Goal: Task Accomplishment & Management: Manage account settings

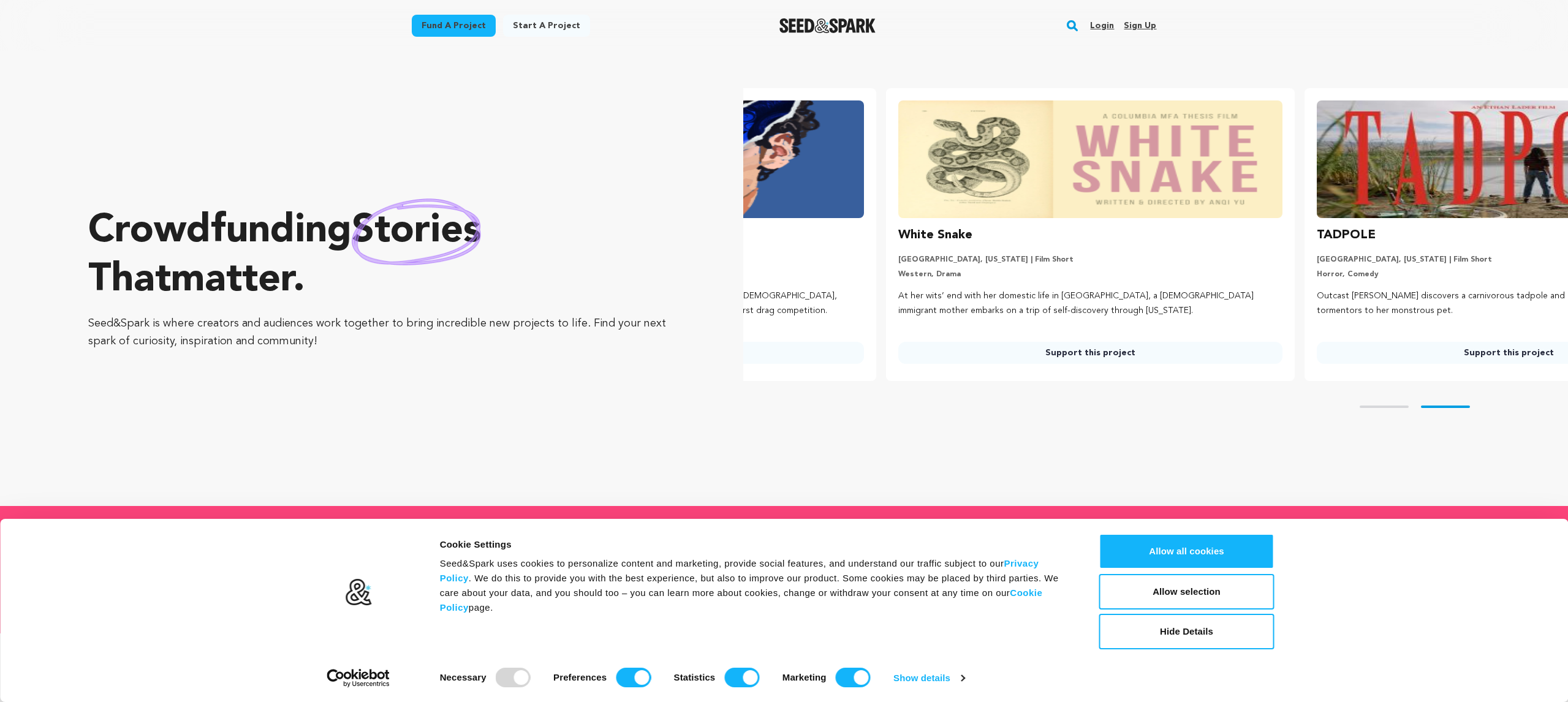
click at [1104, 21] on link "Login" at bounding box center [1102, 26] width 24 height 20
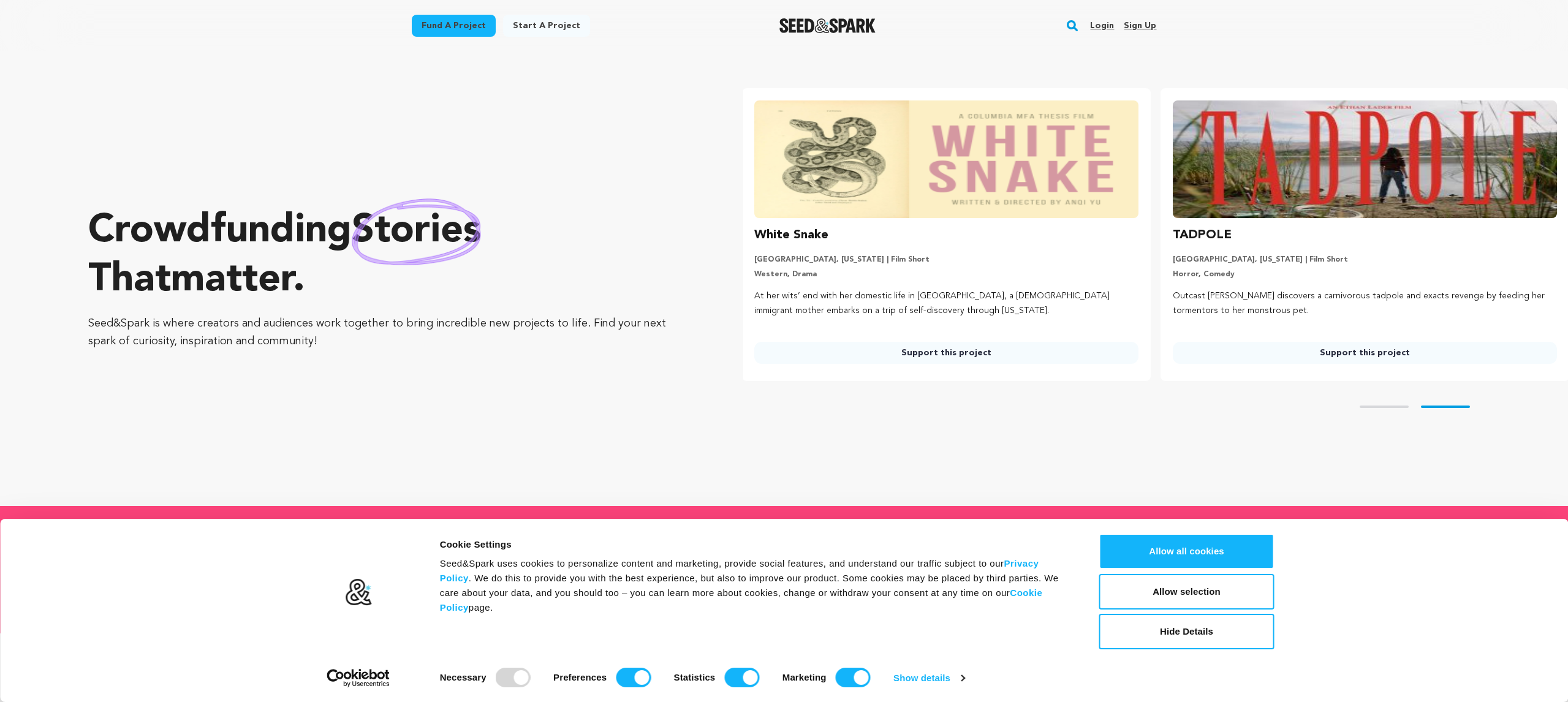
scroll to position [0, 428]
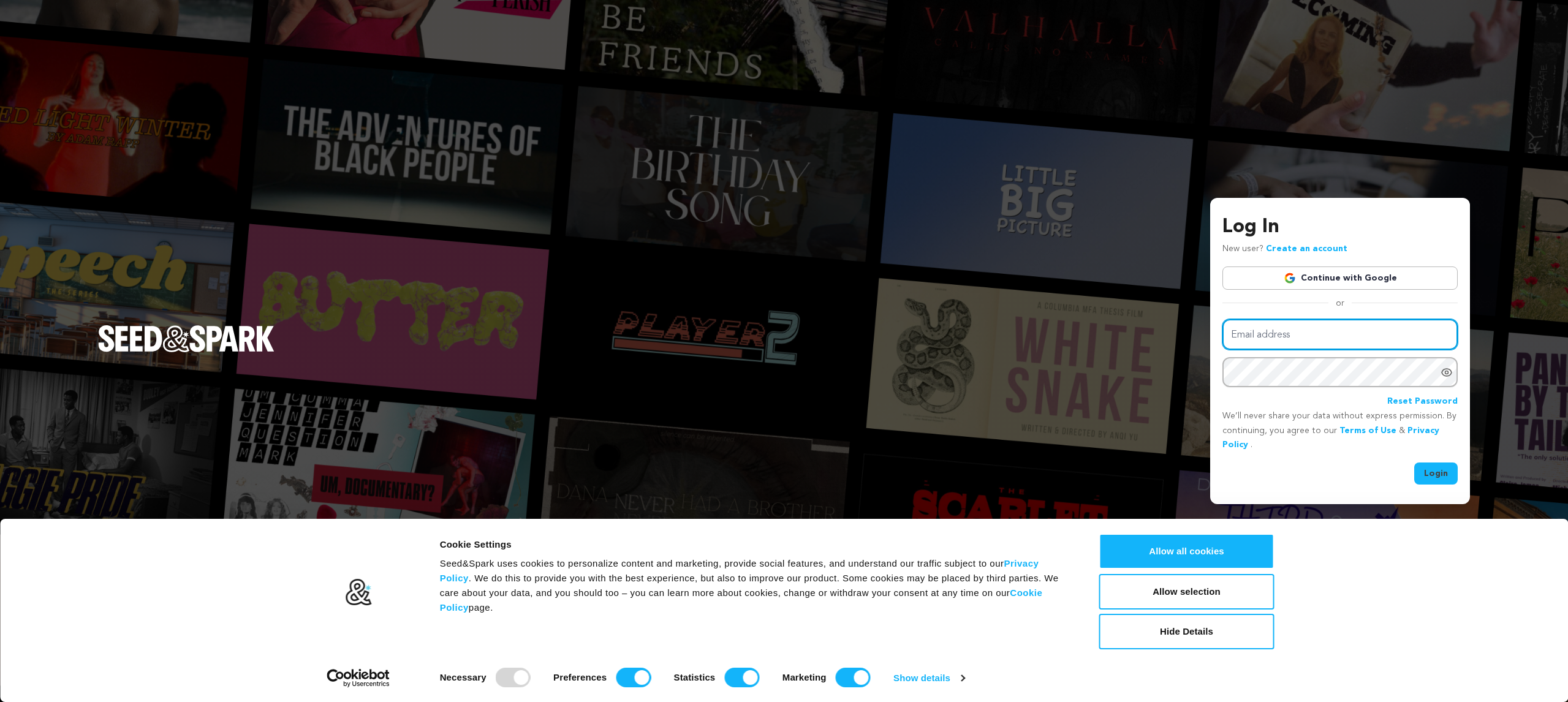
click at [1274, 343] on input "Email address" at bounding box center [1339, 334] width 235 height 31
click at [1327, 286] on link "Continue with Google" at bounding box center [1339, 278] width 235 height 23
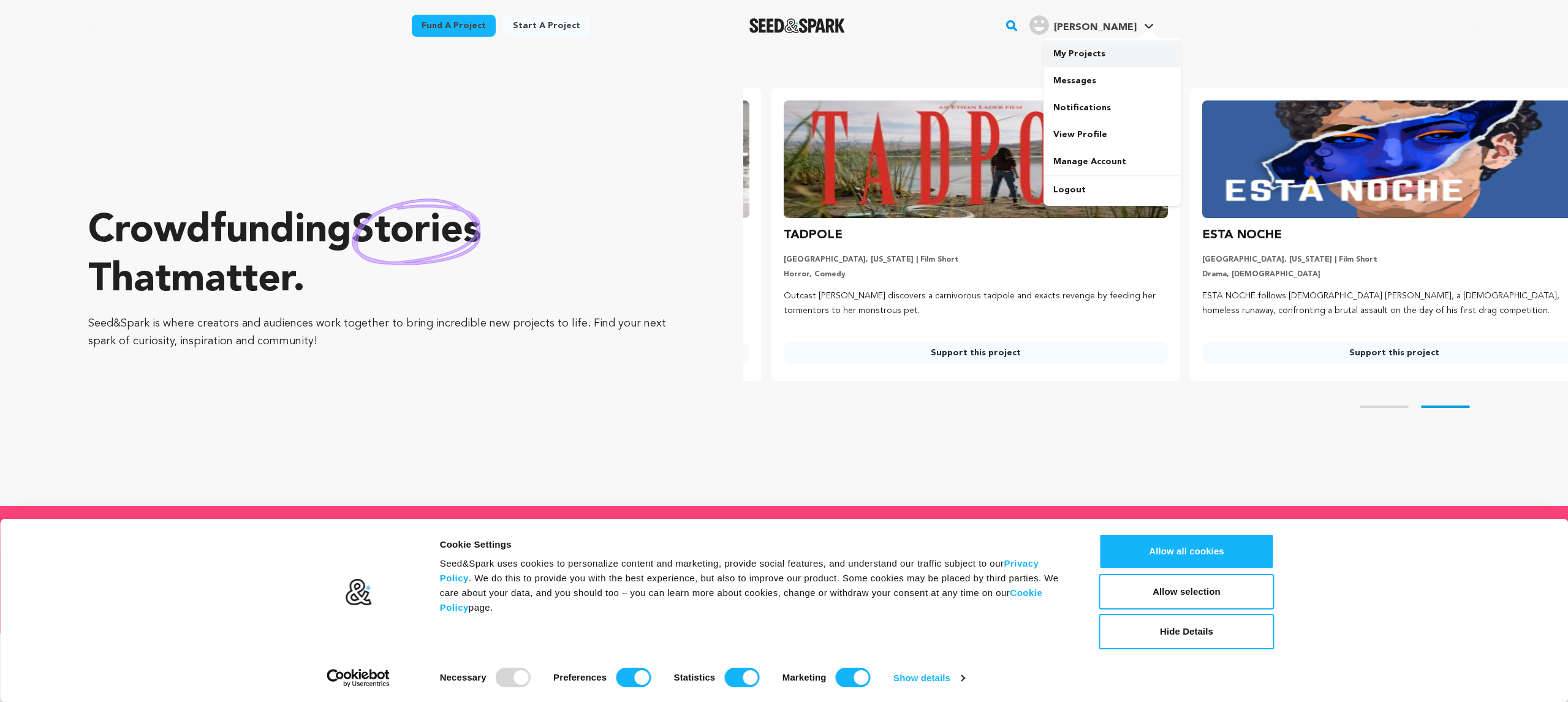
click at [1099, 54] on link "My Projects" at bounding box center [1112, 54] width 137 height 27
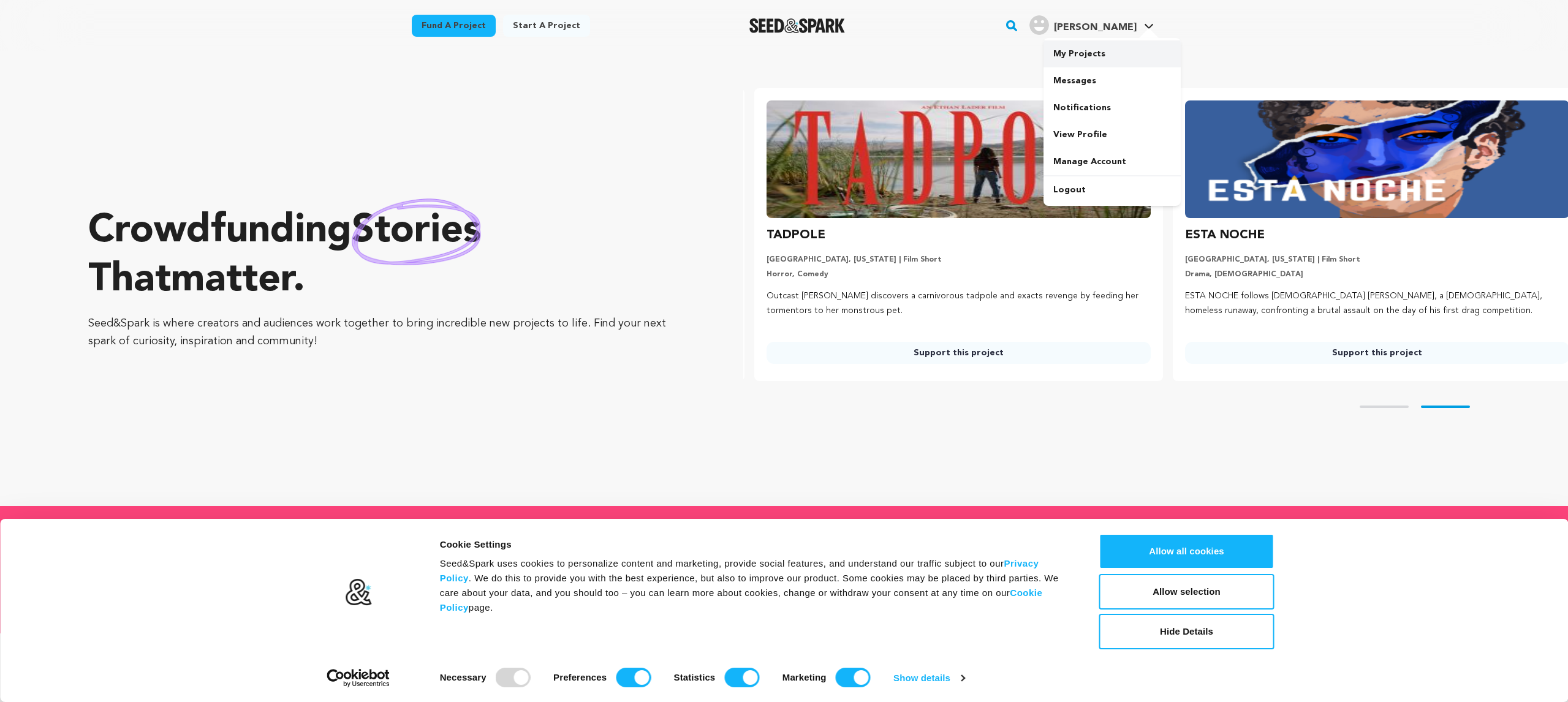
scroll to position [0, 425]
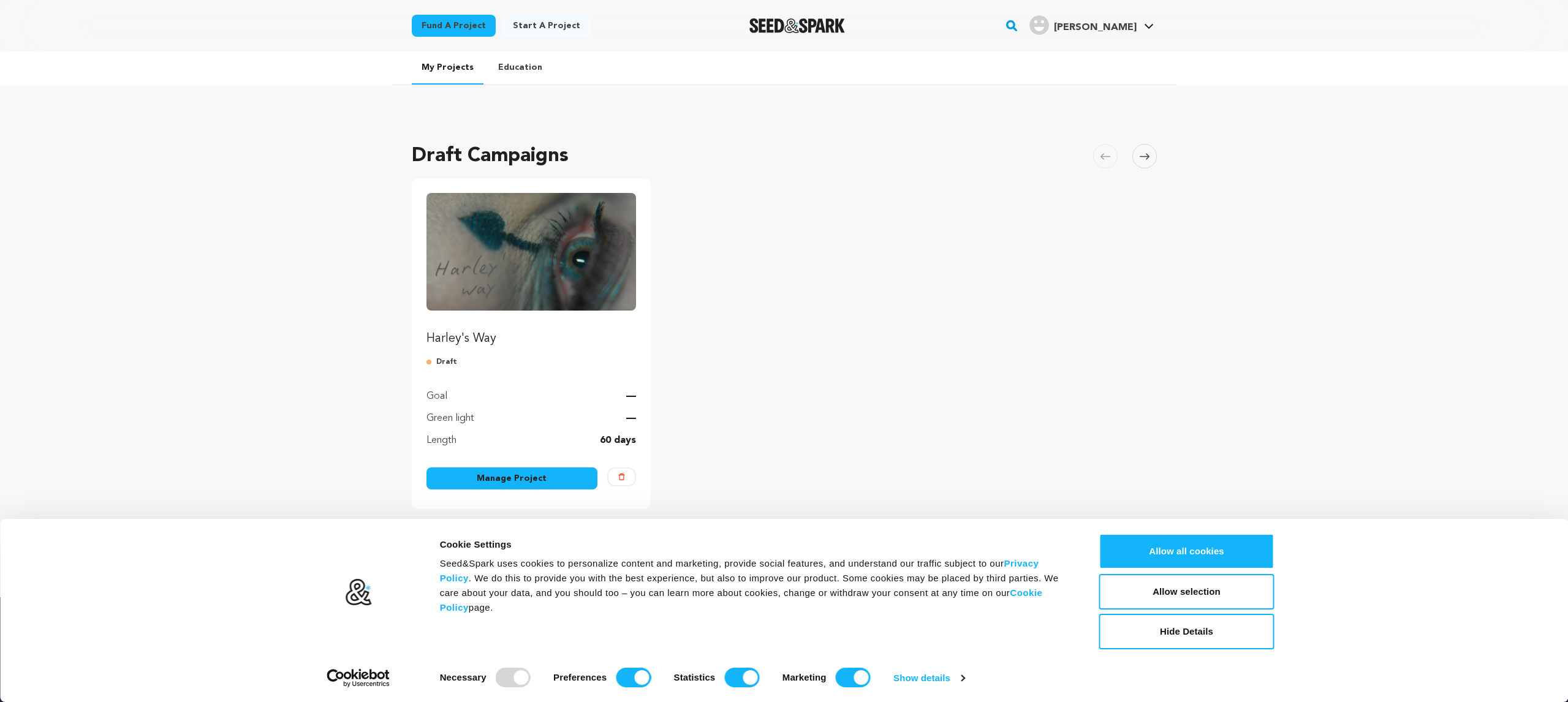
click at [557, 290] on img "Fund Harley's Way" at bounding box center [532, 252] width 210 height 118
click at [1192, 598] on button "Allow selection" at bounding box center [1187, 591] width 176 height 35
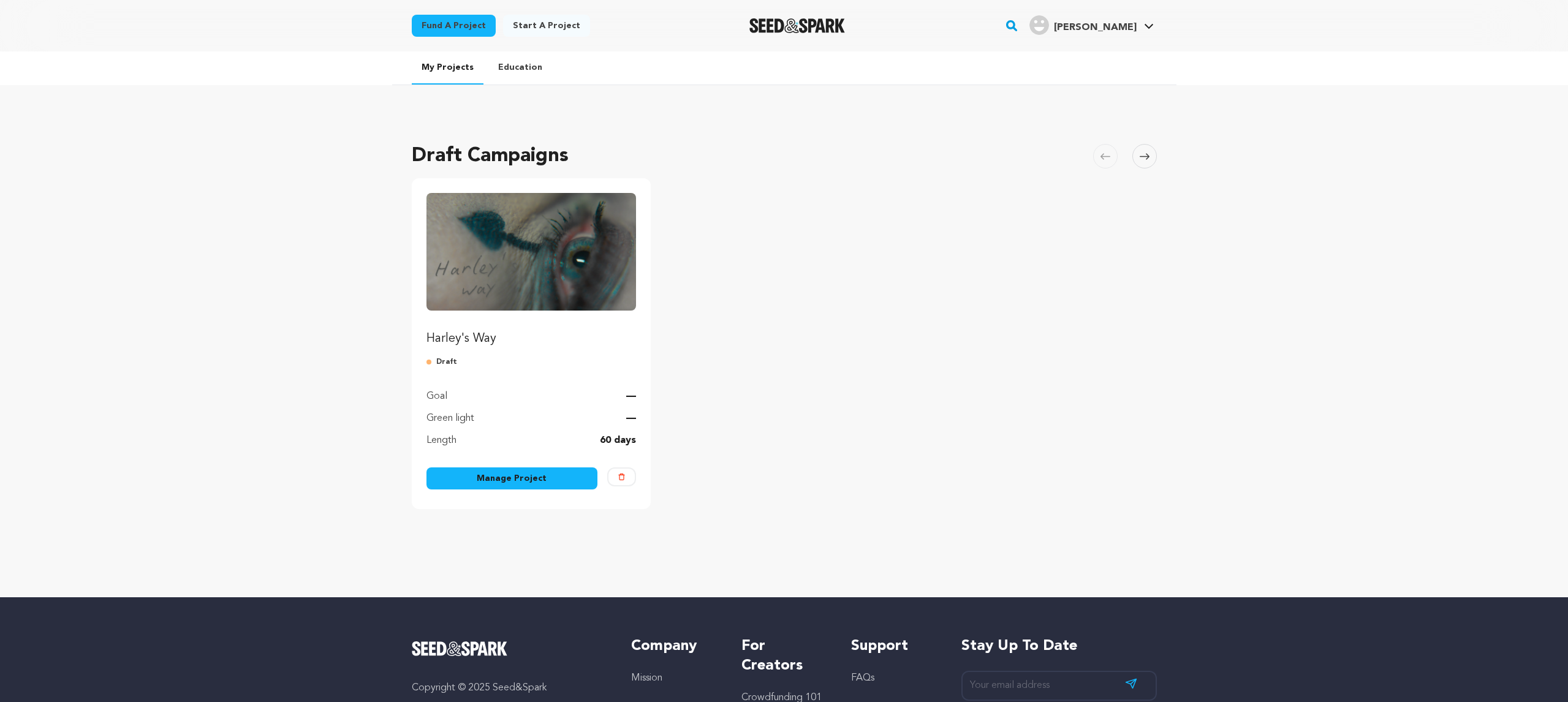
click at [571, 478] on link "Manage Project" at bounding box center [512, 478] width 172 height 22
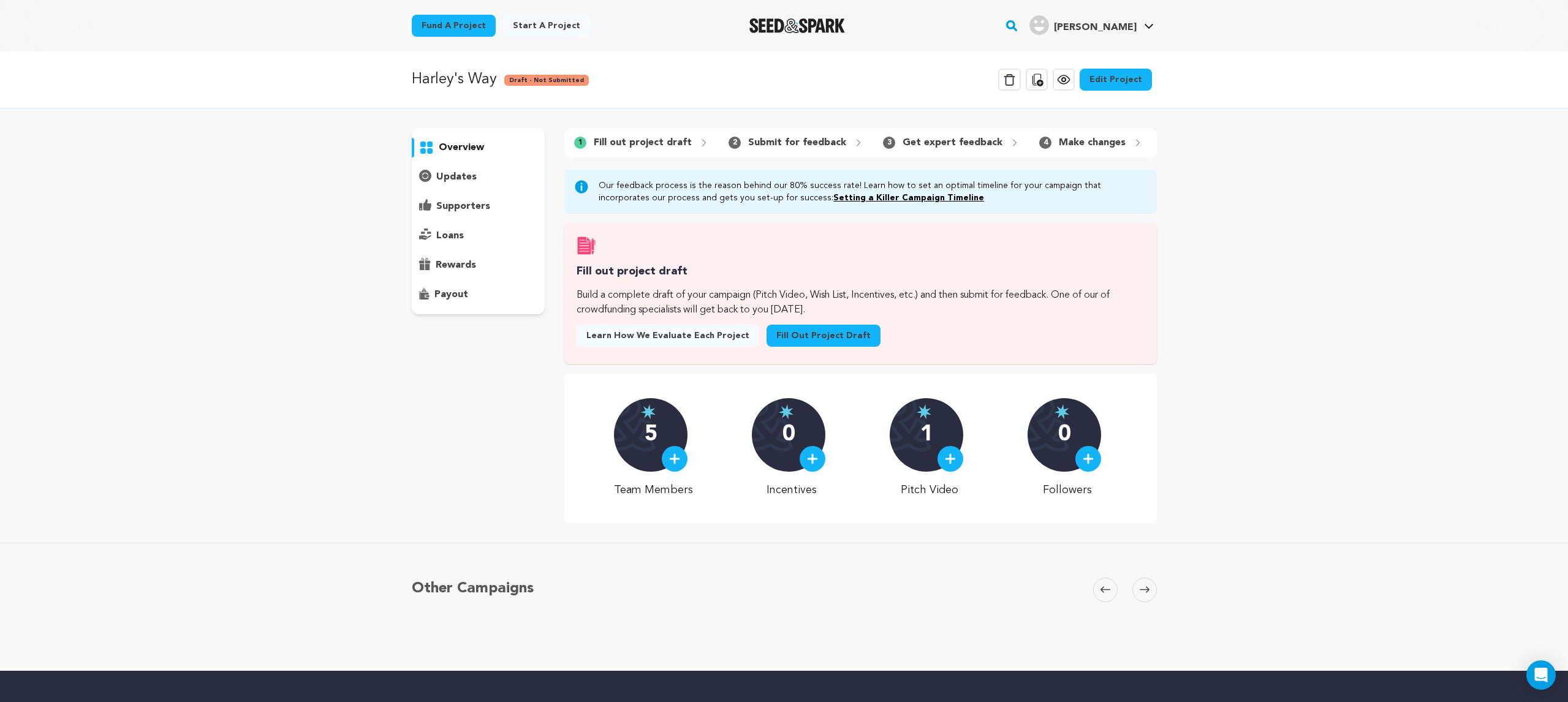
click at [678, 457] on img at bounding box center [674, 459] width 11 height 11
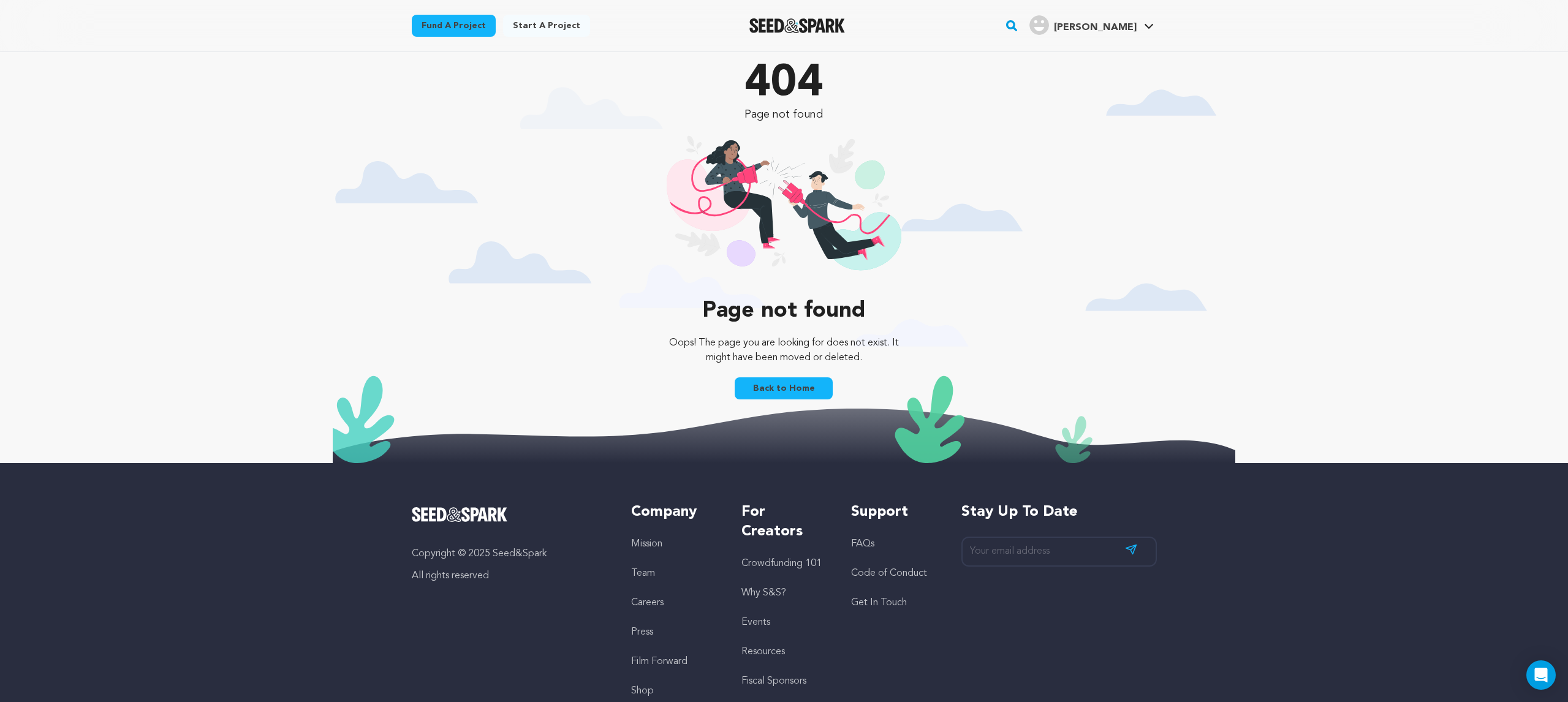
click at [799, 390] on link "Back to Home" at bounding box center [783, 388] width 98 height 22
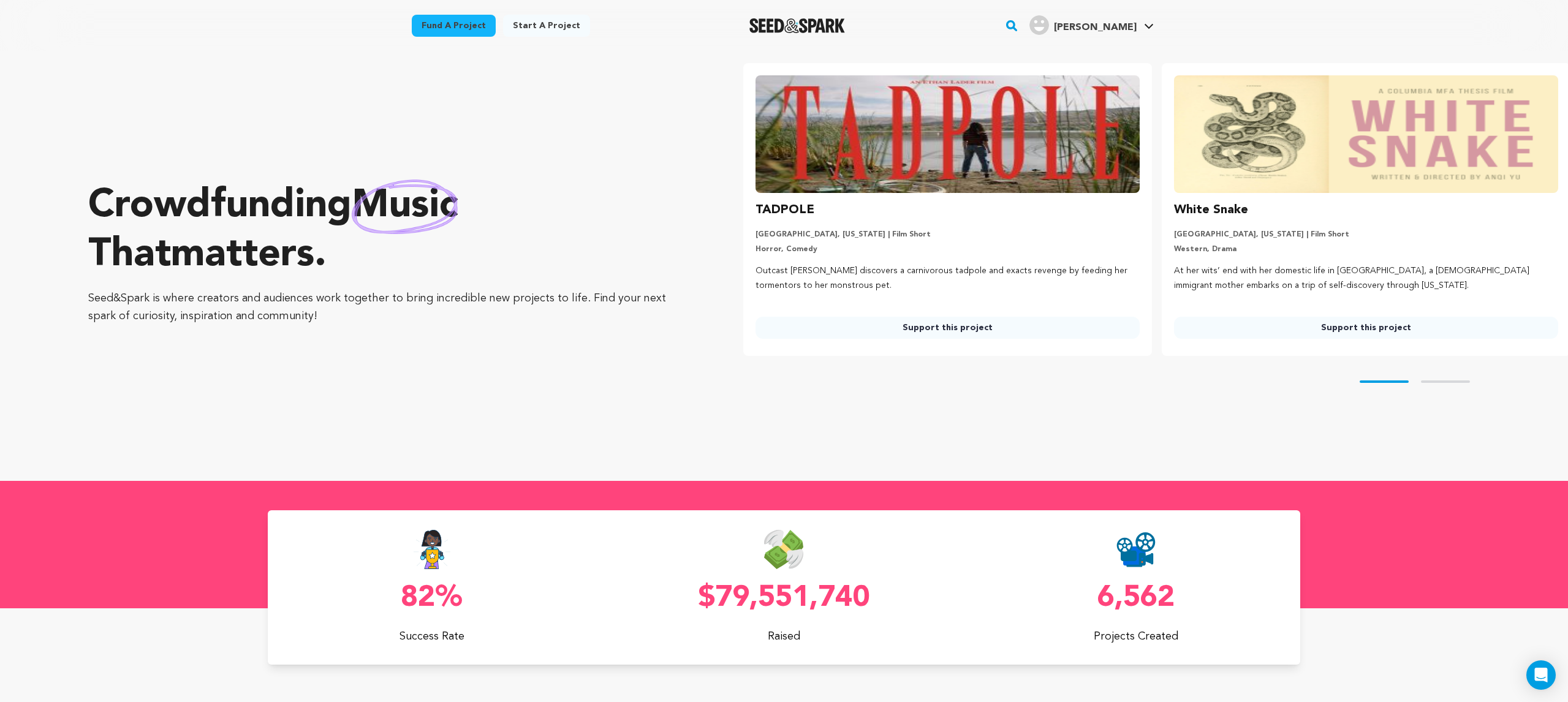
click at [1138, 47] on div "Fund a project Start a project Search" at bounding box center [784, 26] width 784 height 51
click at [921, 254] on div "TADPOLE [GEOGRAPHIC_DATA], [US_STATE] | Film Short Horror, Comedy Outcast [PERS…" at bounding box center [948, 270] width 384 height 138
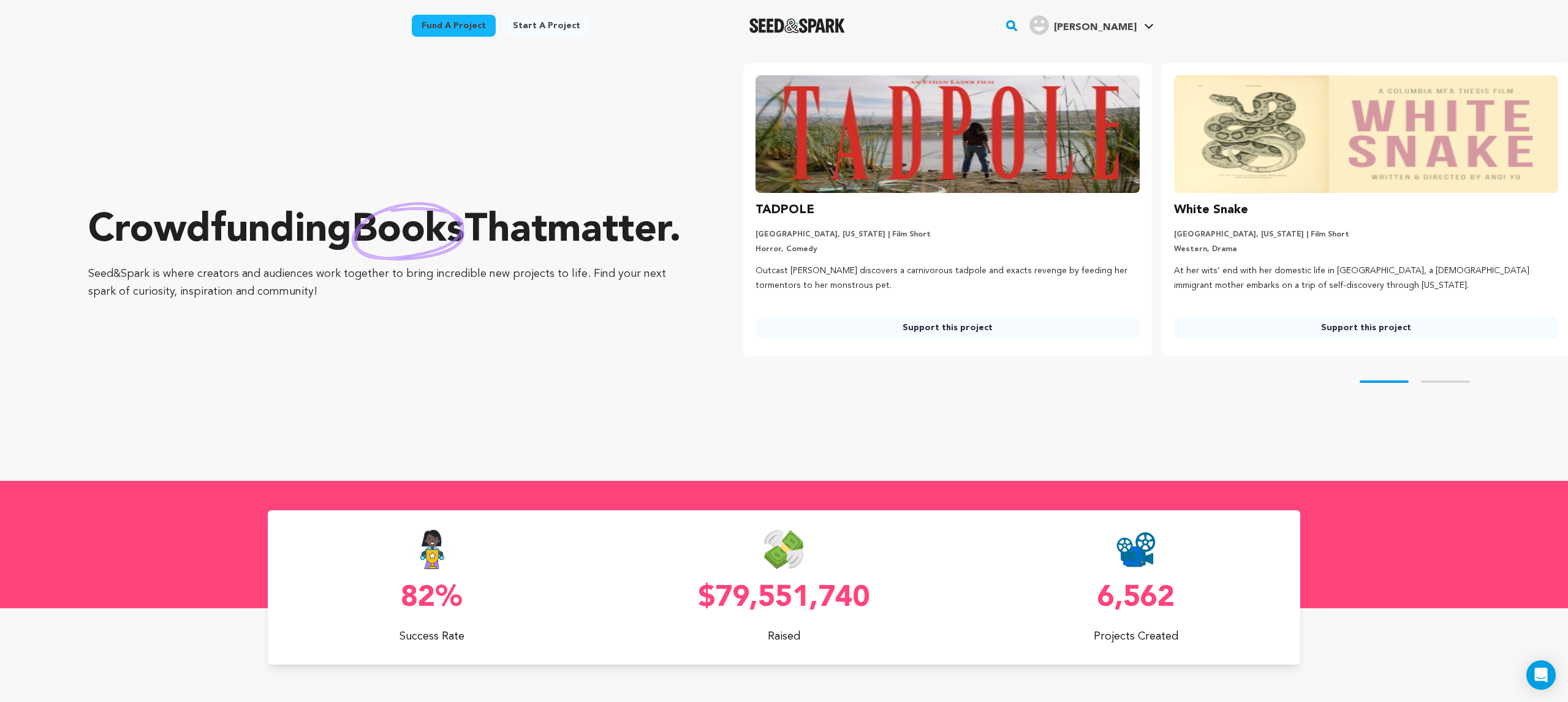
click at [935, 332] on link "Support this project" at bounding box center [948, 328] width 384 height 22
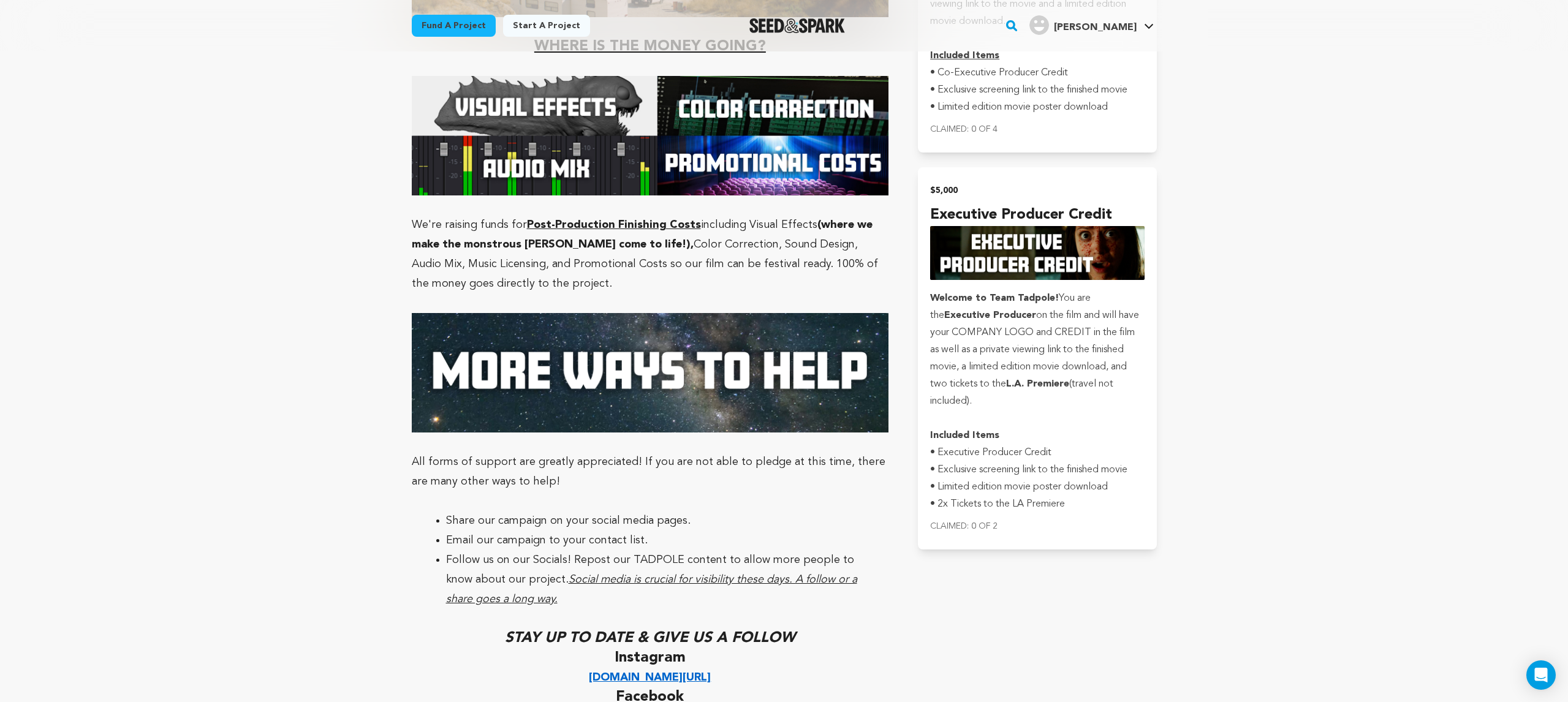
scroll to position [3042, 0]
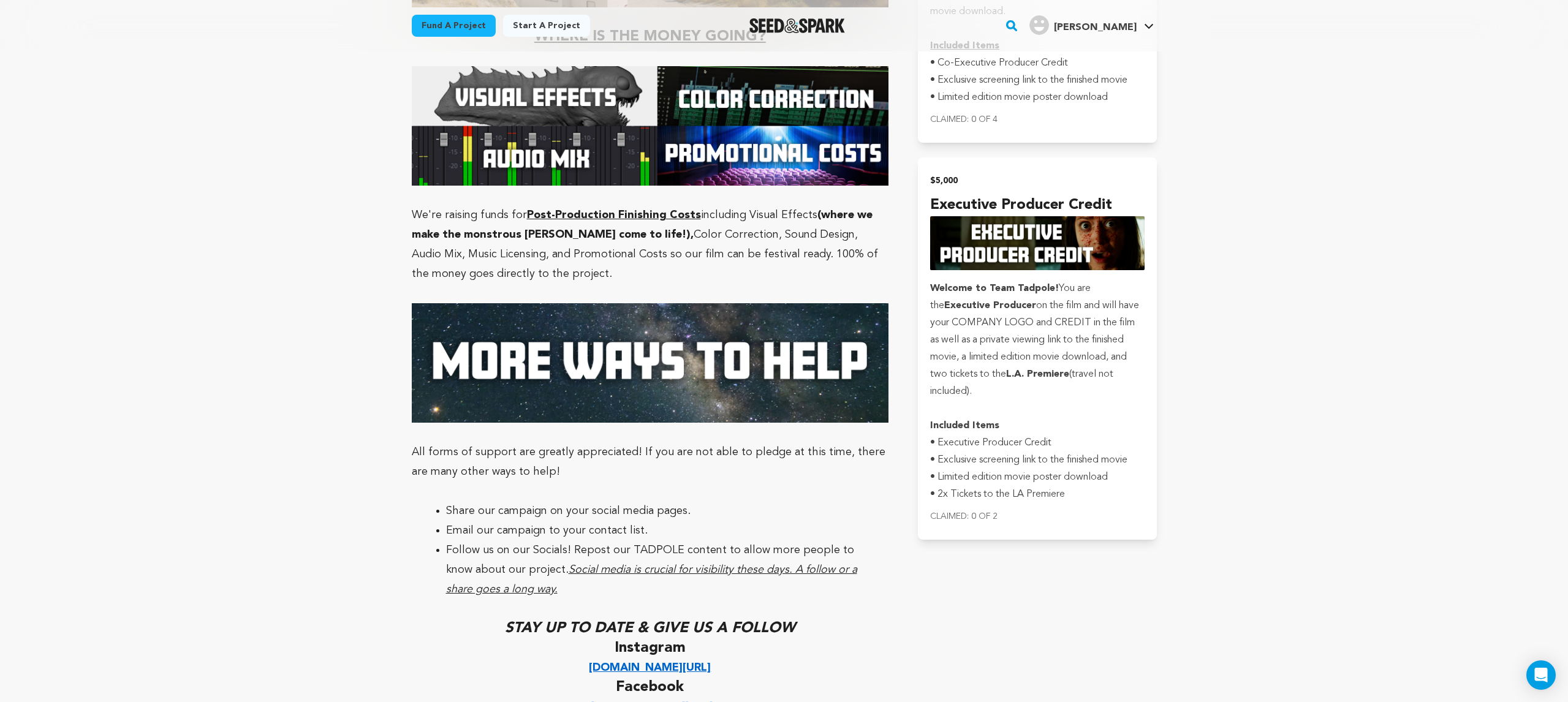
click at [433, 443] on p "All forms of support are greatly appreciated! If you are not able to pledge at …" at bounding box center [650, 462] width 477 height 39
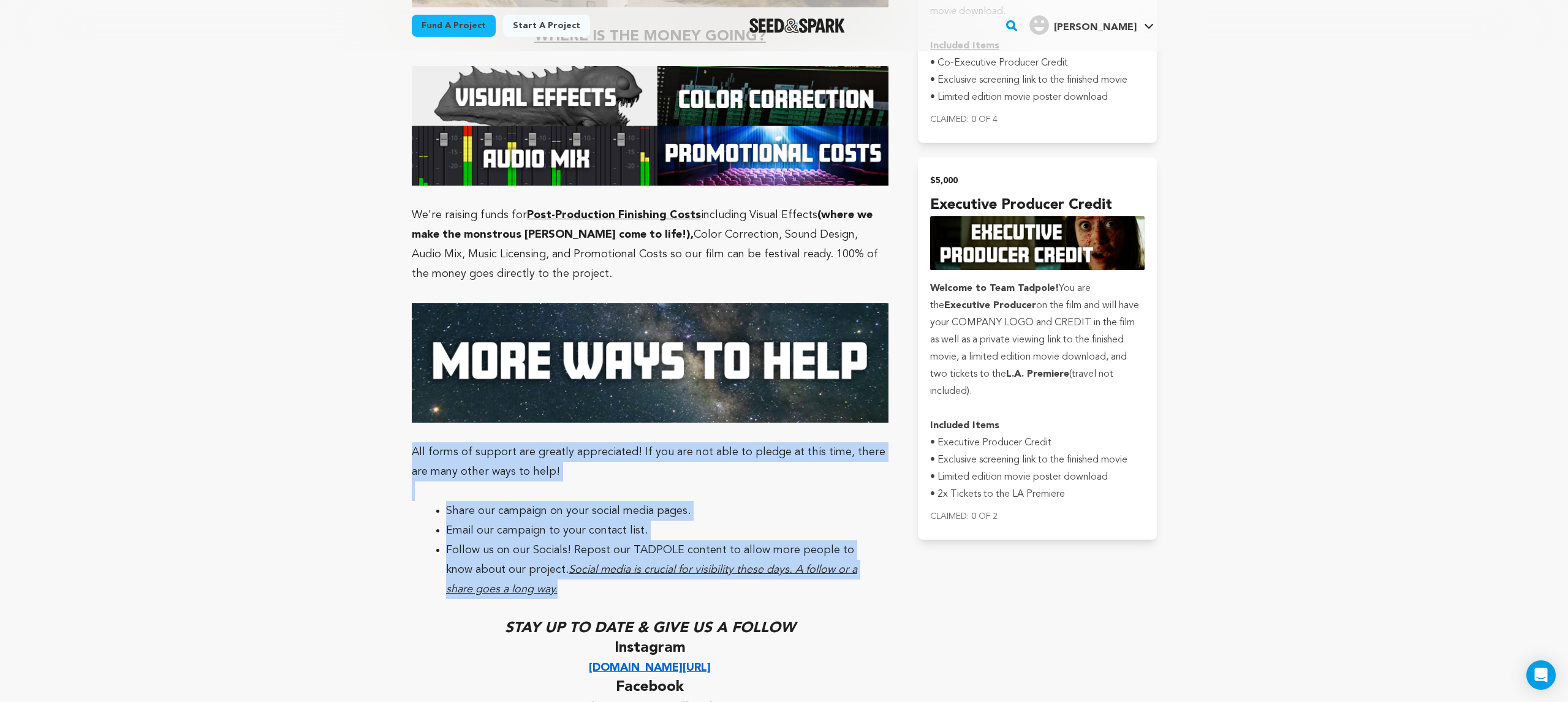
drag, startPoint x: 412, startPoint y: 414, endPoint x: 578, endPoint y: 553, distance: 216.5
copy div "All forms of support are greatly appreciated! If you are not able to pledge at …"
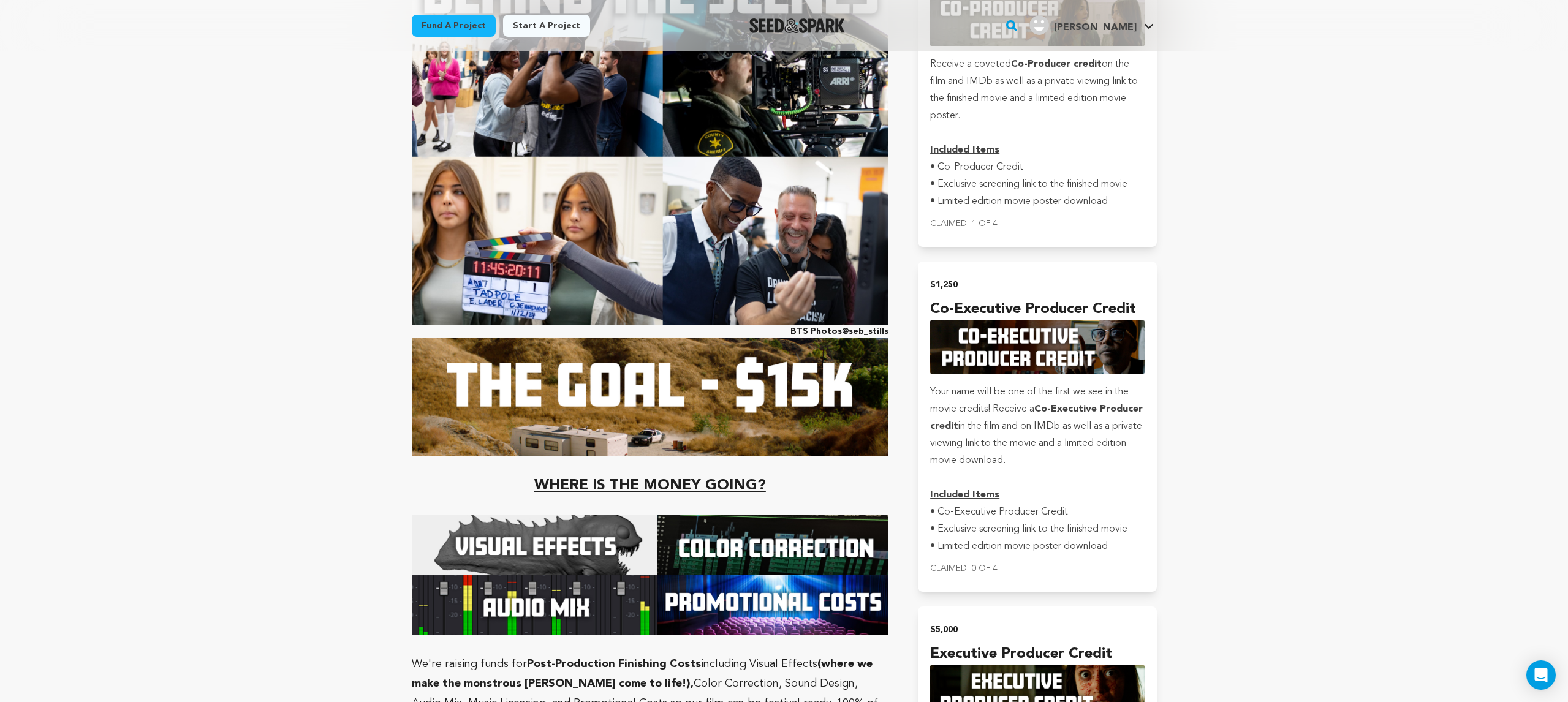
scroll to position [2567, 0]
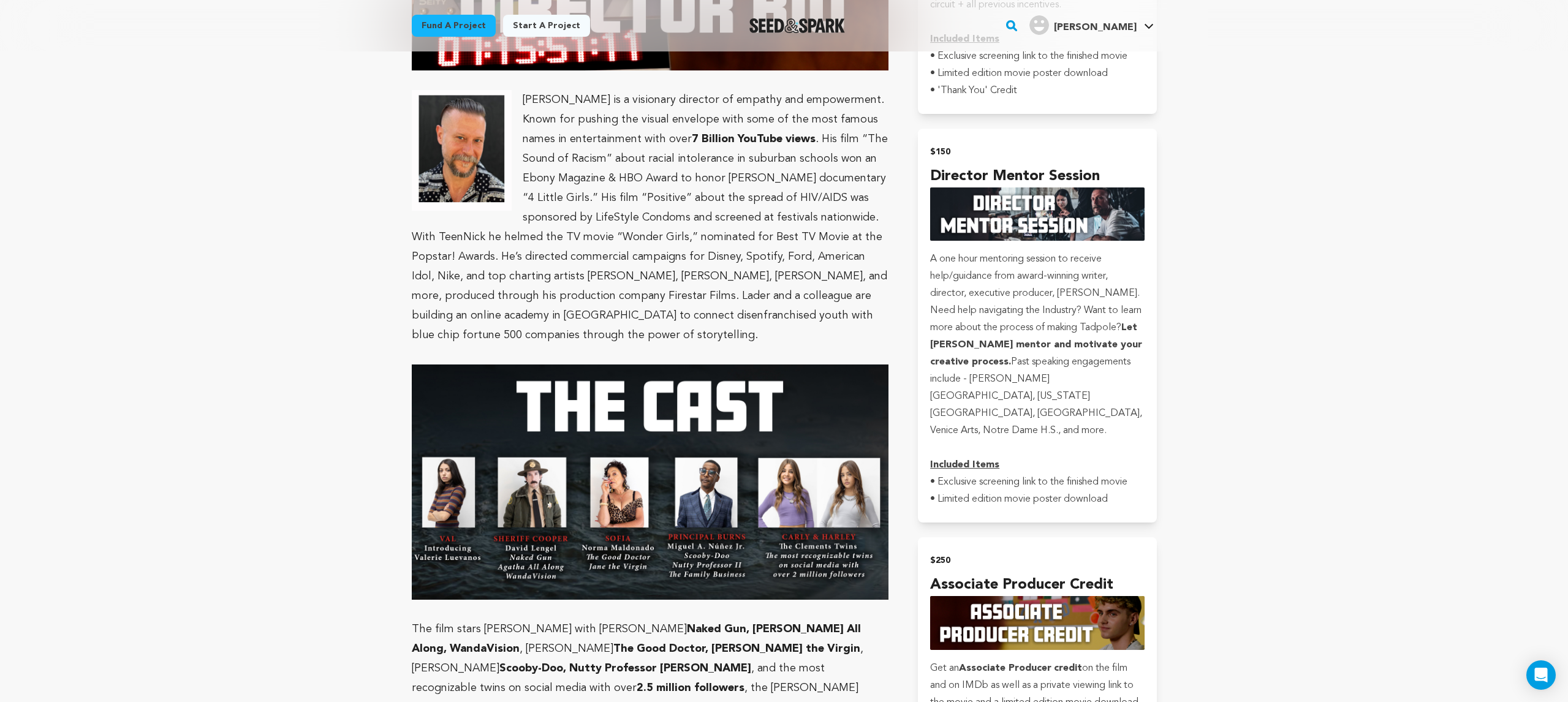
scroll to position [0, 0]
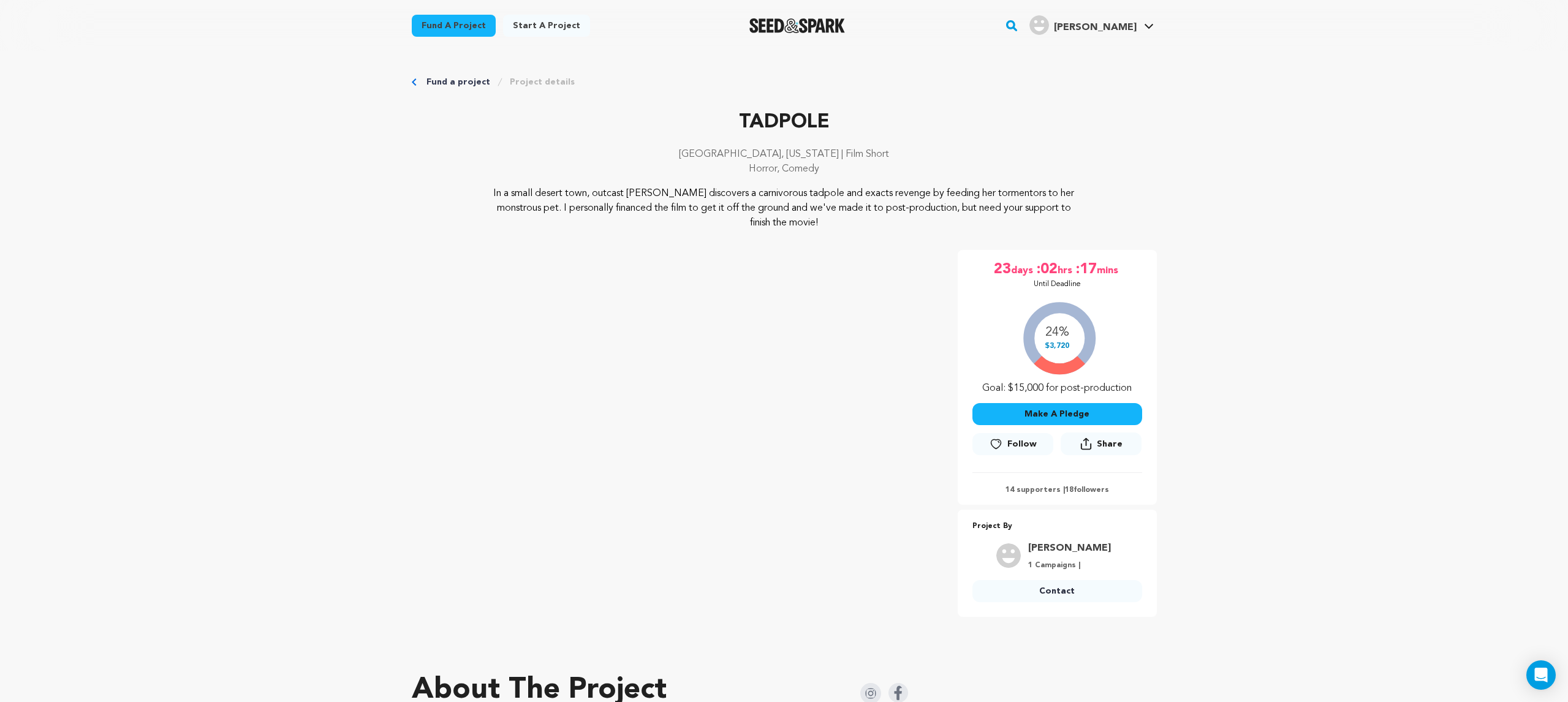
click at [1095, 21] on h4 "[PERSON_NAME]" at bounding box center [1095, 28] width 83 height 15
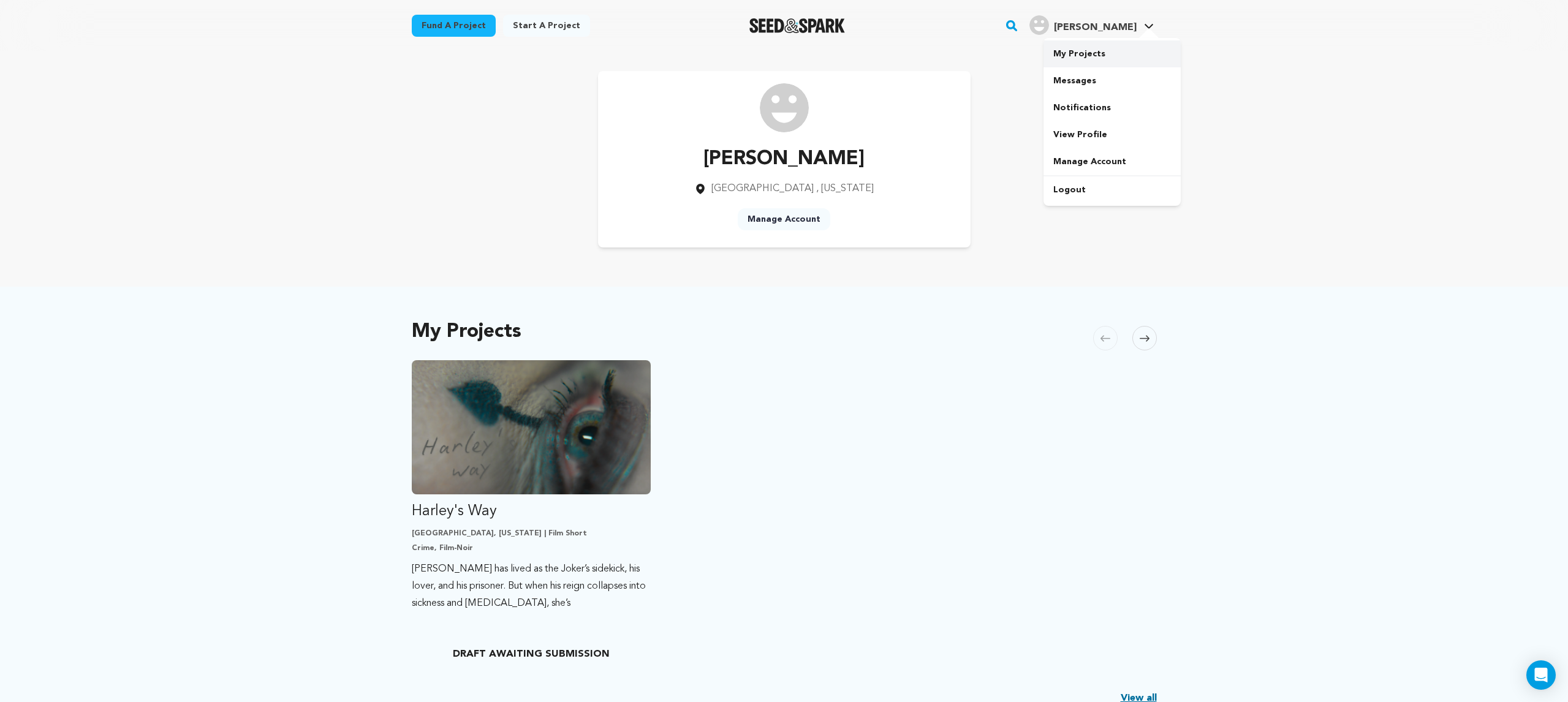
click at [1091, 51] on link "My Projects" at bounding box center [1112, 54] width 137 height 27
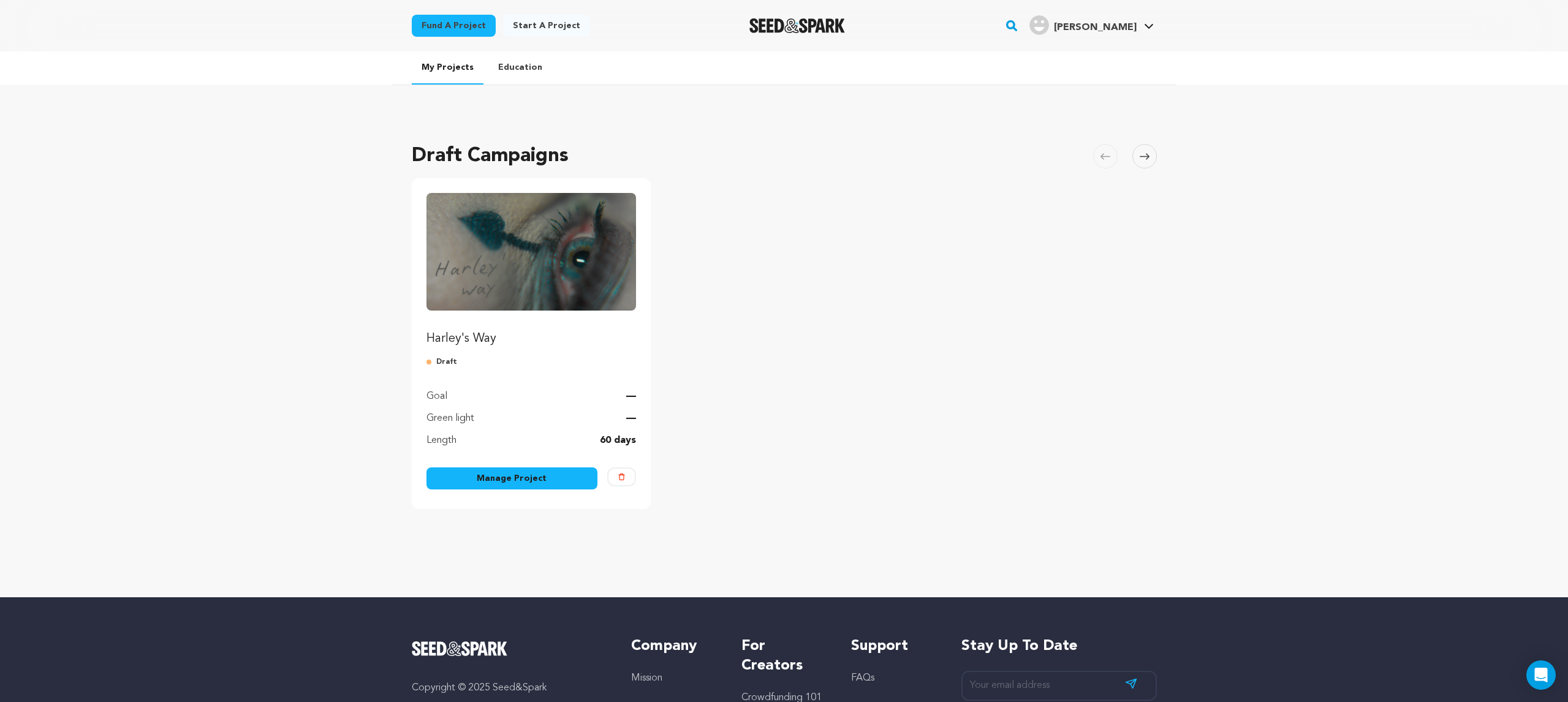
click at [559, 480] on link "Manage Project" at bounding box center [512, 478] width 172 height 22
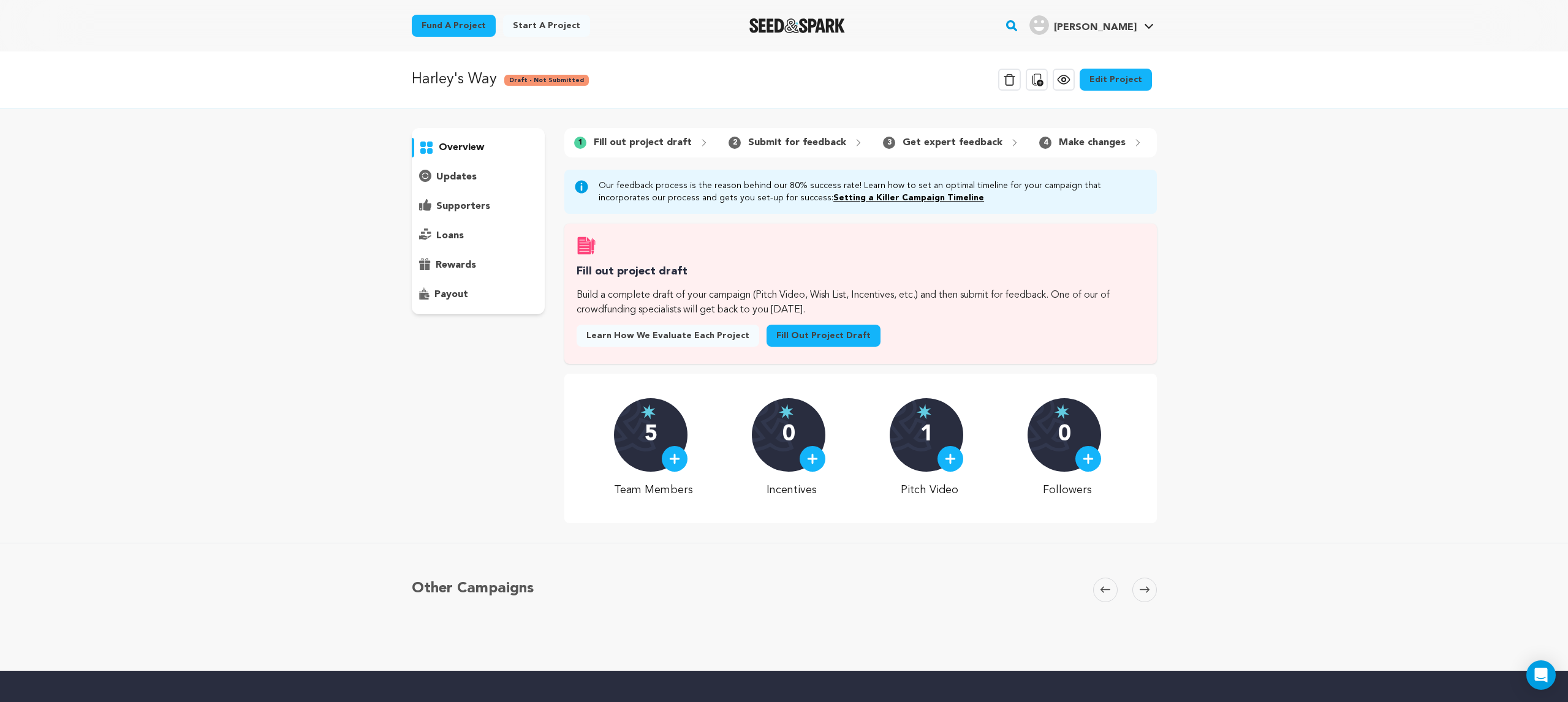
click at [1113, 86] on link "Edit Project" at bounding box center [1116, 79] width 72 height 22
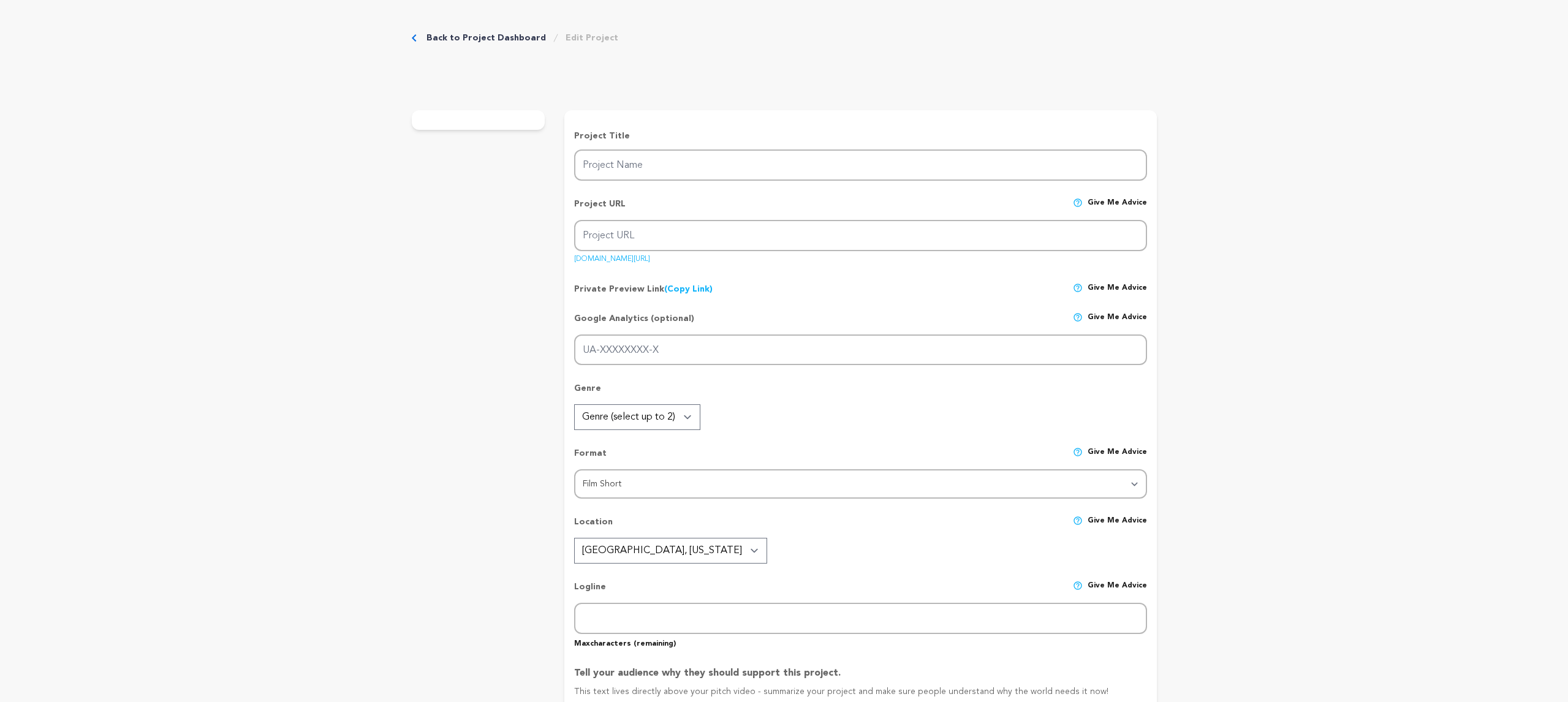
type input "Harley's Way"
type input "harleys-way"
type input "Harley Quinn has lived as the Joker’s sidekick, his lover, and his prisoner. Bu…"
type textarea "Harley Quinn has lived in the Joker’s shadow, his lover, his sidekick, and pris…"
type textarea "Harley Quinn is everywhere, but her true voice is often lost in spectacle. In H…"
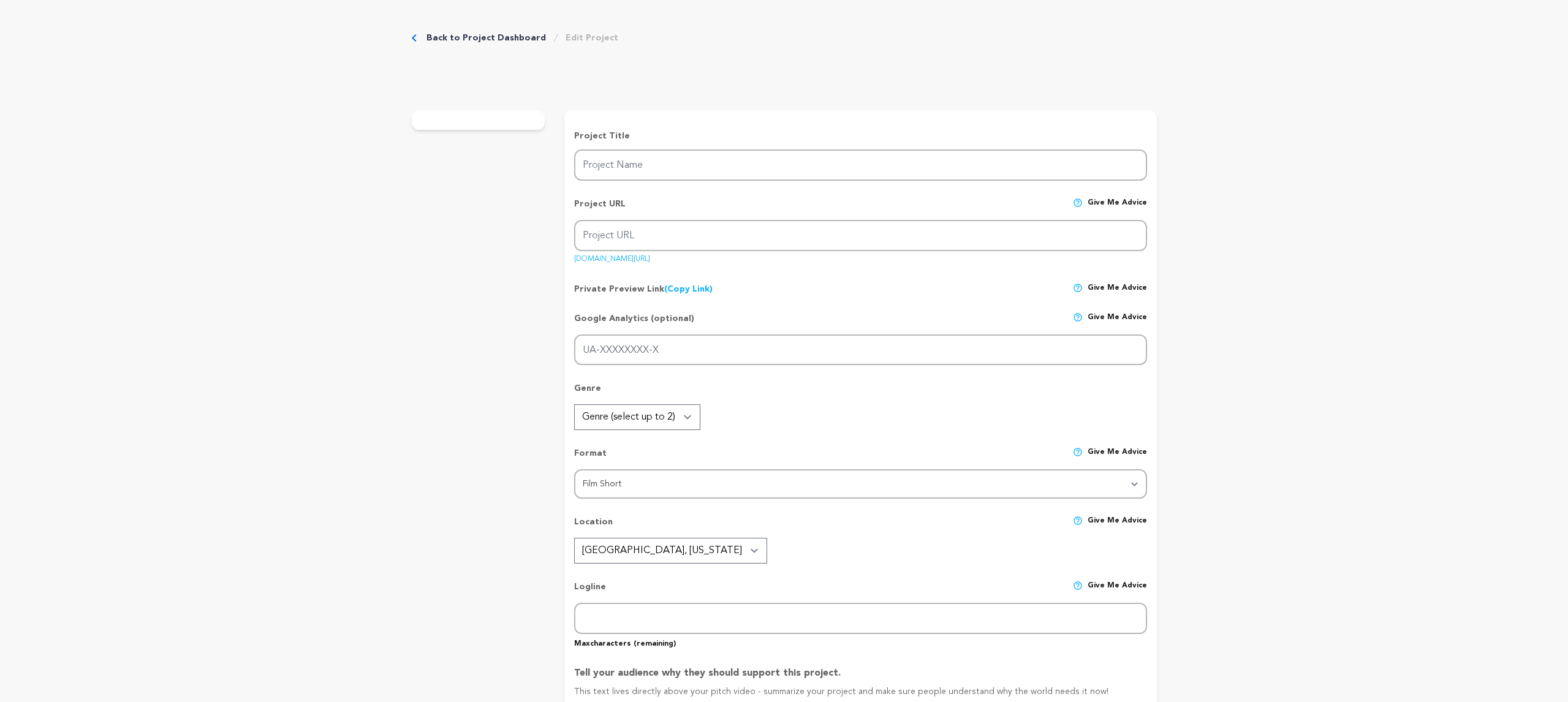
radio input "true"
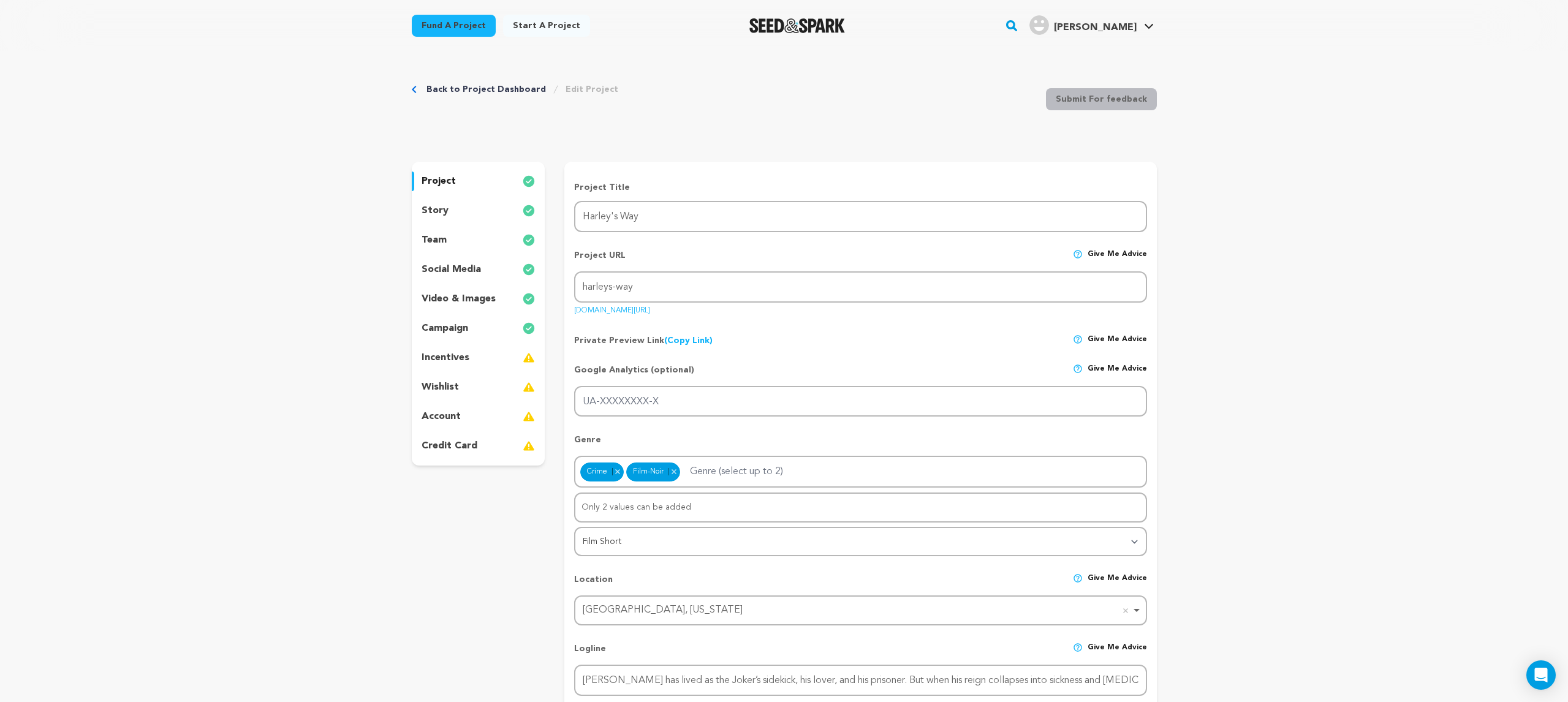
click at [459, 205] on div "story" at bounding box center [478, 211] width 134 height 20
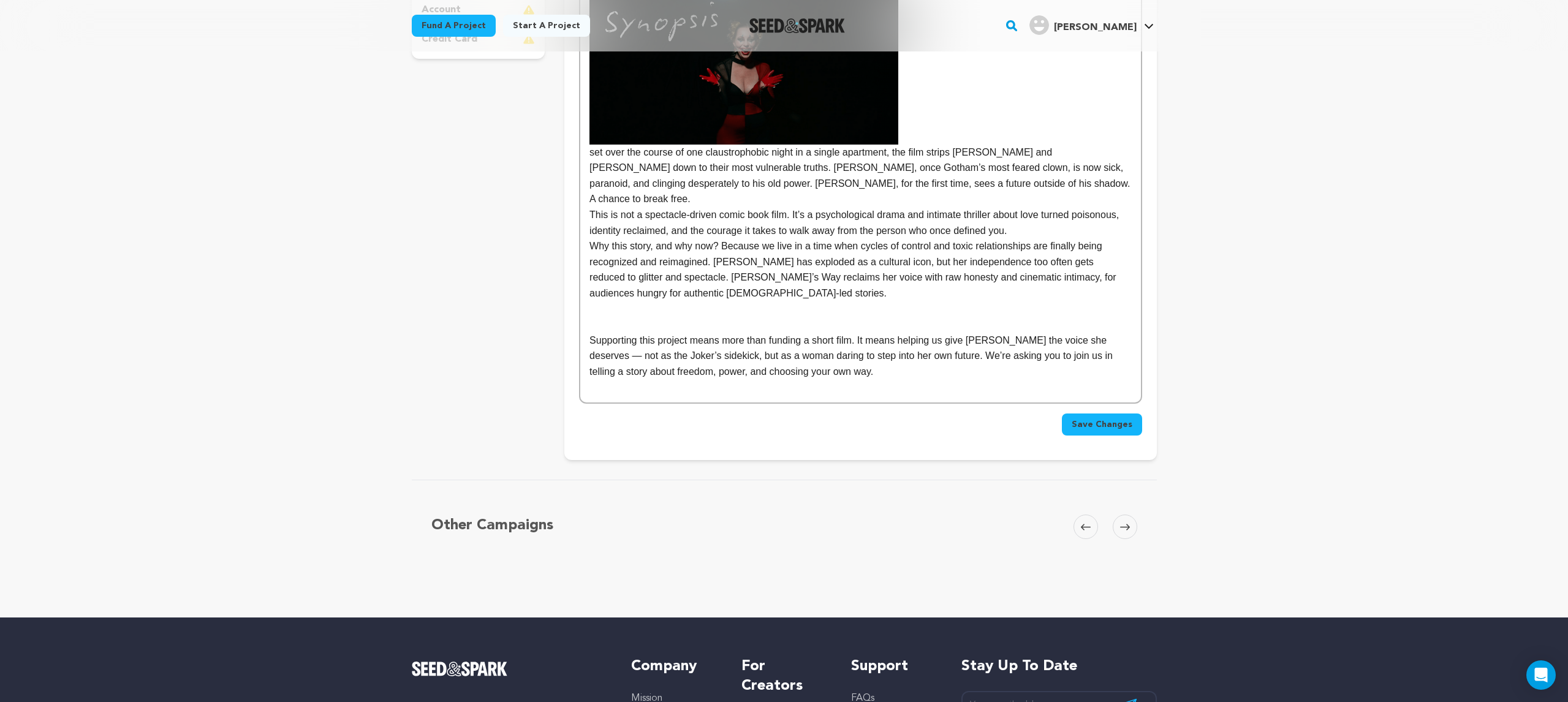
scroll to position [412, 0]
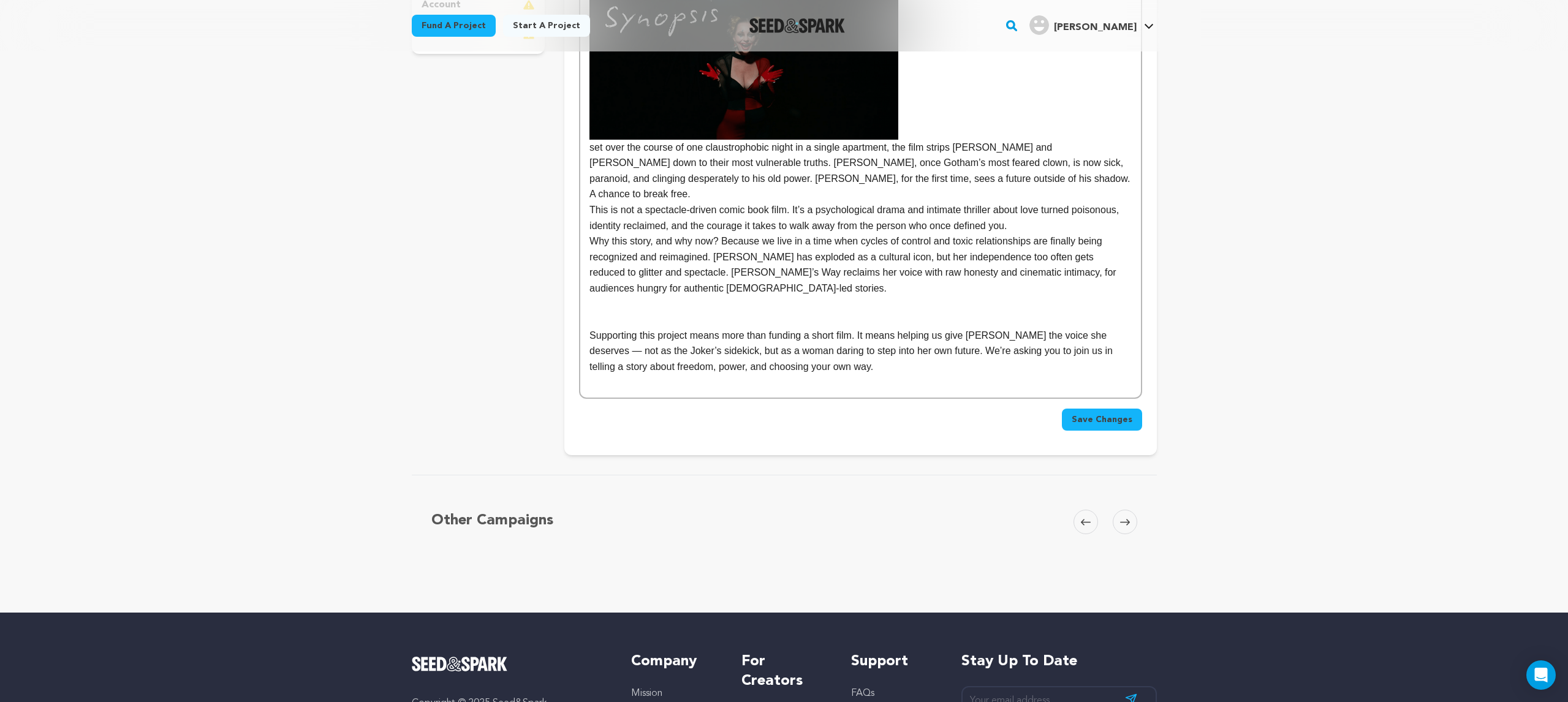
click at [906, 352] on p "Supporting this project means more than funding a short film. It means helping …" at bounding box center [860, 352] width 542 height 47
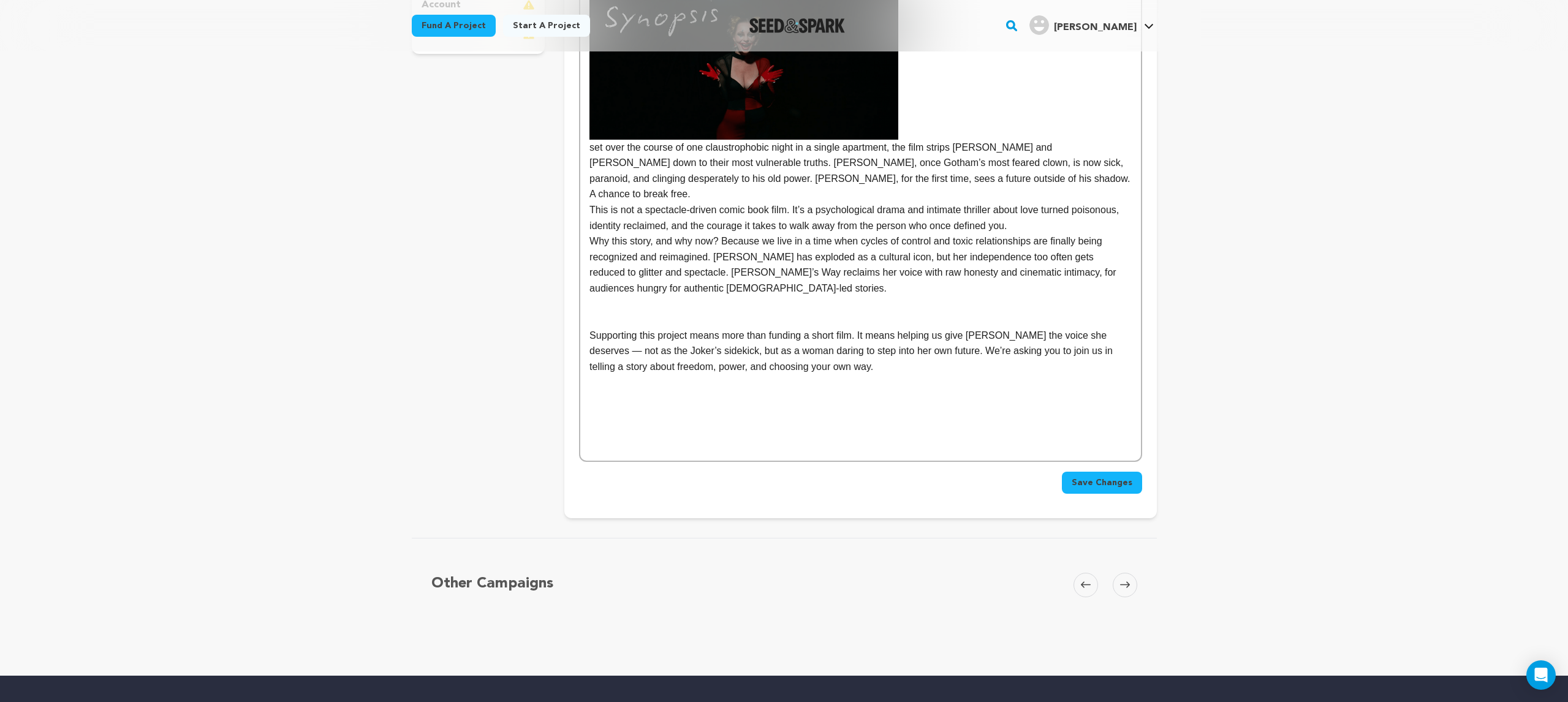
paste div
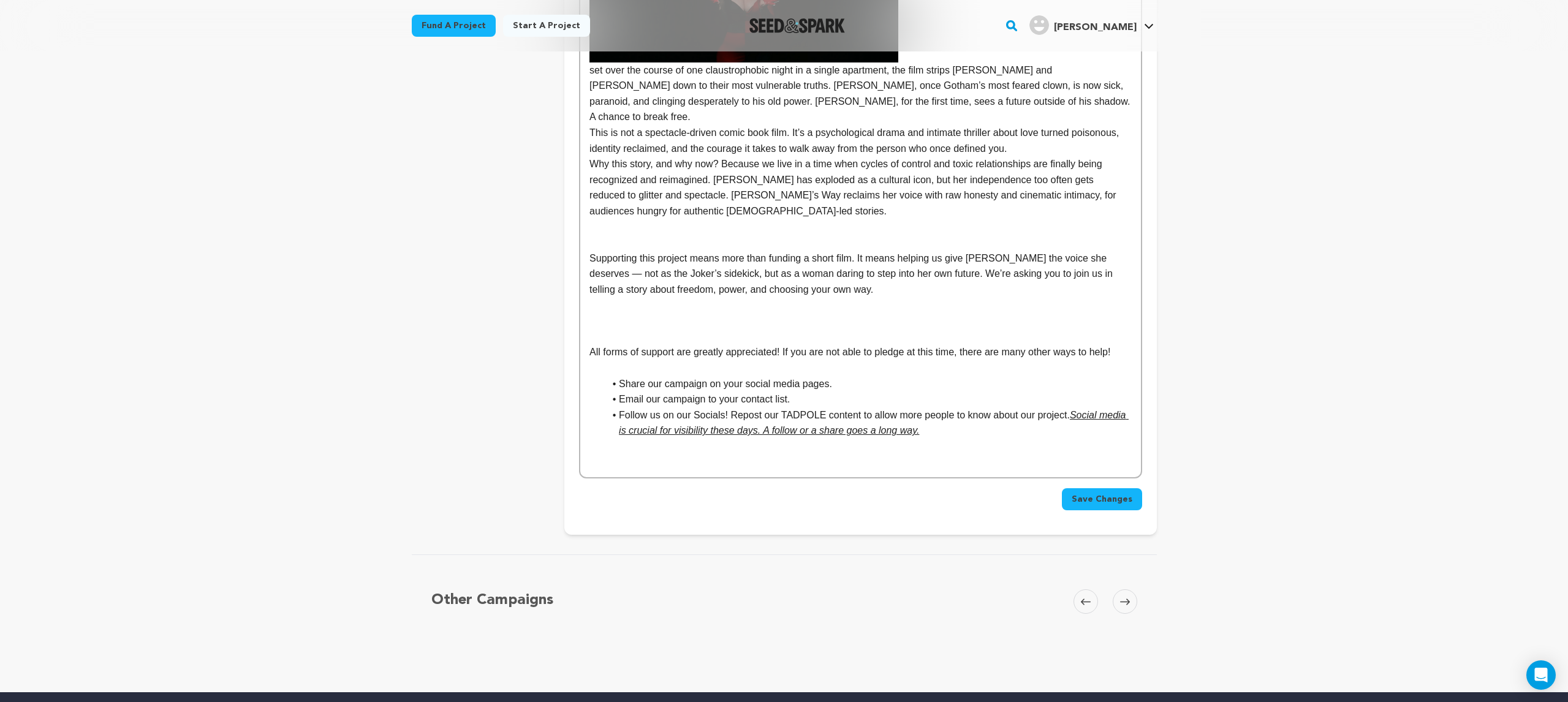
scroll to position [478, 0]
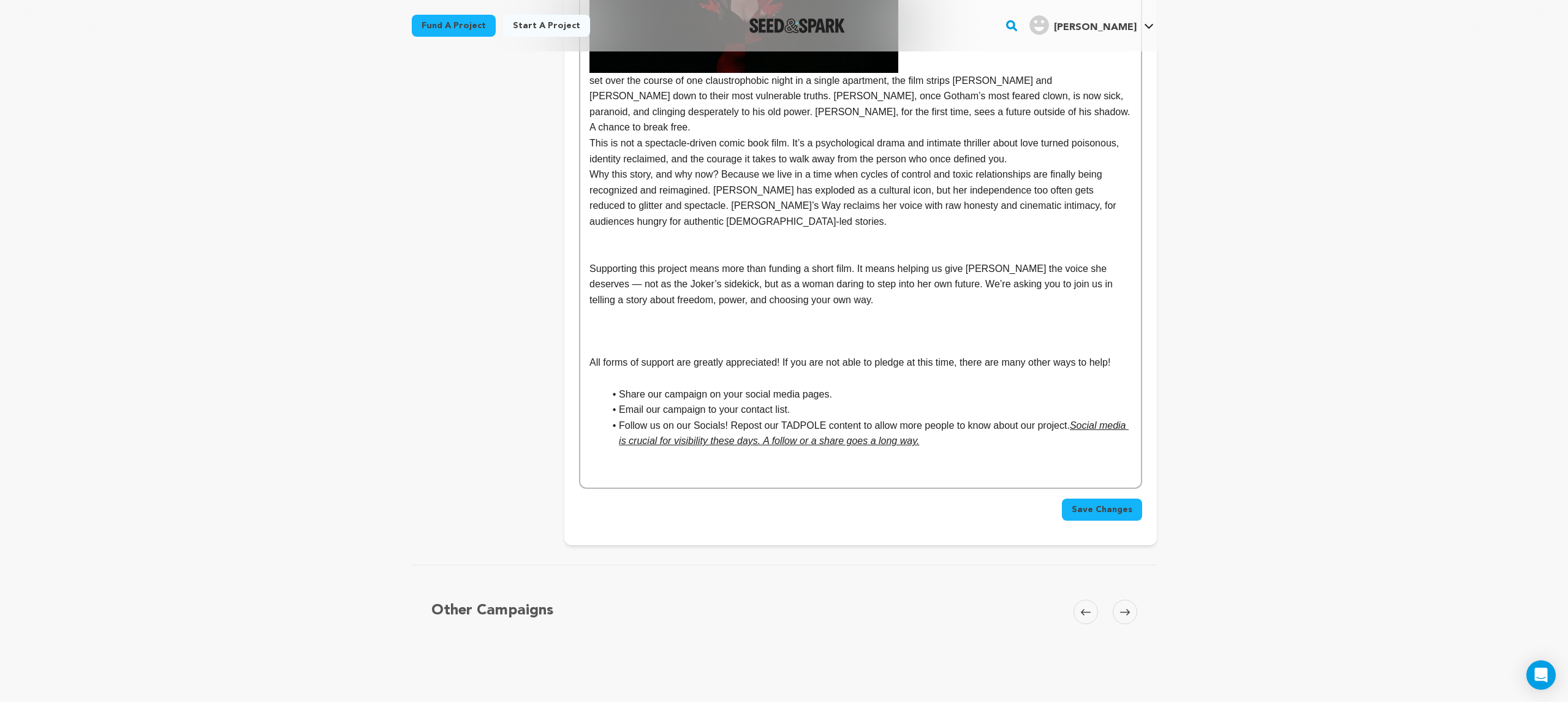
click at [1116, 510] on div "Tell your audience about this project This is what people will see when they sc…" at bounding box center [860, 114] width 592 height 862
click at [1119, 503] on button "Save Changes" at bounding box center [1102, 510] width 80 height 22
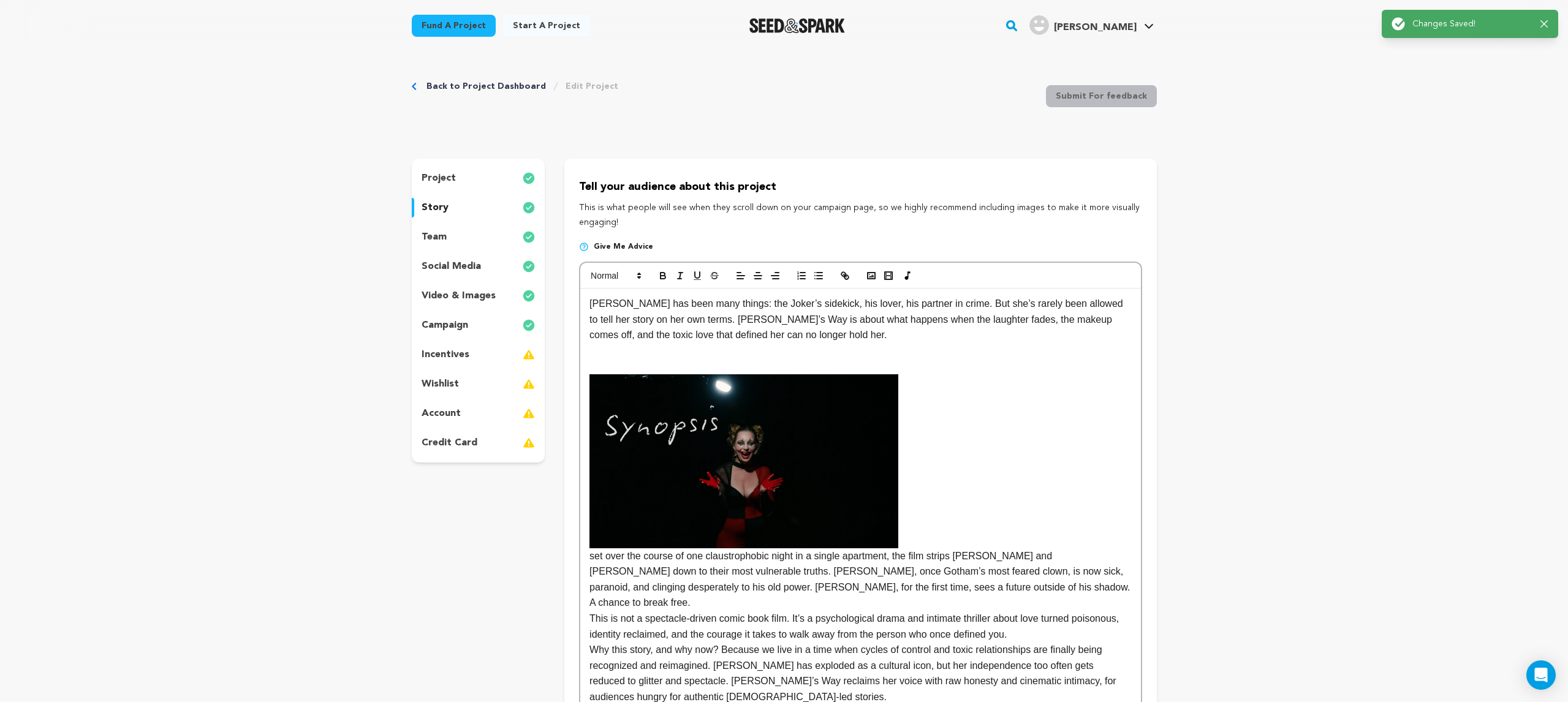
scroll to position [0, 0]
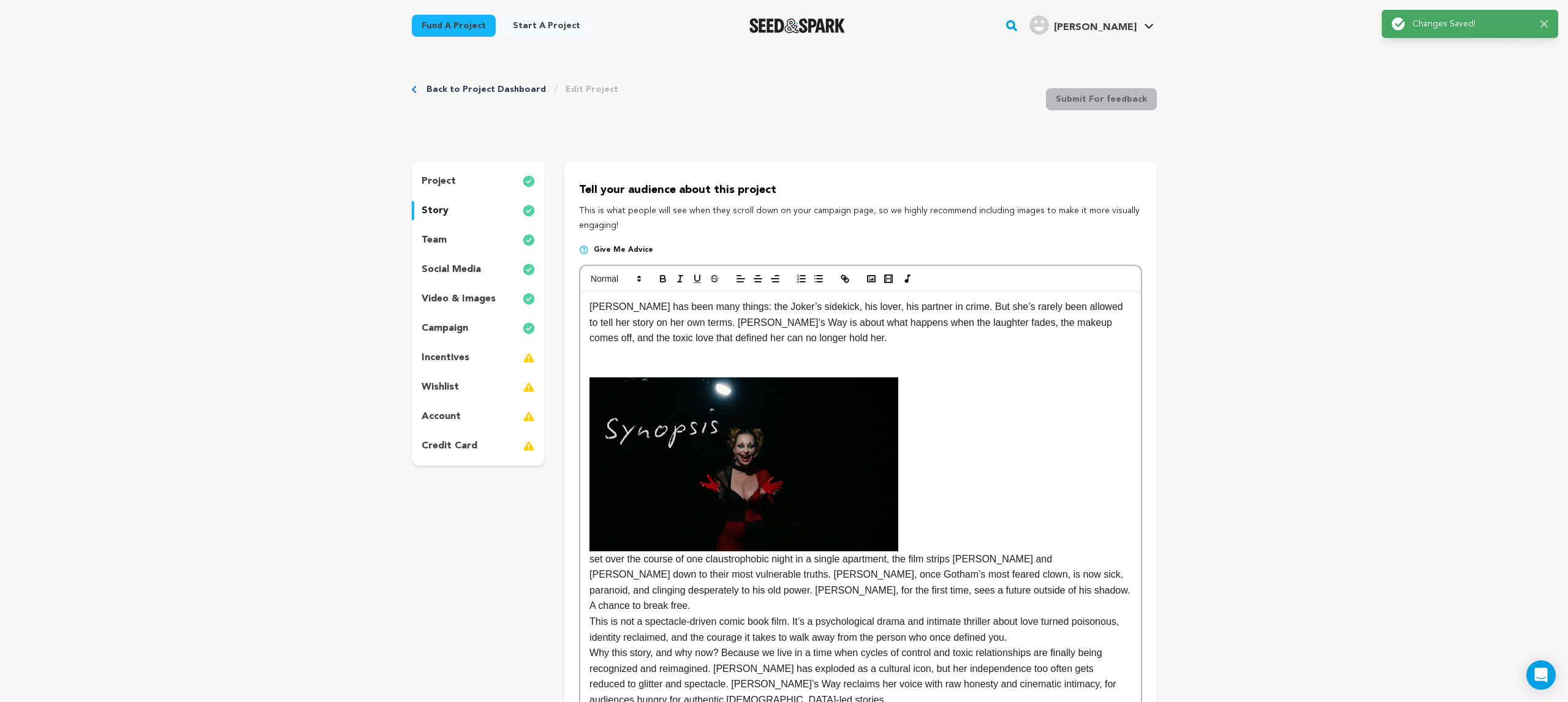
click at [536, 31] on link "Start a project" at bounding box center [546, 26] width 87 height 22
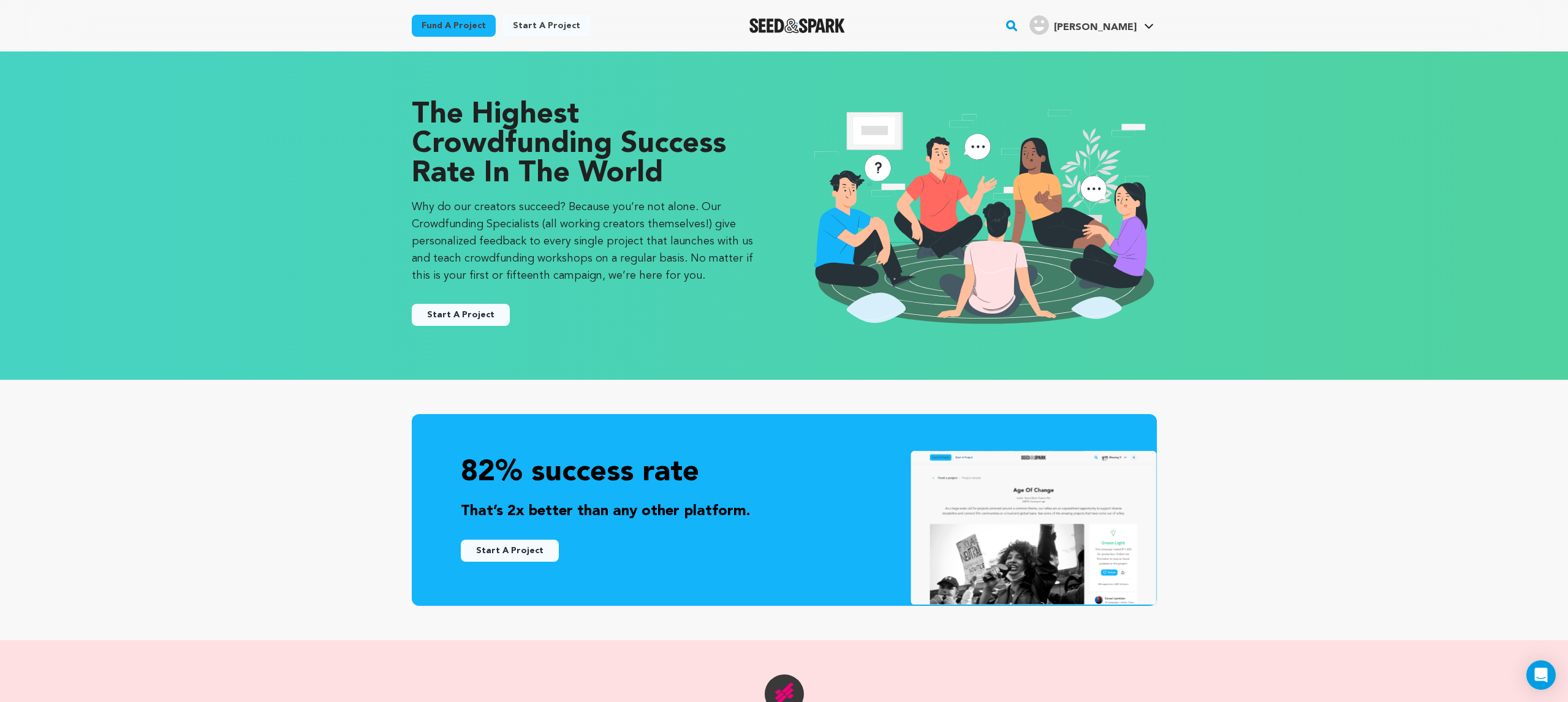
click at [476, 26] on link "Fund a project" at bounding box center [453, 26] width 84 height 22
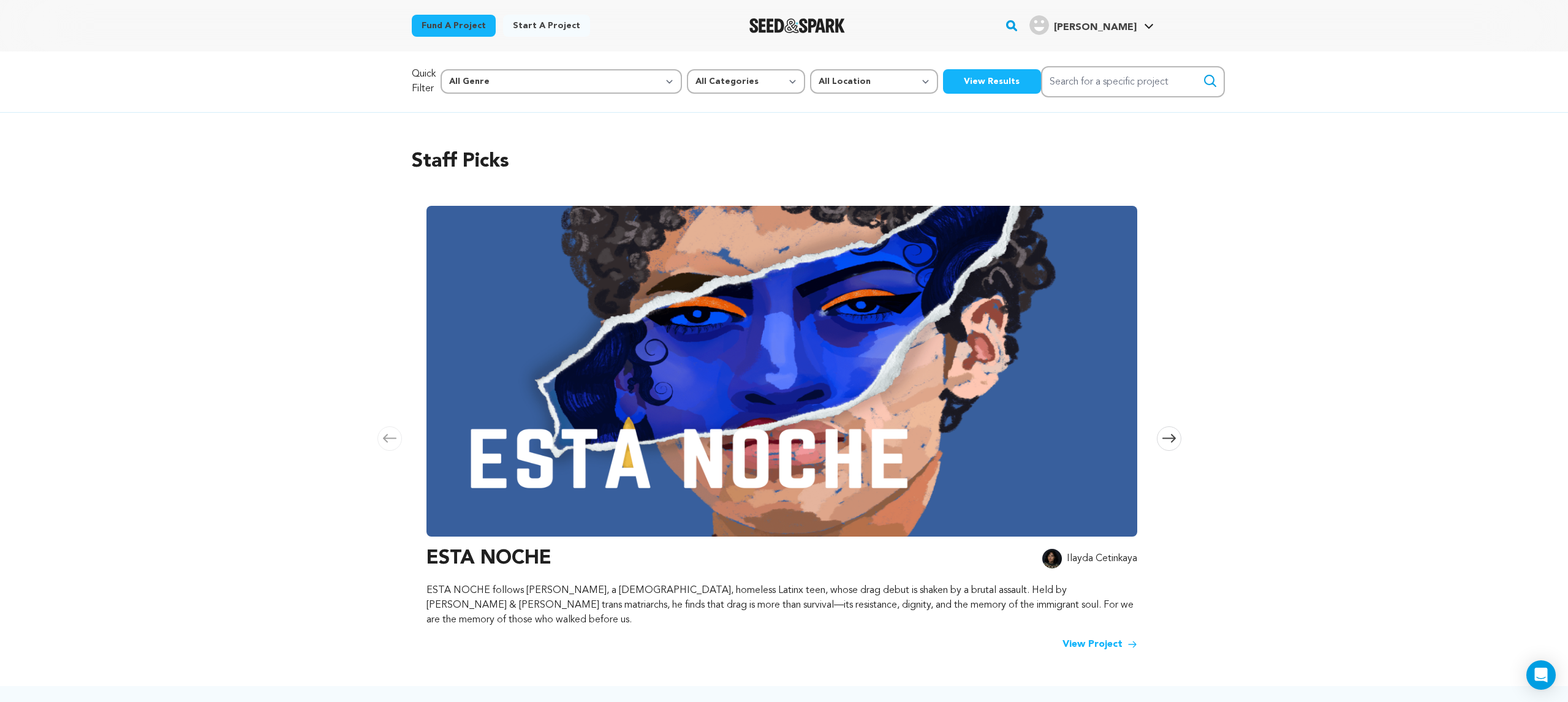
click at [696, 331] on img at bounding box center [782, 371] width 711 height 331
click at [523, 564] on h3 "ESTA NOCHE" at bounding box center [489, 559] width 125 height 29
click at [812, 514] on img at bounding box center [782, 371] width 711 height 331
click at [1082, 637] on link "View Project" at bounding box center [1100, 644] width 75 height 15
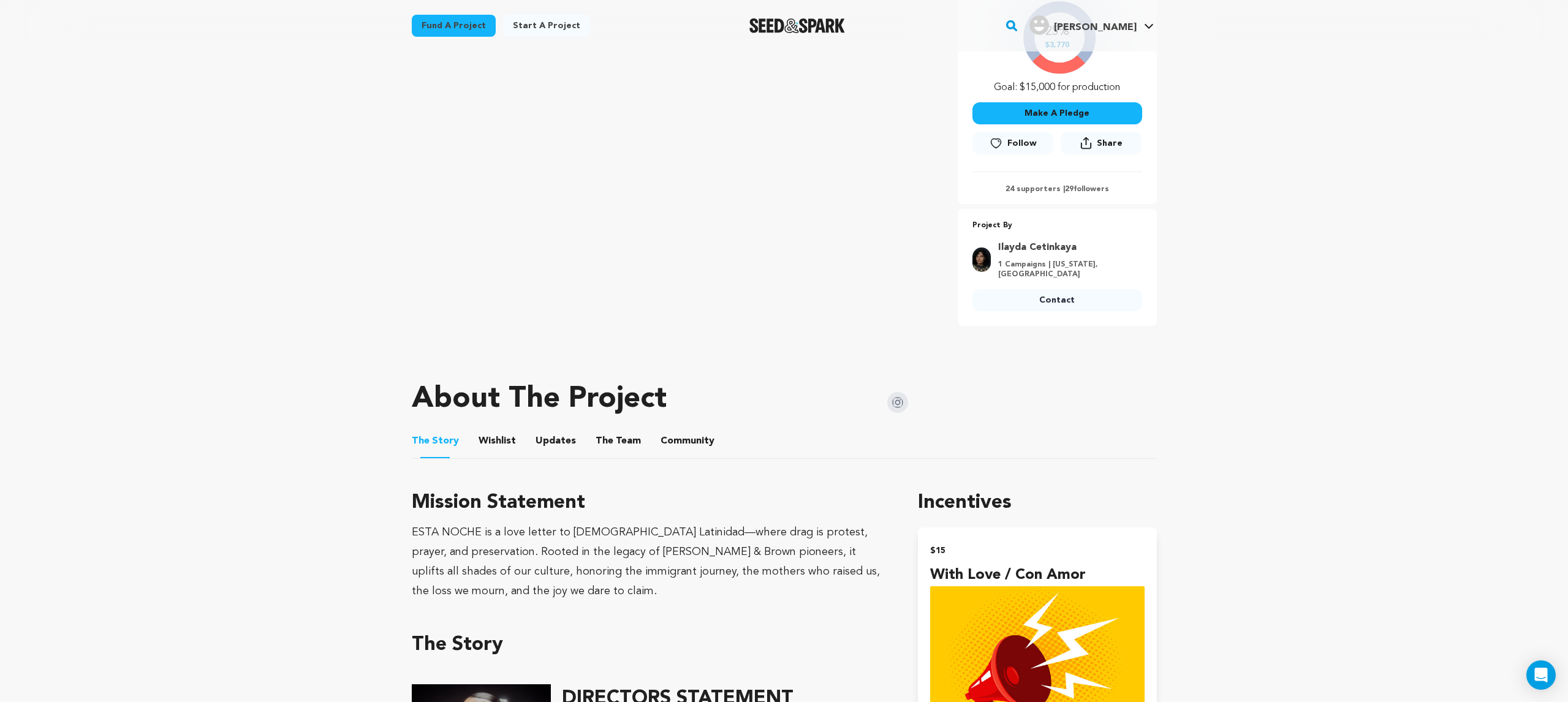
scroll to position [304, 0]
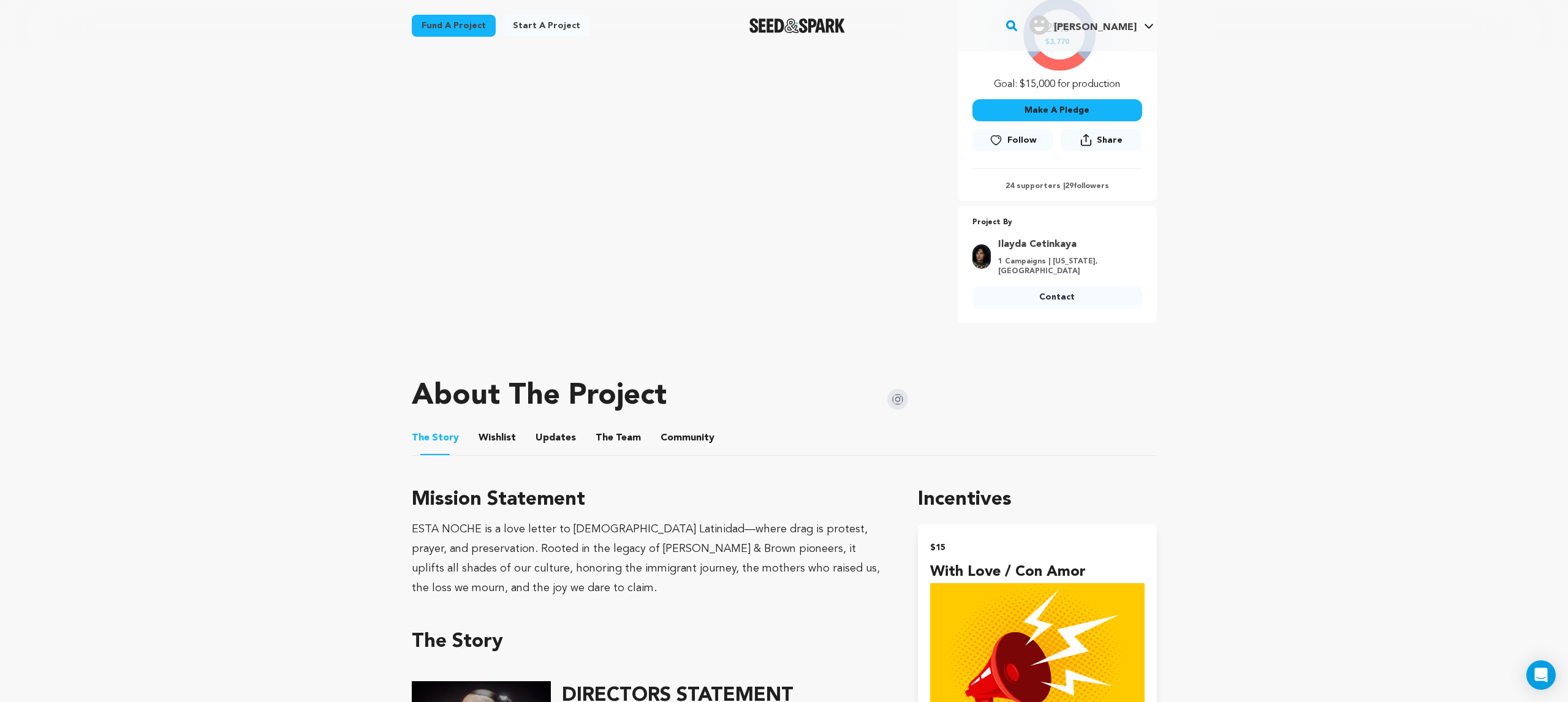
click at [493, 442] on button "Wishlist" at bounding box center [497, 441] width 29 height 29
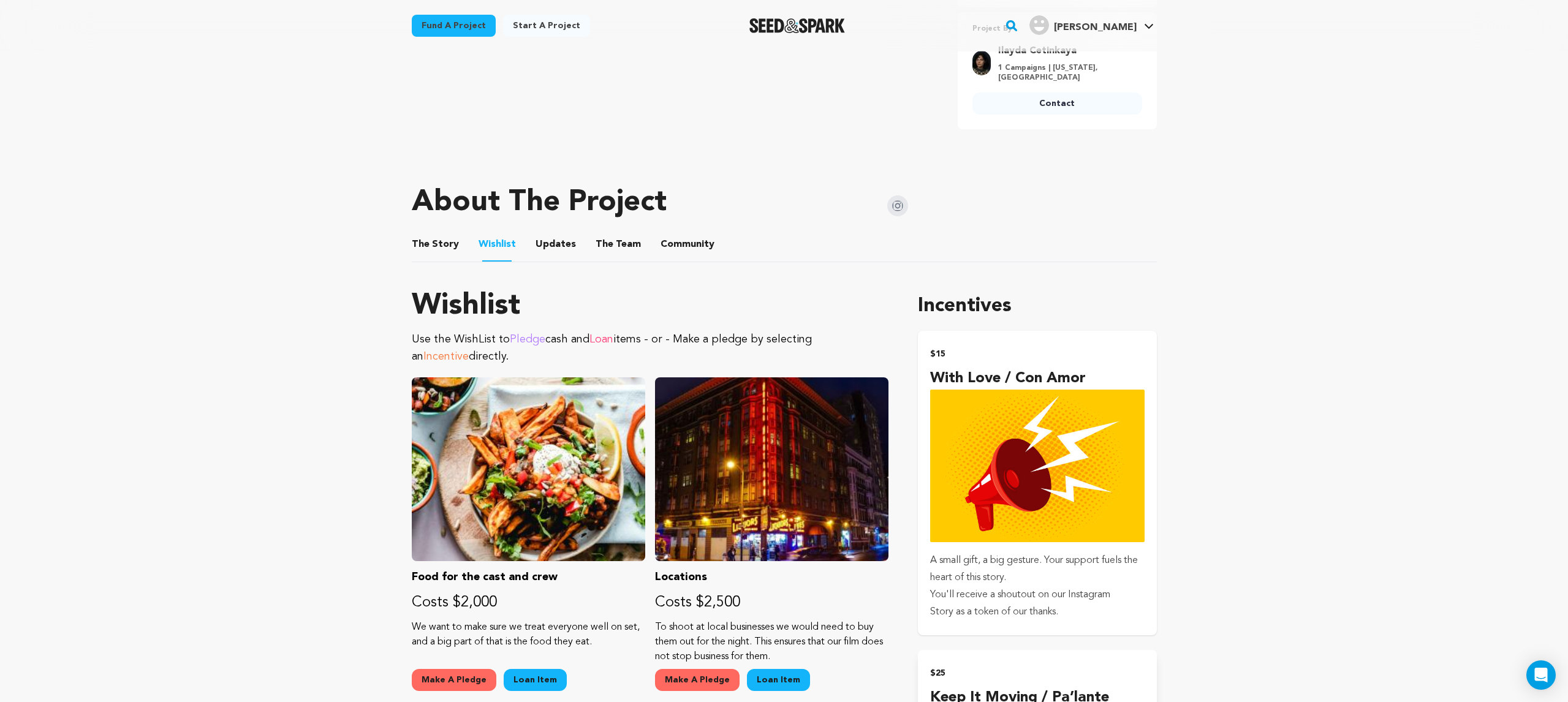
scroll to position [346, 0]
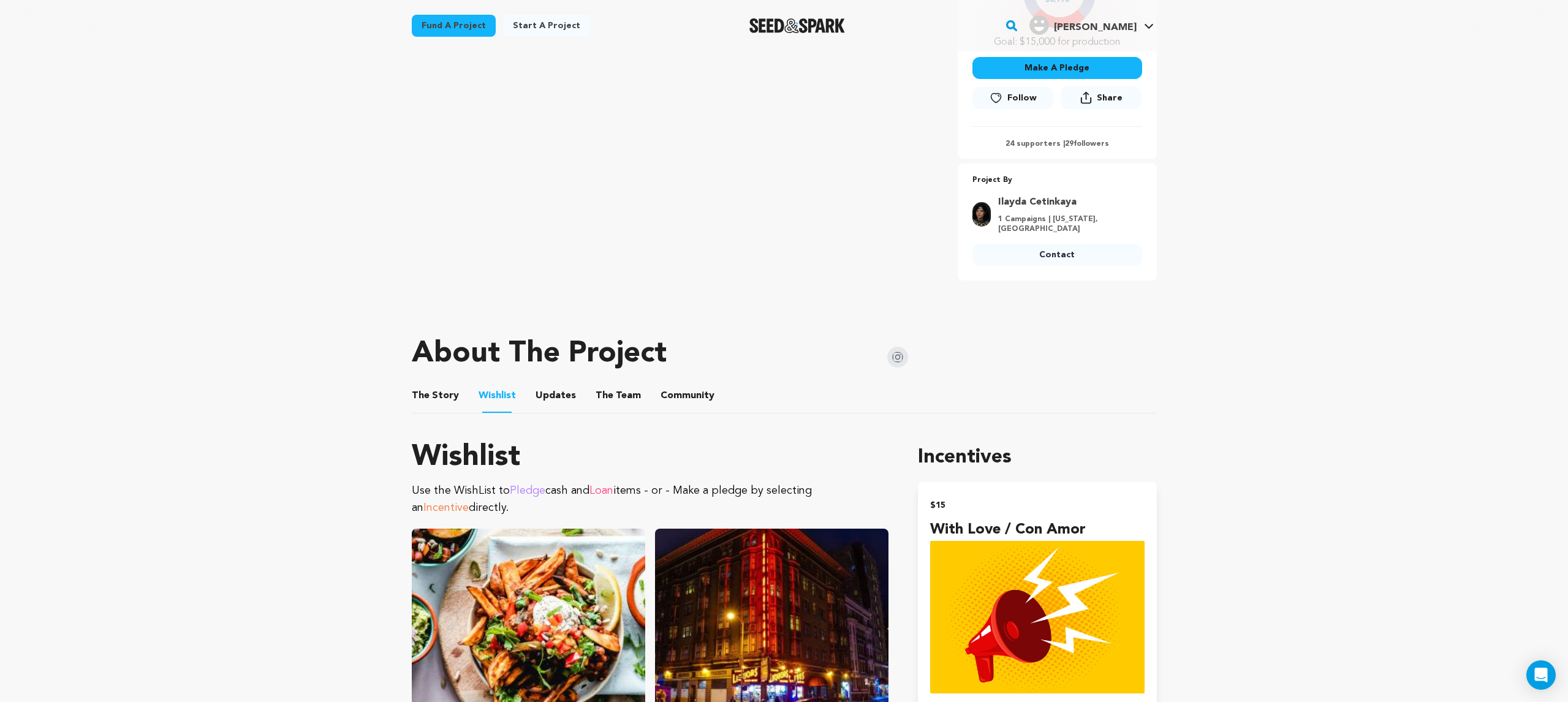
click at [603, 392] on button "The Team" at bounding box center [618, 398] width 29 height 29
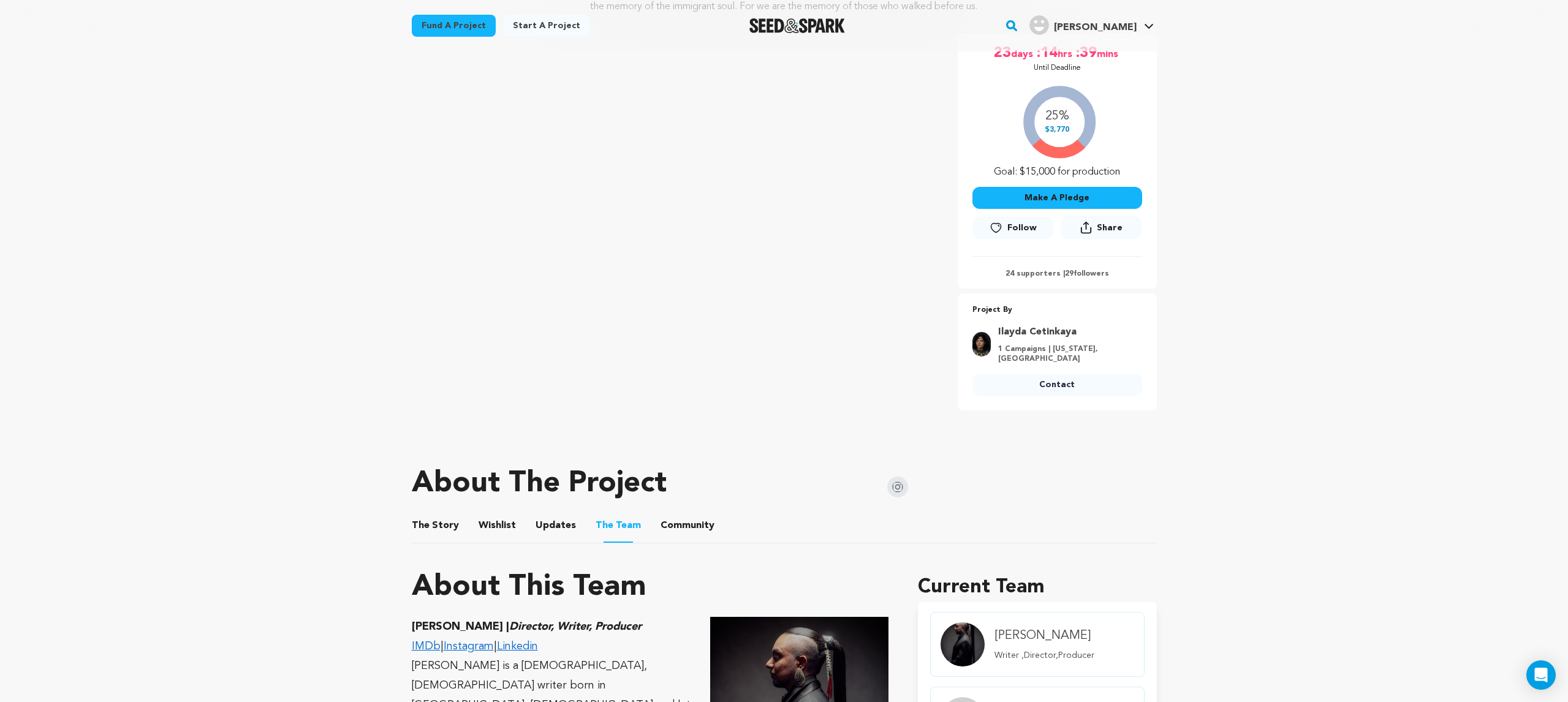
scroll to position [251, 0]
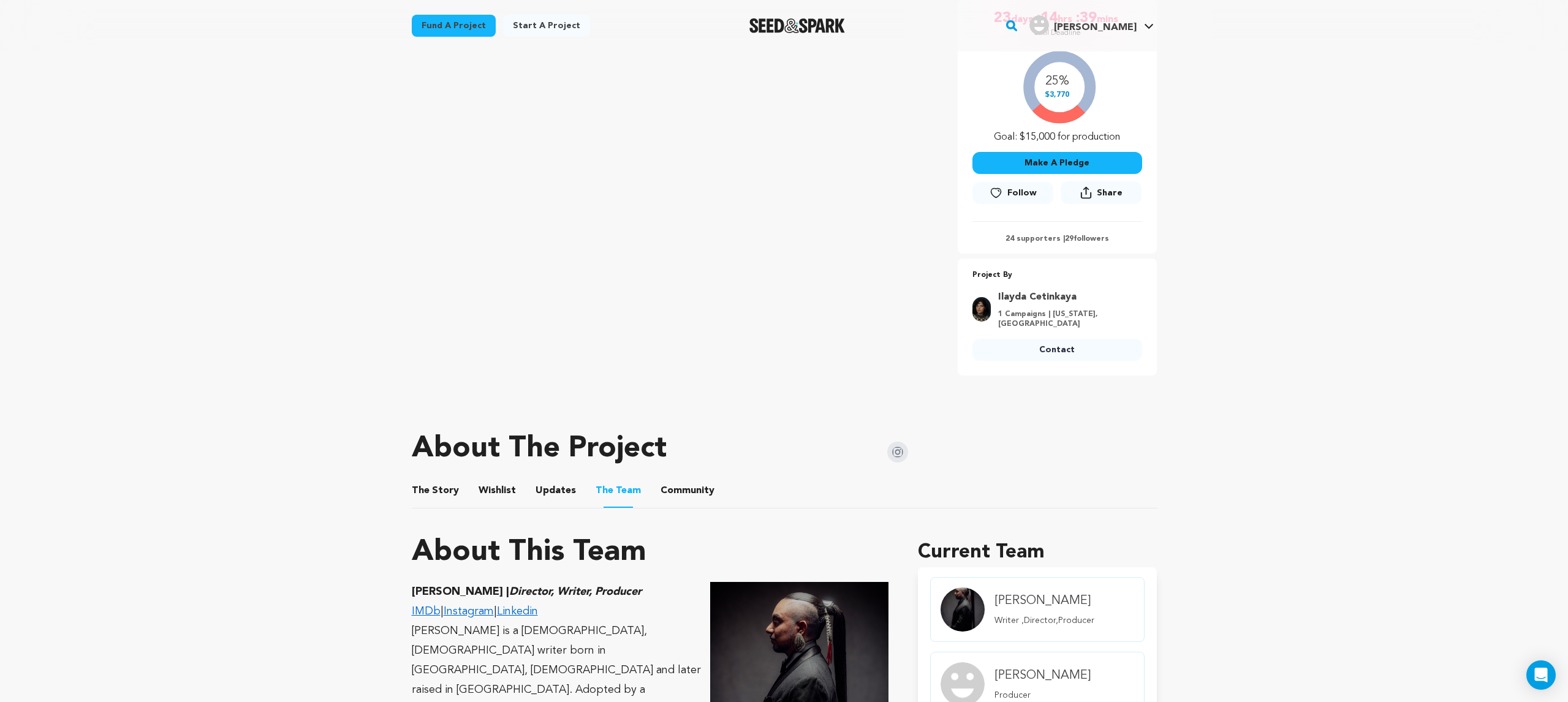
click at [431, 481] on button "The Story" at bounding box center [435, 493] width 29 height 29
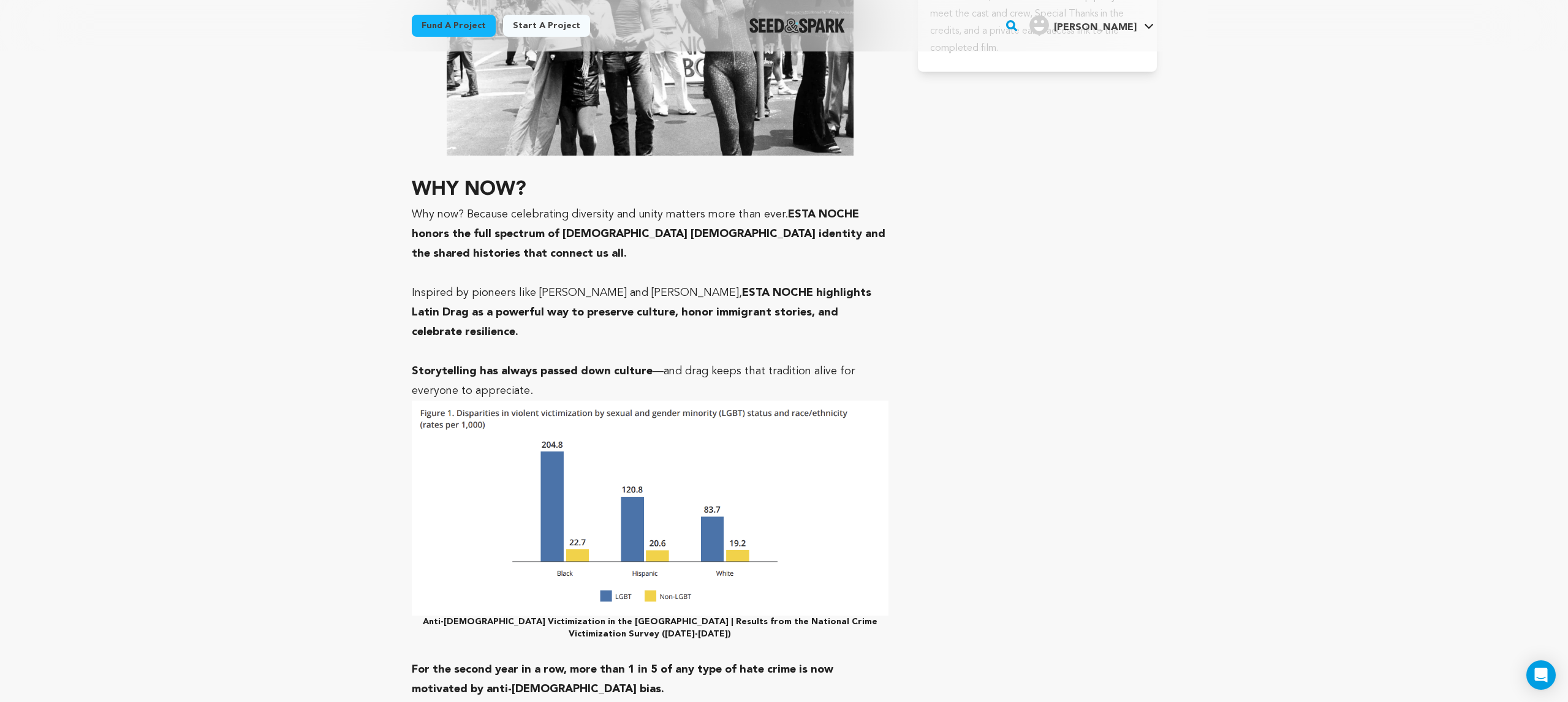
scroll to position [4053, 0]
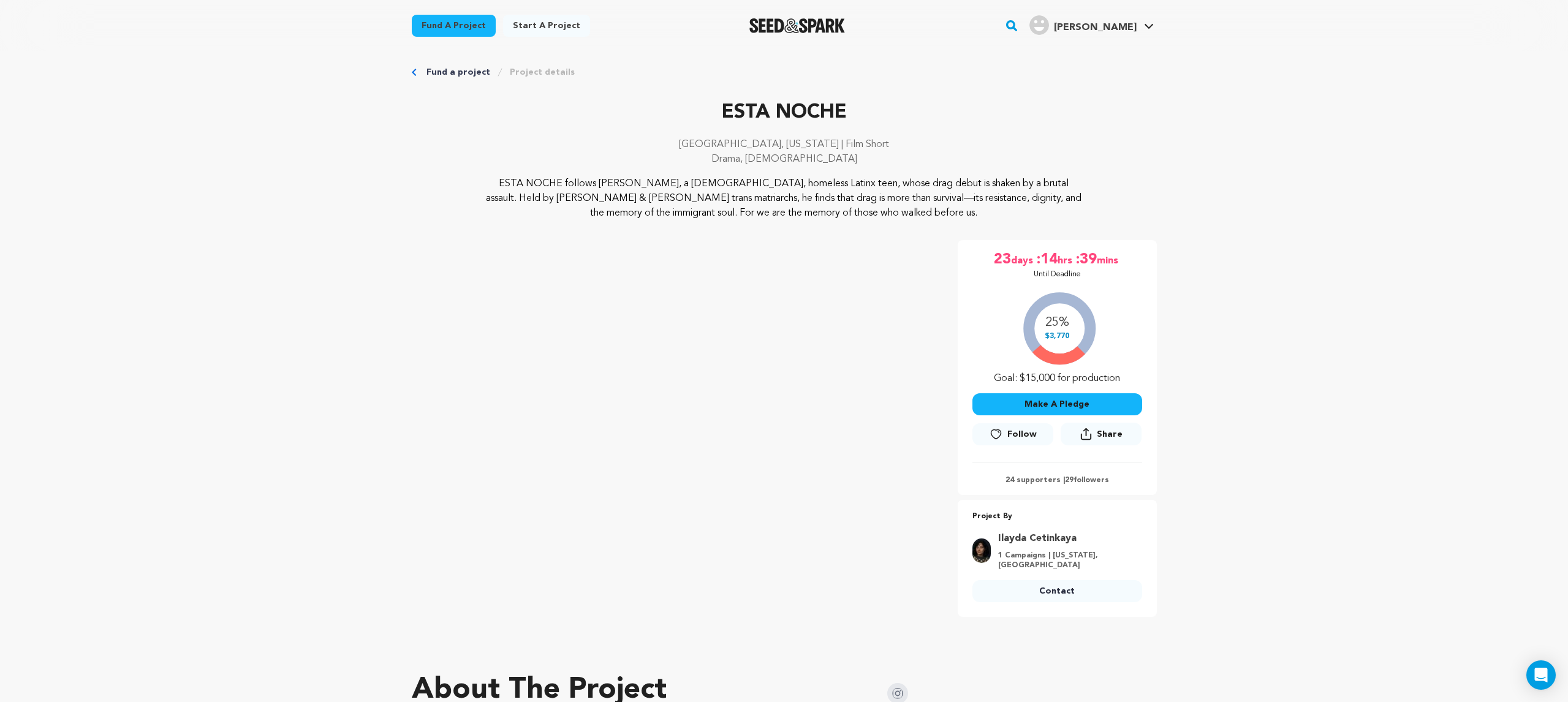
scroll to position [0, 0]
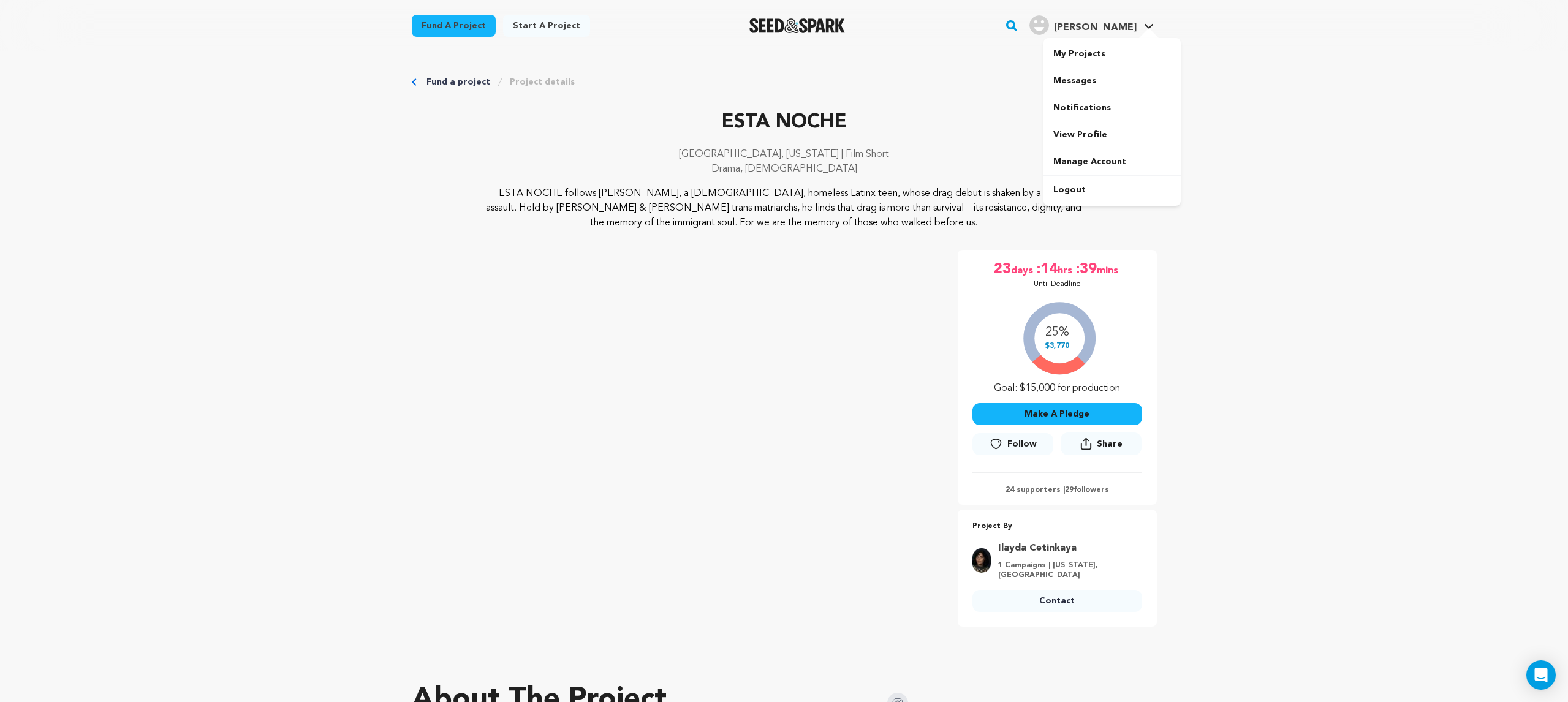
click at [1111, 29] on span "[PERSON_NAME]" at bounding box center [1095, 27] width 83 height 10
click at [1109, 30] on span "[PERSON_NAME]" at bounding box center [1095, 27] width 83 height 10
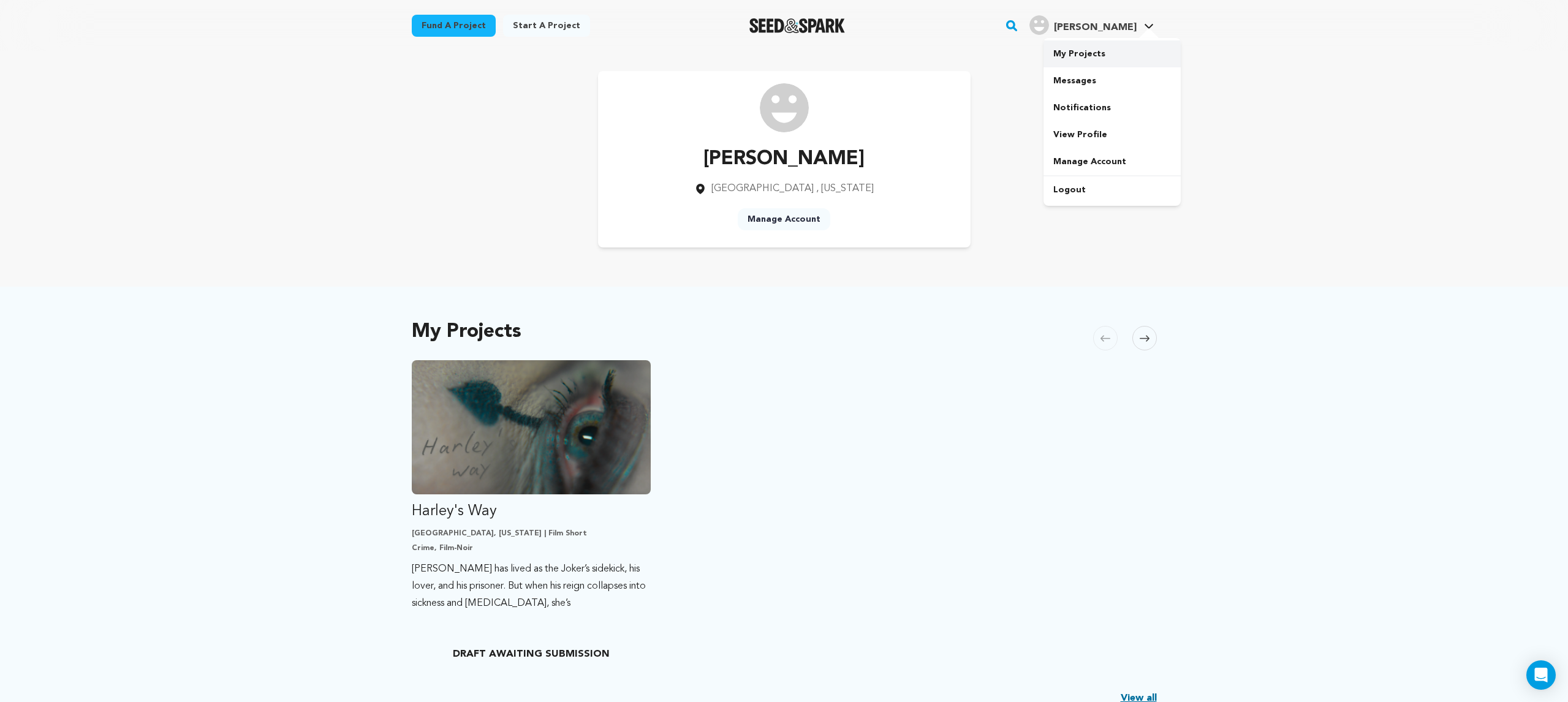
click at [1095, 51] on link "My Projects" at bounding box center [1112, 54] width 137 height 27
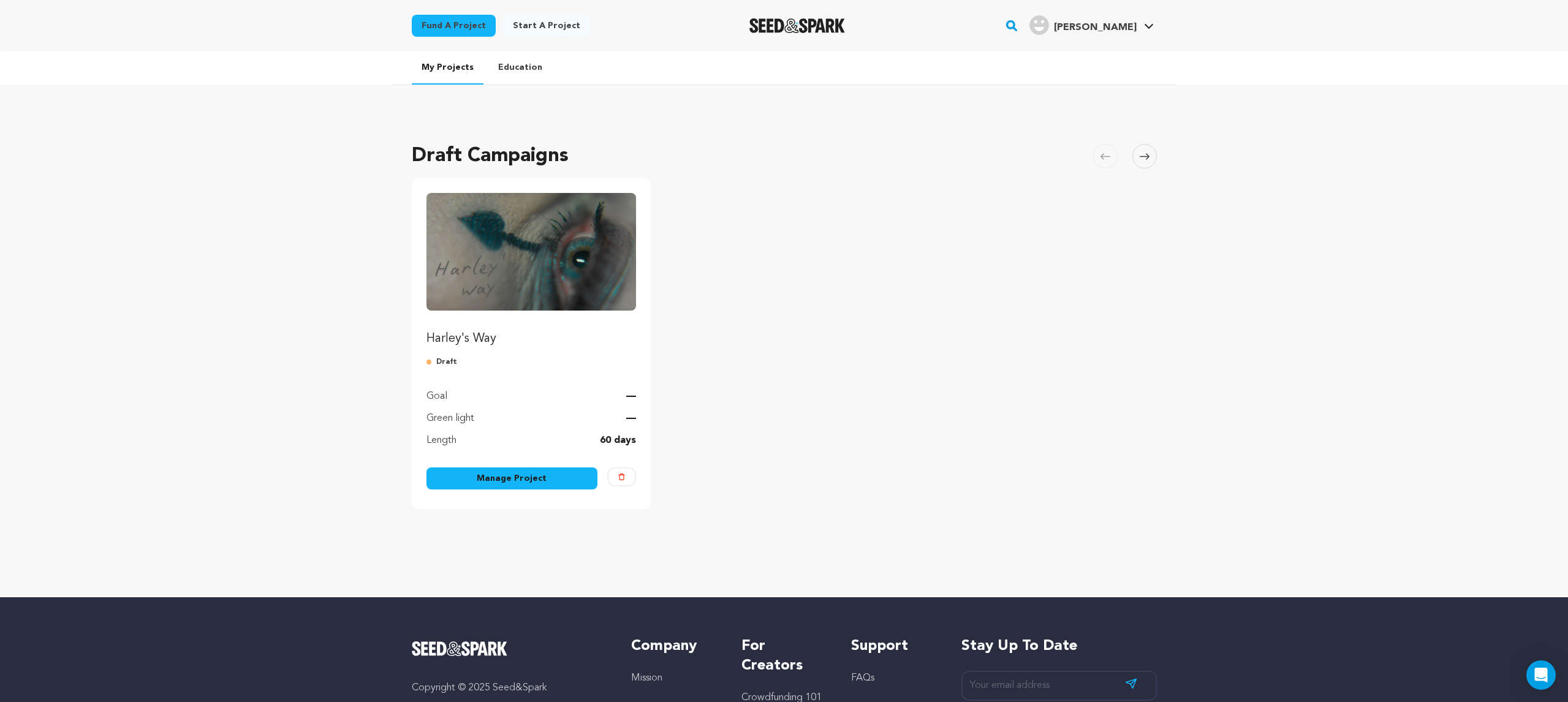
click at [489, 480] on link "Manage Project" at bounding box center [512, 478] width 172 height 22
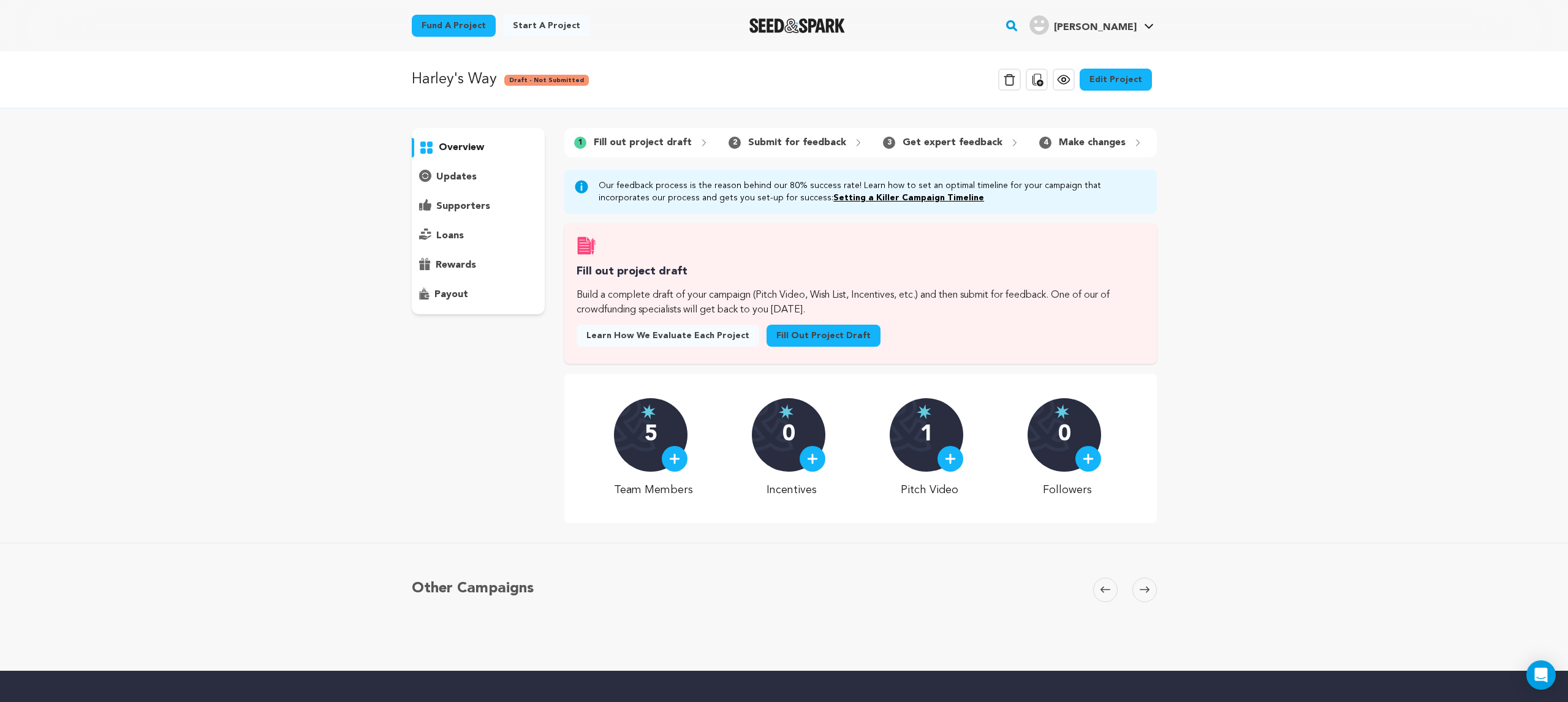
click at [1132, 77] on link "Edit Project" at bounding box center [1116, 79] width 72 height 22
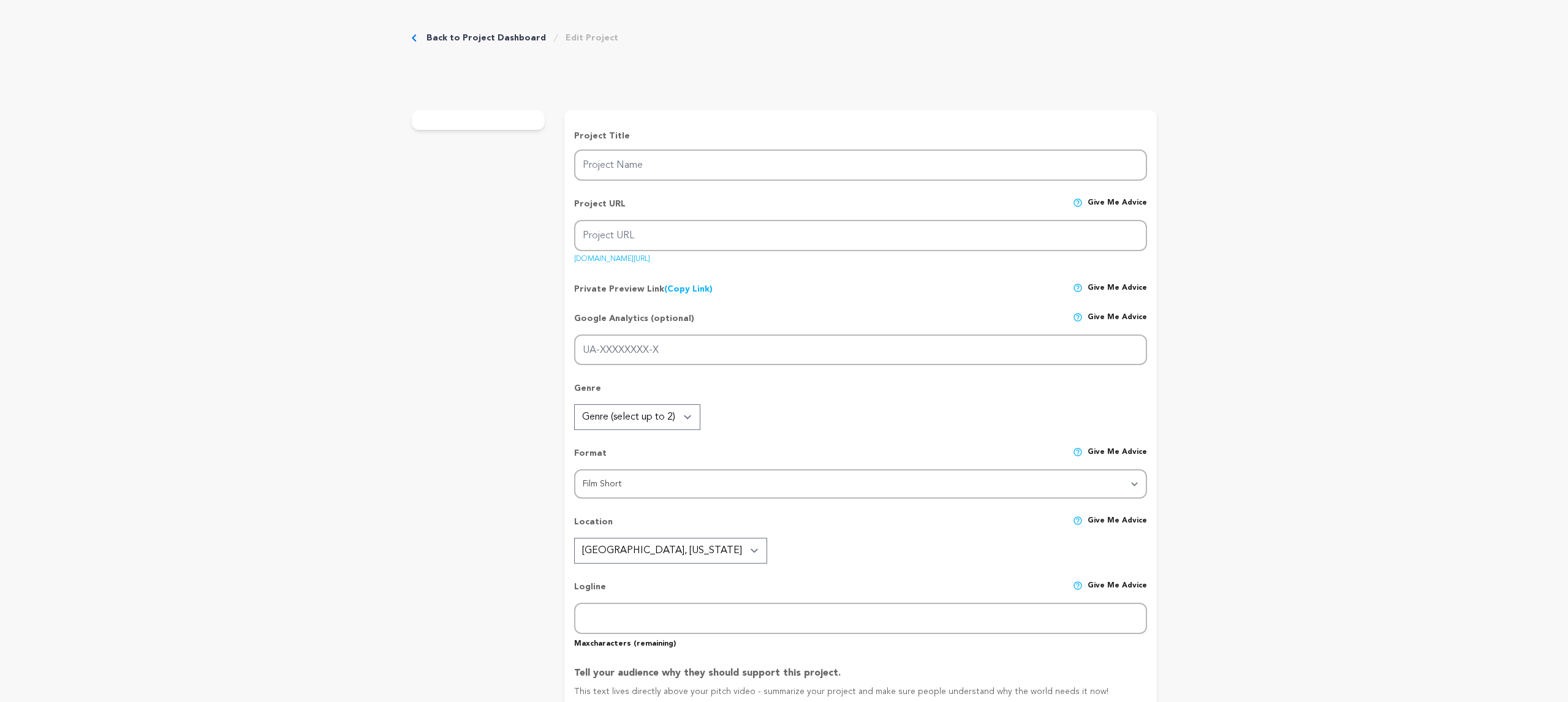
type input "Harley's Way"
type input "harleys-way"
type input "Harley Quinn has lived as the Joker’s sidekick, his lover, and his prisoner. Bu…"
type textarea "Harley Quinn has lived in the Joker’s shadow, his lover, his sidekick, and pris…"
type textarea "Harley Quinn is everywhere, but her true voice is often lost in spectacle. In H…"
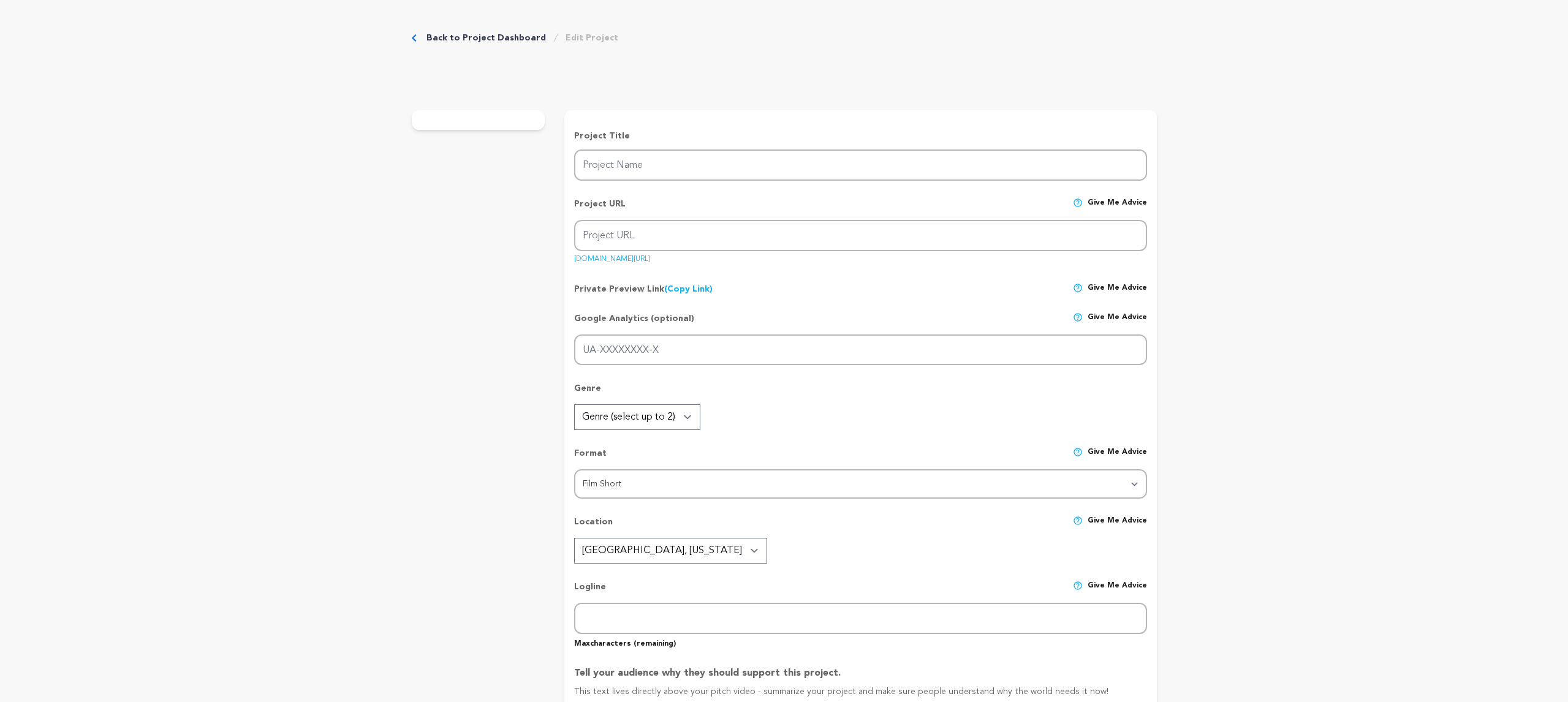
radio input "true"
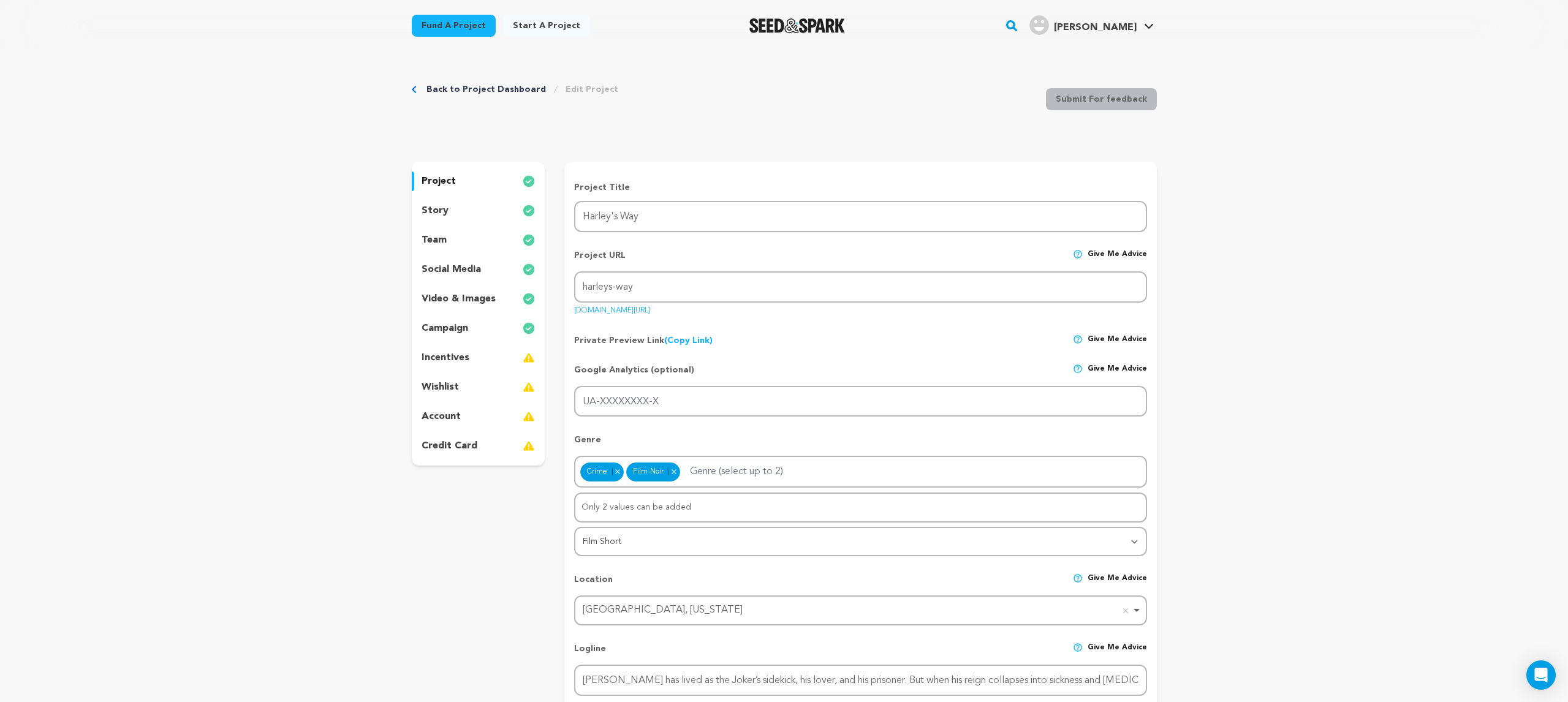
click at [434, 222] on div "project story team social media video & images campaign incentives wishlist acc…" at bounding box center [478, 314] width 134 height 304
click at [439, 214] on p "story" at bounding box center [435, 211] width 27 height 15
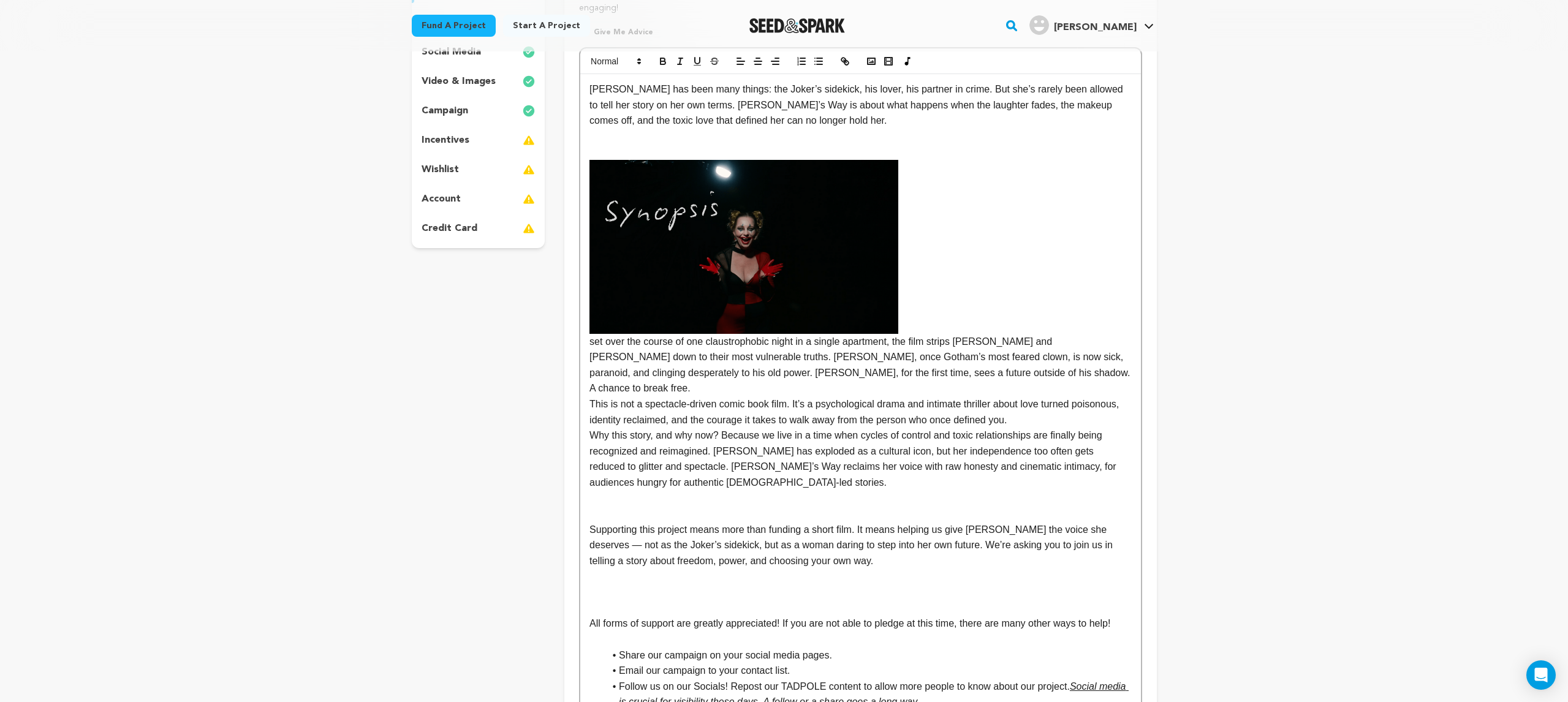
scroll to position [359, 0]
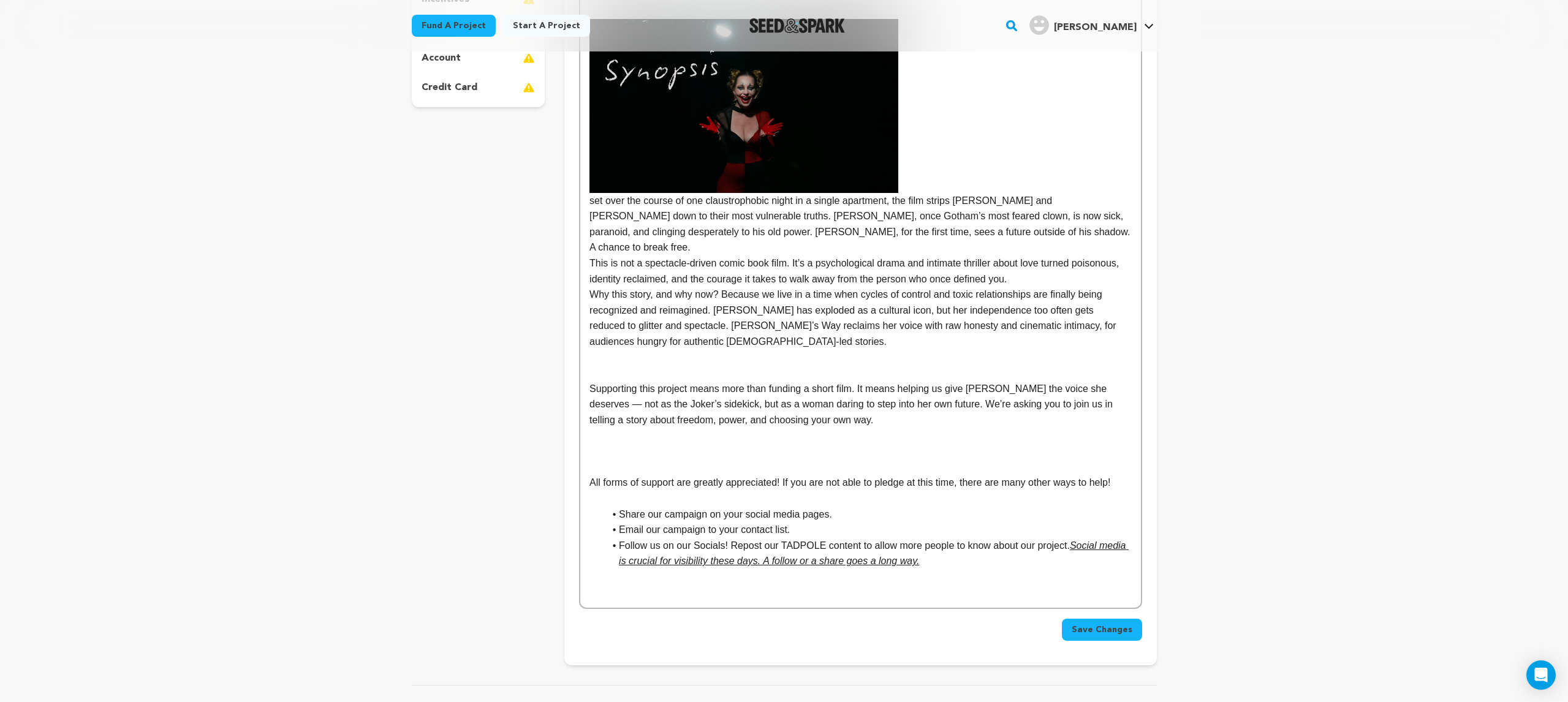
click at [889, 429] on p at bounding box center [860, 436] width 542 height 16
click at [1548, 31] on icon "button" at bounding box center [1544, 29] width 8 height 8
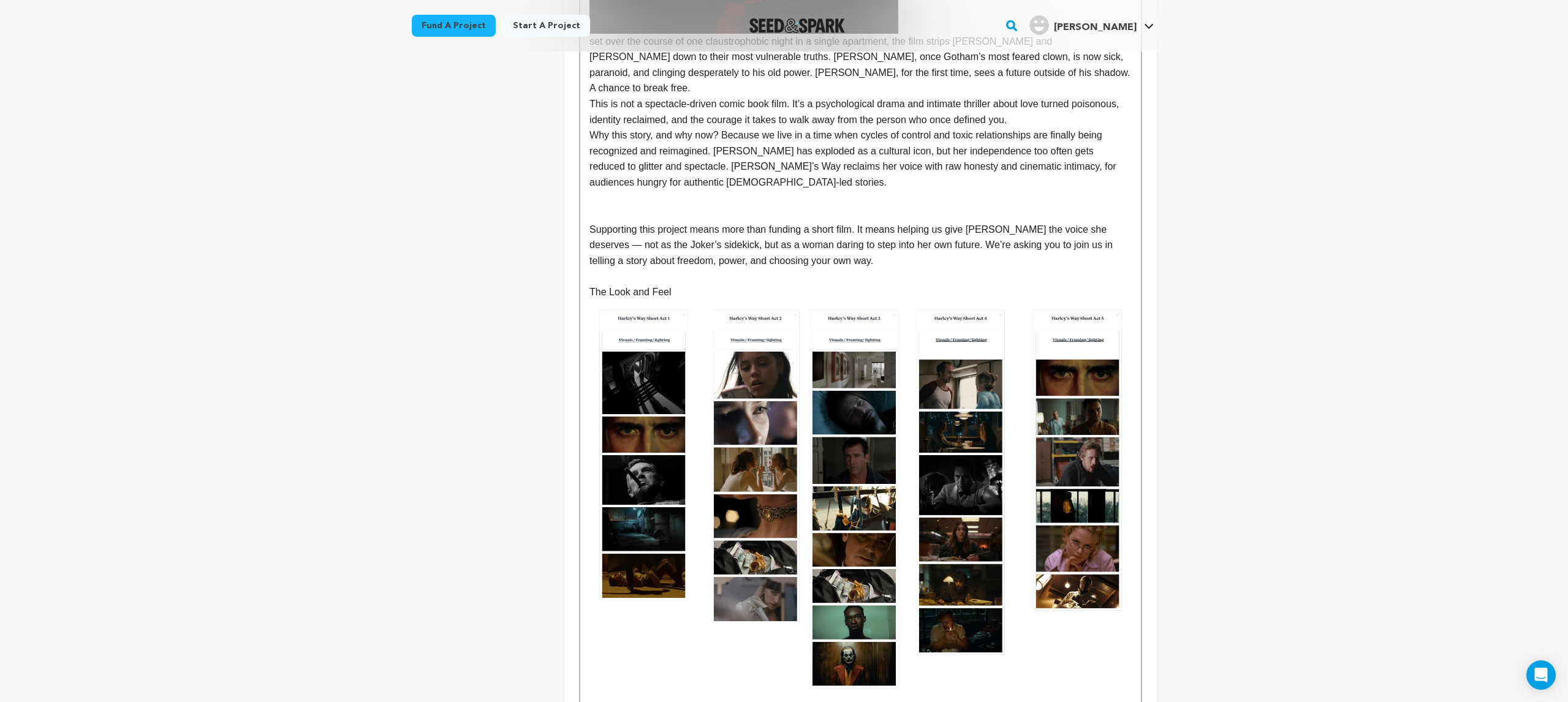
scroll to position [518, 0]
click at [649, 284] on p "The Look and Feel" at bounding box center [860, 291] width 542 height 16
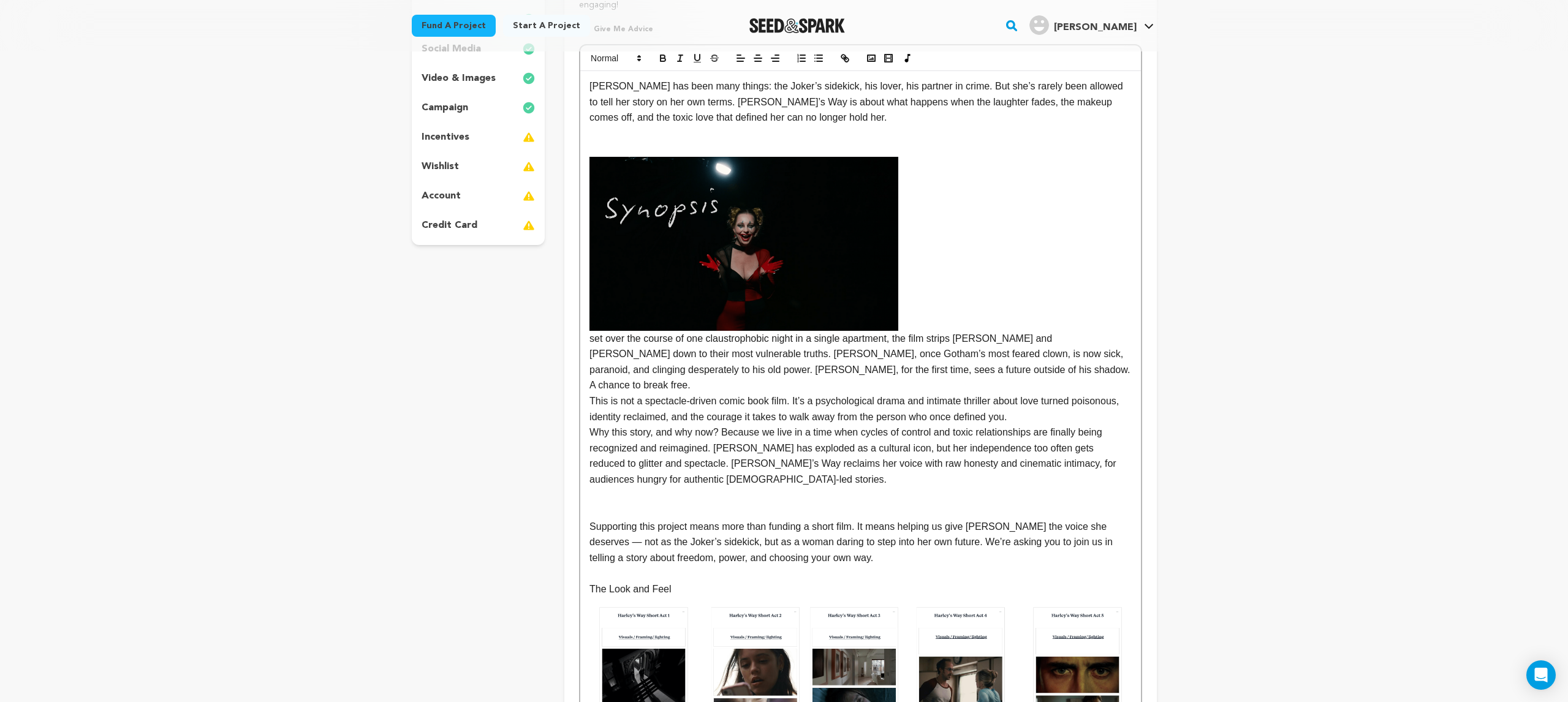
scroll to position [238, 0]
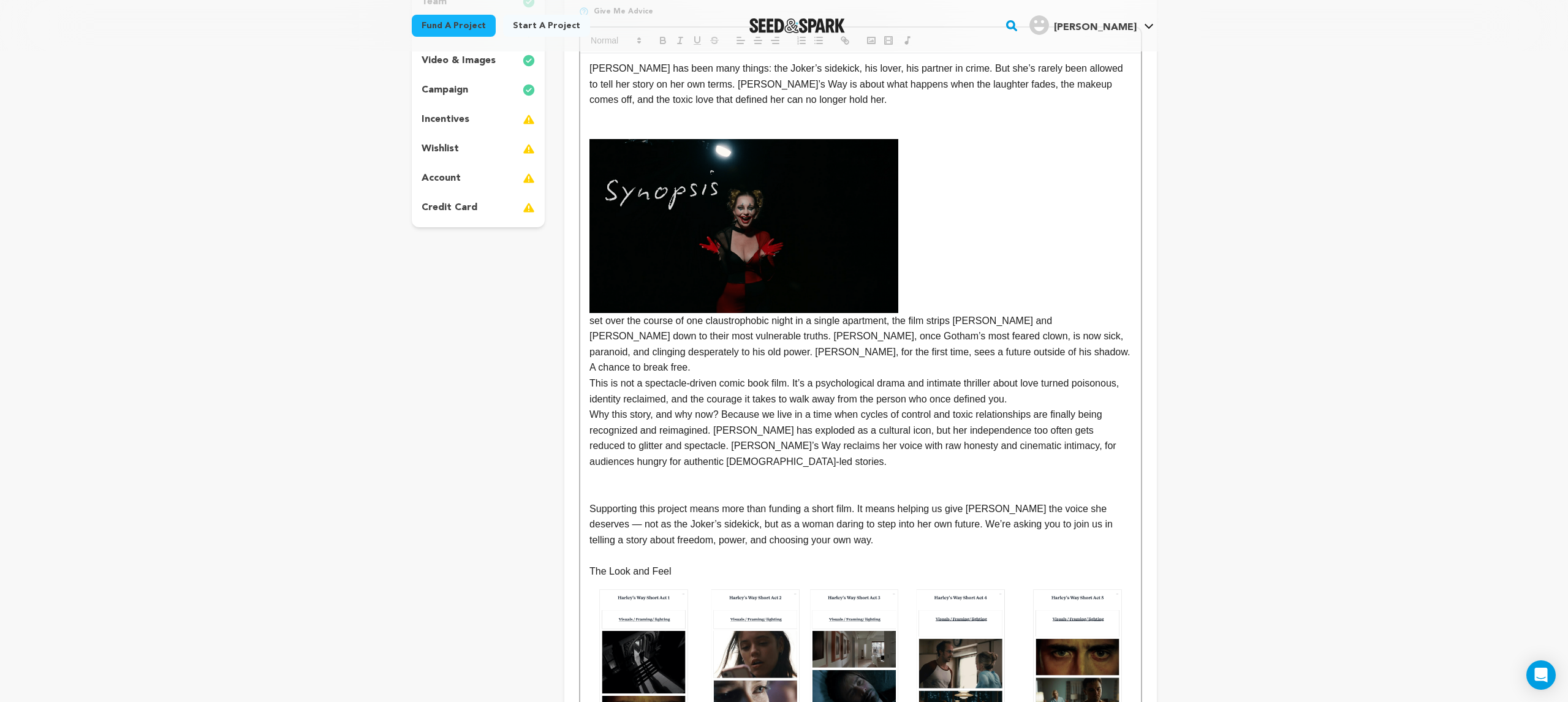
click at [746, 450] on p "Why this story, and why now? Because we live in a time when cycles of control a…" at bounding box center [860, 438] width 542 height 63
click at [634, 470] on p at bounding box center [860, 478] width 542 height 16
click at [625, 486] on p at bounding box center [860, 493] width 542 height 16
click at [655, 486] on p "Directors Satement" at bounding box center [860, 493] width 542 height 16
click at [664, 516] on span "Statement" at bounding box center [660, 520] width 39 height 12
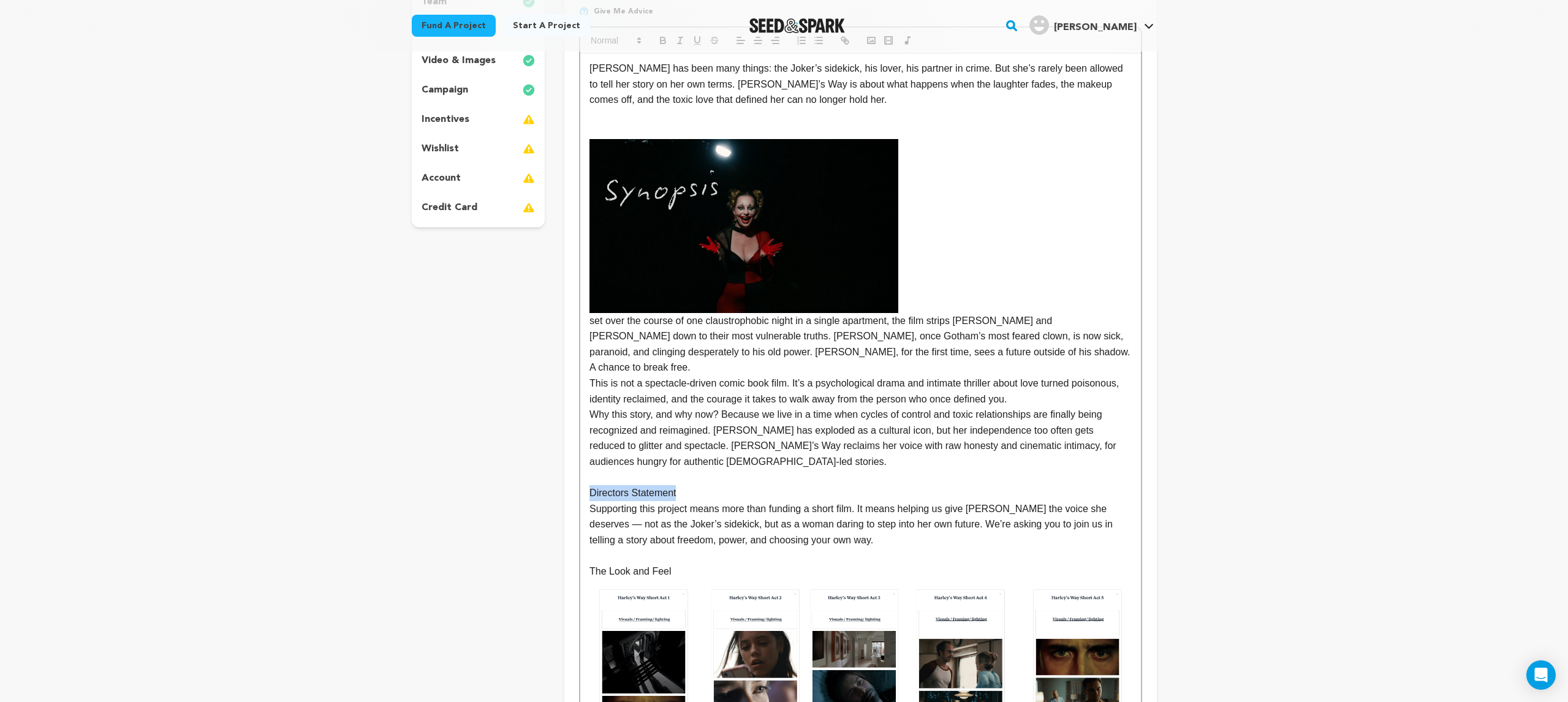
drag, startPoint x: 685, startPoint y: 482, endPoint x: 592, endPoint y: 475, distance: 93.3
click at [592, 486] on p "Directors Statement" at bounding box center [860, 493] width 542 height 16
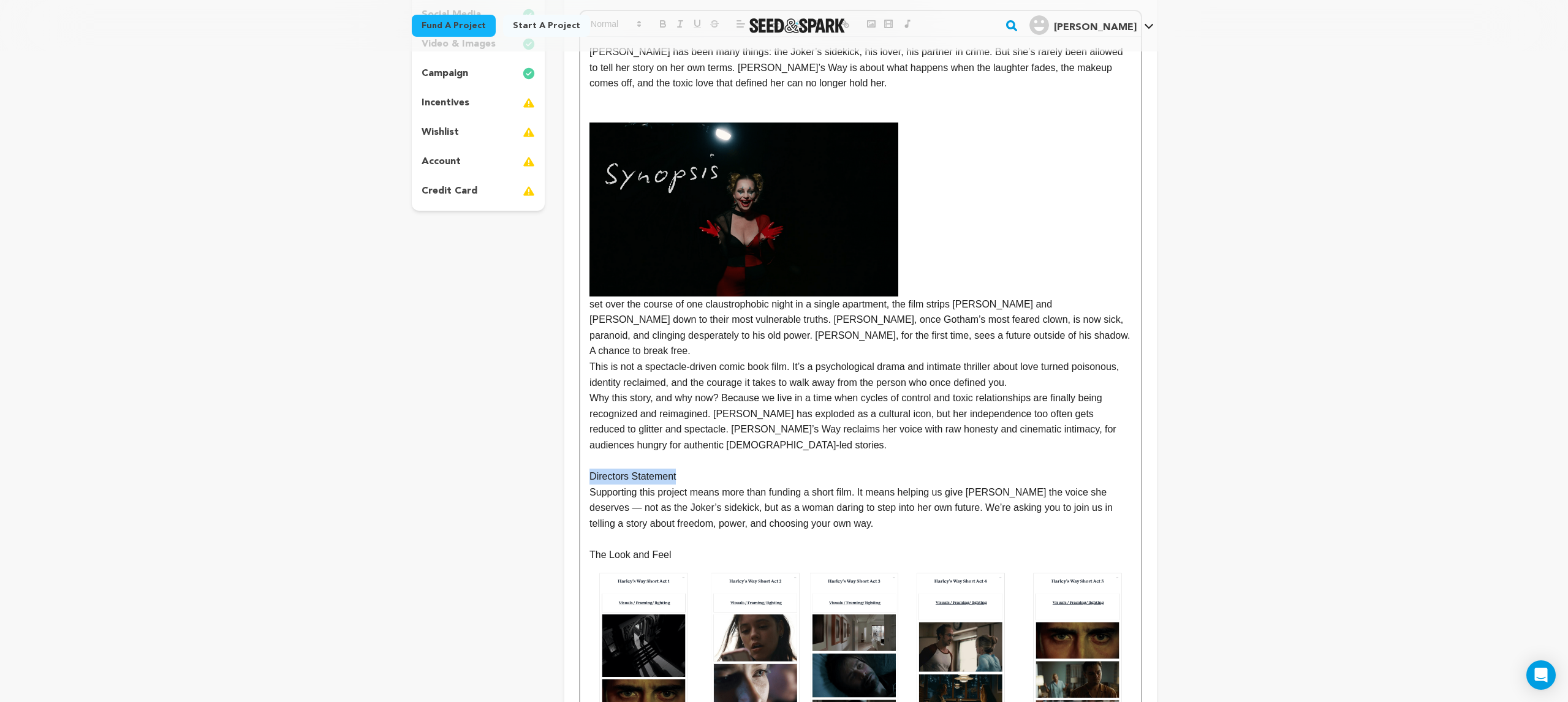
copy p "Directors Statement"
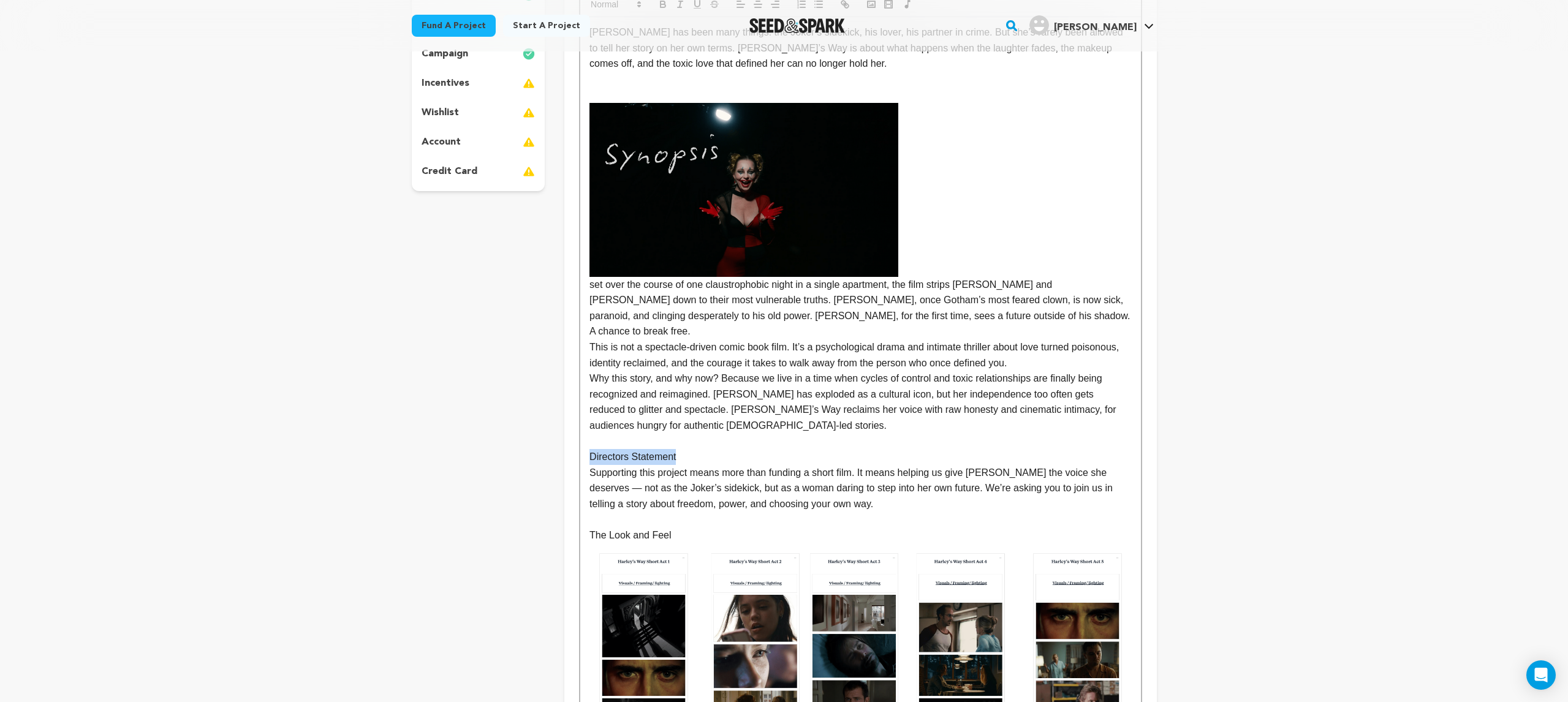
scroll to position [283, 0]
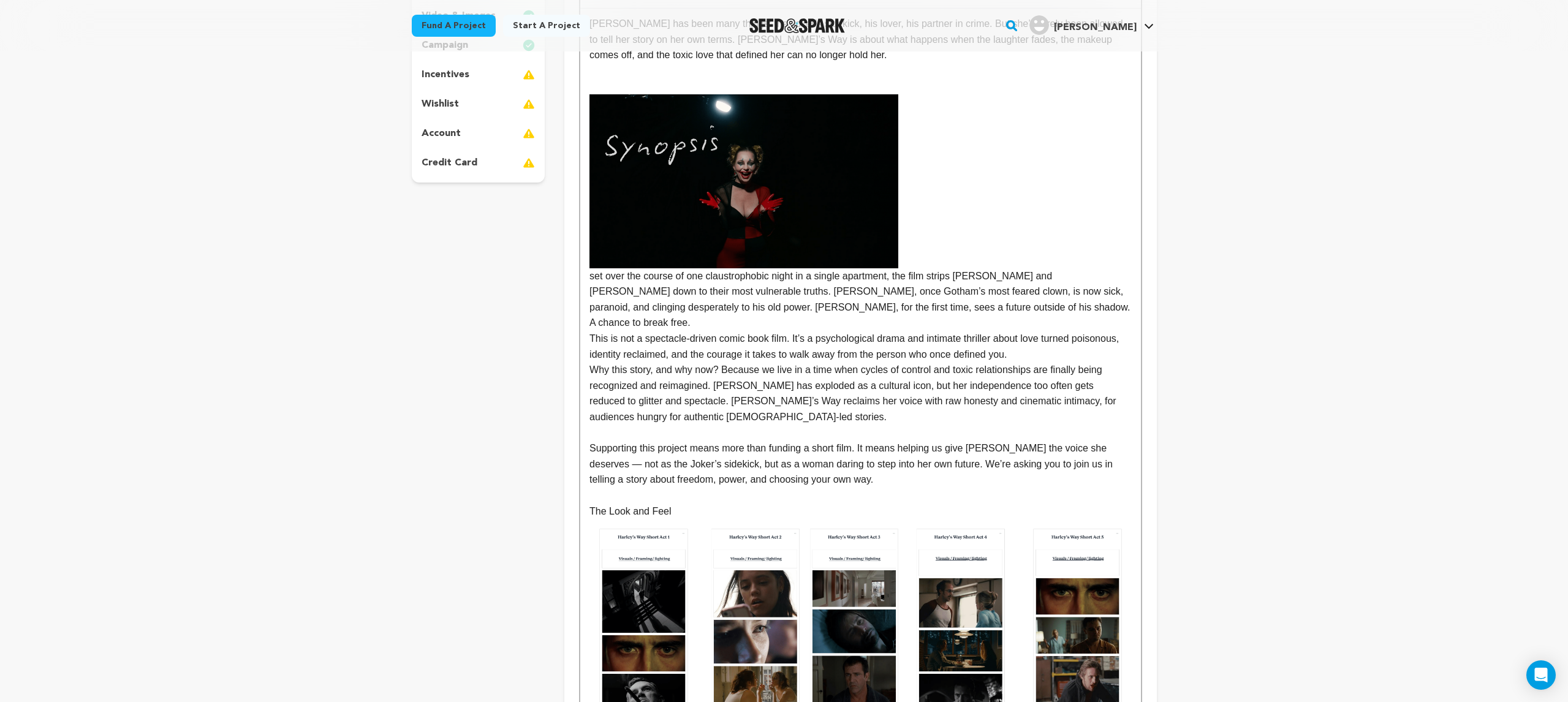
click at [903, 487] on p at bounding box center [860, 495] width 542 height 16
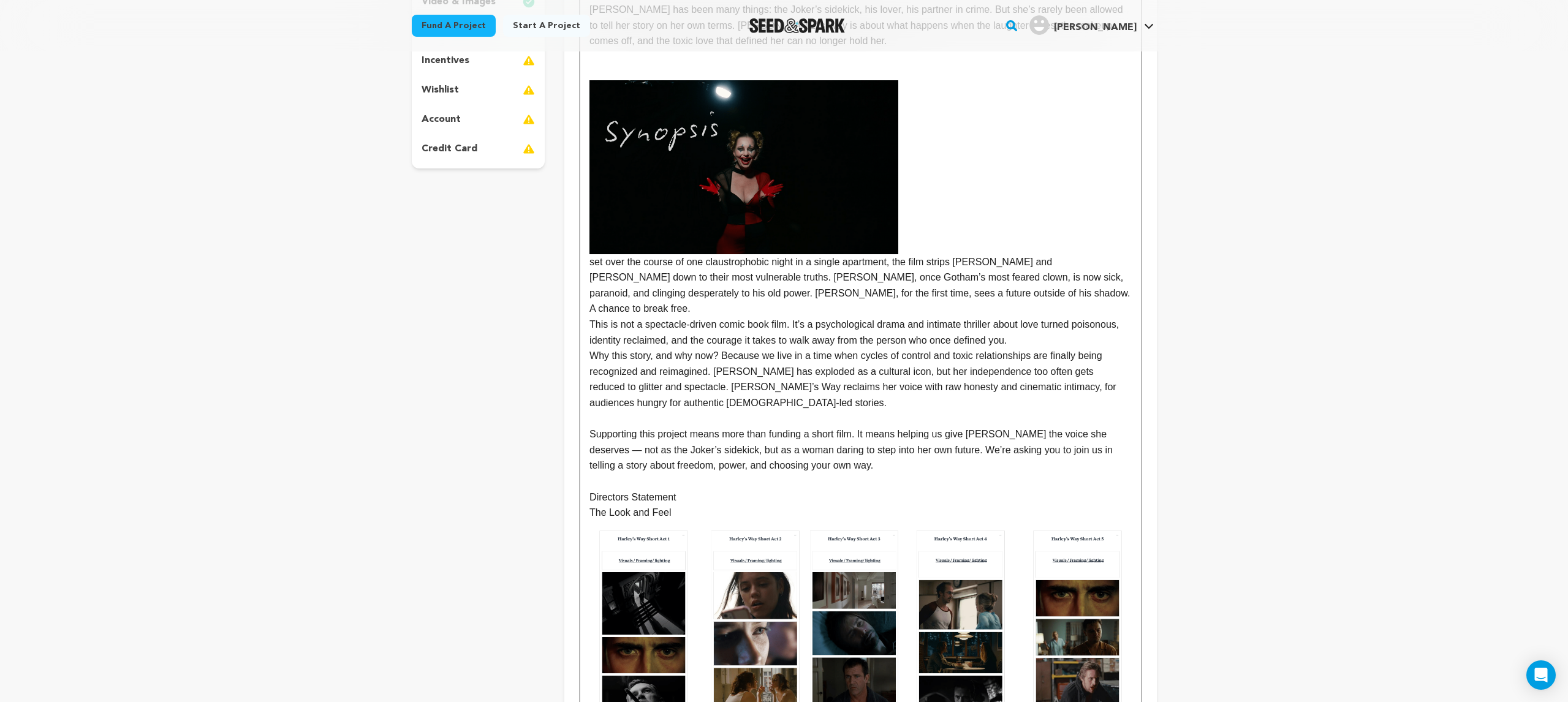
scroll to position [299, 0]
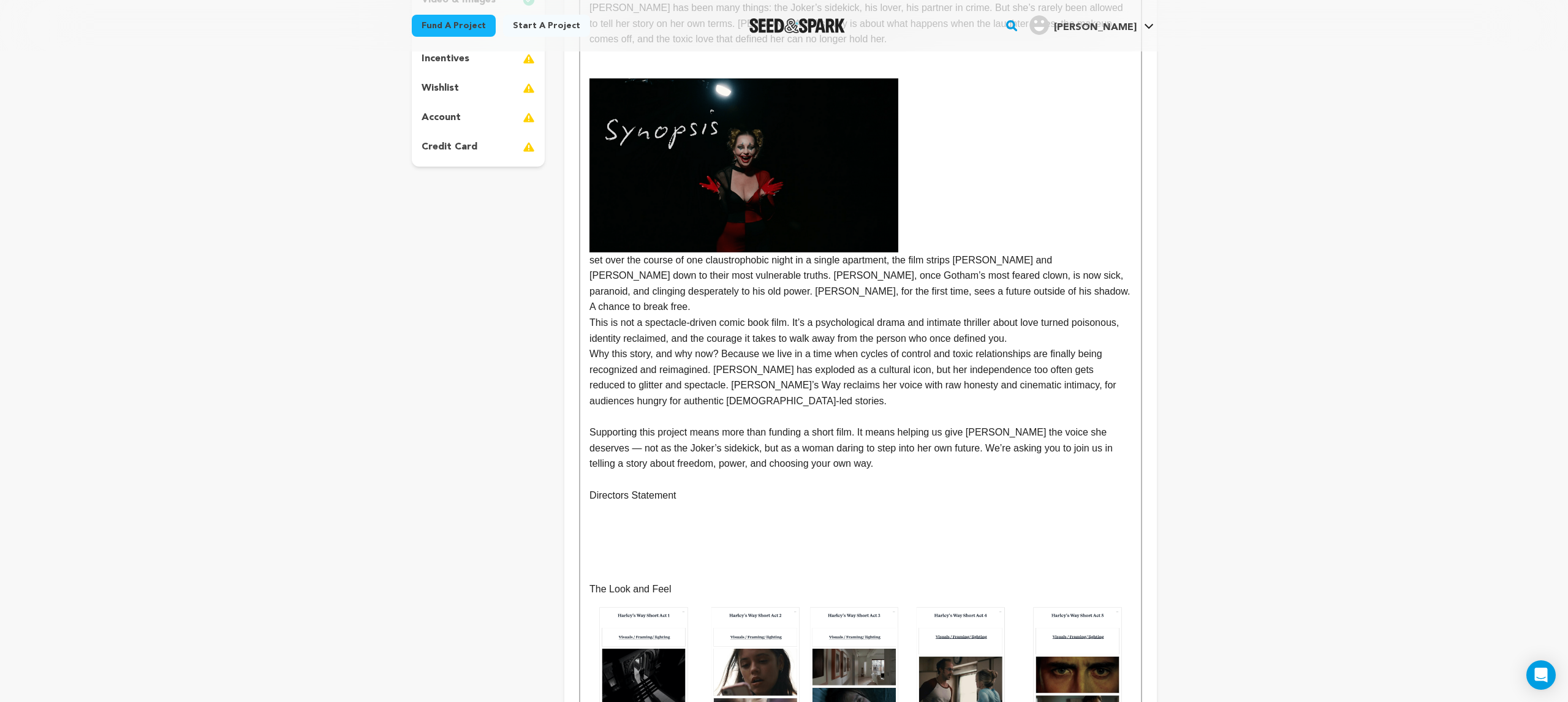
click at [648, 503] on p at bounding box center [860, 510] width 542 height 16
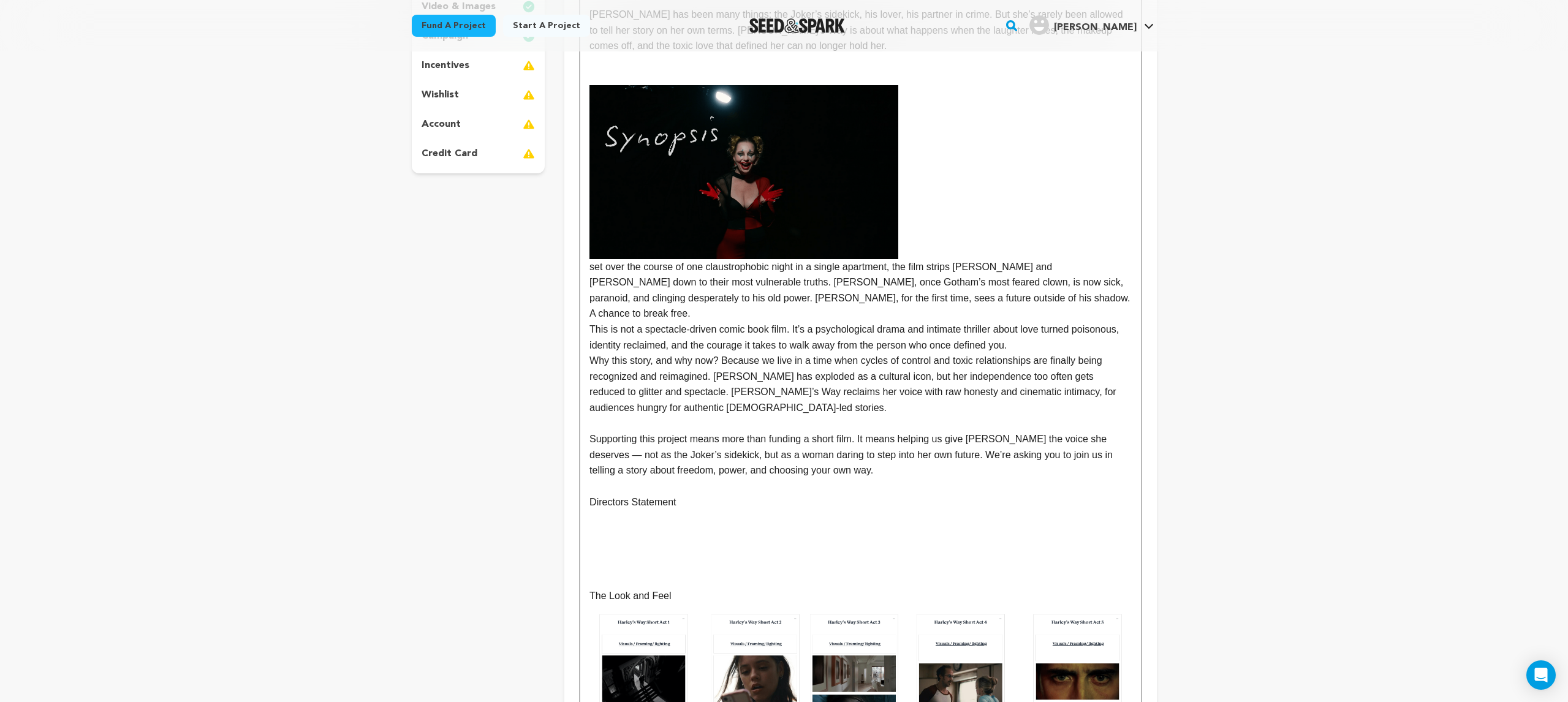
scroll to position [0, 0]
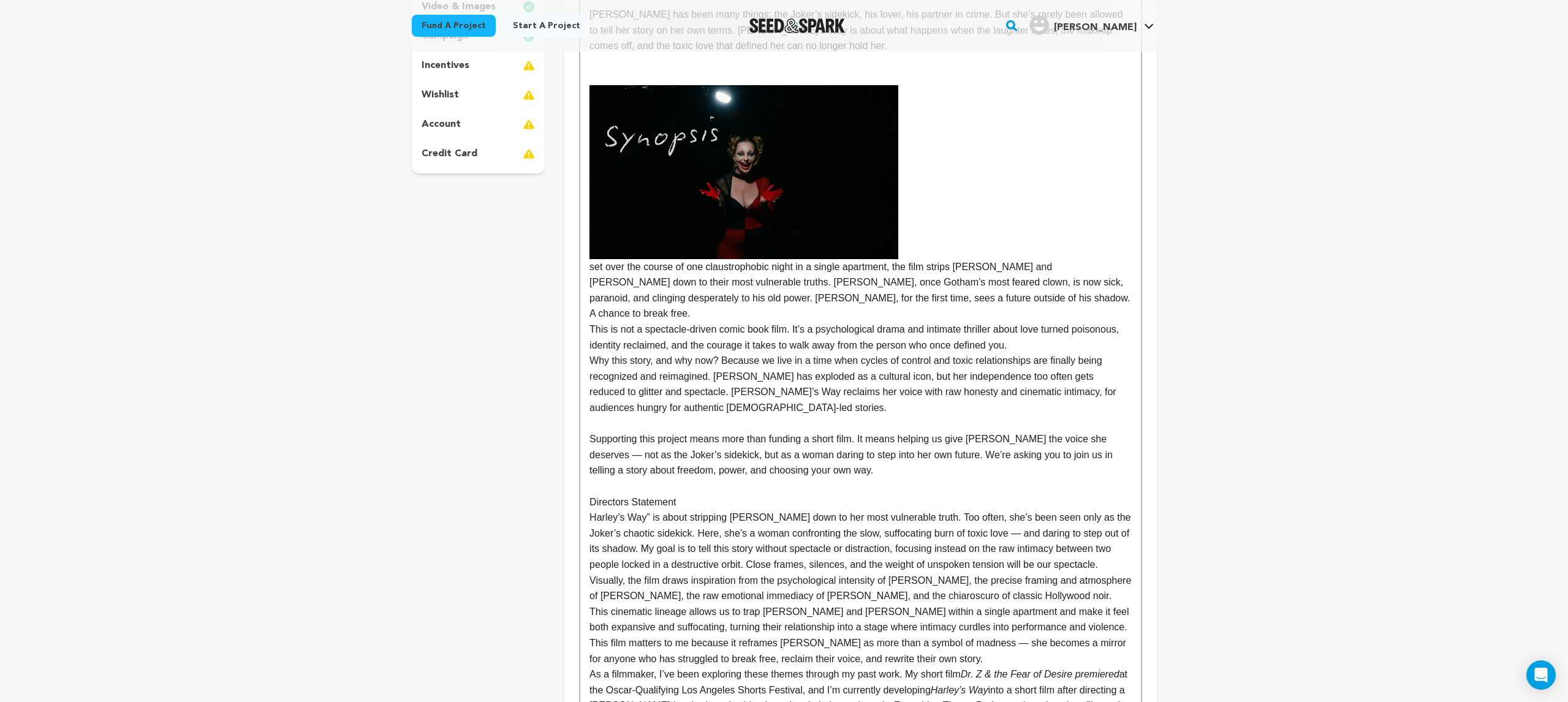
click at [597, 510] on p "Harley’s Way” is about stripping [PERSON_NAME] down to her most vulnerable trut…" at bounding box center [860, 541] width 542 height 63
click at [590, 510] on p "Harley’s Way” is about stripping [PERSON_NAME] down to her most vulnerable trut…" at bounding box center [860, 541] width 542 height 63
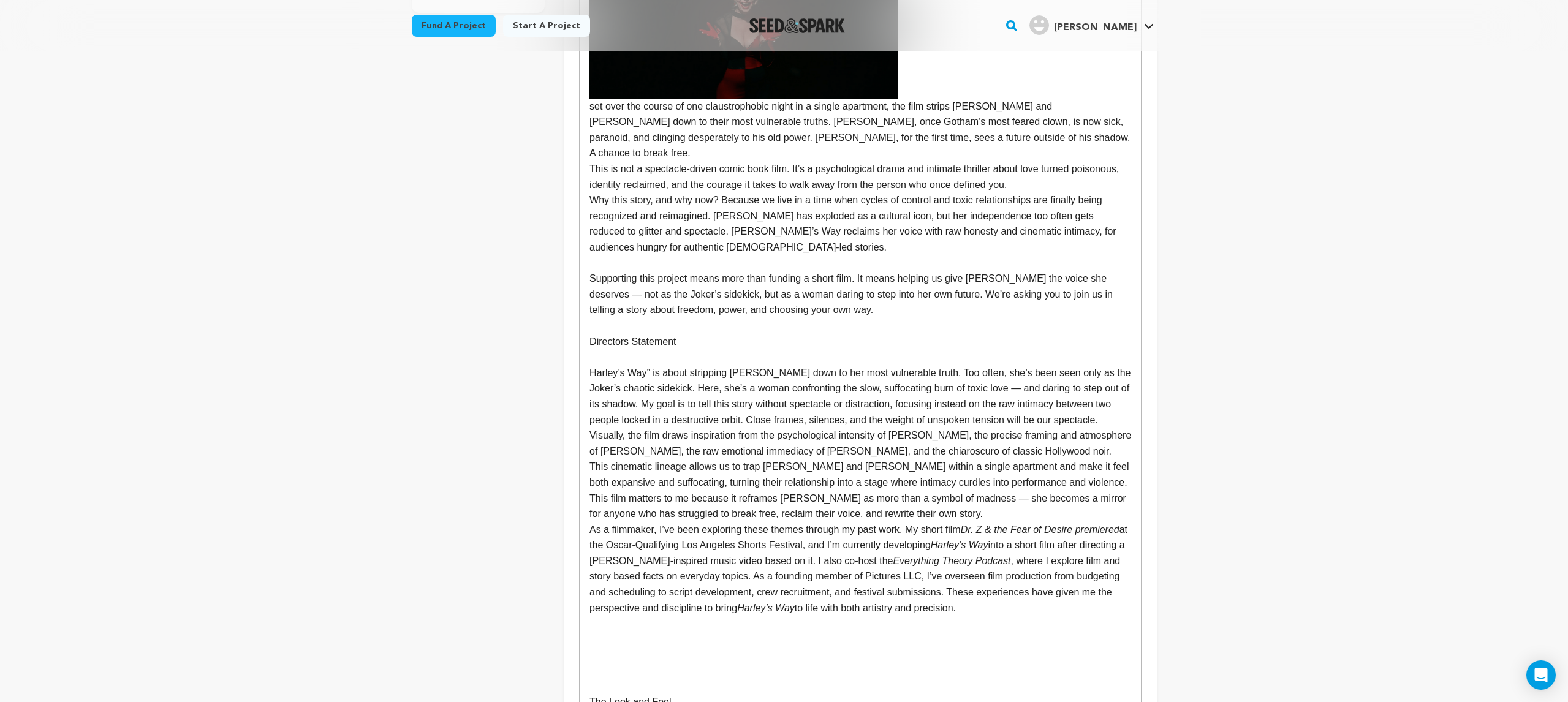
scroll to position [498, 0]
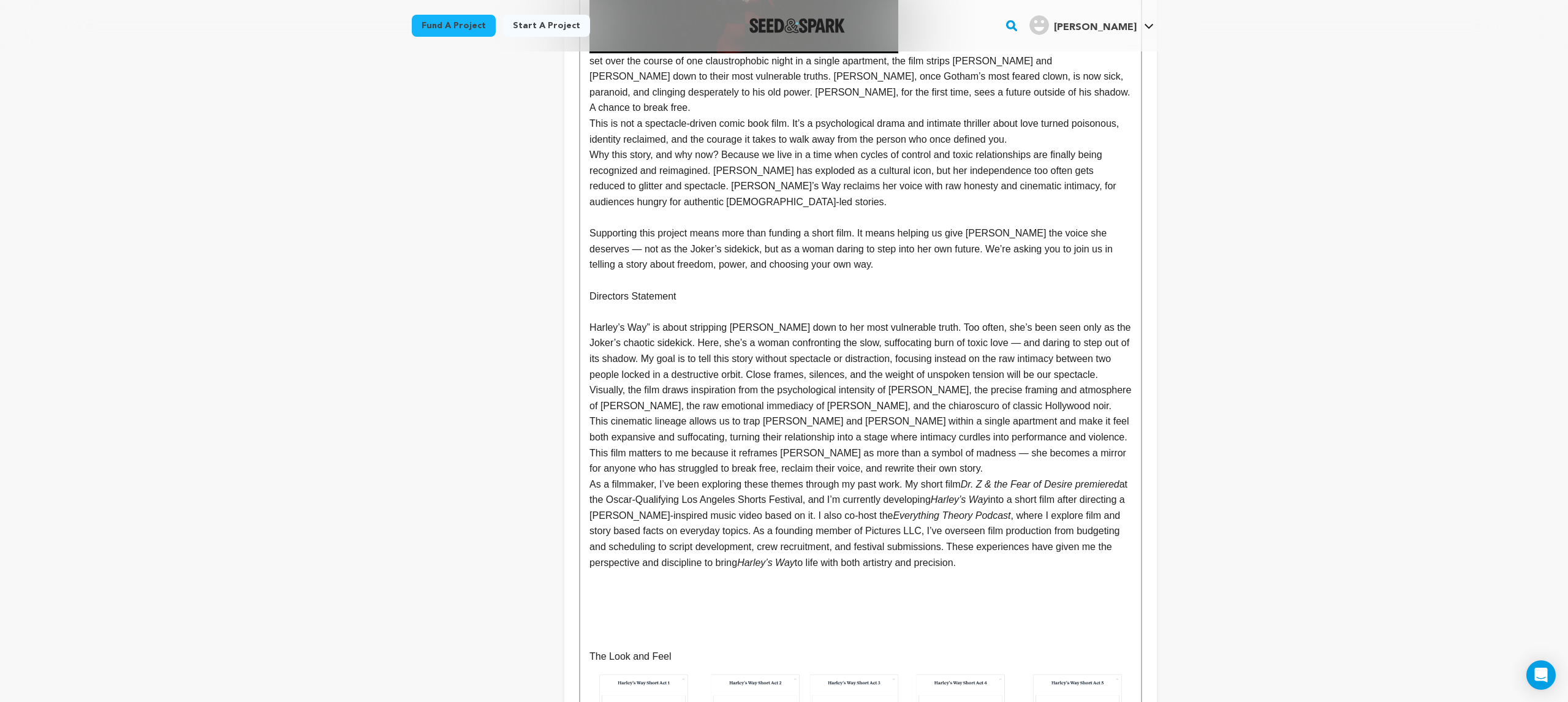
click at [738, 417] on p "Visually, the film draws inspiration from the psychological intensity of [PERSO…" at bounding box center [860, 414] width 542 height 63
click at [591, 382] on p "Visually, the film draws inspiration from the psychological intensity of [PERSO…" at bounding box center [860, 414] width 542 height 63
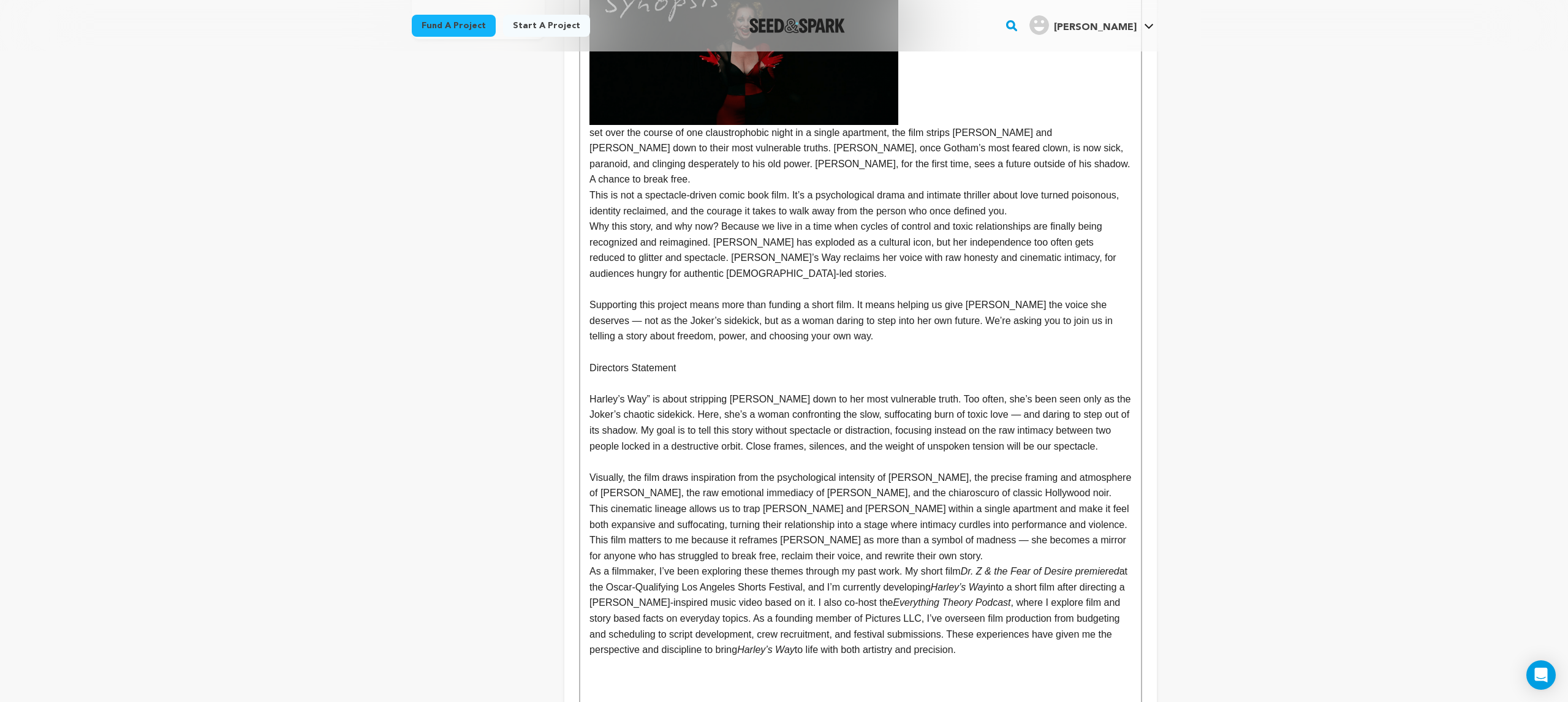
scroll to position [432, 0]
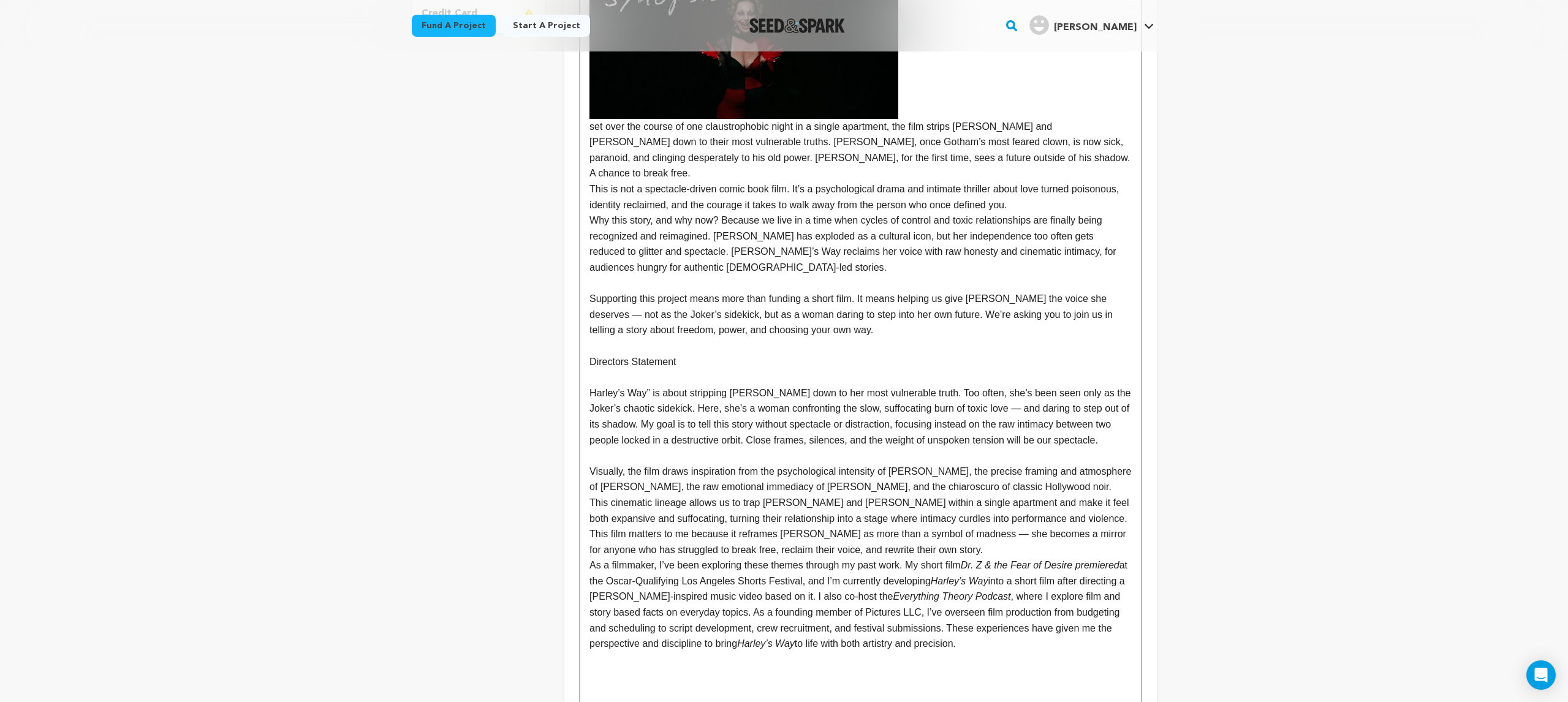
click at [591, 558] on p "As a filmmaker, I’ve been exploring these themes through my past work. My short…" at bounding box center [860, 605] width 542 height 94
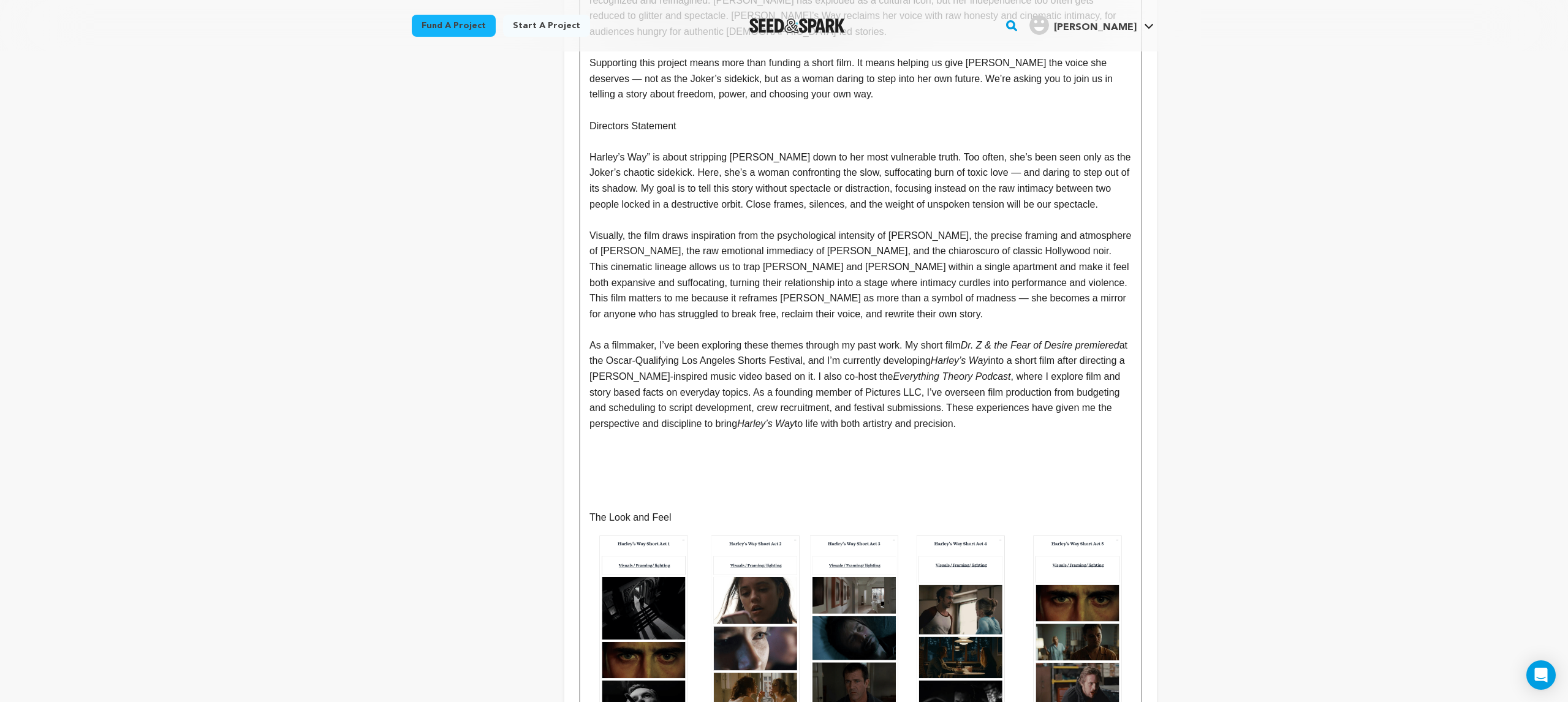
scroll to position [670, 0]
click at [599, 493] on p at bounding box center [860, 501] width 542 height 16
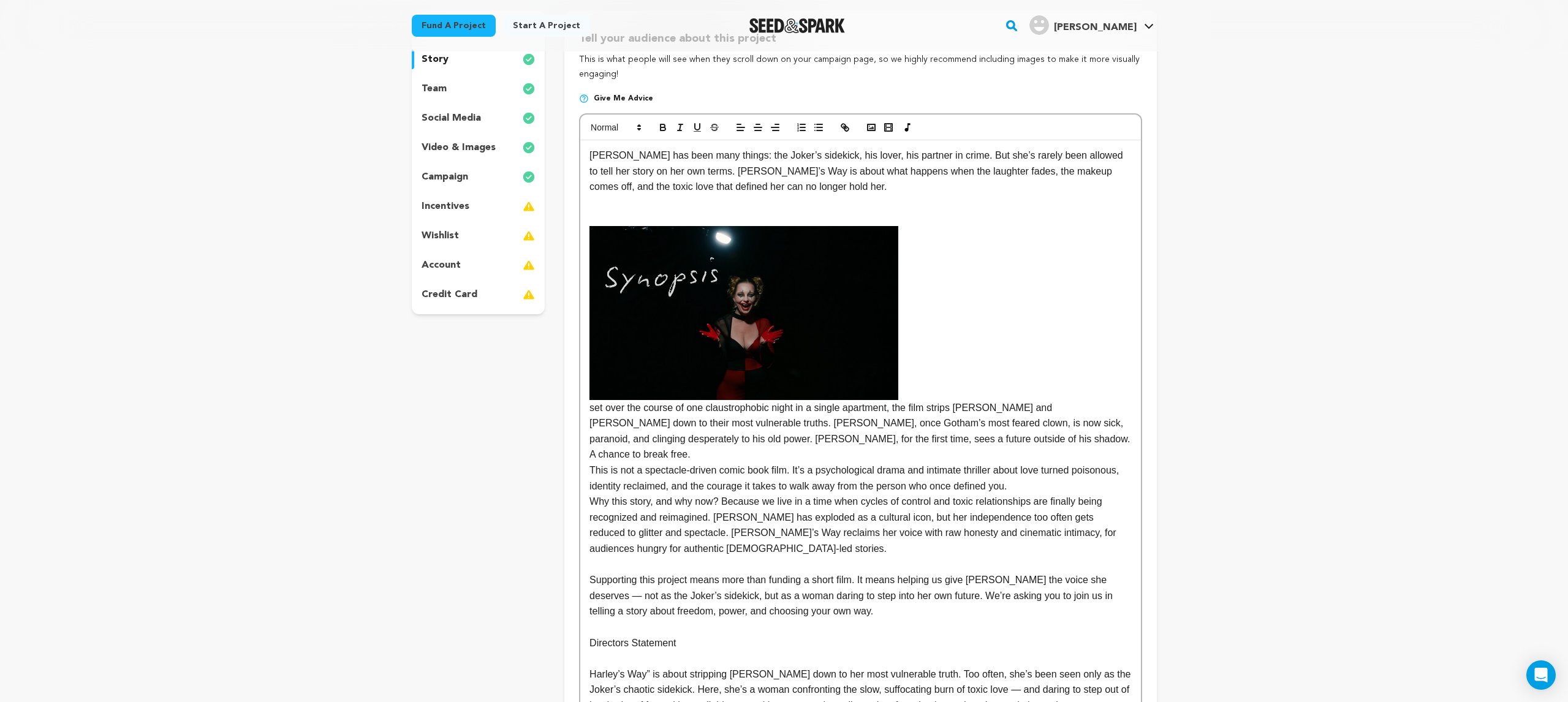
scroll to position [151, 0]
click at [676, 367] on img at bounding box center [744, 314] width 309 height 174
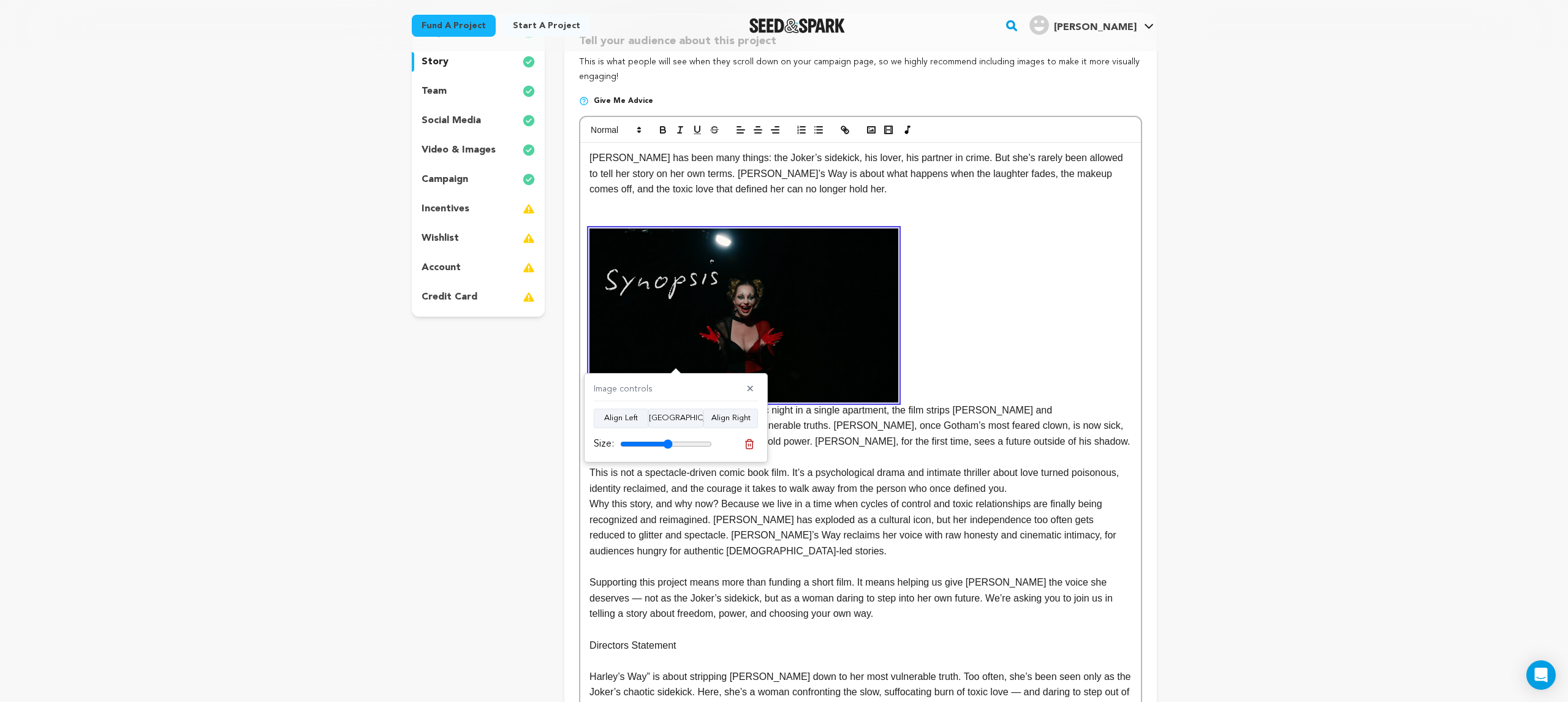
drag, startPoint x: 676, startPoint y: 363, endPoint x: 835, endPoint y: 354, distance: 159.3
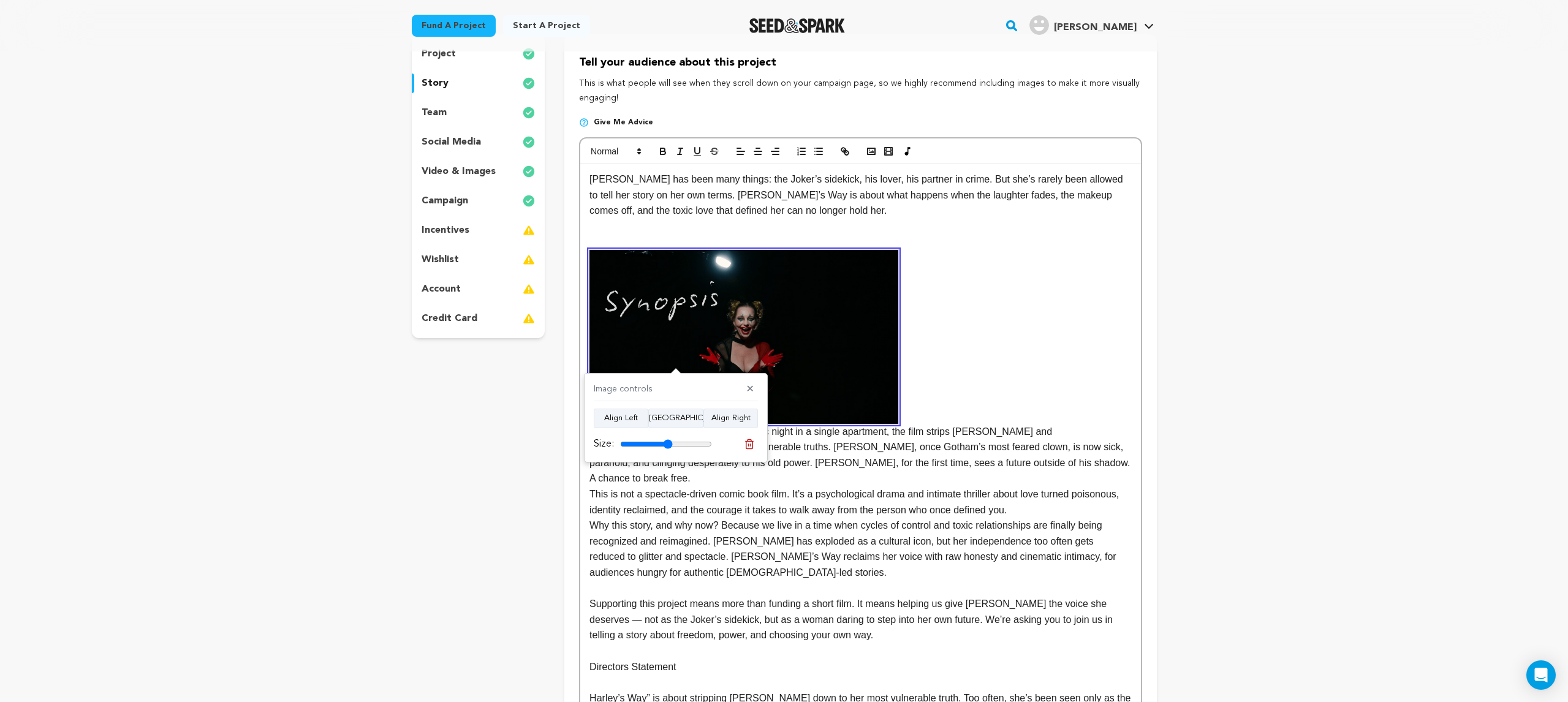
scroll to position [122, 0]
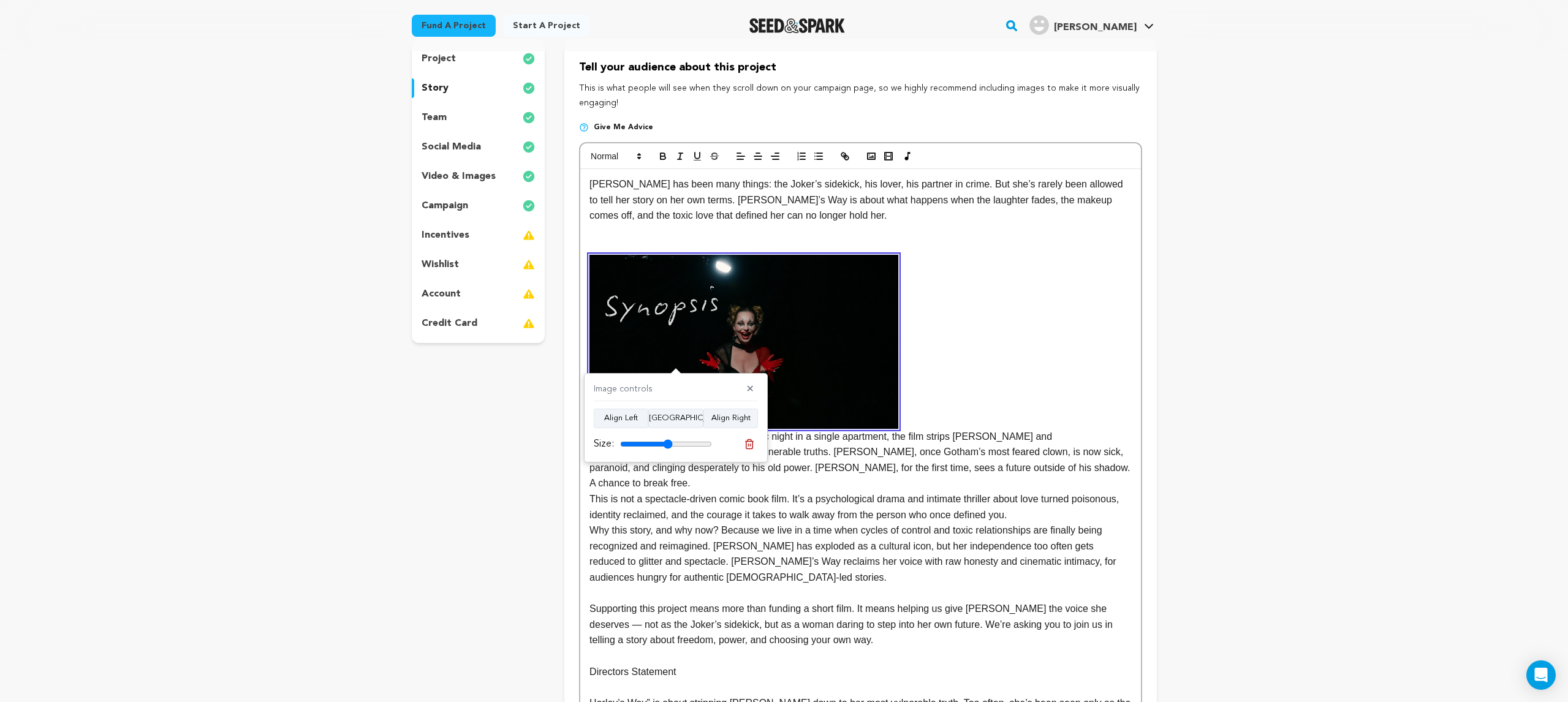
click at [1026, 417] on p at bounding box center [860, 342] width 542 height 174
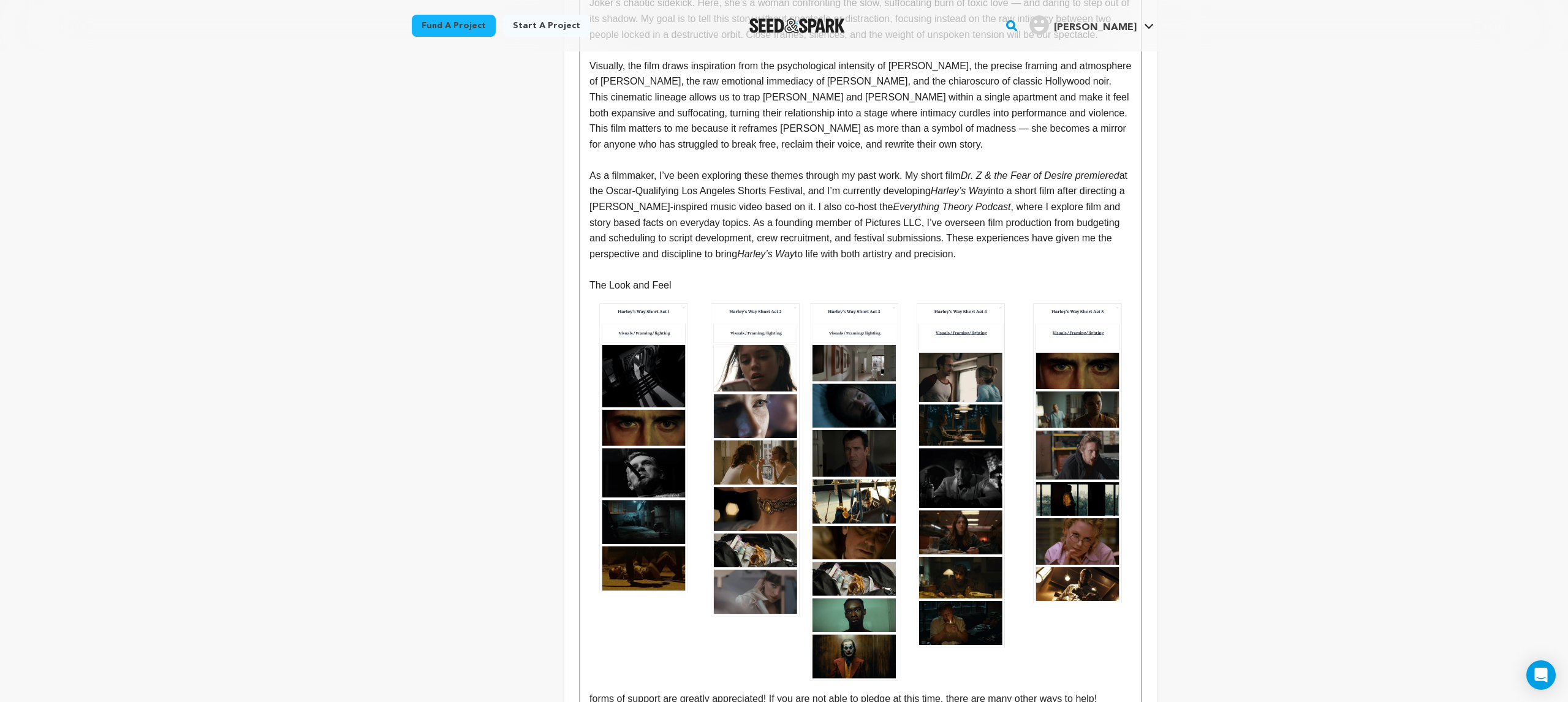
scroll to position [875, 0]
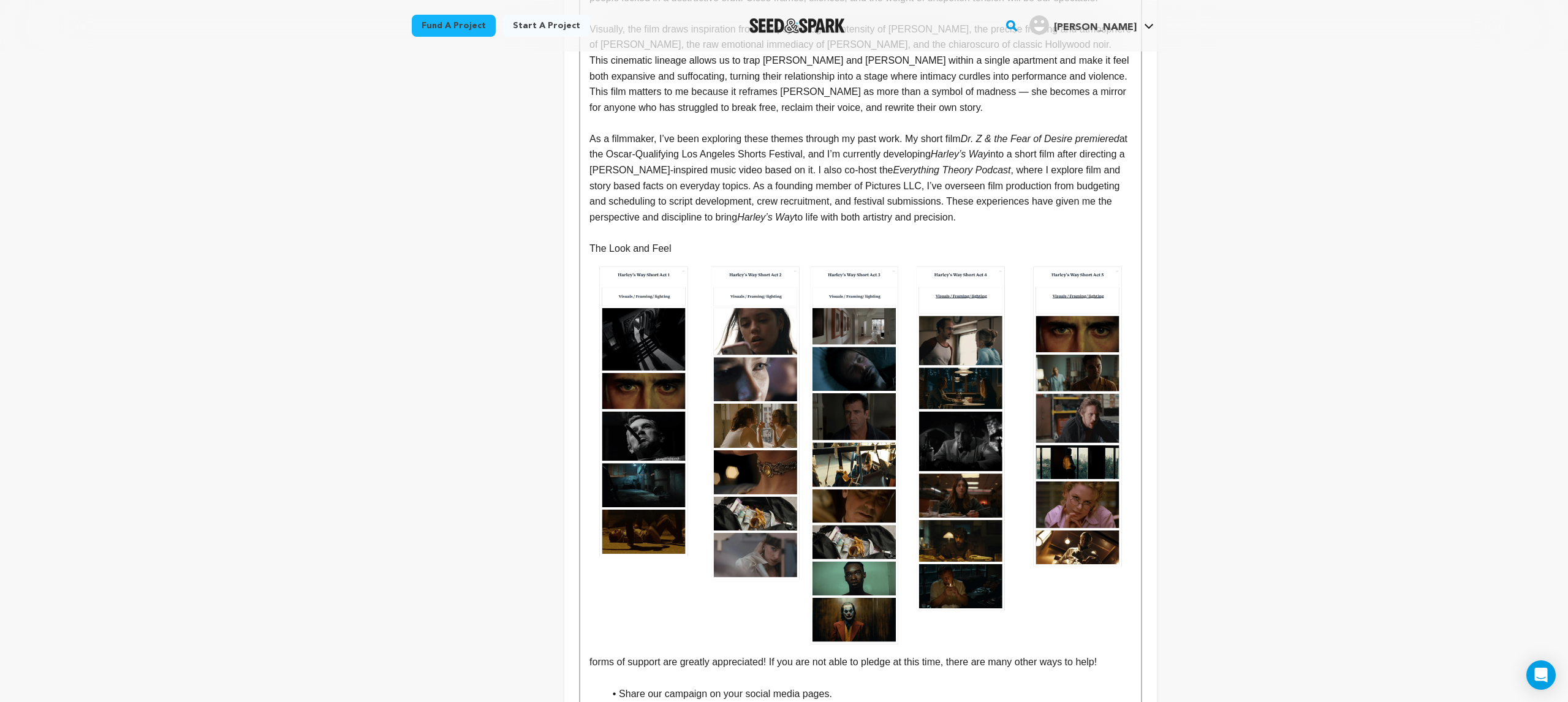
drag, startPoint x: 675, startPoint y: 233, endPoint x: 588, endPoint y: 227, distance: 87.2
click at [588, 227] on div "Harley Quinn has been many things: the Joker’s sidekick, his lover, his partner…" at bounding box center [860, 102] width 560 height 1371
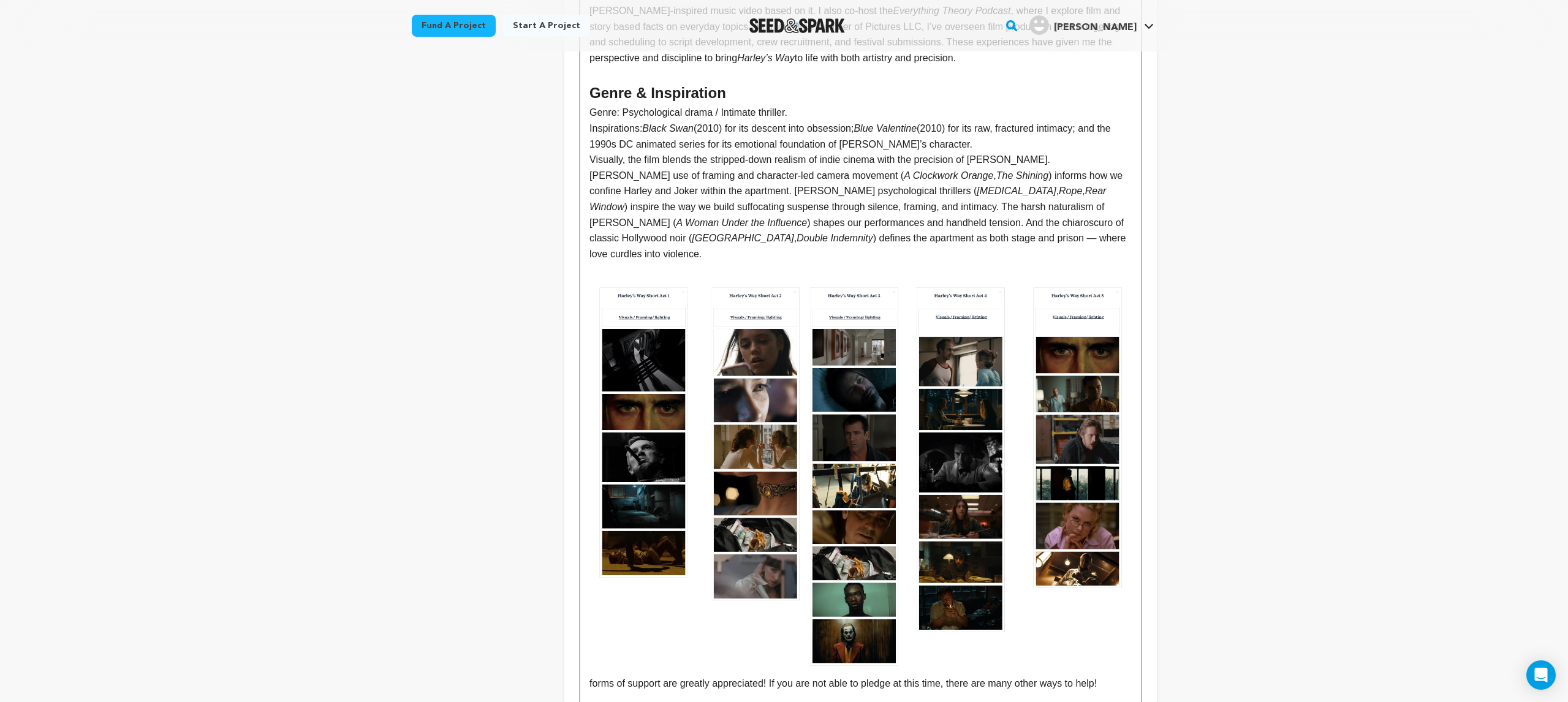
scroll to position [946, 0]
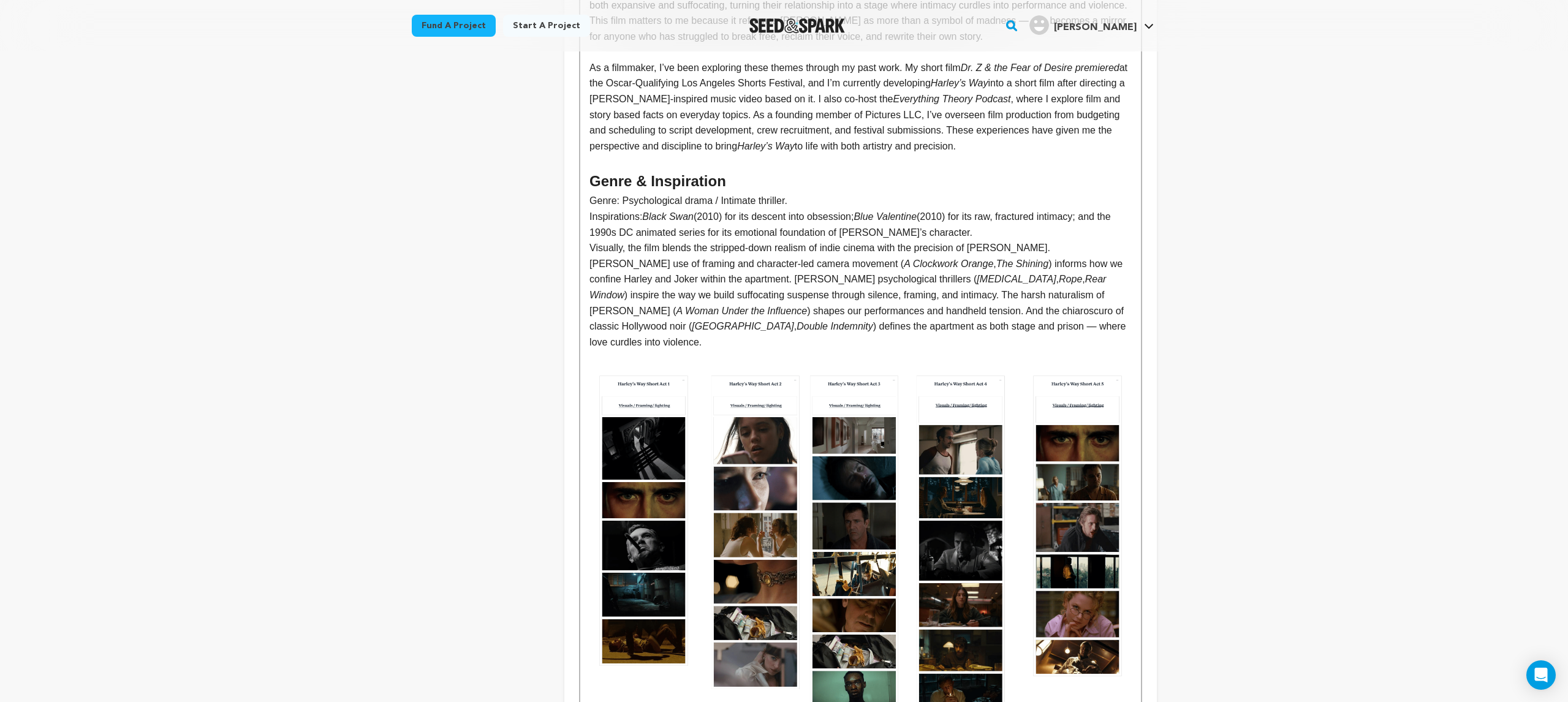
click at [642, 240] on p "Visually, the film blends the stripped-down realism of indie cinema with the pr…" at bounding box center [860, 295] width 542 height 110
click at [591, 209] on p "Inspirations: Black Swan (2010) for its descent into obsession; Blue Valentine …" at bounding box center [860, 224] width 542 height 31
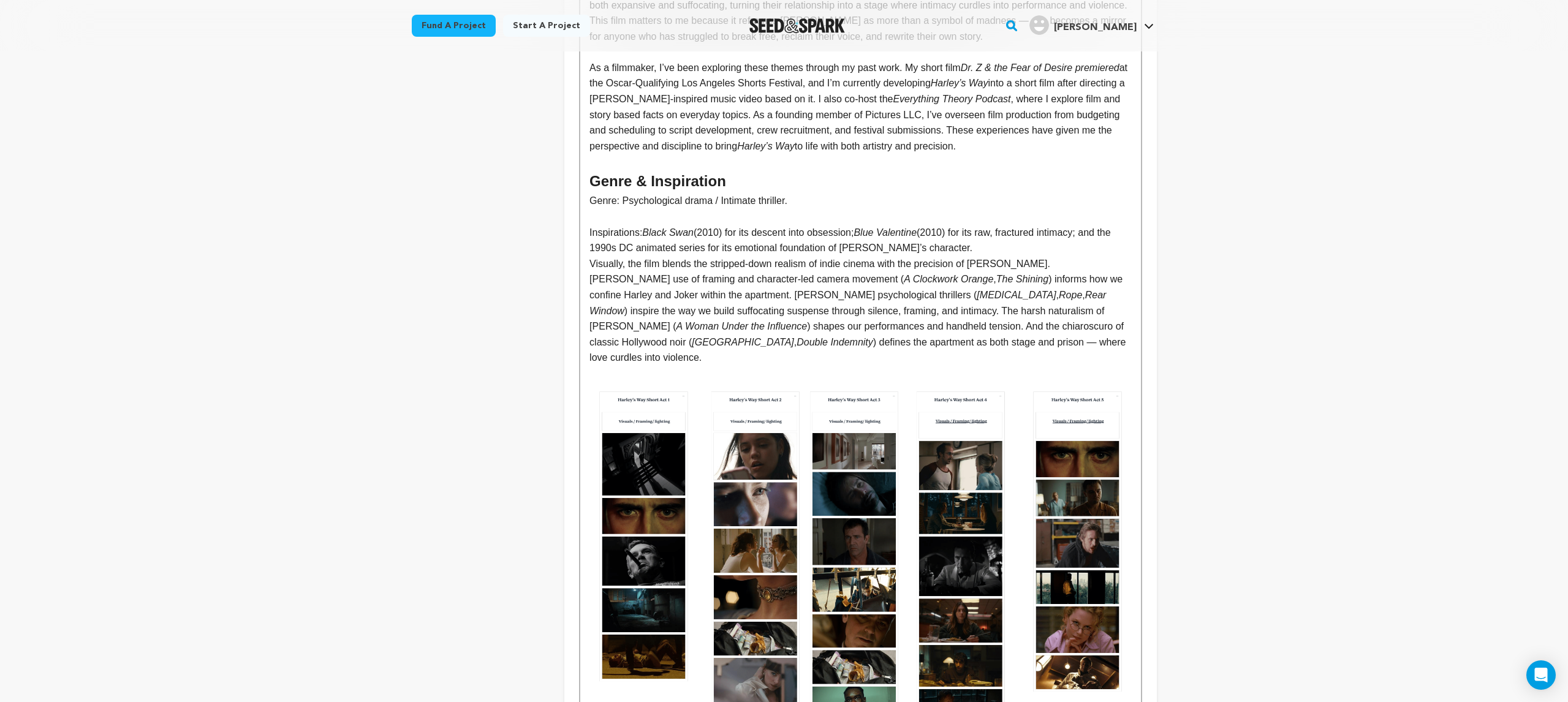
click at [594, 256] on p "Visually, the film blends the stripped-down realism of indie cinema with the pr…" at bounding box center [860, 311] width 542 height 110
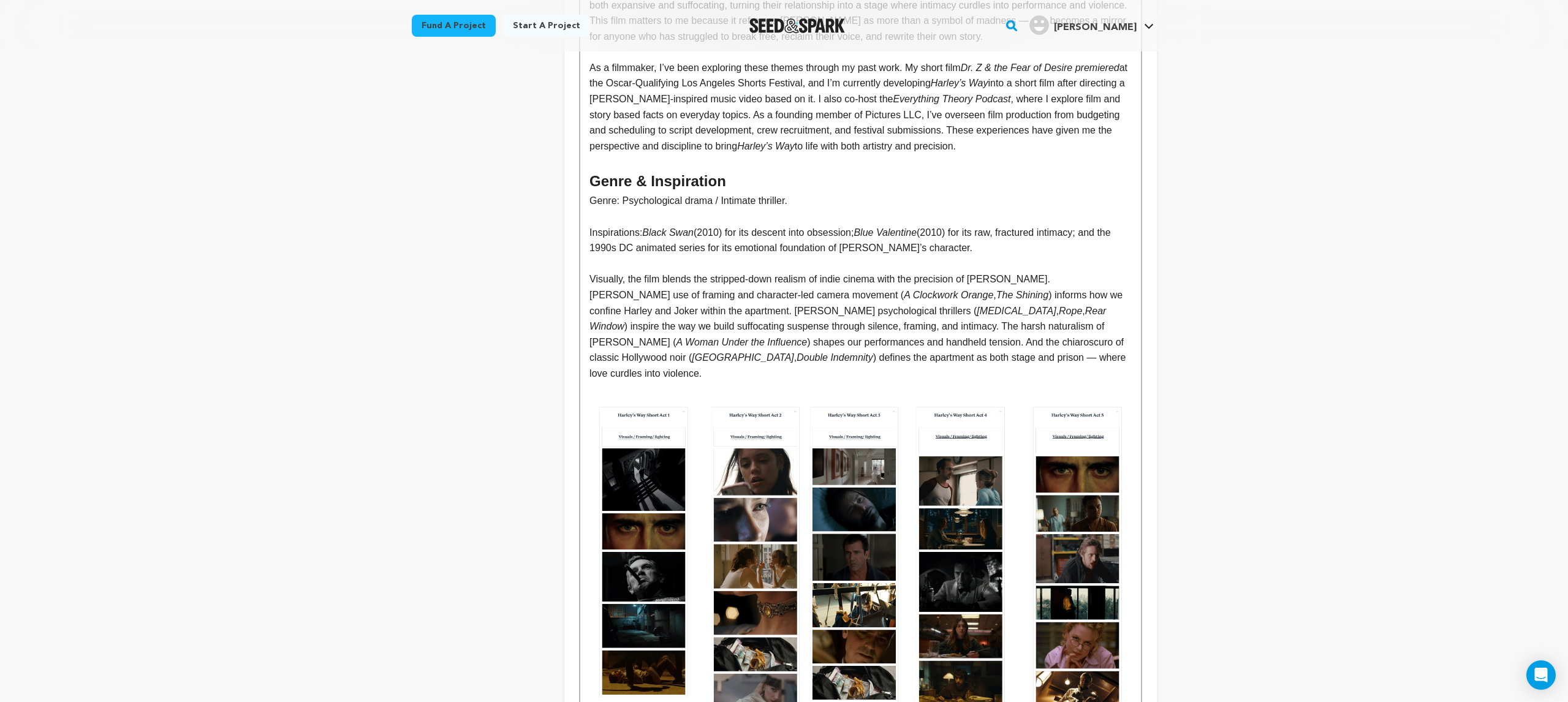
click at [791, 304] on p "Visually, the film blends the stripped-down realism of indie cinema with the pr…" at bounding box center [860, 326] width 542 height 110
click at [1067, 336] on p "Visually, the film blends the stripped-down realism of indie cinema with the pr…" at bounding box center [860, 326] width 542 height 110
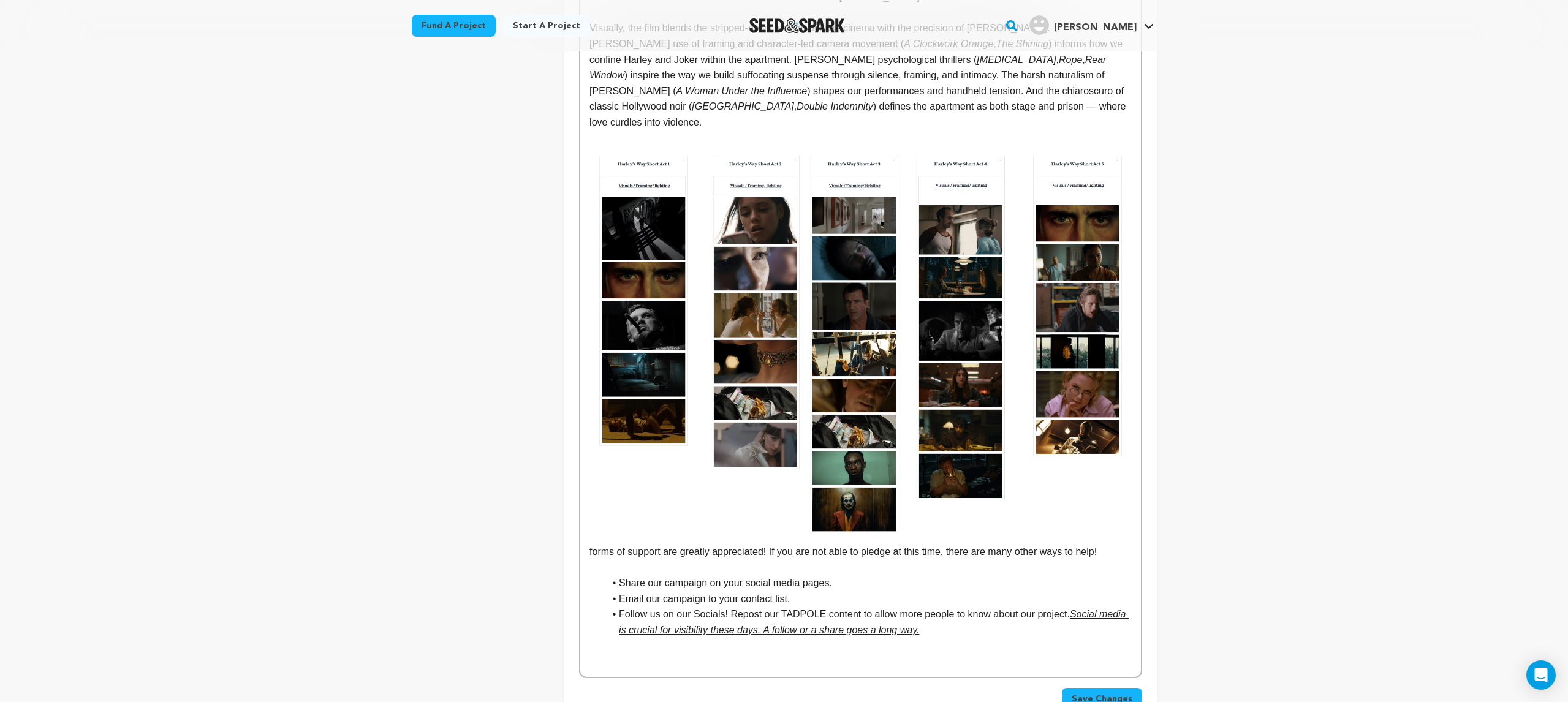
scroll to position [1223, 0]
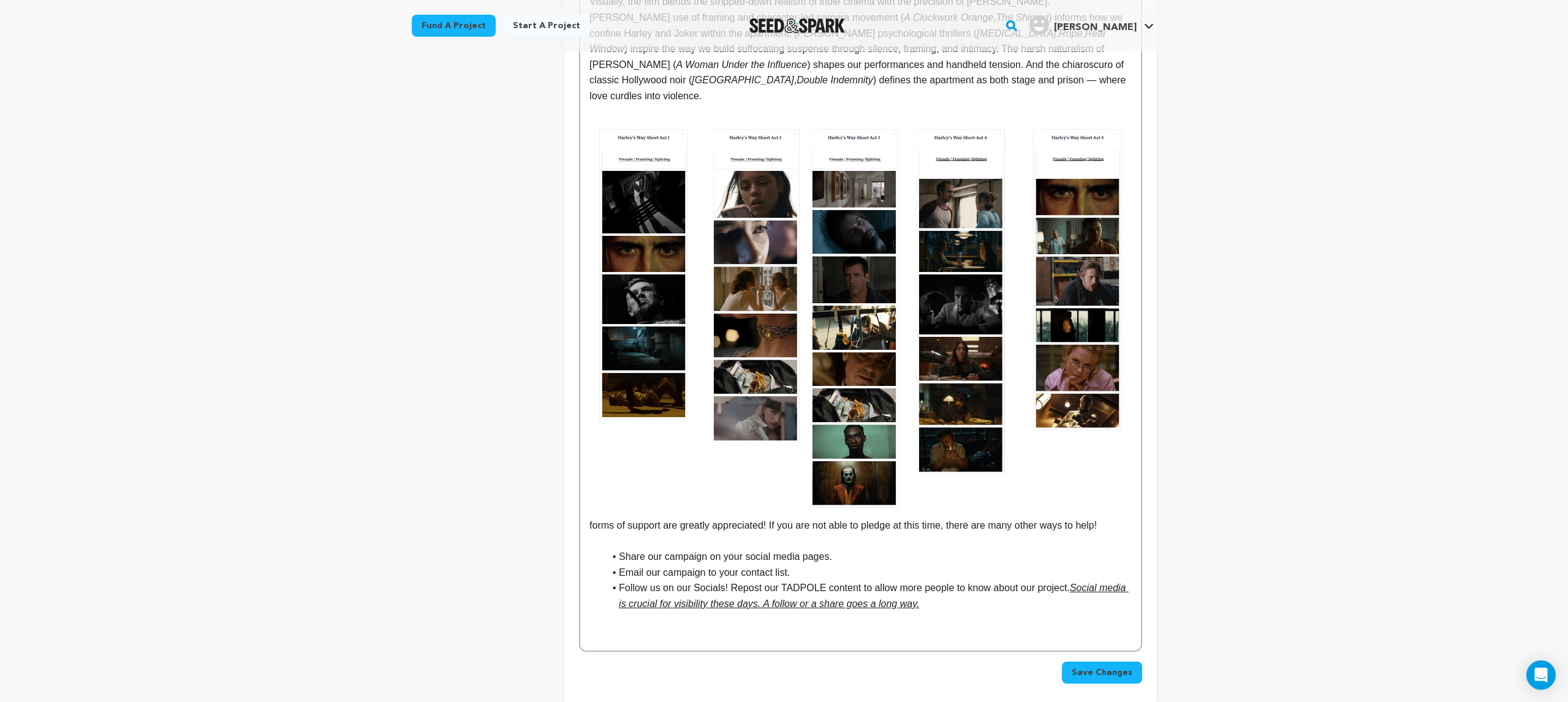
click at [815, 580] on li "Follow us on our Socials! Repost our TADPOLE content to allow more people to kn…" at bounding box center [867, 596] width 527 height 31
drag, startPoint x: 826, startPoint y: 558, endPoint x: 784, endPoint y: 558, distance: 42.0
click at [784, 580] on li "Follow us on our Socials! Repost our TADPOLE content to allow more people to kn…" at bounding box center [867, 596] width 527 height 31
click at [999, 612] on p at bounding box center [860, 620] width 542 height 16
click at [799, 580] on li "Follow us on our Socials! Repost our THarley's Way content to allow more people…" at bounding box center [867, 596] width 527 height 31
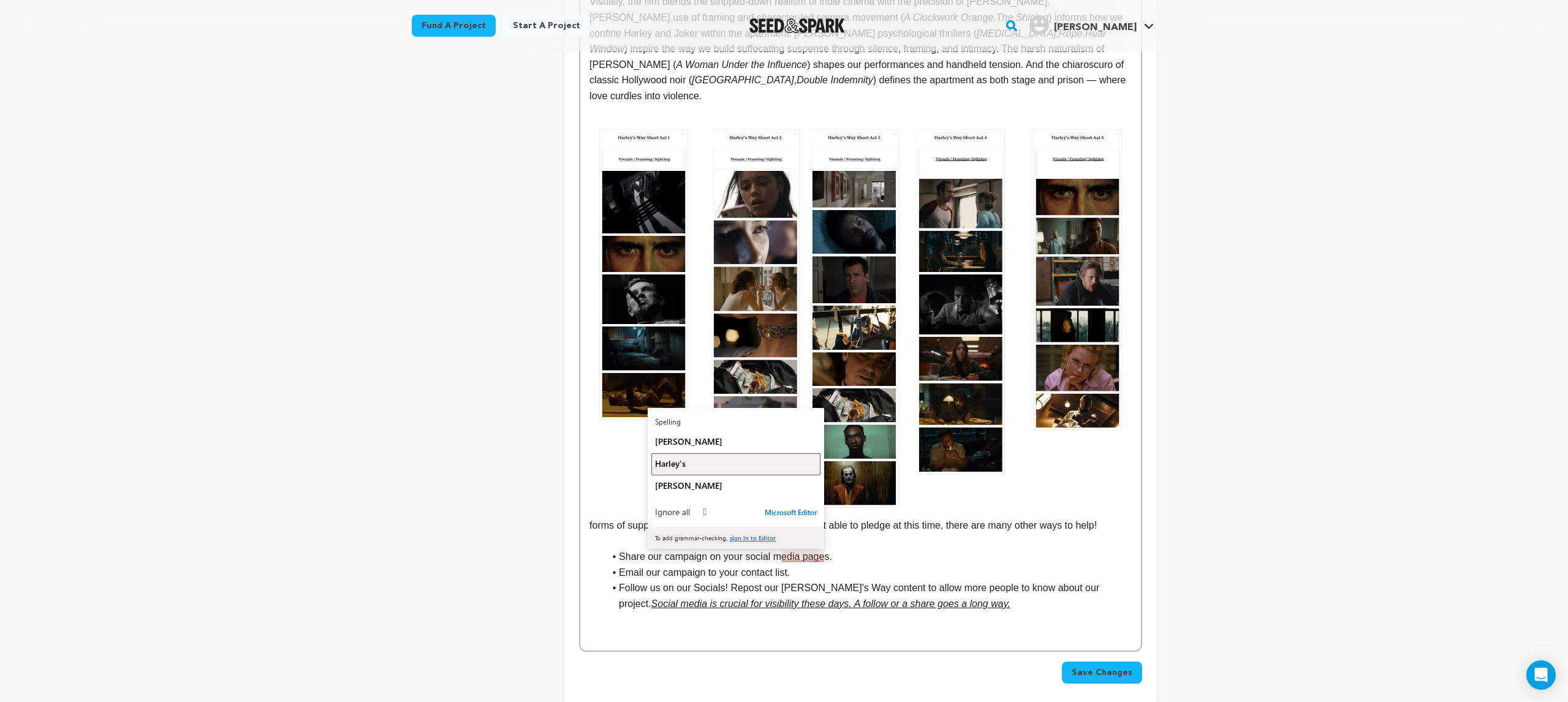
click at [712, 461] on div "Harley's" at bounding box center [736, 464] width 162 height 12
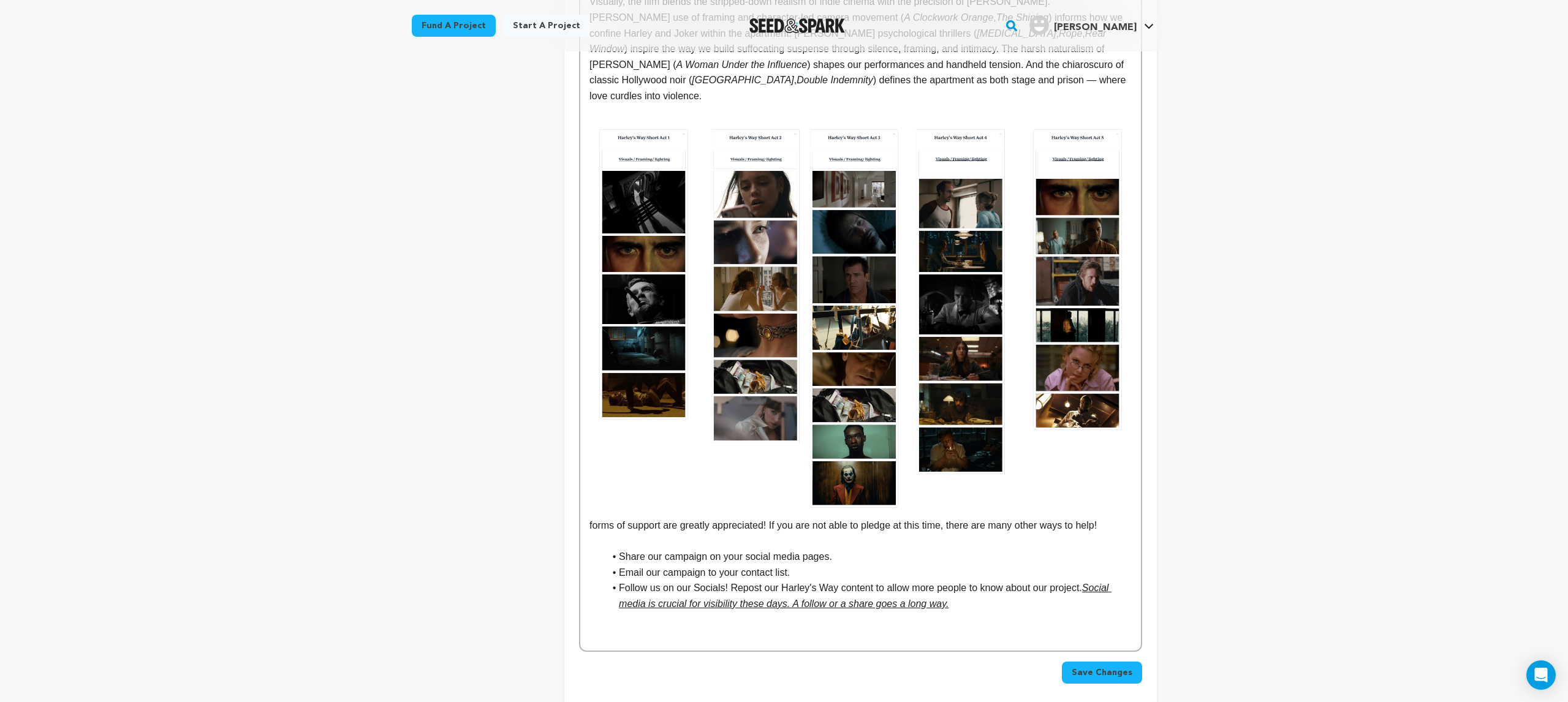
click at [973, 580] on li "Follow us on our Socials! Repost our Harley's Way content to allow more people …" at bounding box center [867, 596] width 527 height 31
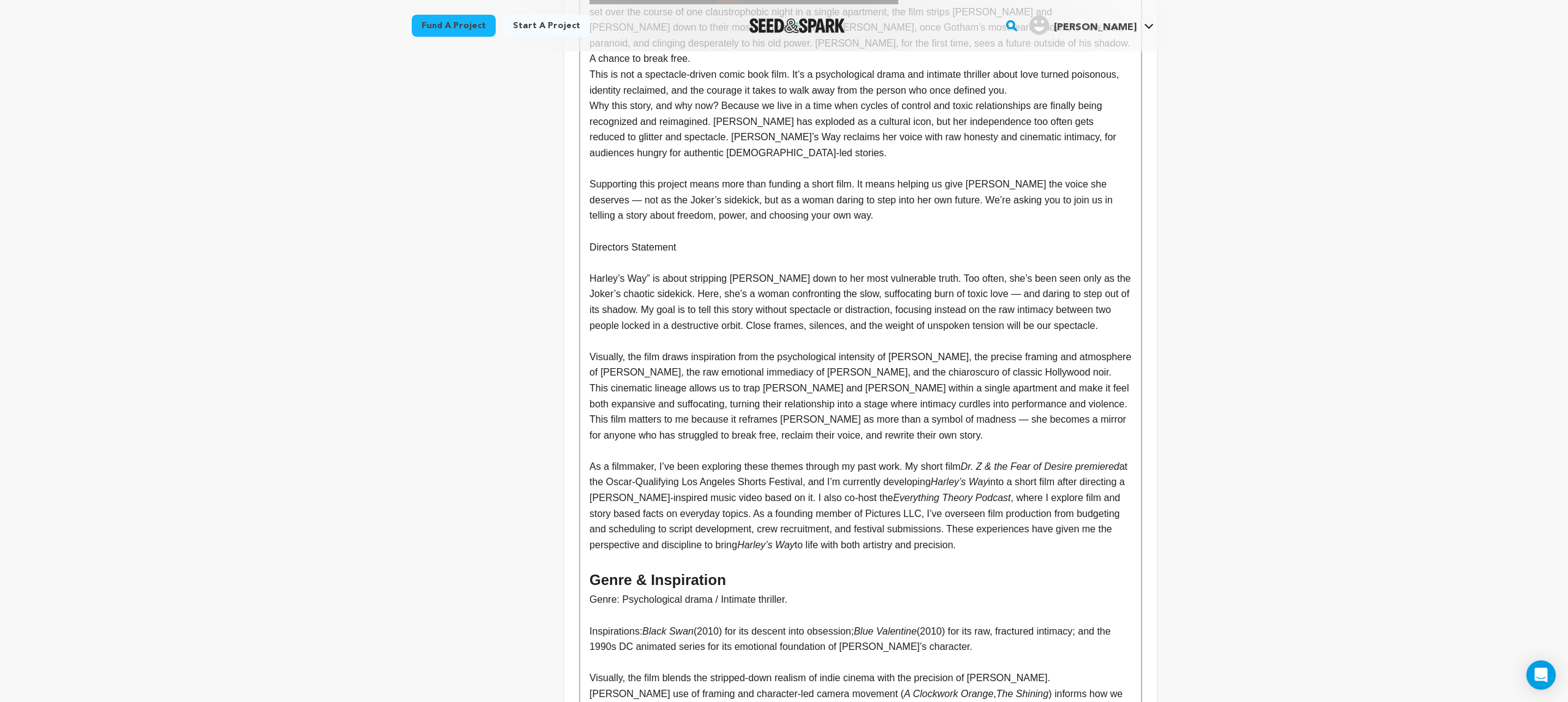
scroll to position [535, 0]
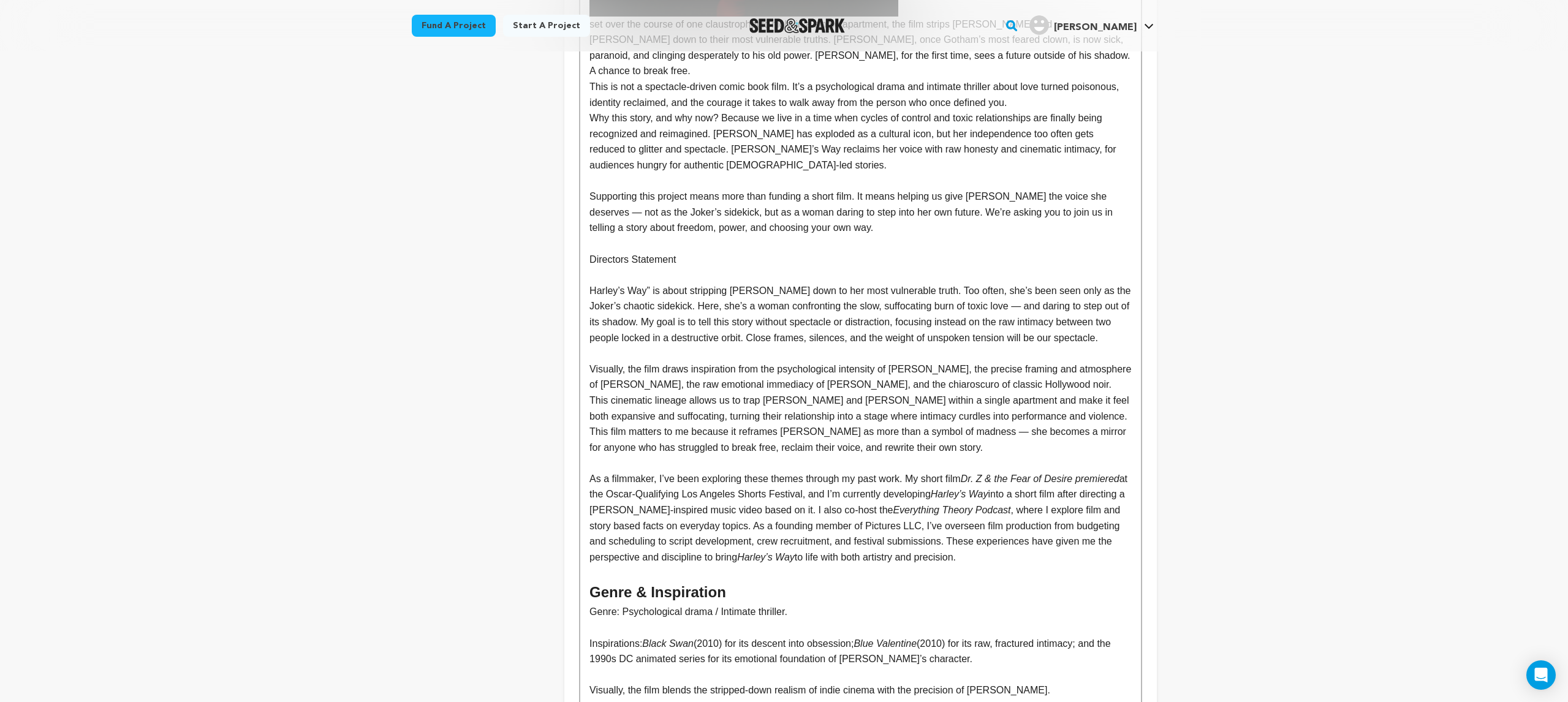
click at [643, 252] on p "Directors Statement" at bounding box center [860, 259] width 542 height 16
drag, startPoint x: 679, startPoint y: 245, endPoint x: 591, endPoint y: 238, distance: 88.3
click at [591, 252] on p "Directors Statement" at bounding box center [860, 259] width 542 height 16
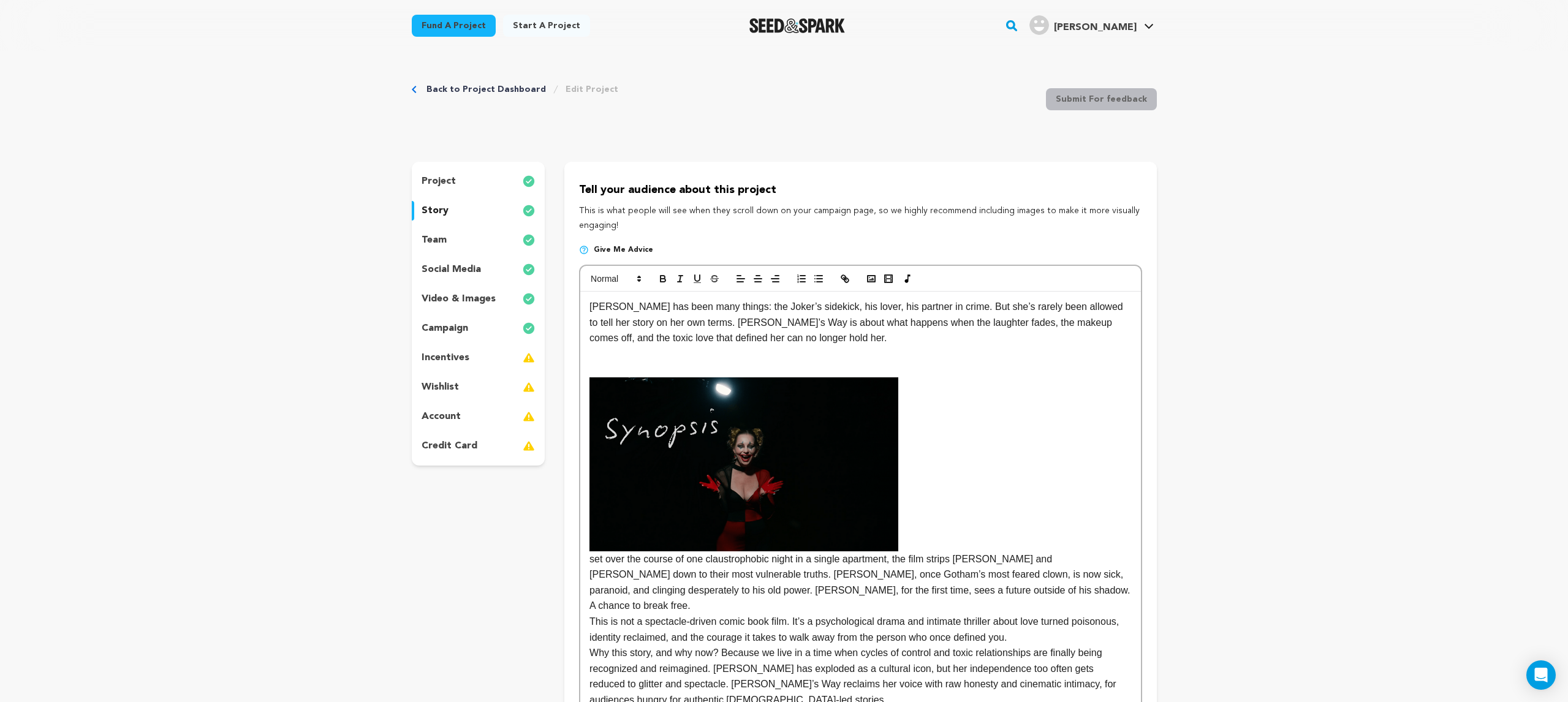
scroll to position [1, 0]
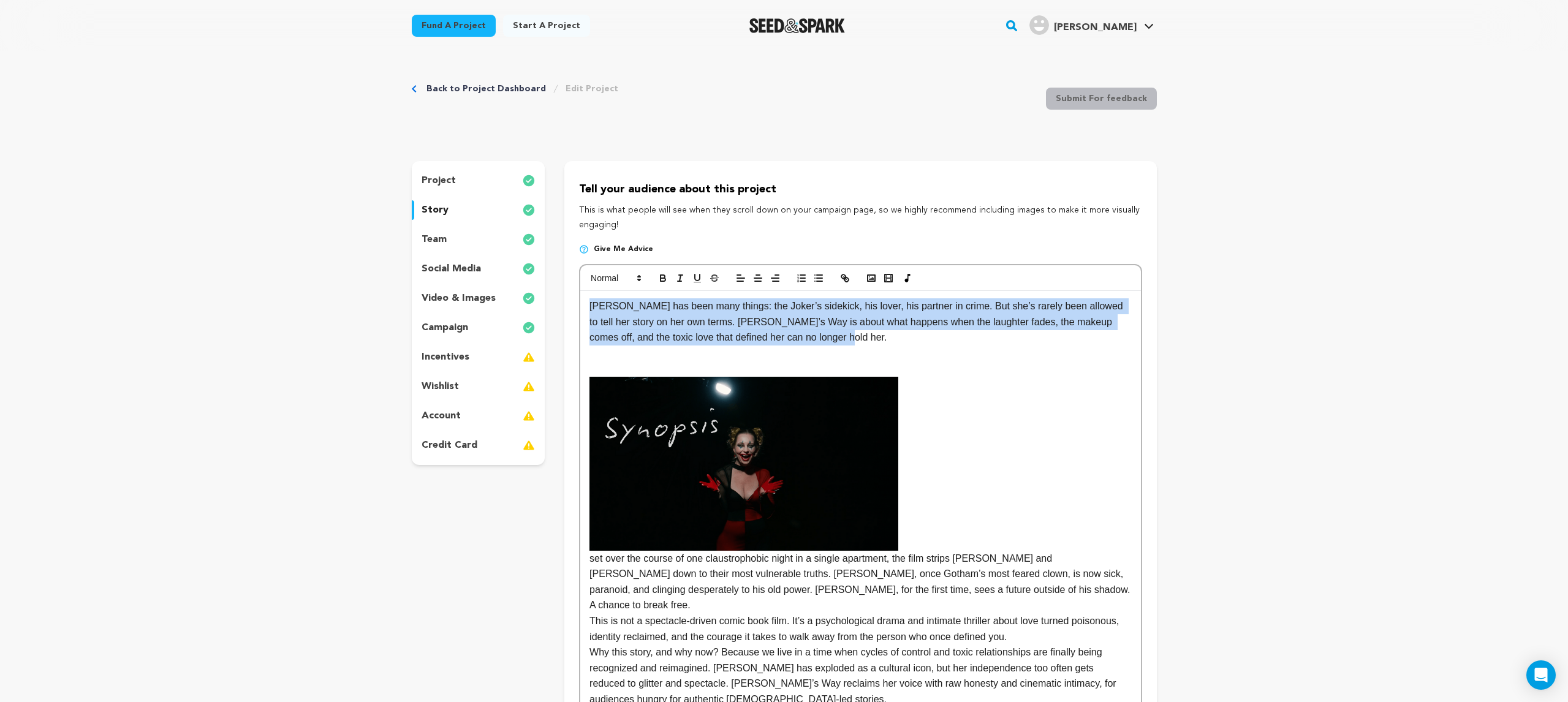
drag, startPoint x: 842, startPoint y: 337, endPoint x: 585, endPoint y: 291, distance: 261.1
copy p "Harley Quinn has been many things: the Joker’s sidekick, his lover, his partner…"
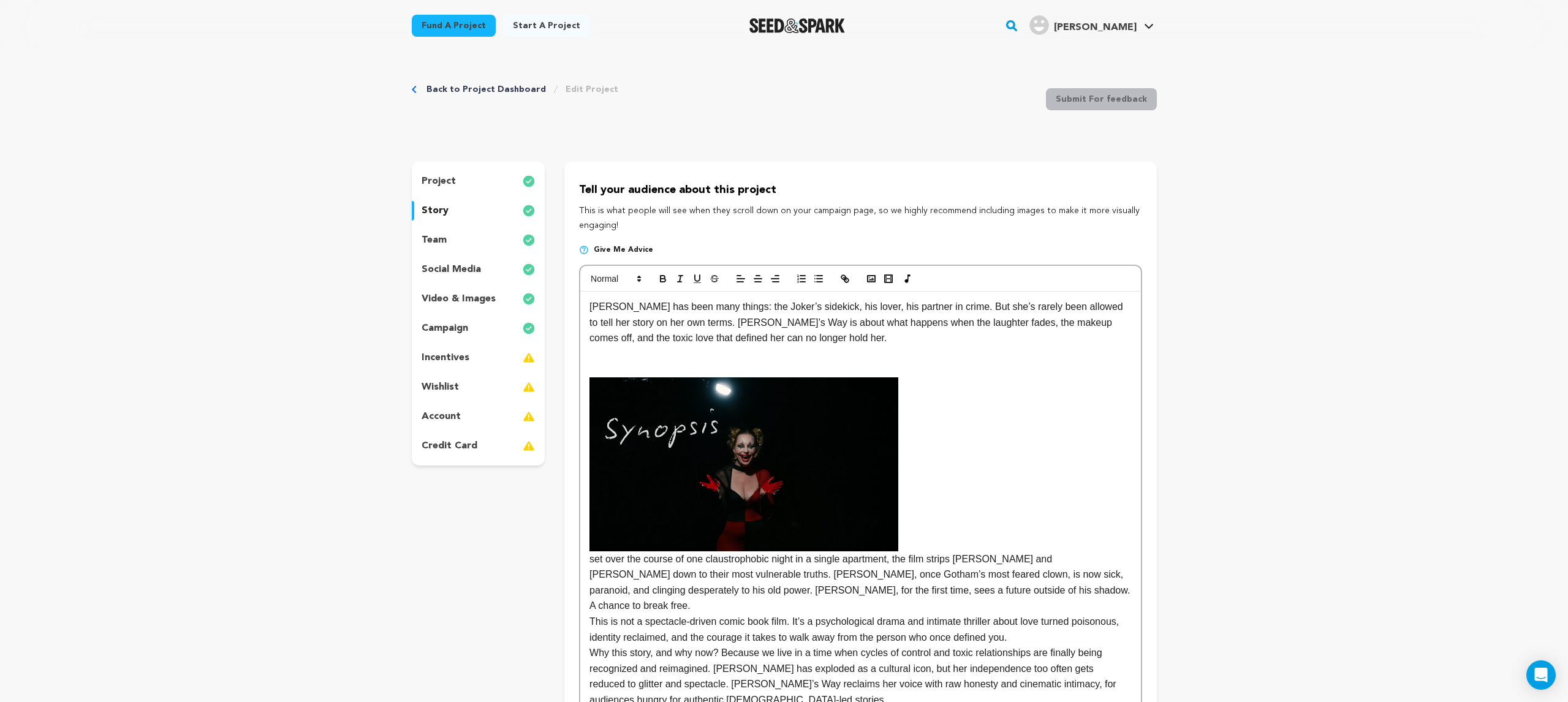
scroll to position [0, 0]
click at [591, 309] on p "Harley Quinn has been many things: the Joker’s sidekick, his lover, his partner…" at bounding box center [860, 323] width 542 height 47
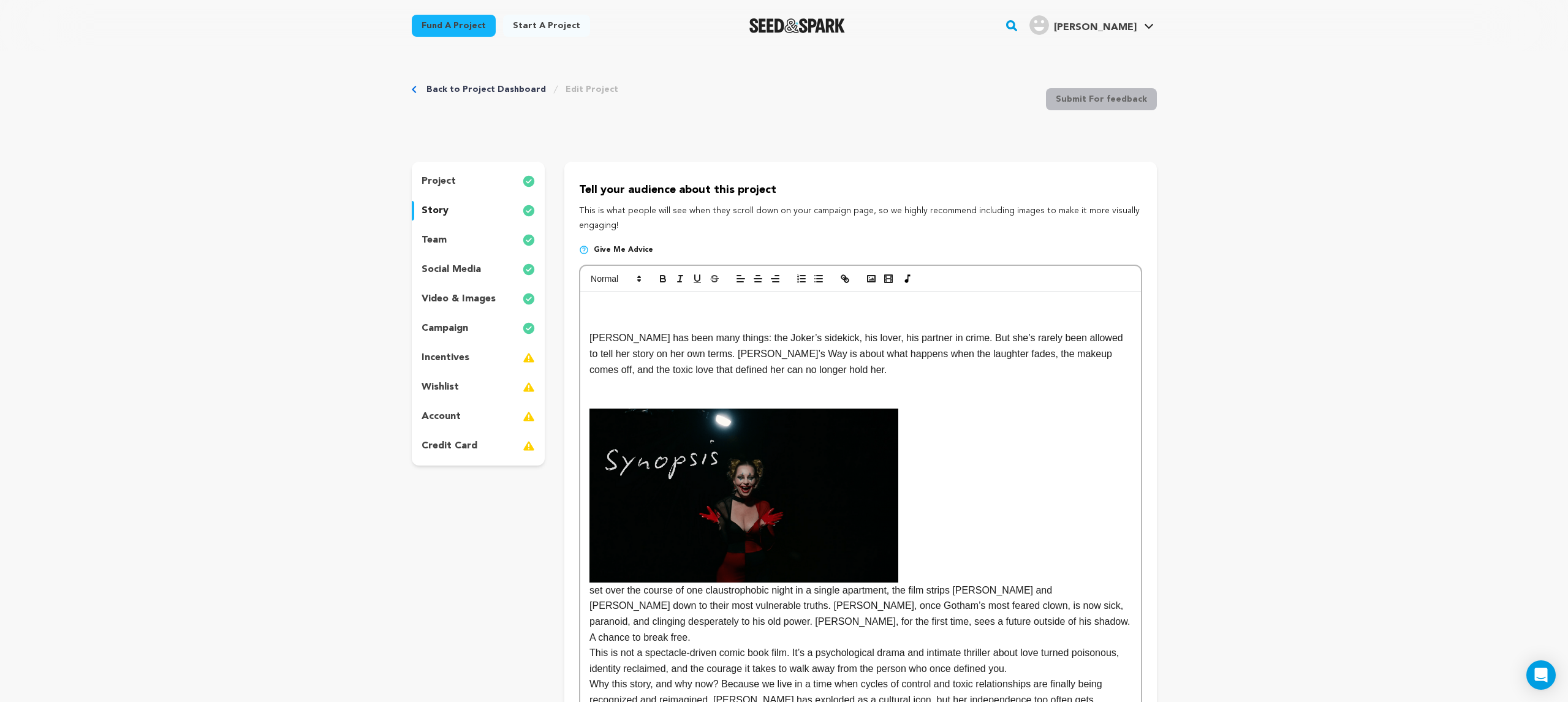
click at [607, 315] on p at bounding box center [860, 323] width 542 height 16
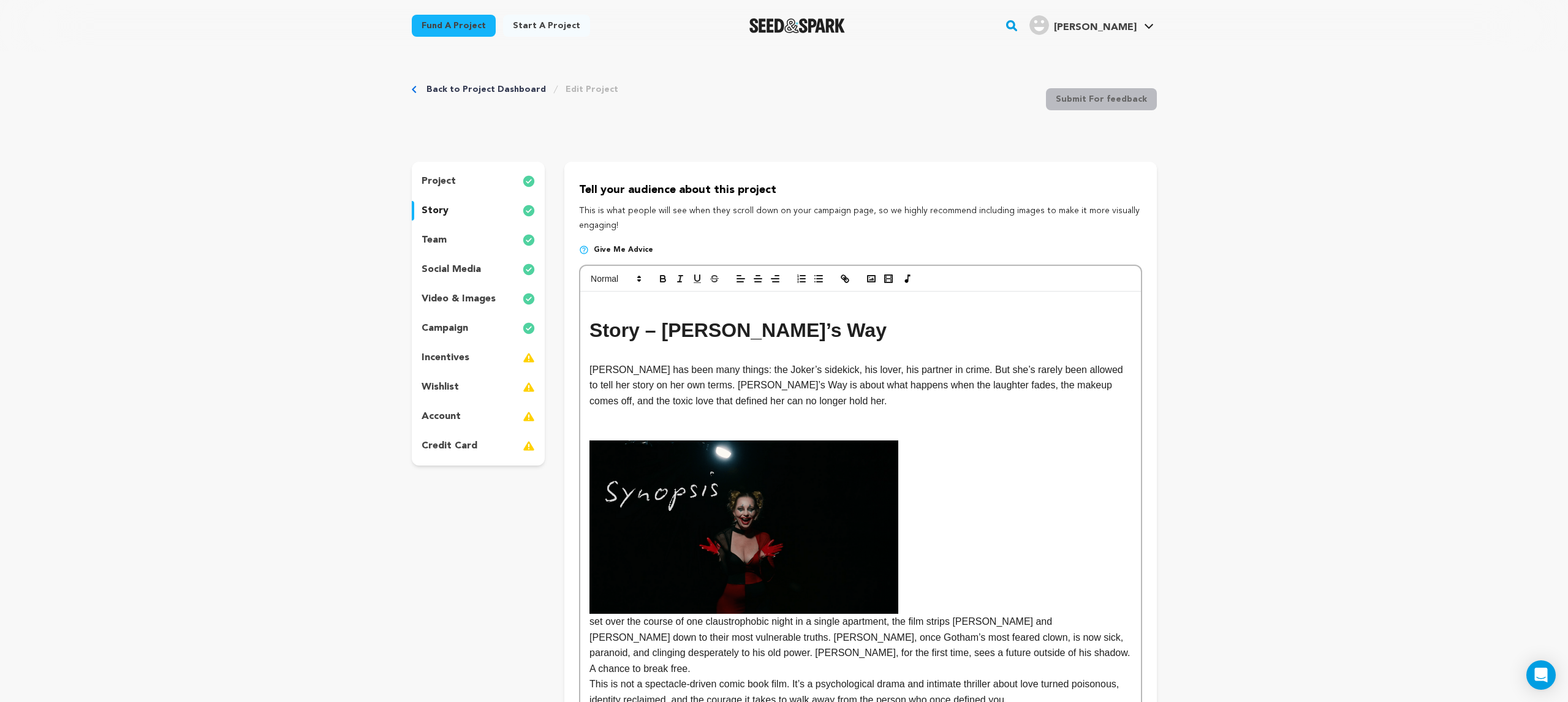
click at [710, 365] on p "Harley Quinn has been many things: the Joker’s sidekick, his lover, his partner…" at bounding box center [860, 386] width 542 height 47
drag, startPoint x: 666, startPoint y: 332, endPoint x: 679, endPoint y: 333, distance: 13.0
click at [667, 332] on h1 "Story – Harley’s Way" at bounding box center [860, 331] width 542 height 31
click at [757, 342] on h1 "Story – Harley’s Way" at bounding box center [860, 331] width 542 height 31
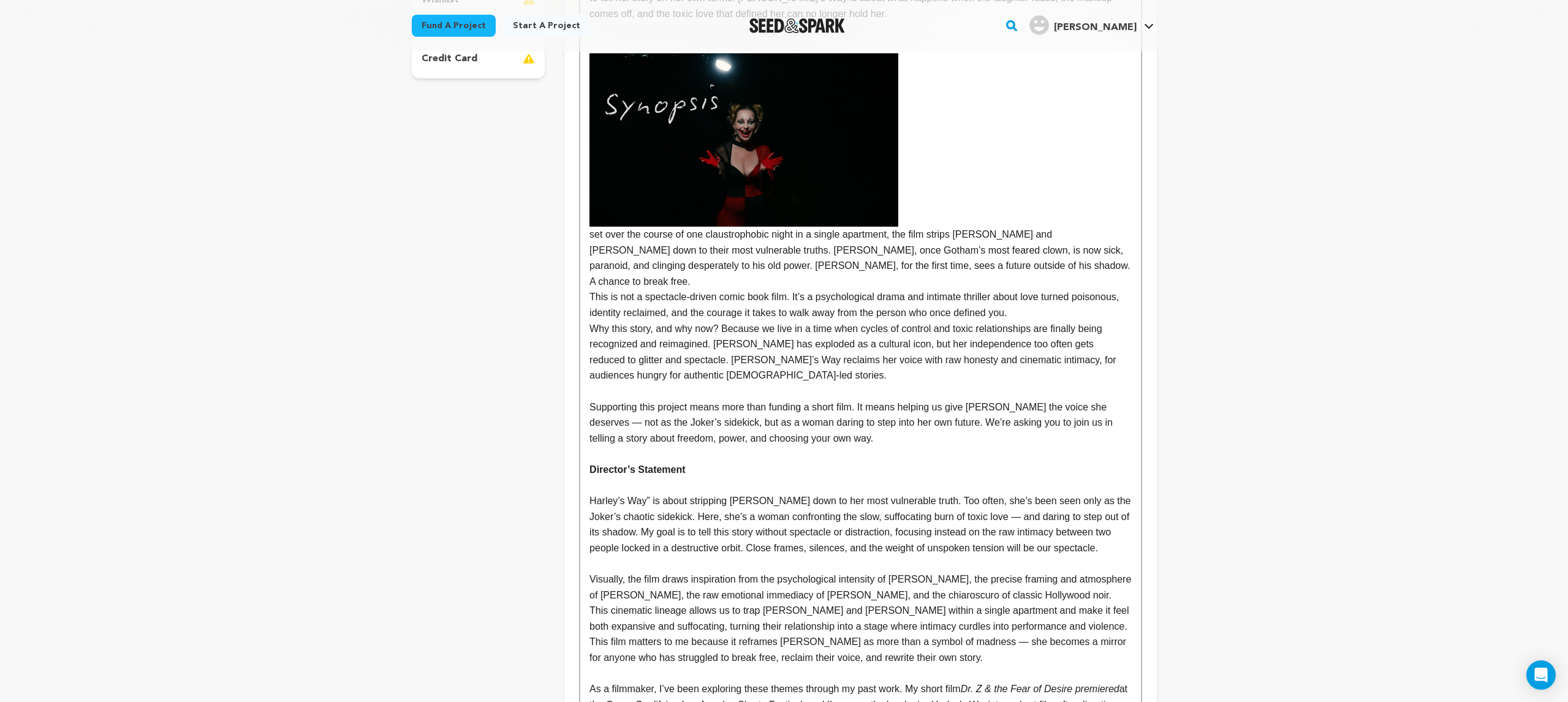
scroll to position [385, 0]
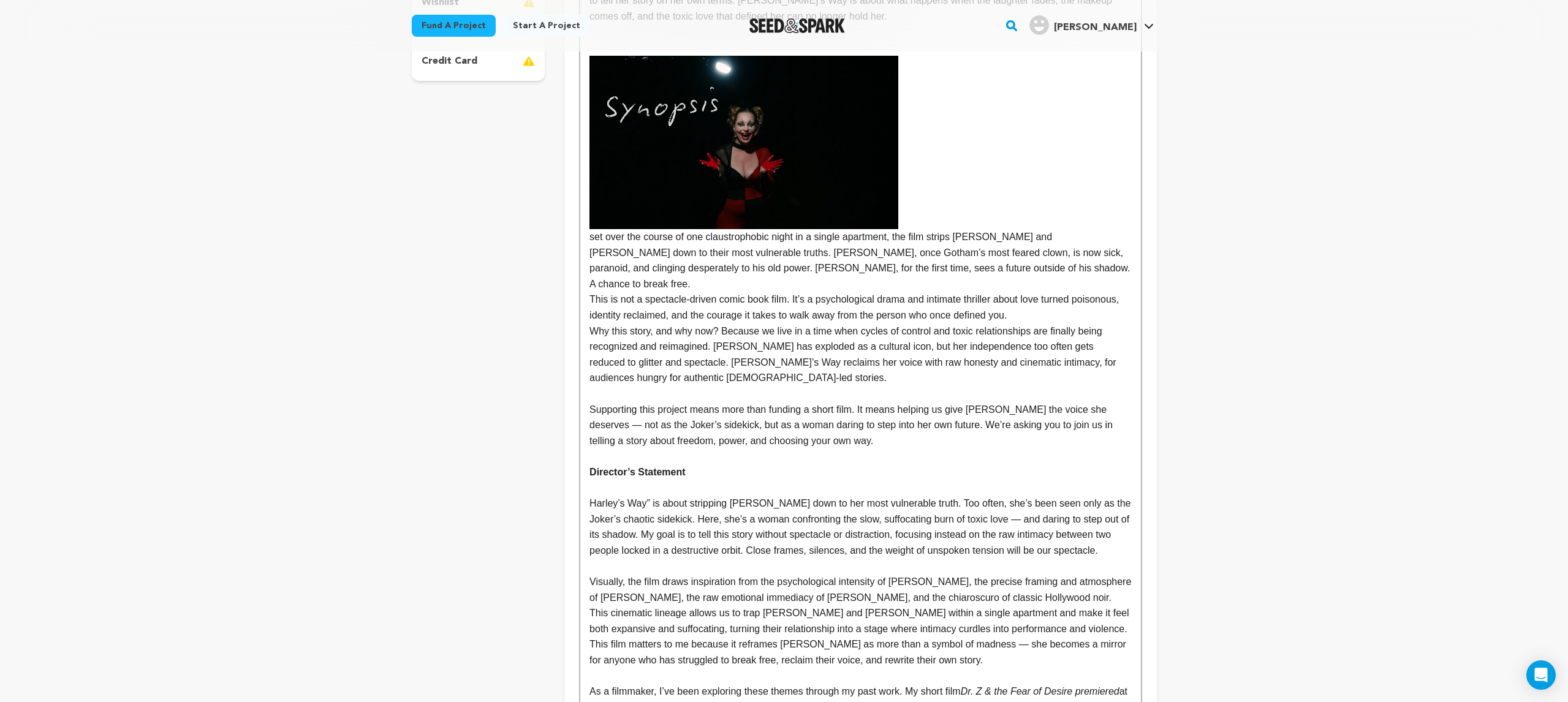
drag, startPoint x: 770, startPoint y: 455, endPoint x: 799, endPoint y: 383, distance: 77.6
click at [712, 204] on img at bounding box center [744, 143] width 309 height 174
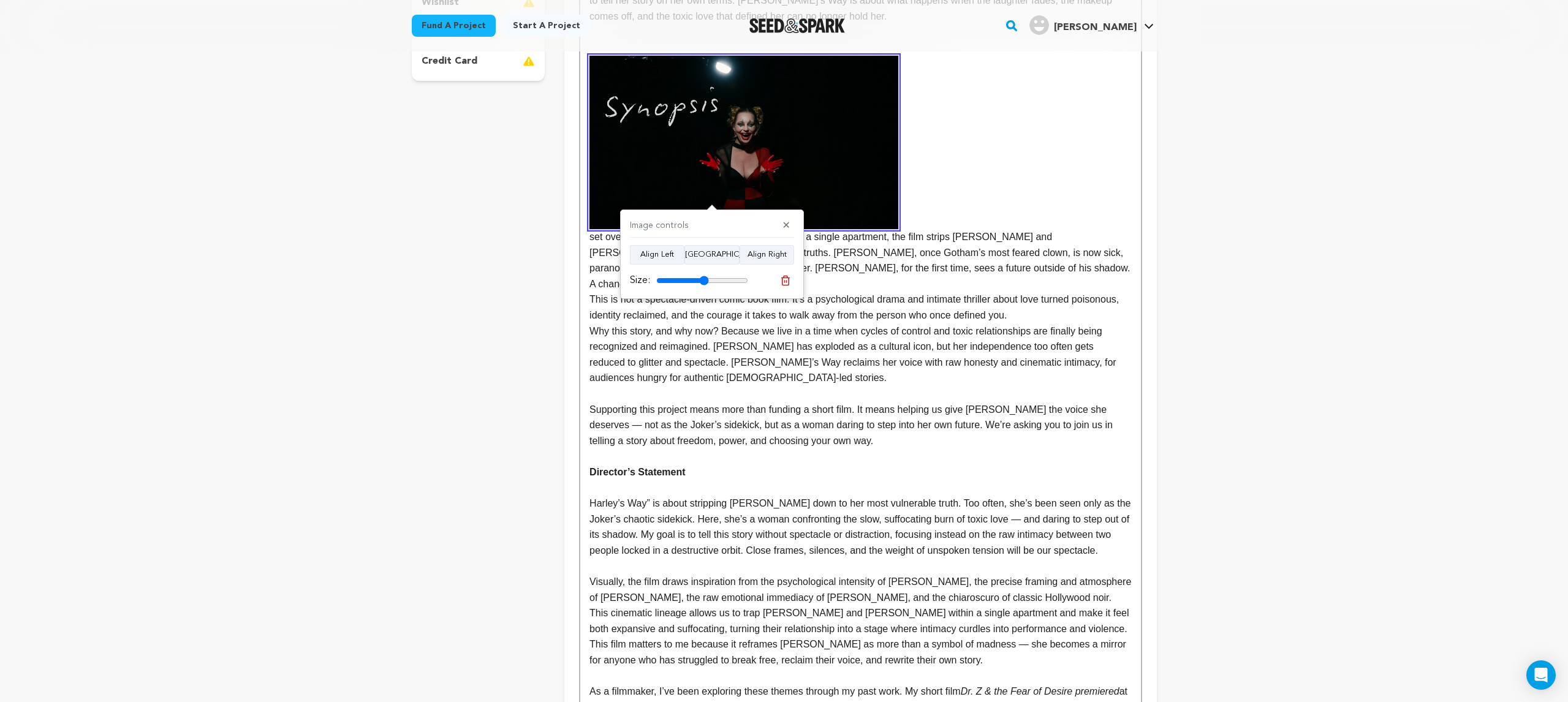
click at [795, 229] on div "Image controls ✕ Align Left Align Center Align Right Size:" at bounding box center [712, 254] width 184 height 90
click at [792, 223] on button "✕" at bounding box center [787, 225] width 15 height 12
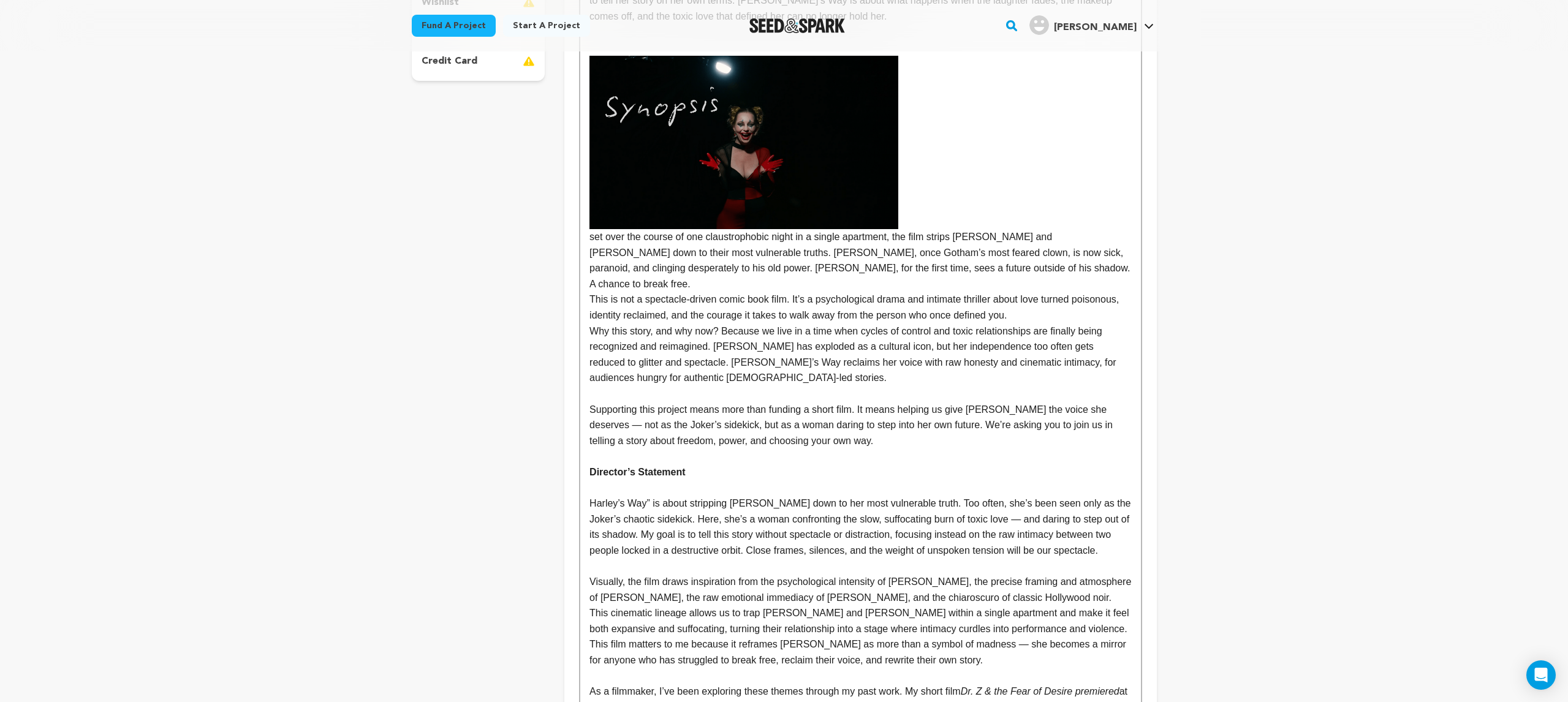
click at [814, 291] on p "This is not a spectacle-driven comic book film. It’s a psychological drama and …" at bounding box center [860, 307] width 542 height 31
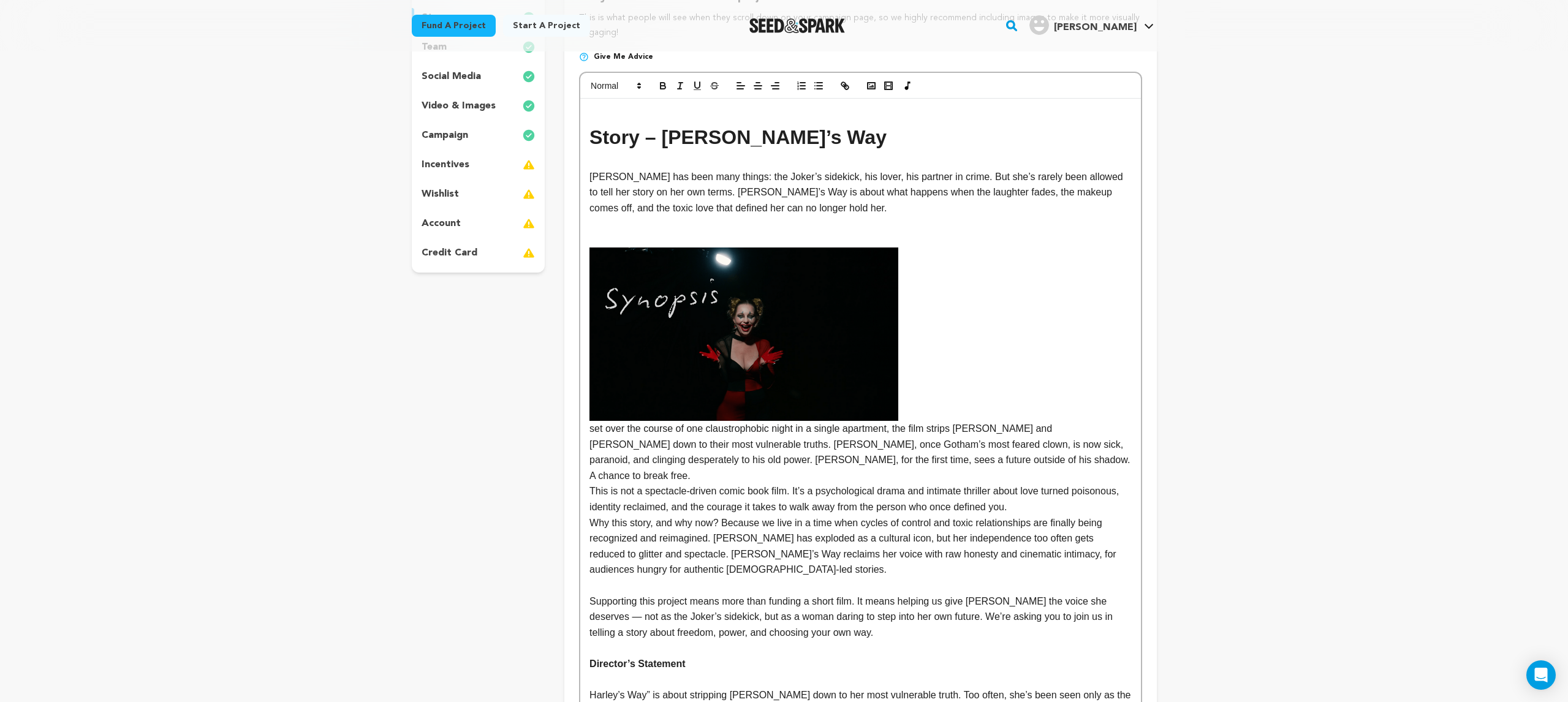
scroll to position [177, 0]
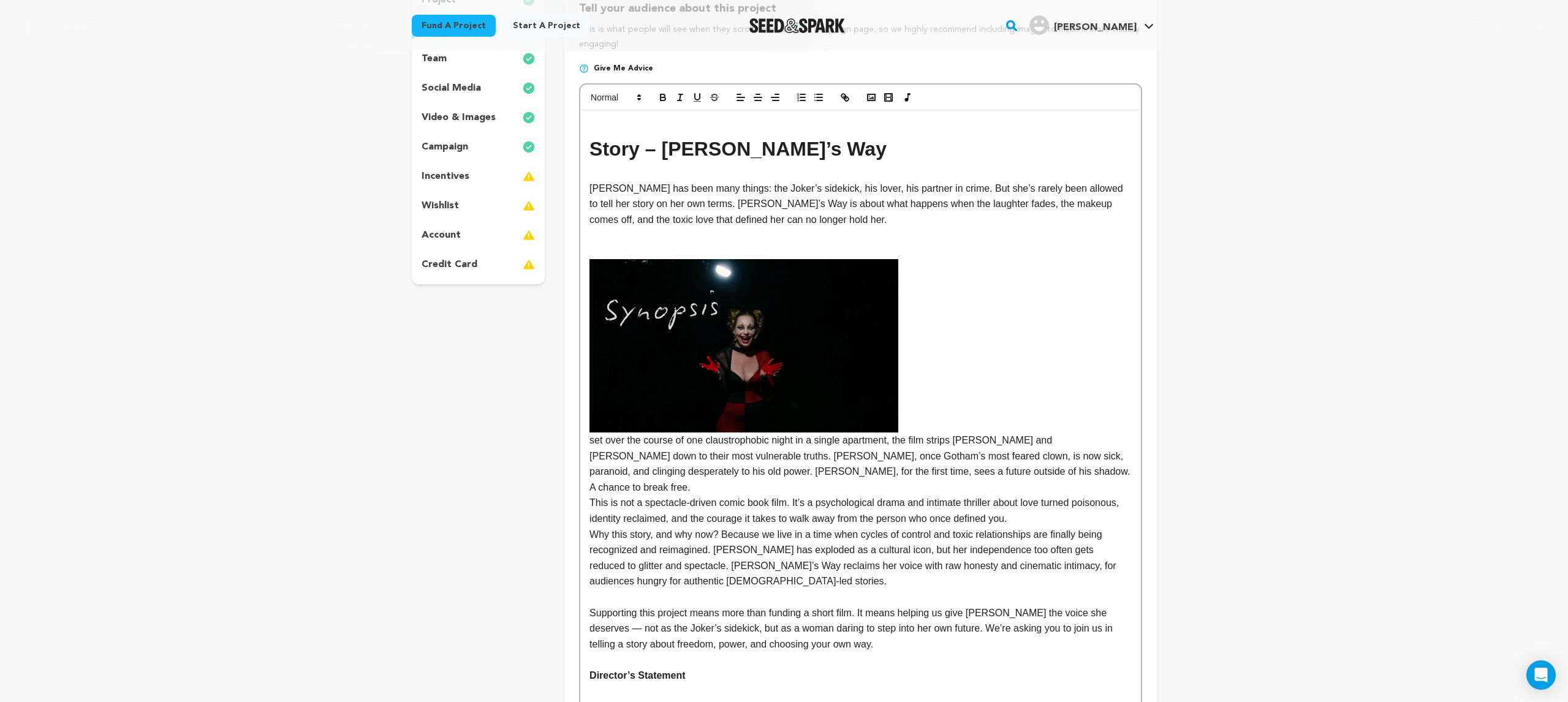
drag, startPoint x: 719, startPoint y: 342, endPoint x: 925, endPoint y: 560, distance: 299.9
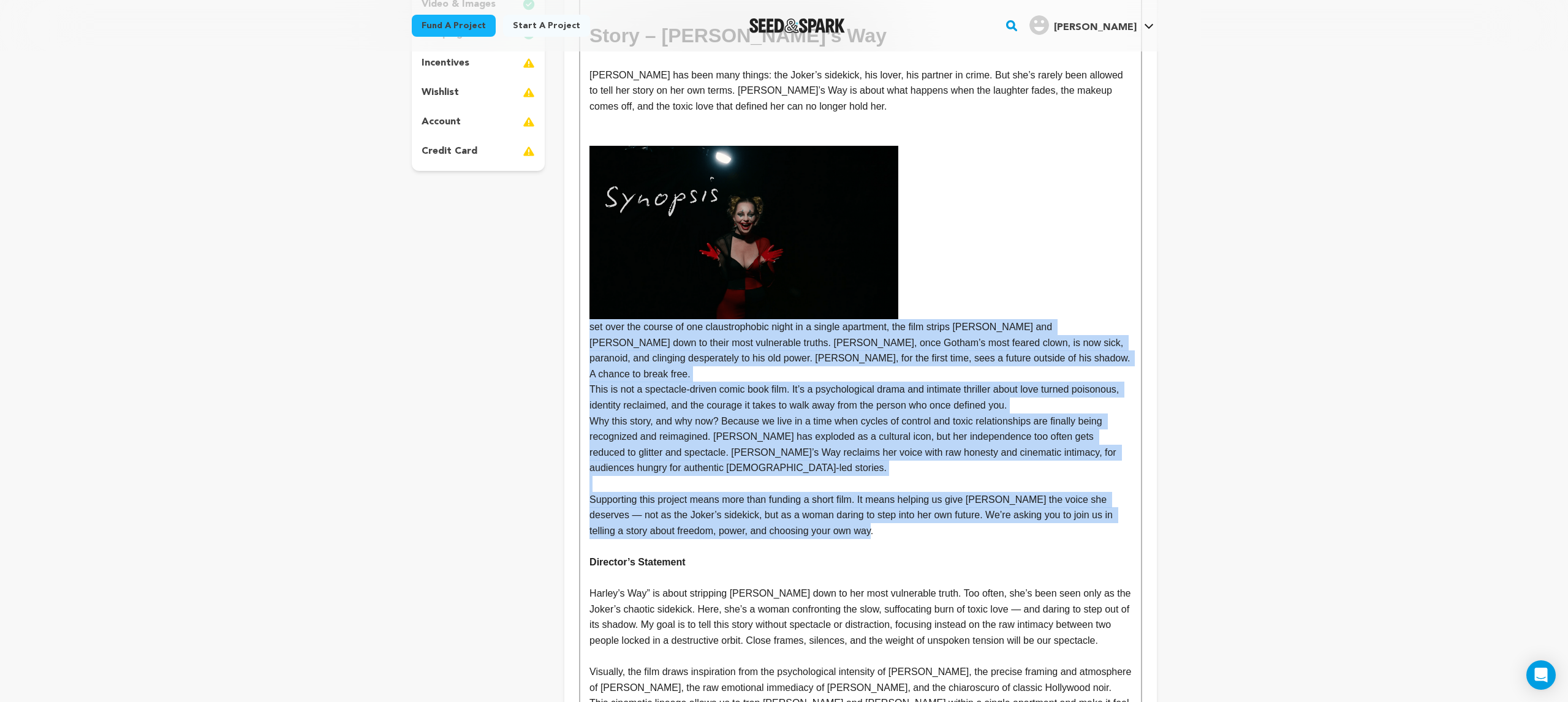
scroll to position [290, 0]
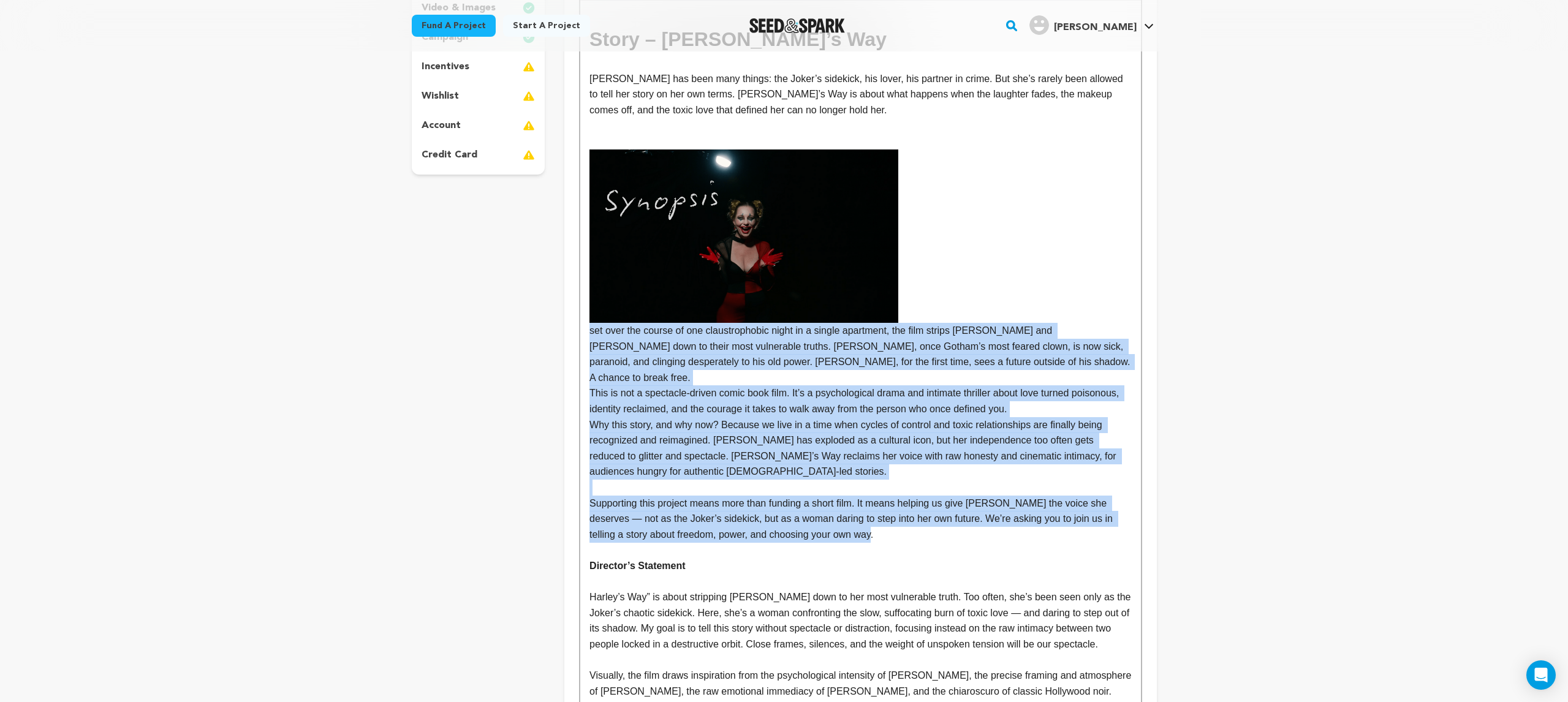
drag, startPoint x: 887, startPoint y: 518, endPoint x: 586, endPoint y: 333, distance: 353.3
copy div "set over the course of one claustrophobic night in a single apartment, the film…"
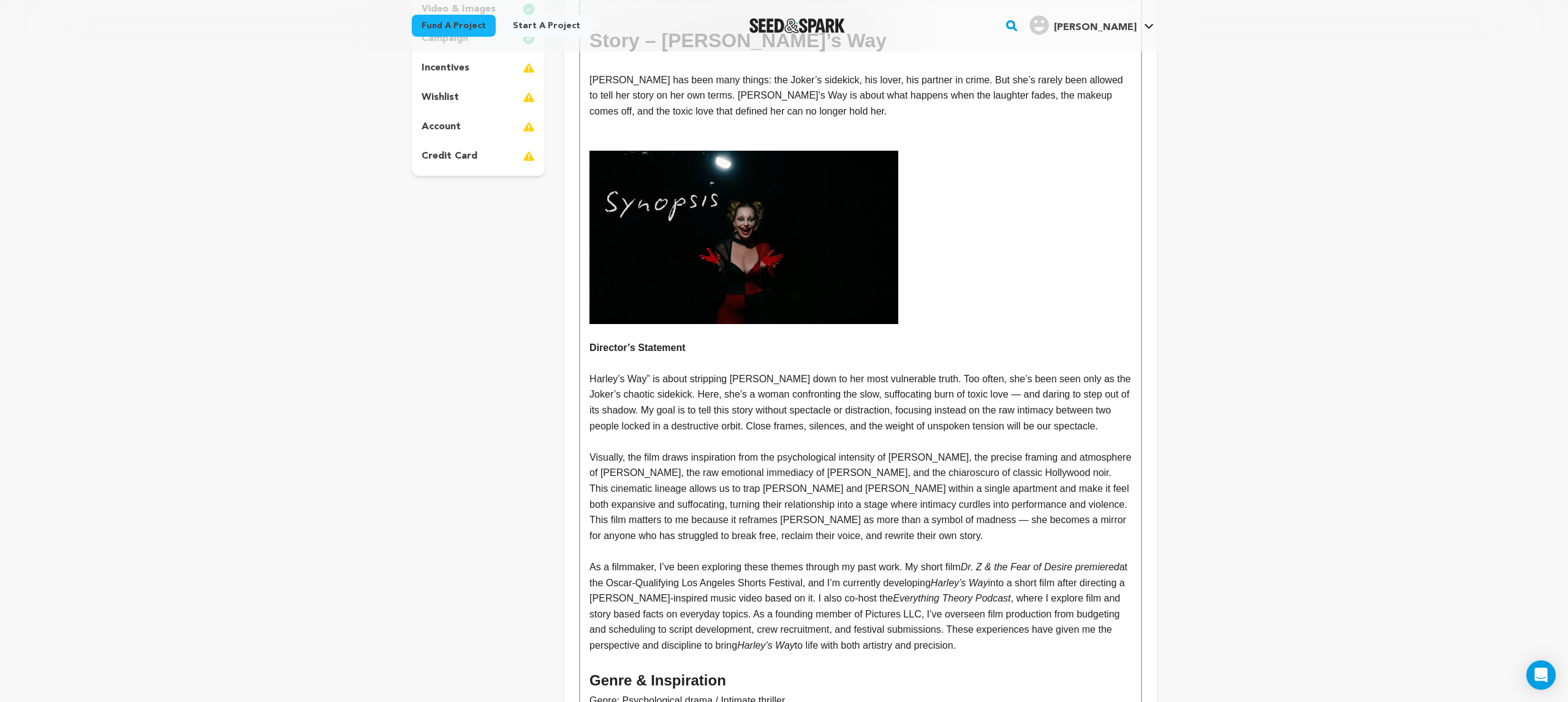
click at [840, 114] on p "Harley Quinn has been many things: the Joker’s sidekick, his lover, his partner…" at bounding box center [860, 96] width 542 height 47
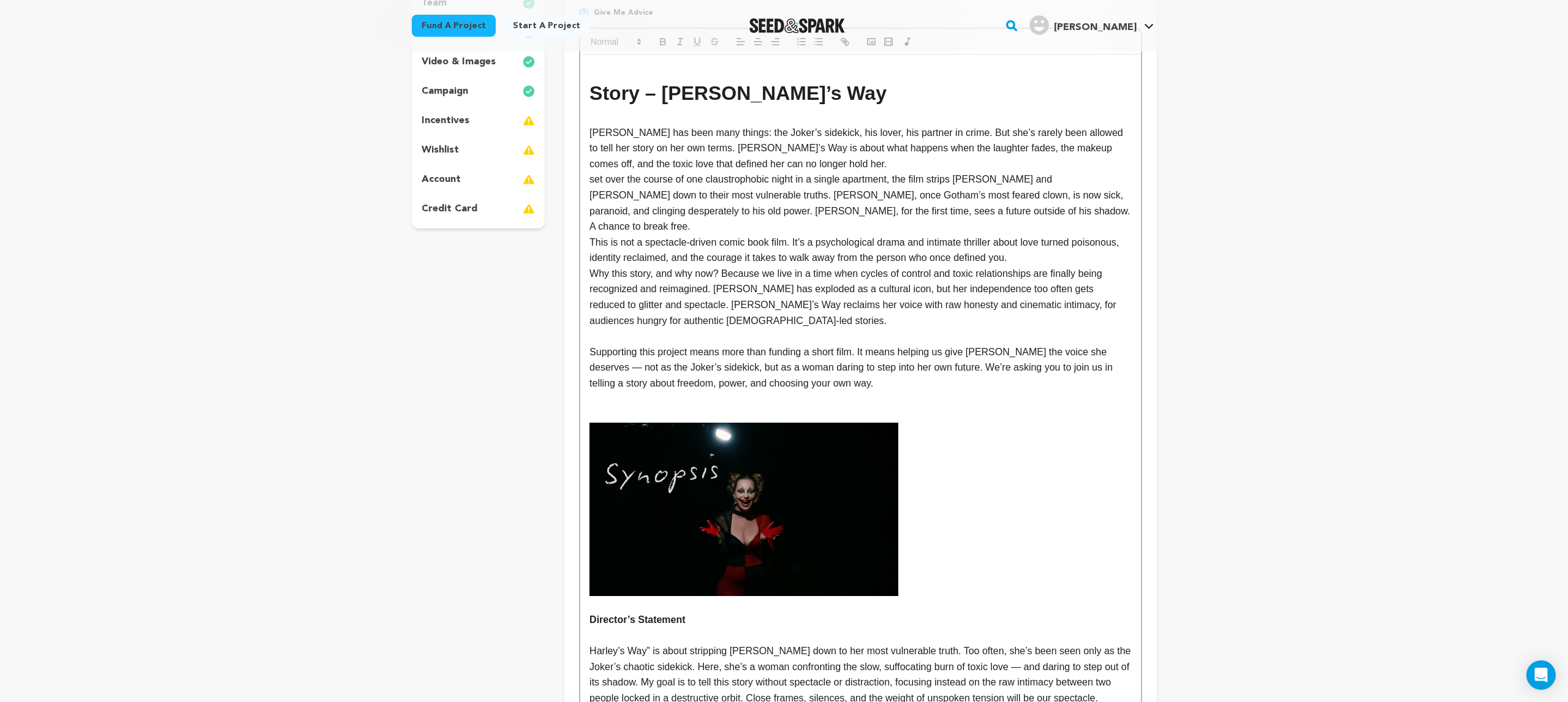
scroll to position [288, 0]
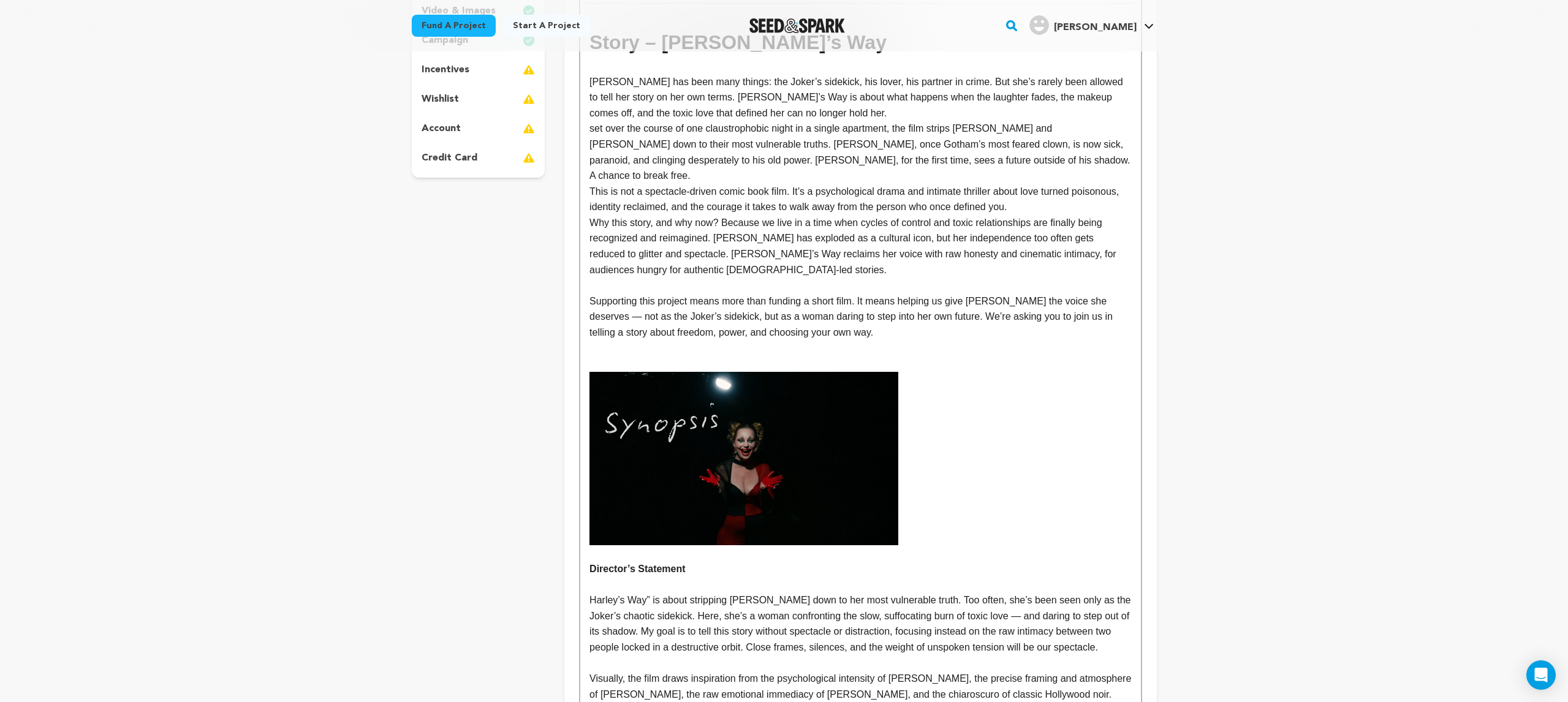
click at [965, 526] on p at bounding box center [860, 459] width 542 height 174
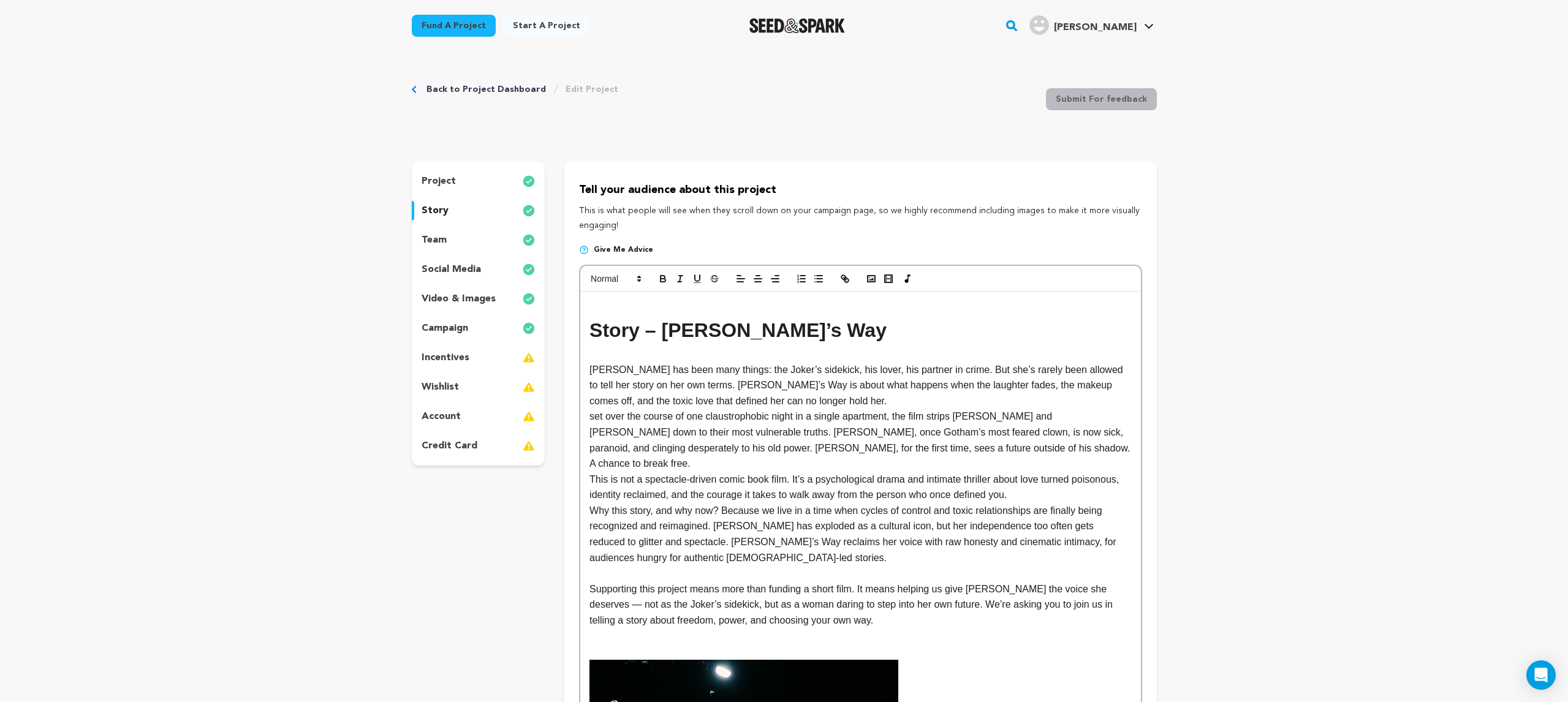
scroll to position [0, 0]
click at [592, 420] on p "set over the course of one claustrophobic night in a single apartment, the film…" at bounding box center [860, 440] width 542 height 63
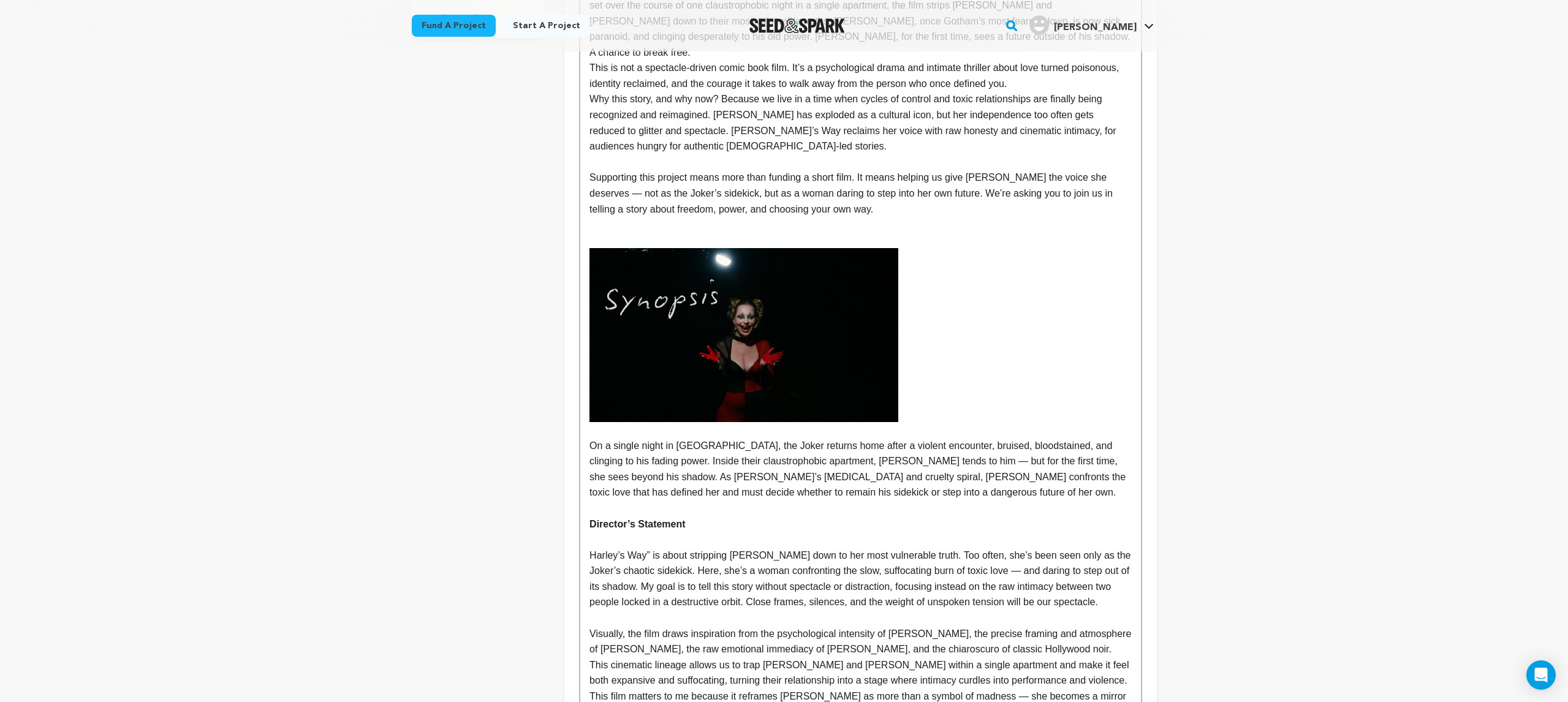
scroll to position [443, 0]
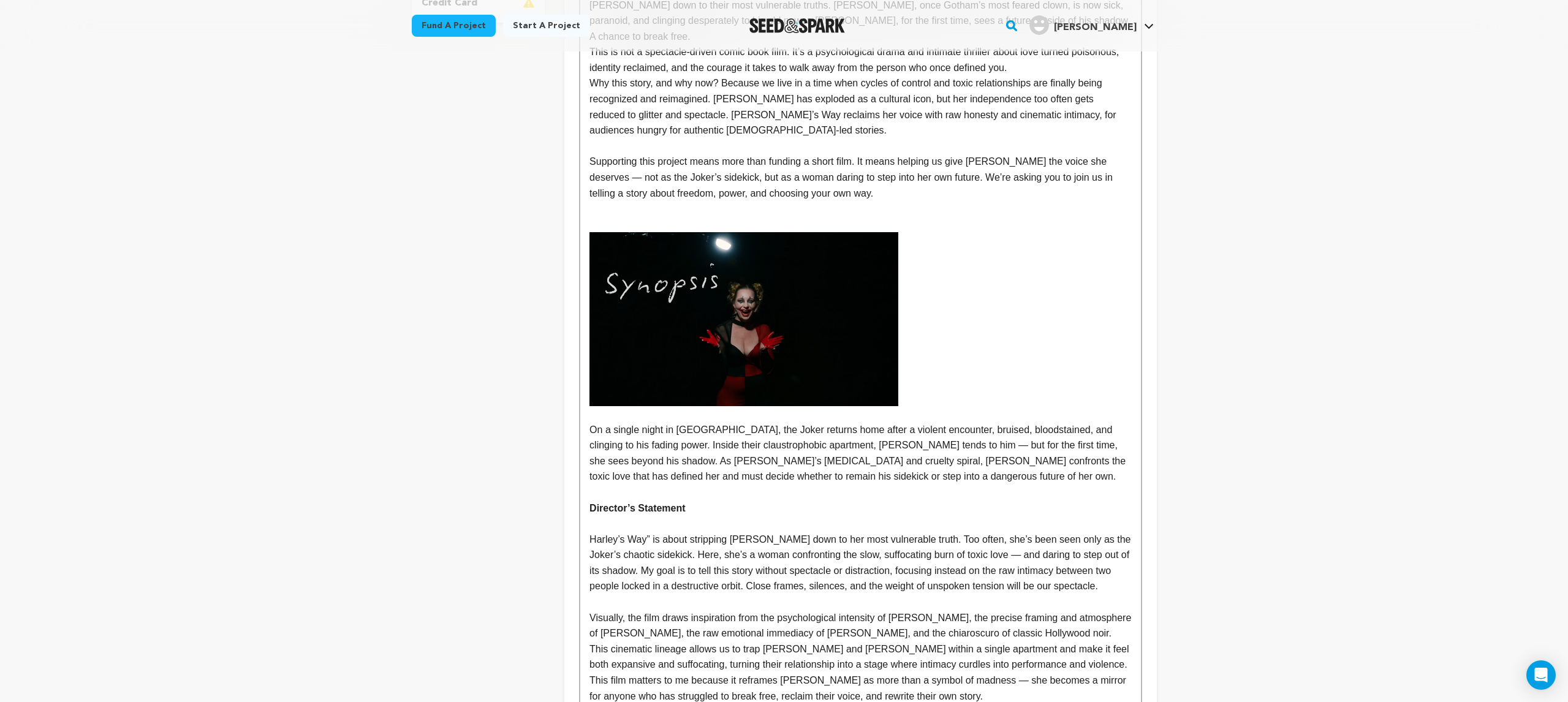
click at [763, 448] on p "On a single night in Gotham, the Joker returns home after a violent encounter, …" at bounding box center [860, 453] width 542 height 63
click at [889, 332] on img at bounding box center [744, 319] width 309 height 174
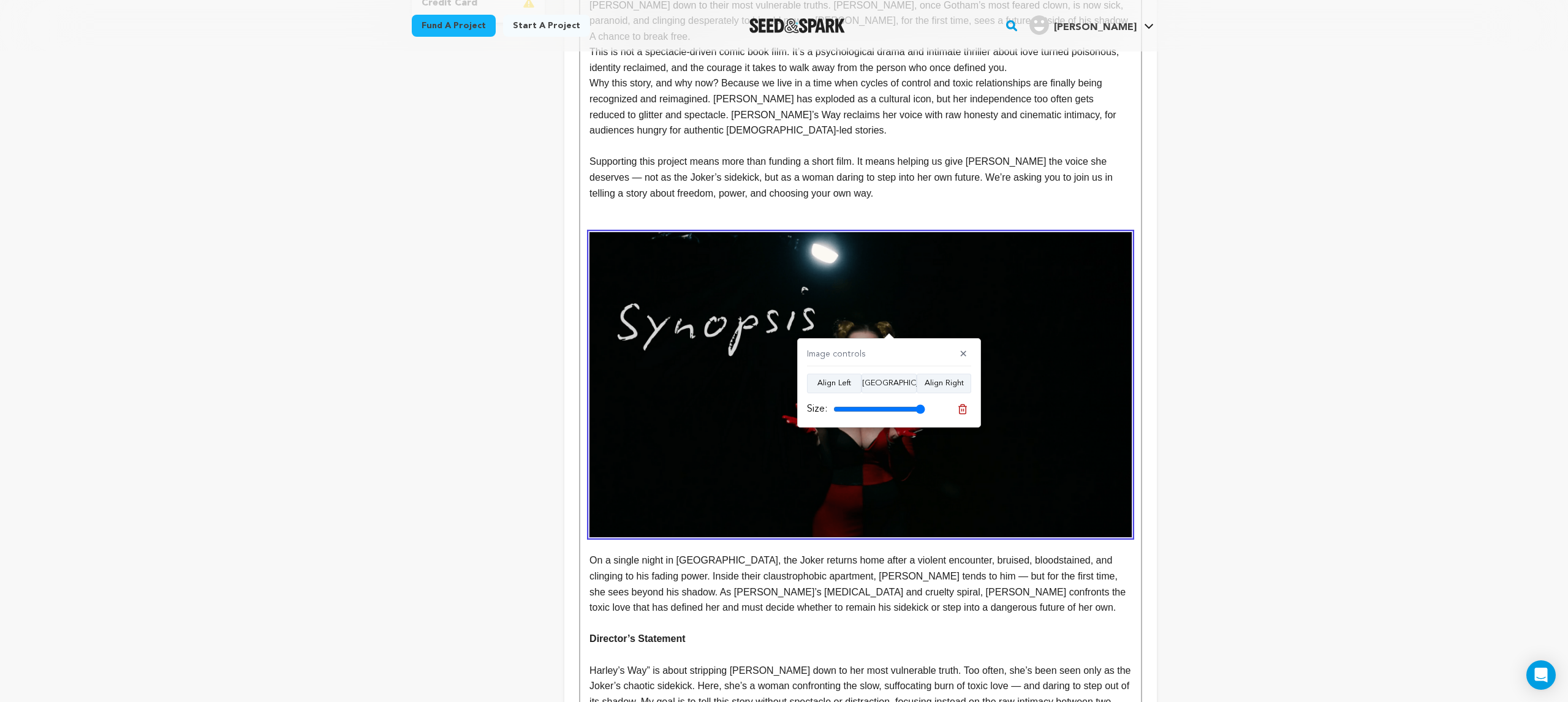
drag, startPoint x: 886, startPoint y: 408, endPoint x: 924, endPoint y: 410, distance: 38.1
type input "100"
click at [924, 410] on input "range" at bounding box center [879, 409] width 92 height 10
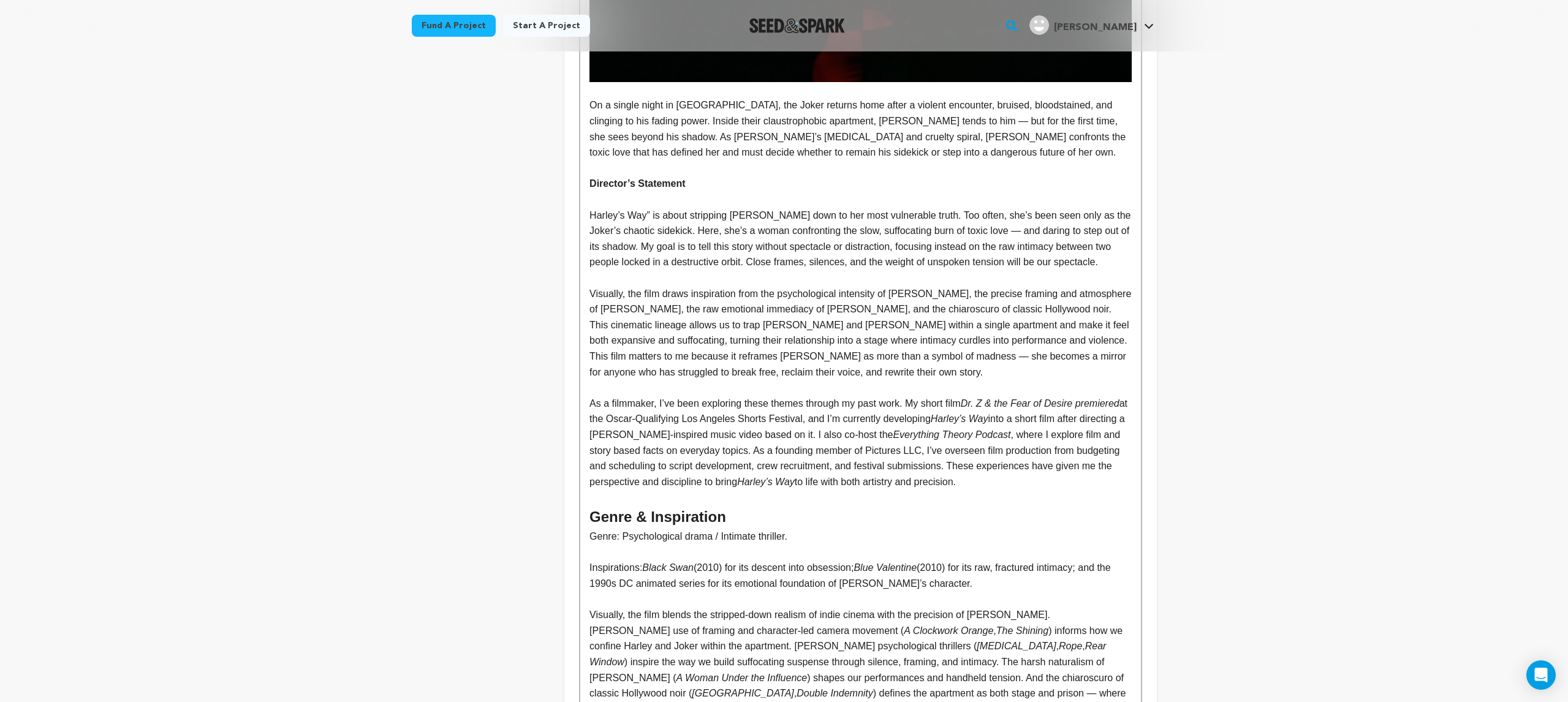
scroll to position [890, 0]
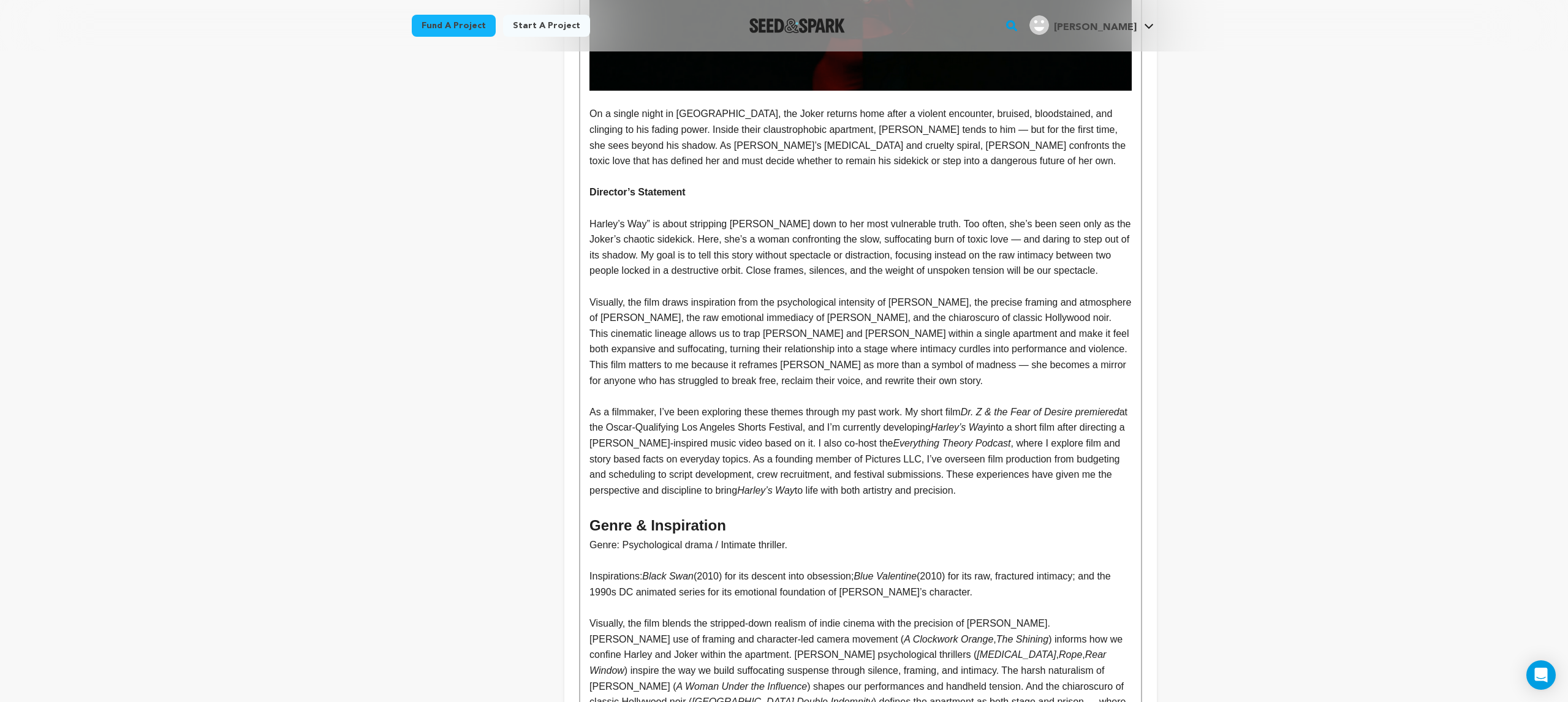
click at [642, 295] on p "Visually, the film draws inspiration from the psychological intensity of Hitchc…" at bounding box center [860, 326] width 542 height 63
drag, startPoint x: 592, startPoint y: 284, endPoint x: 1037, endPoint y: 471, distance: 482.7
click at [1037, 471] on div "Story – Harley’s Way Harley Quinn has been many things: the Joker’s sidekick, h…" at bounding box center [860, 337] width 560 height 1870
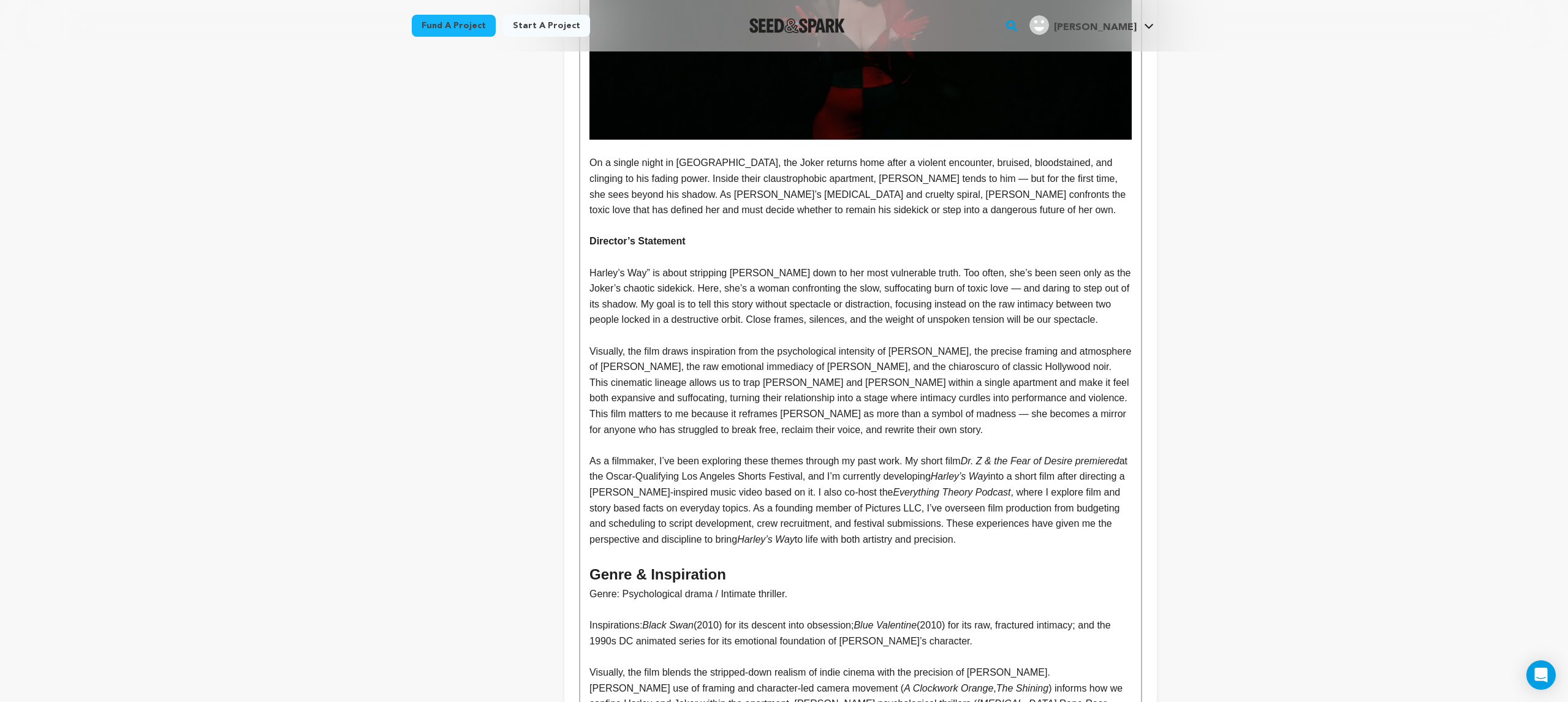
copy div "Visually, the film draws inspiration from the psychological intensity of Hitchc…"
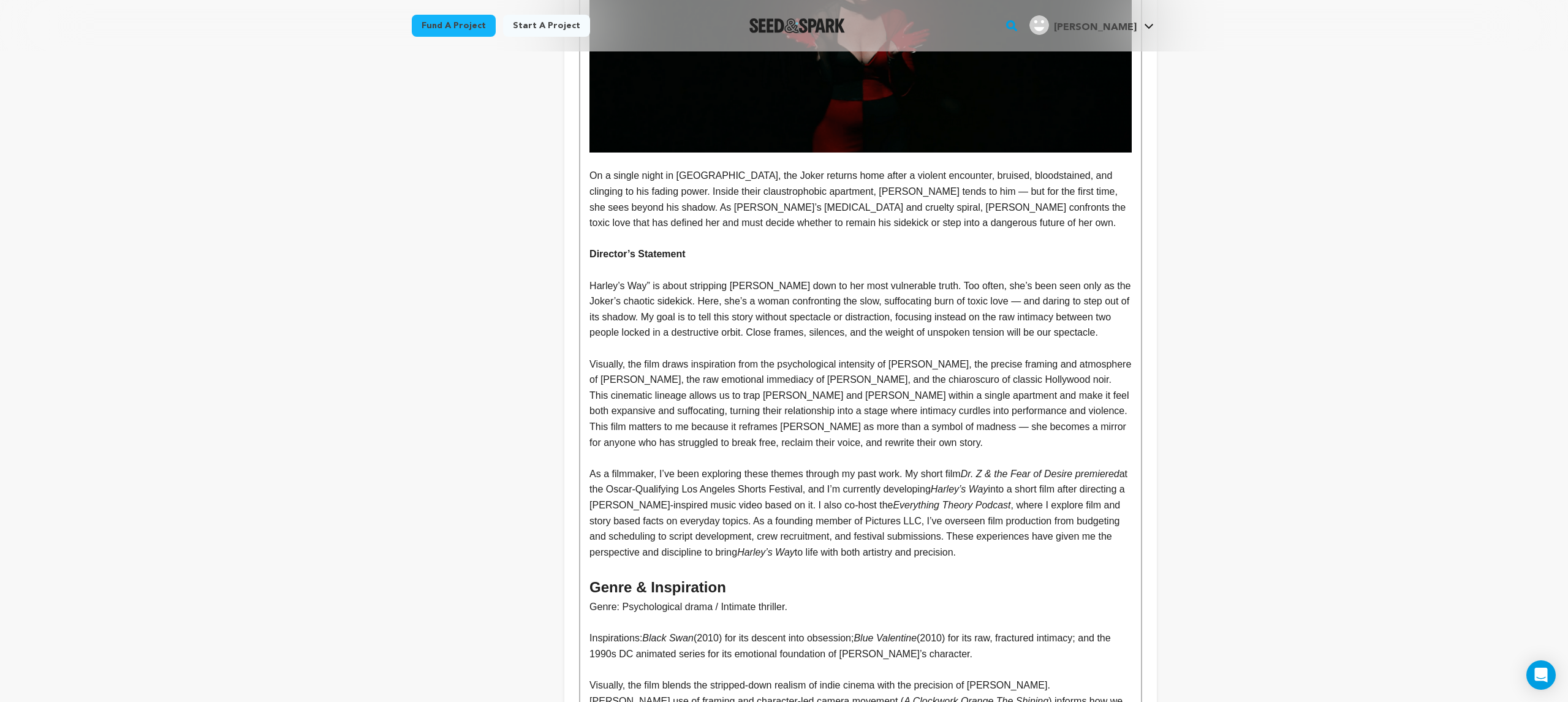
scroll to position [826, 0]
click at [819, 603] on div "Story – Harley’s Way Harley Quinn has been many things: the Joker’s sidekick, h…" at bounding box center [860, 400] width 560 height 1870
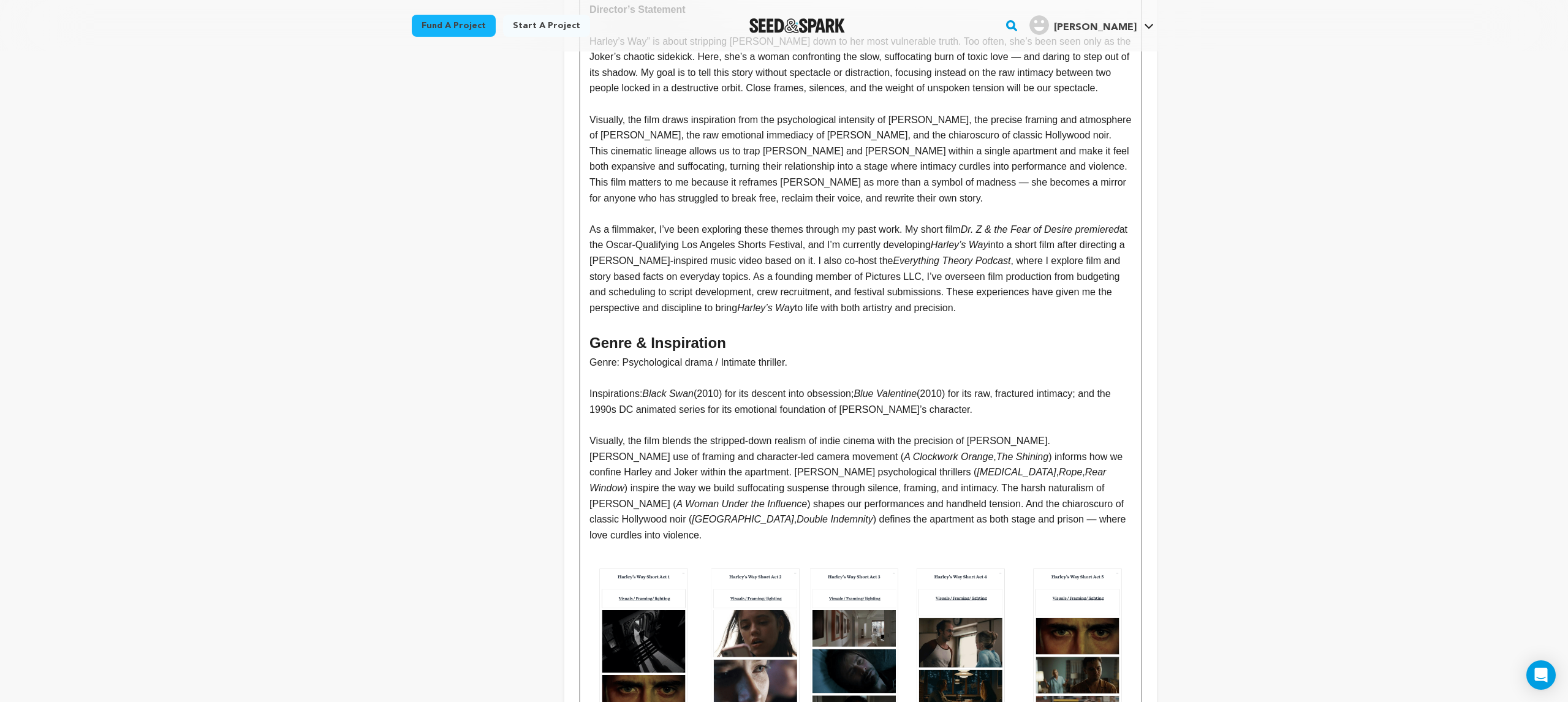
scroll to position [1032, 0]
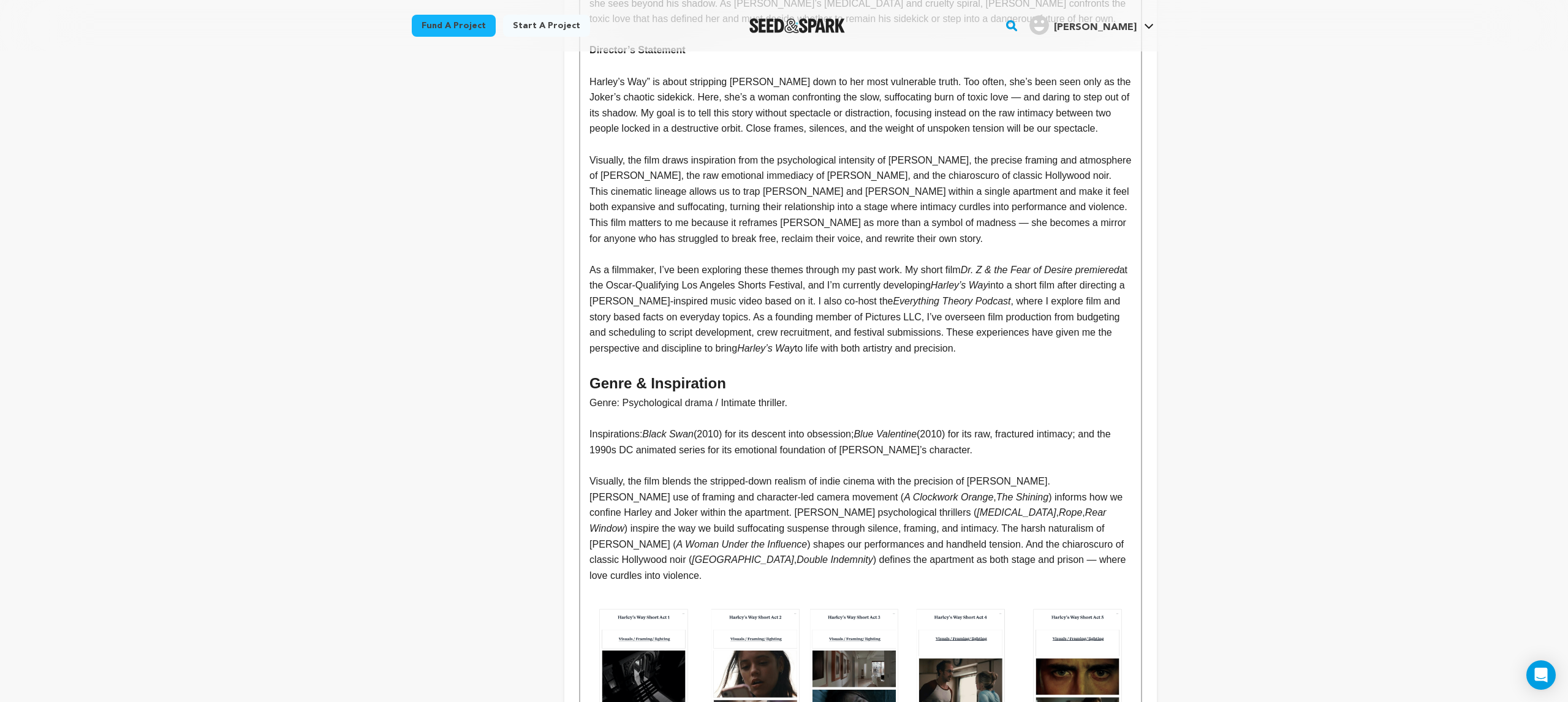
click at [749, 513] on p "Visually, the film blends the stripped-down realism of indie cinema with the pr…" at bounding box center [860, 528] width 542 height 110
click at [686, 473] on p "Visually, the film blends the stripped-down realism of indie cinema with the pr…" at bounding box center [860, 528] width 542 height 110
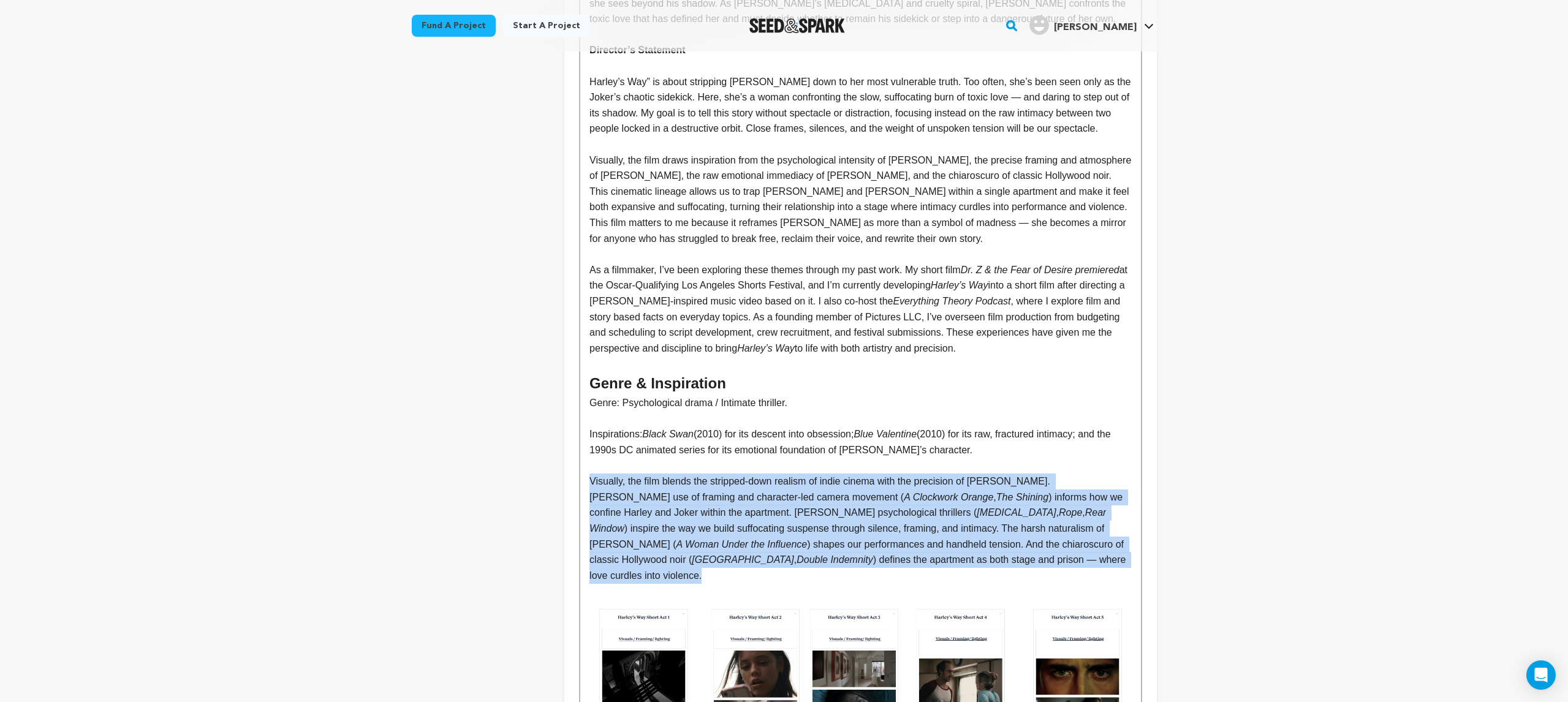
drag, startPoint x: 591, startPoint y: 464, endPoint x: 1131, endPoint y: 547, distance: 546.3
click at [1131, 547] on p "Visually, the film blends the stripped-down realism of indie cinema with the pr…" at bounding box center [860, 528] width 542 height 110
copy p "Visually, the film blends the stripped-down realism of indie cinema with the pr…"
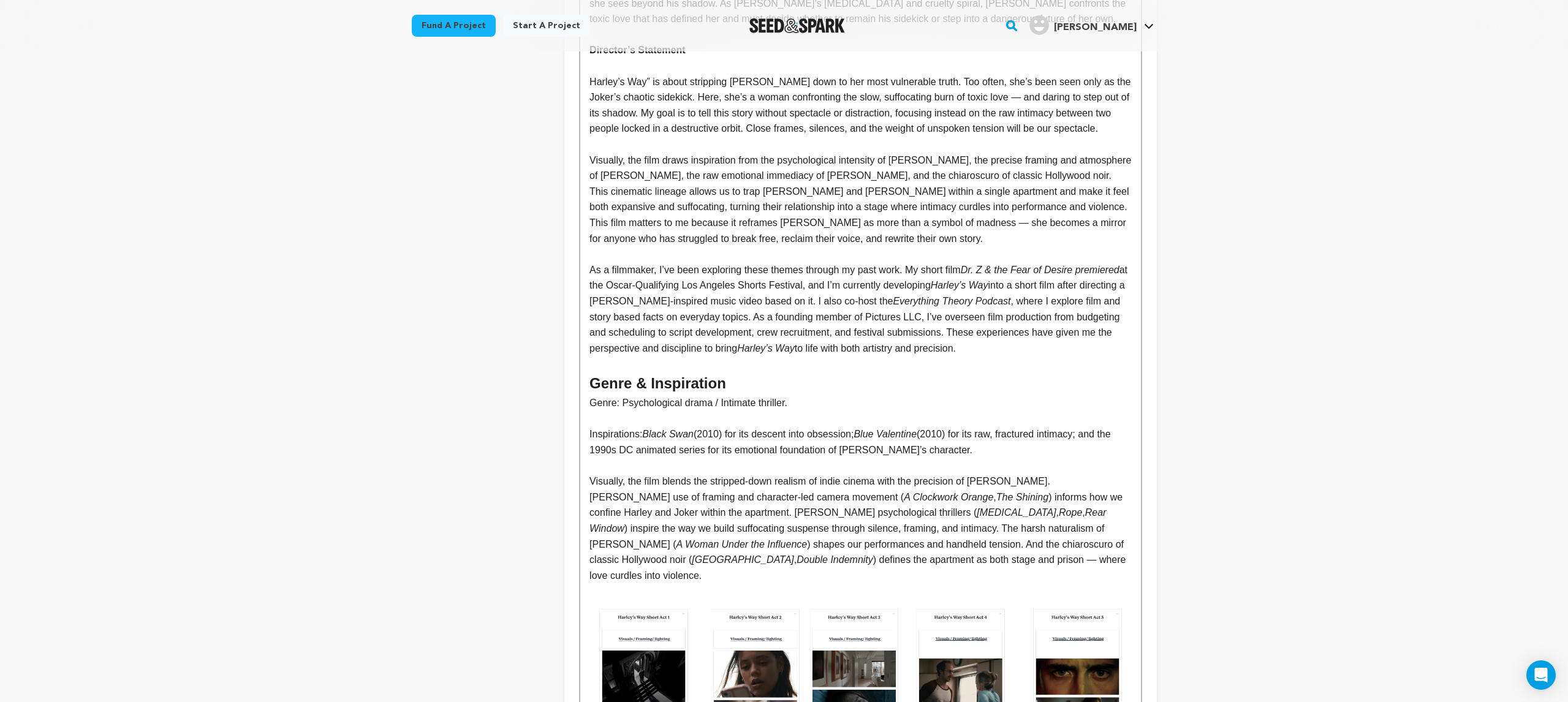
drag, startPoint x: 603, startPoint y: 404, endPoint x: 601, endPoint y: 396, distance: 8.2
click at [603, 411] on p at bounding box center [860, 419] width 542 height 16
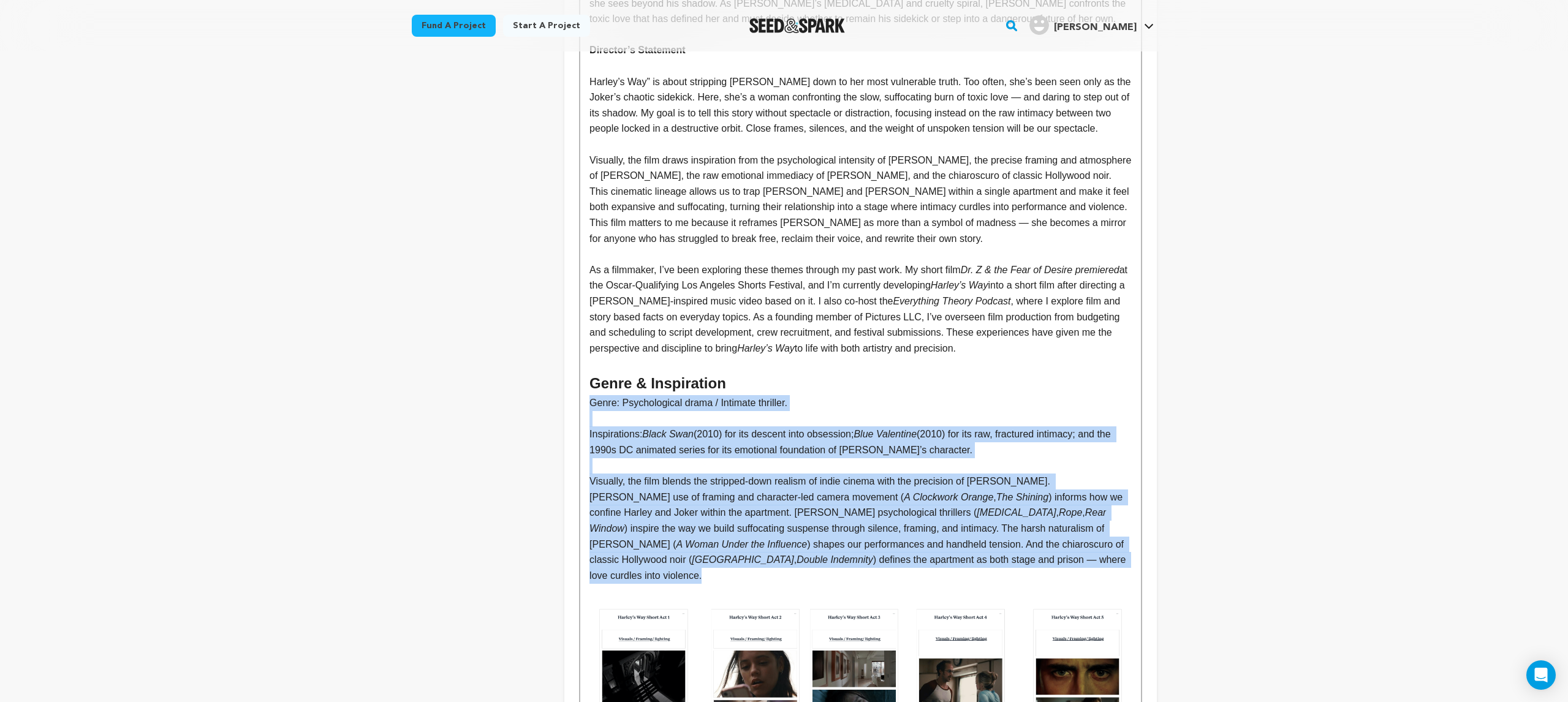
drag, startPoint x: 592, startPoint y: 386, endPoint x: 1132, endPoint y: 551, distance: 564.6
click at [1132, 551] on div "Story – Harley’s Way Harley Quinn has been many things: the Joker’s sidekick, h…" at bounding box center [860, 195] width 560 height 1870
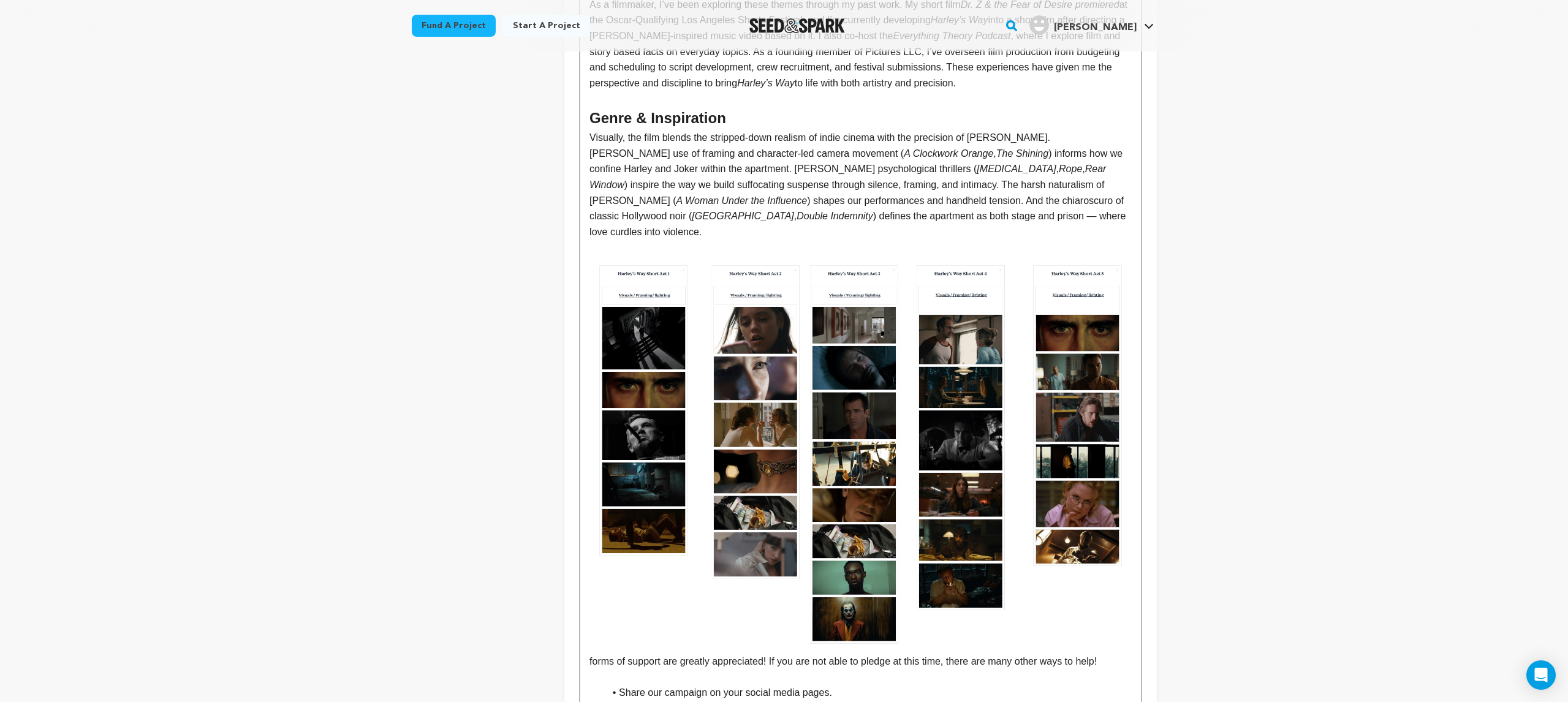
scroll to position [1095, 0]
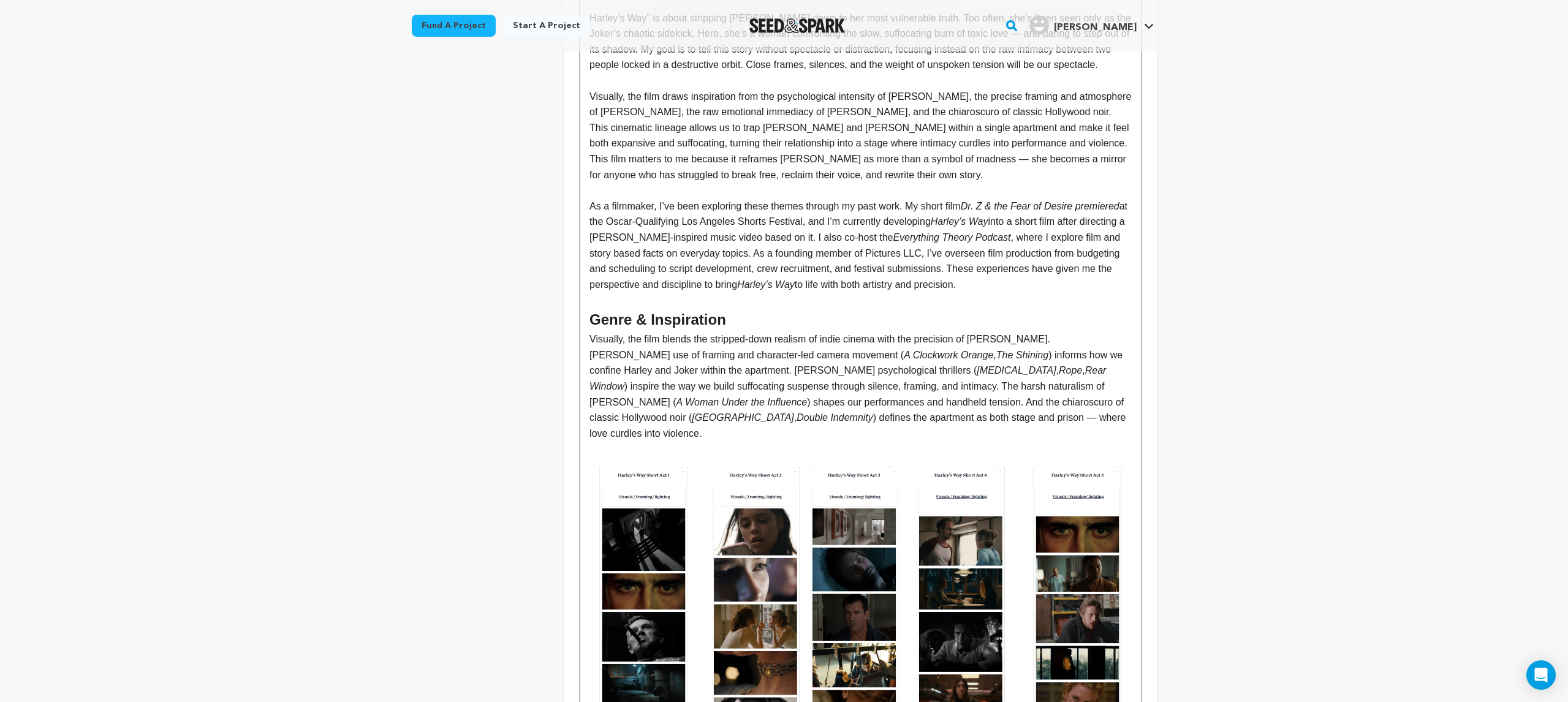
click at [725, 379] on p "Visually, the film blends the stripped-down realism of indie cinema with the pr…" at bounding box center [860, 386] width 542 height 110
click at [676, 397] on em "A Woman Under the Influence" at bounding box center [741, 402] width 131 height 10
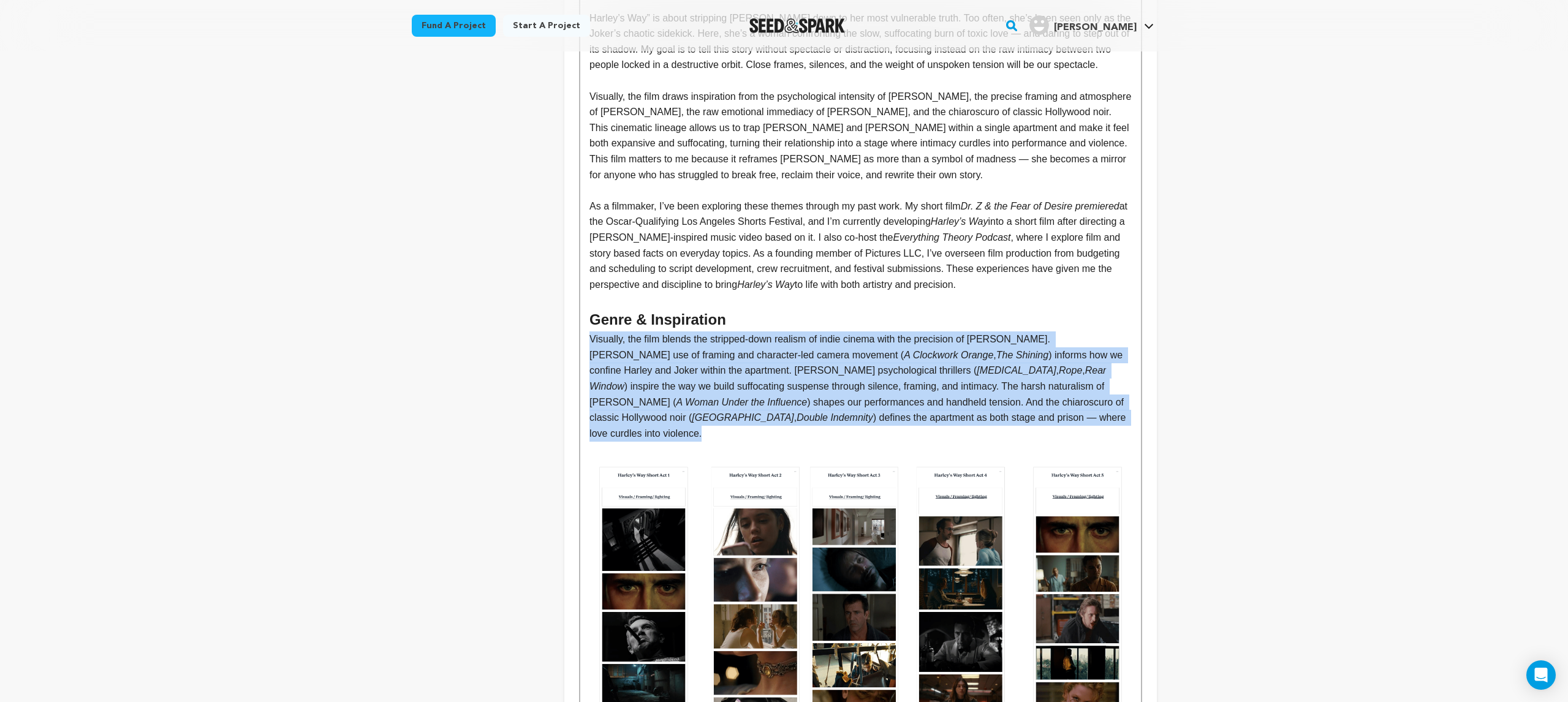
drag, startPoint x: 591, startPoint y: 320, endPoint x: 1130, endPoint y: 404, distance: 545.5
click at [1131, 404] on p "Visually, the film blends the stripped-down realism of indie cinema with the pr…" at bounding box center [860, 386] width 542 height 110
drag, startPoint x: 1131, startPoint y: 407, endPoint x: 590, endPoint y: 319, distance: 548.1
click at [590, 332] on p "Visually, the film blends the stripped-down realism of indie cinema with the pr…" at bounding box center [860, 386] width 542 height 110
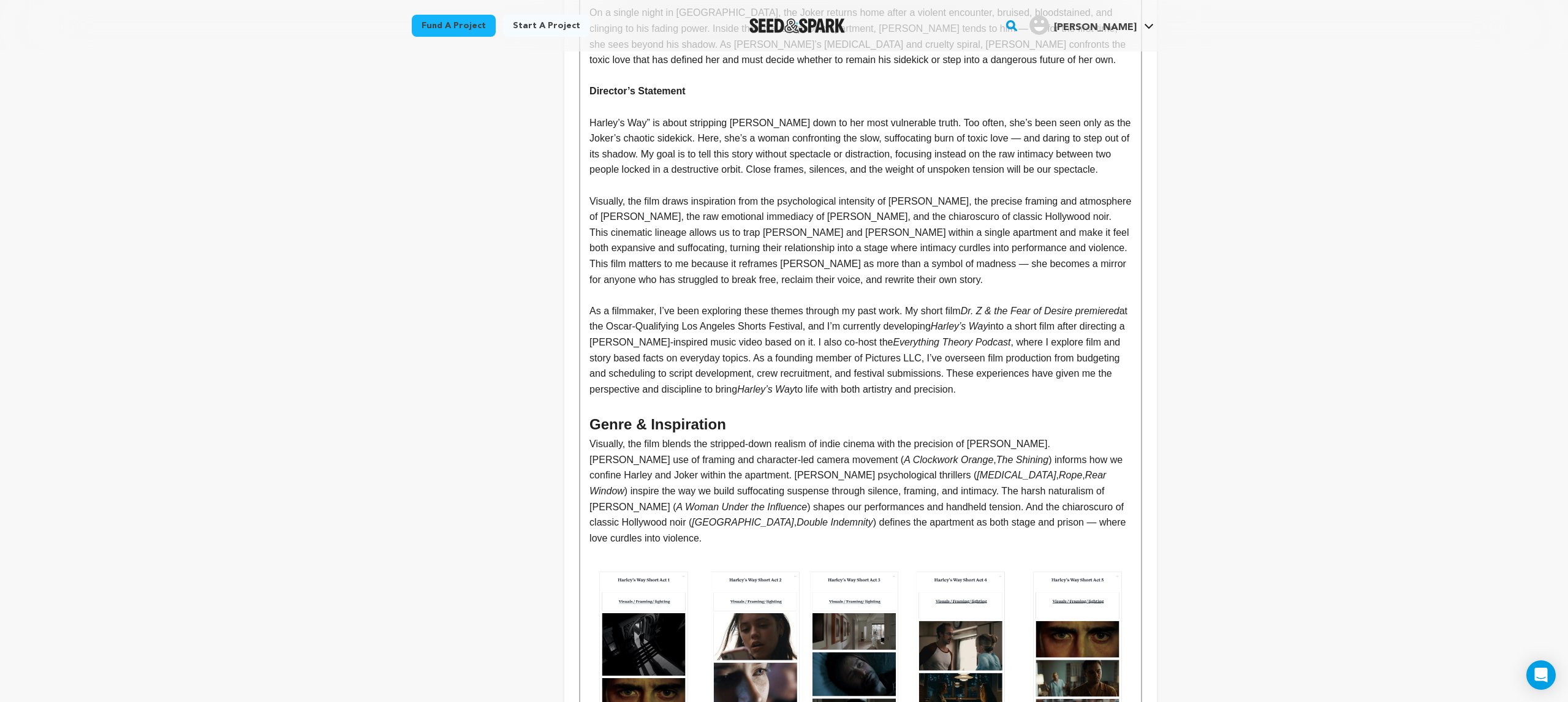
scroll to position [995, 0]
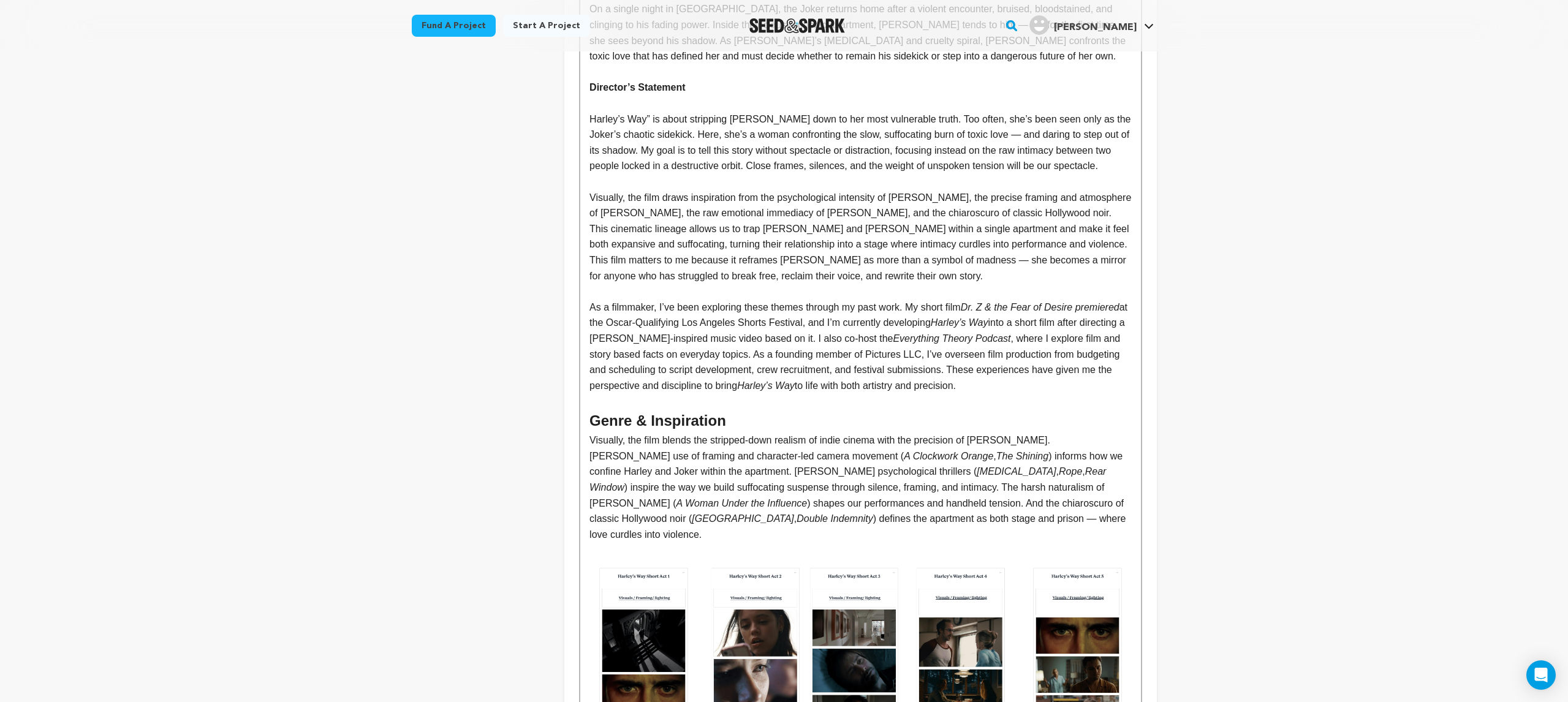
drag, startPoint x: 787, startPoint y: 459, endPoint x: 797, endPoint y: 470, distance: 14.9
click at [787, 459] on p "Visually, the film blends the stripped-down realism of indie cinema with the pr…" at bounding box center [860, 487] width 542 height 110
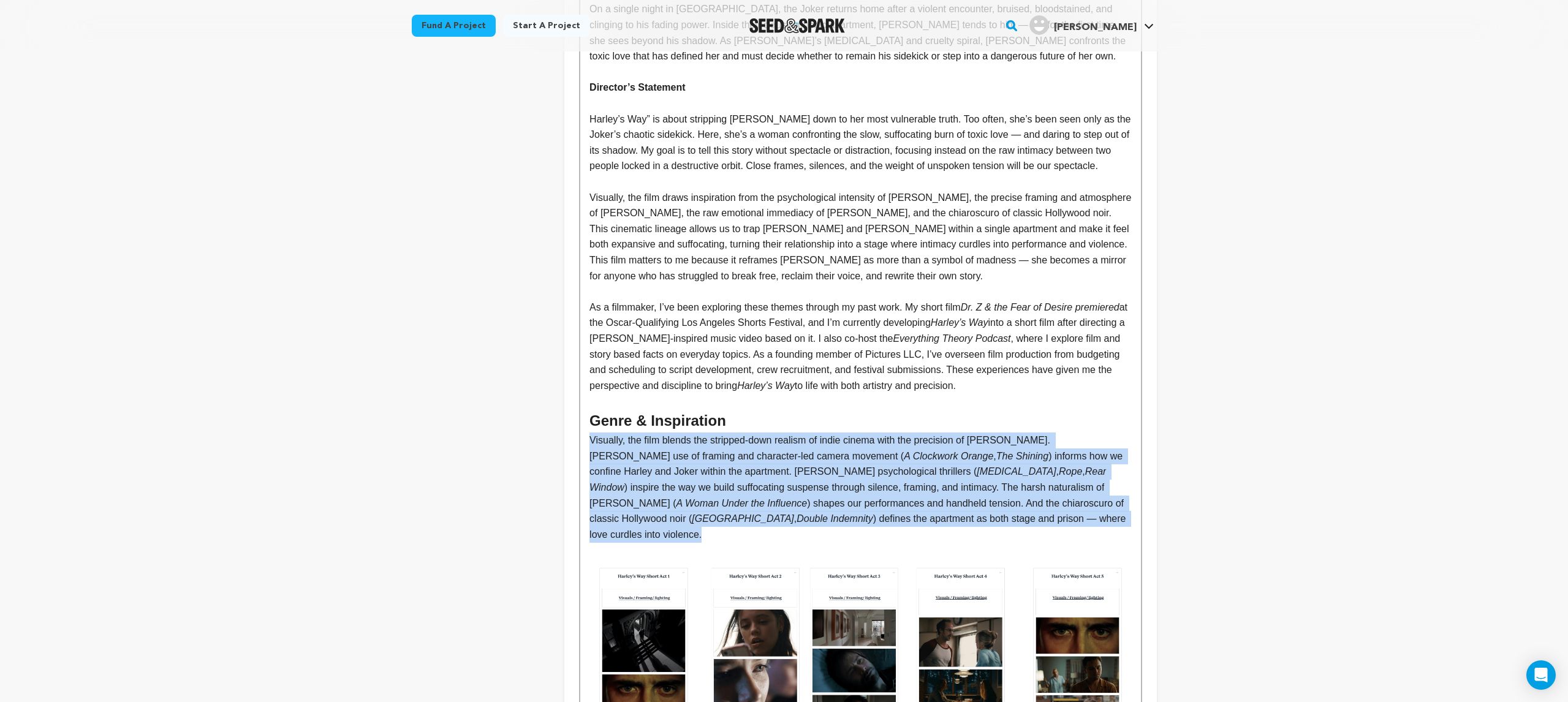
drag, startPoint x: 1129, startPoint y: 505, endPoint x: 592, endPoint y: 425, distance: 542.9
click at [592, 432] on p "Visually, the film blends the stripped-down realism of indie cinema with the pr…" at bounding box center [860, 487] width 542 height 110
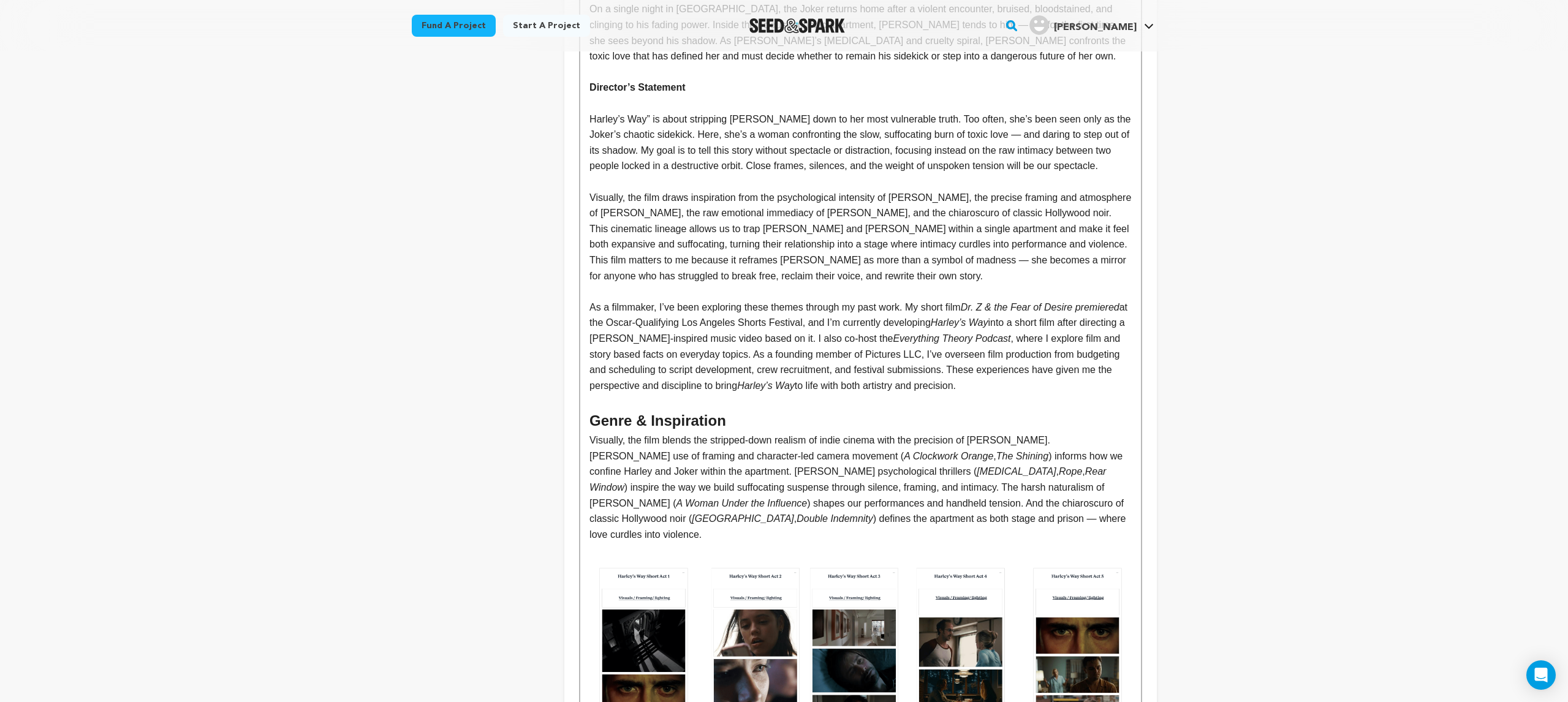
scroll to position [0, 0]
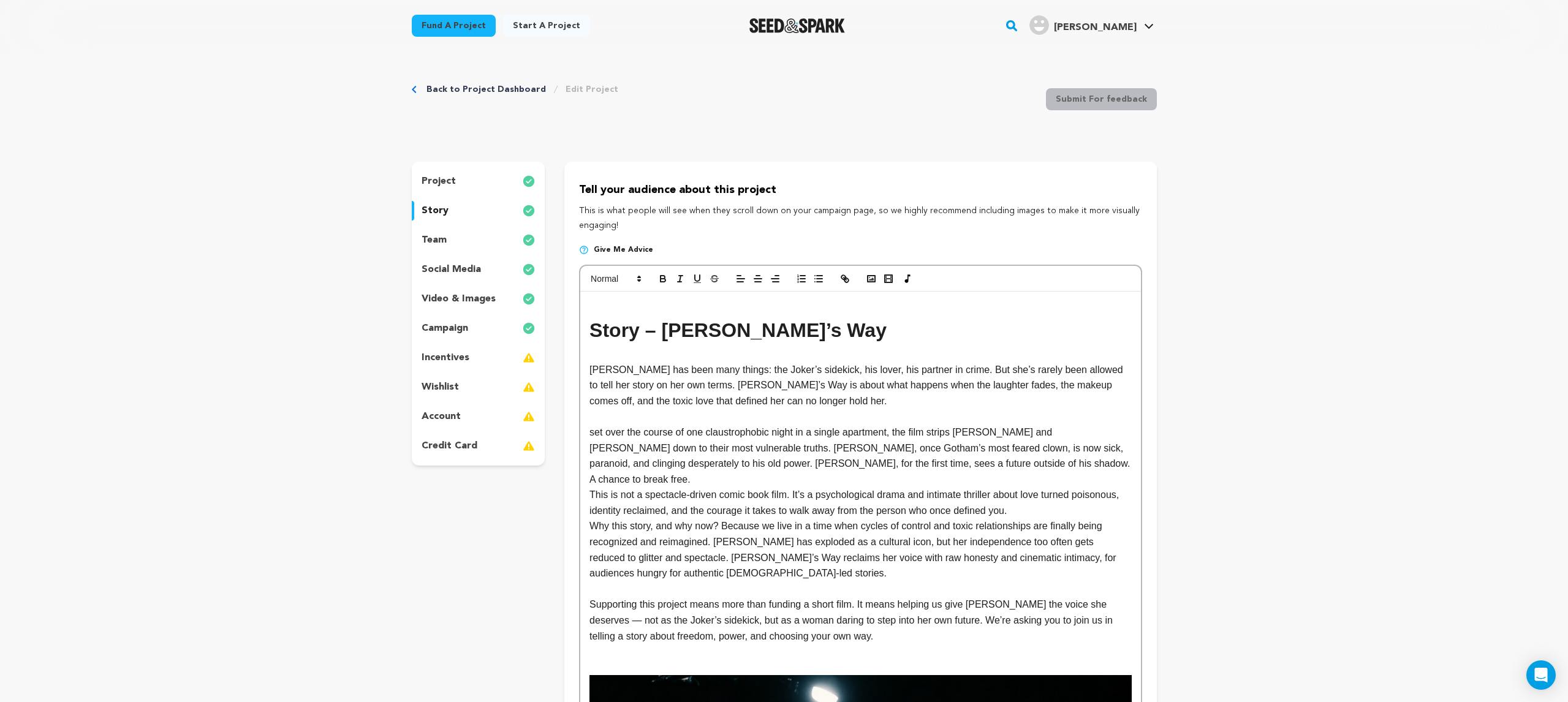
click at [598, 357] on p at bounding box center [860, 354] width 542 height 16
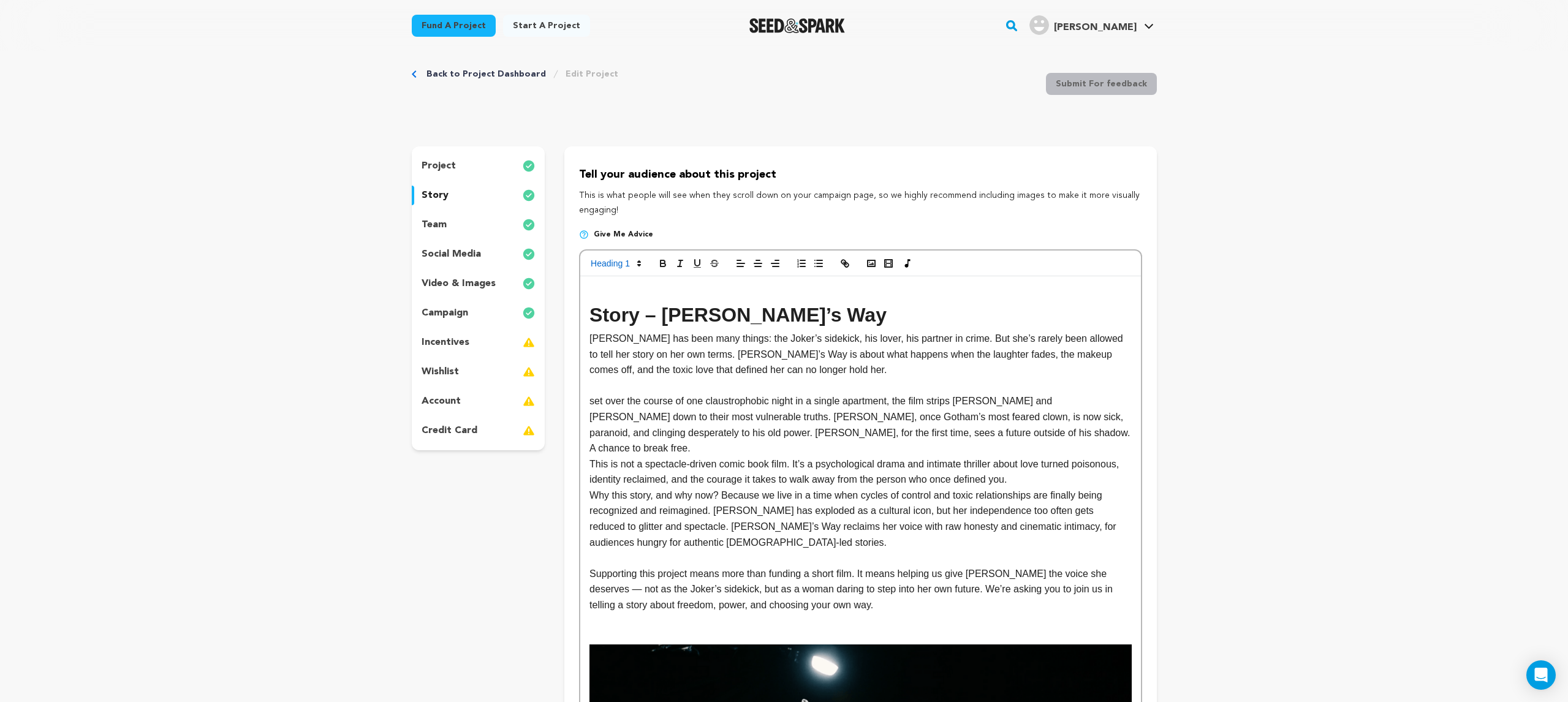
click at [590, 318] on h1 "Story – [PERSON_NAME]’s Way" at bounding box center [860, 315] width 542 height 31
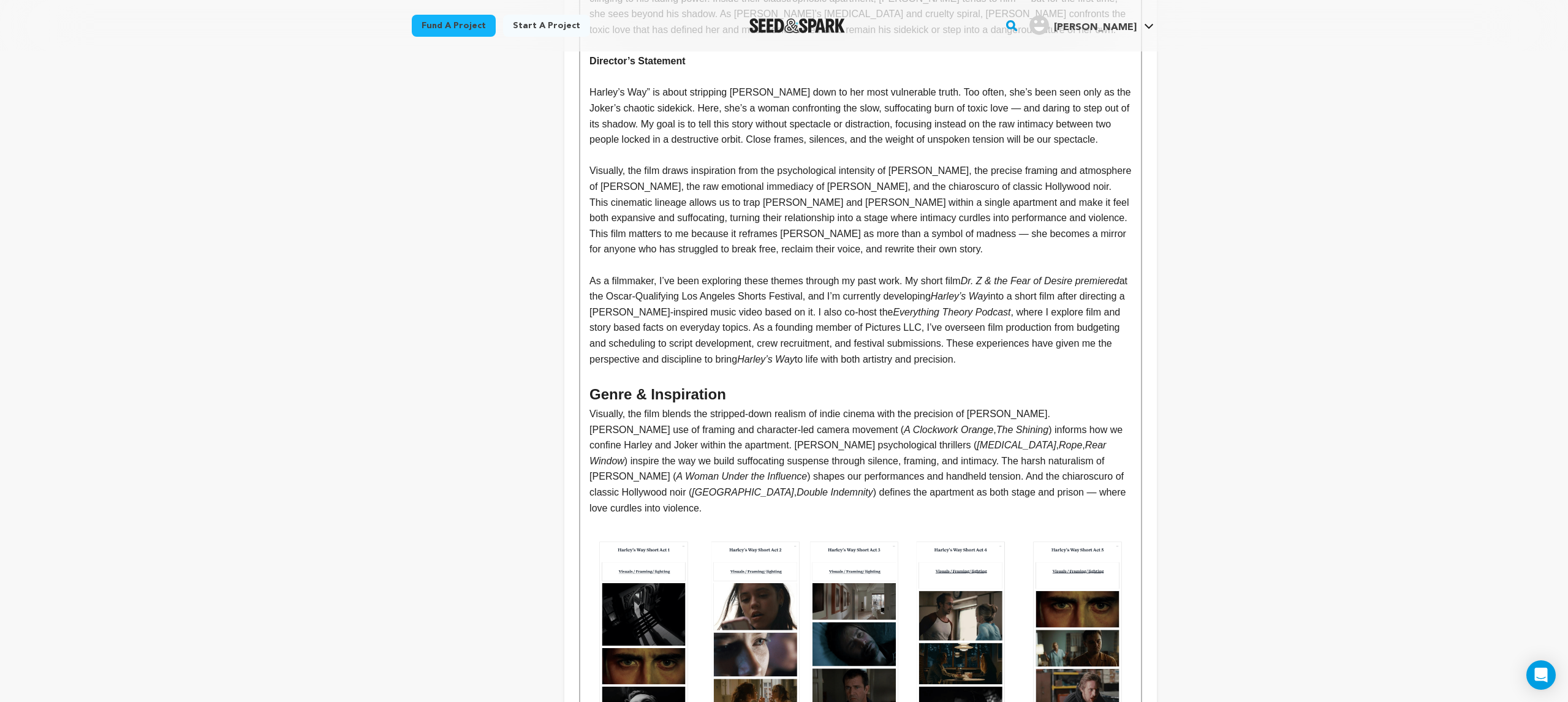
scroll to position [991, 0]
click at [1132, 477] on div "Story – Harley’s Way Harley Quinn has been many things: the Joker’s sidekick, h…" at bounding box center [860, 181] width 560 height 1760
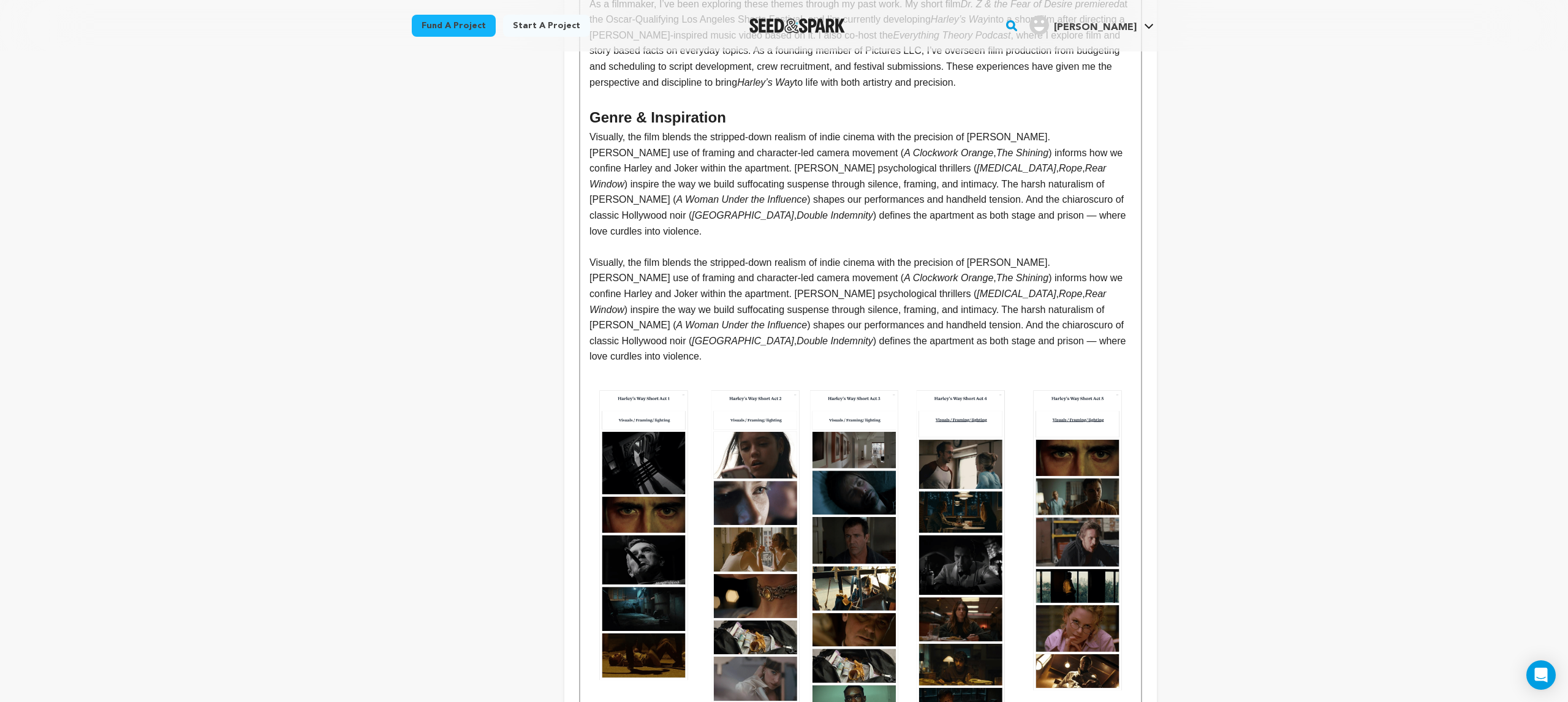
scroll to position [1264, 0]
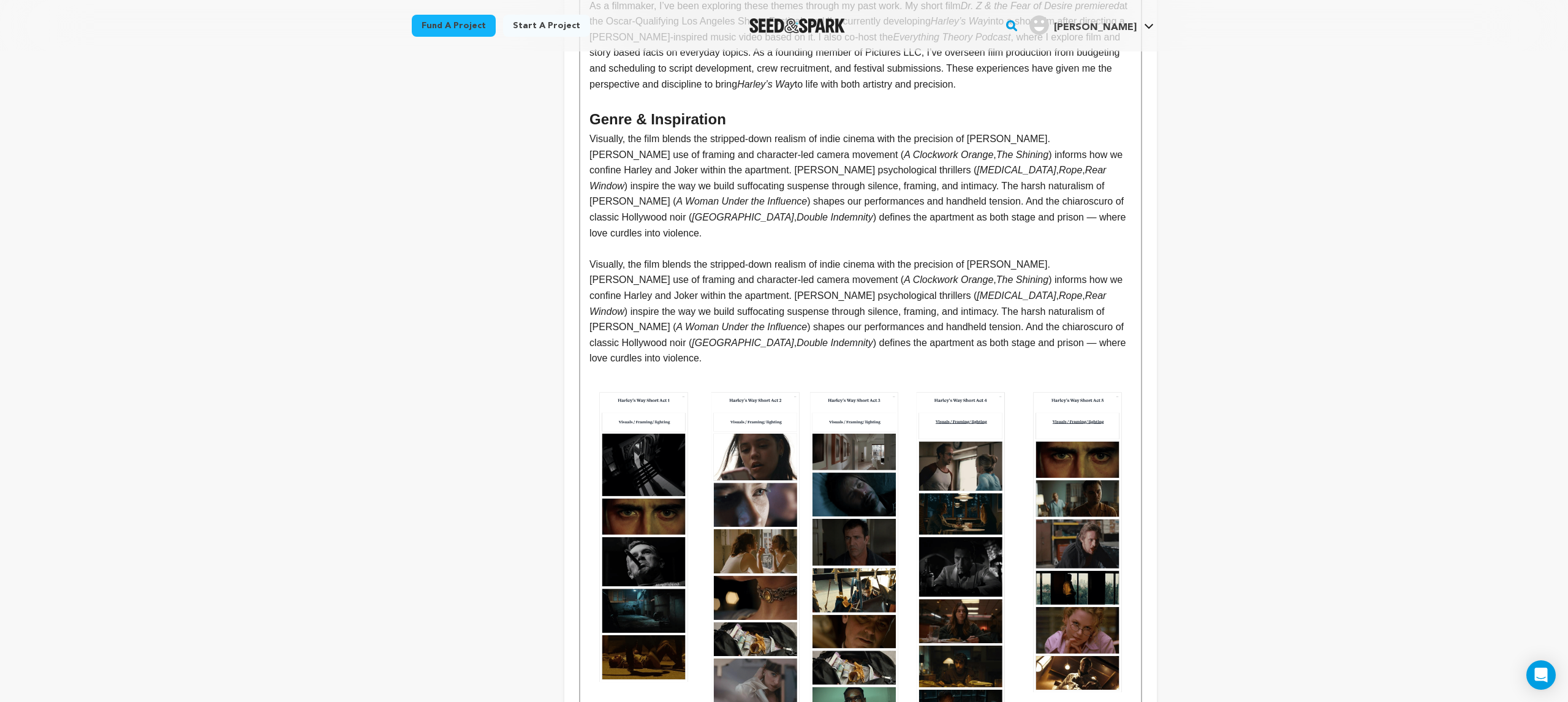
drag, startPoint x: 808, startPoint y: 265, endPoint x: 838, endPoint y: 283, distance: 35.0
click at [808, 265] on p "Visually, the film blends the stripped-down realism of indie cinema with the pr…" at bounding box center [860, 311] width 542 height 110
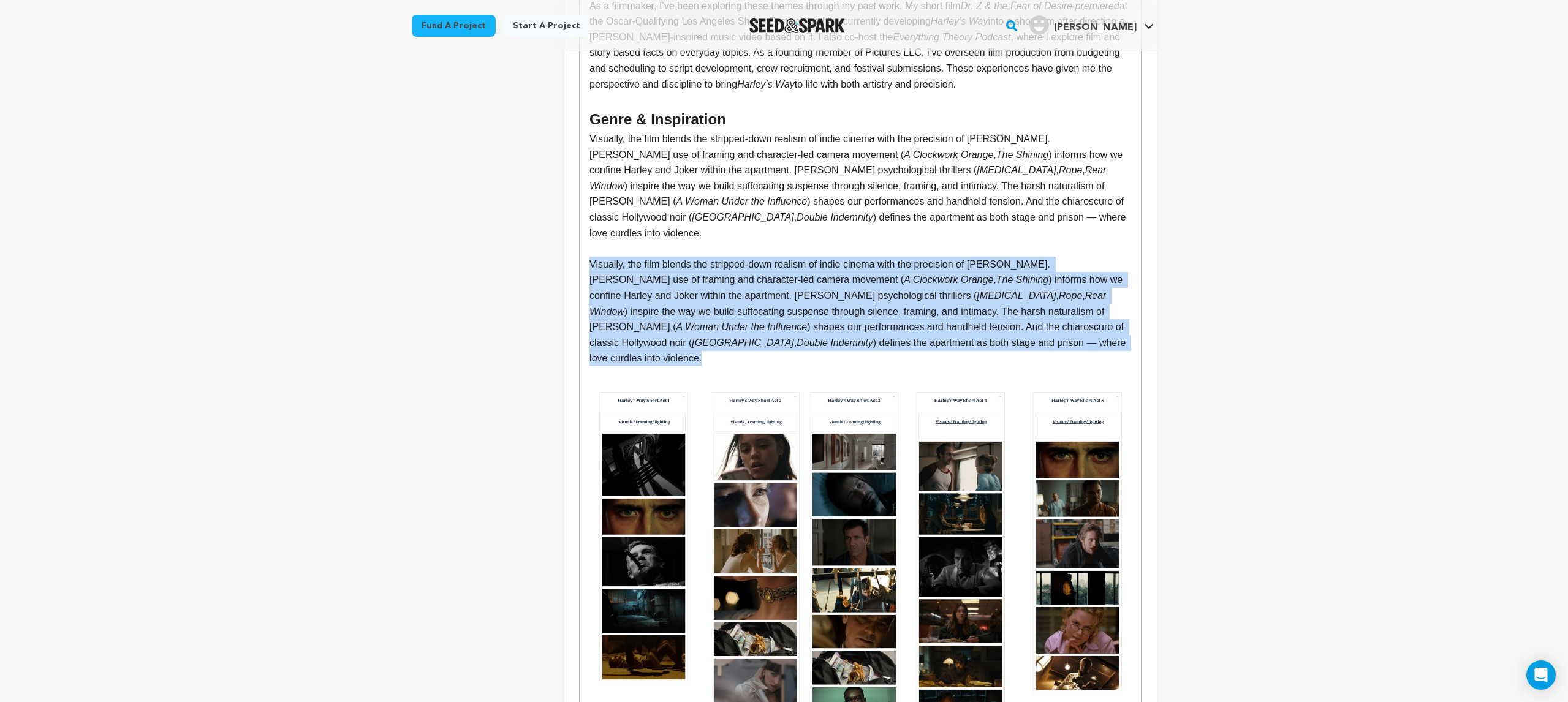
drag, startPoint x: 1131, startPoint y: 314, endPoint x: 588, endPoint y: 236, distance: 548.6
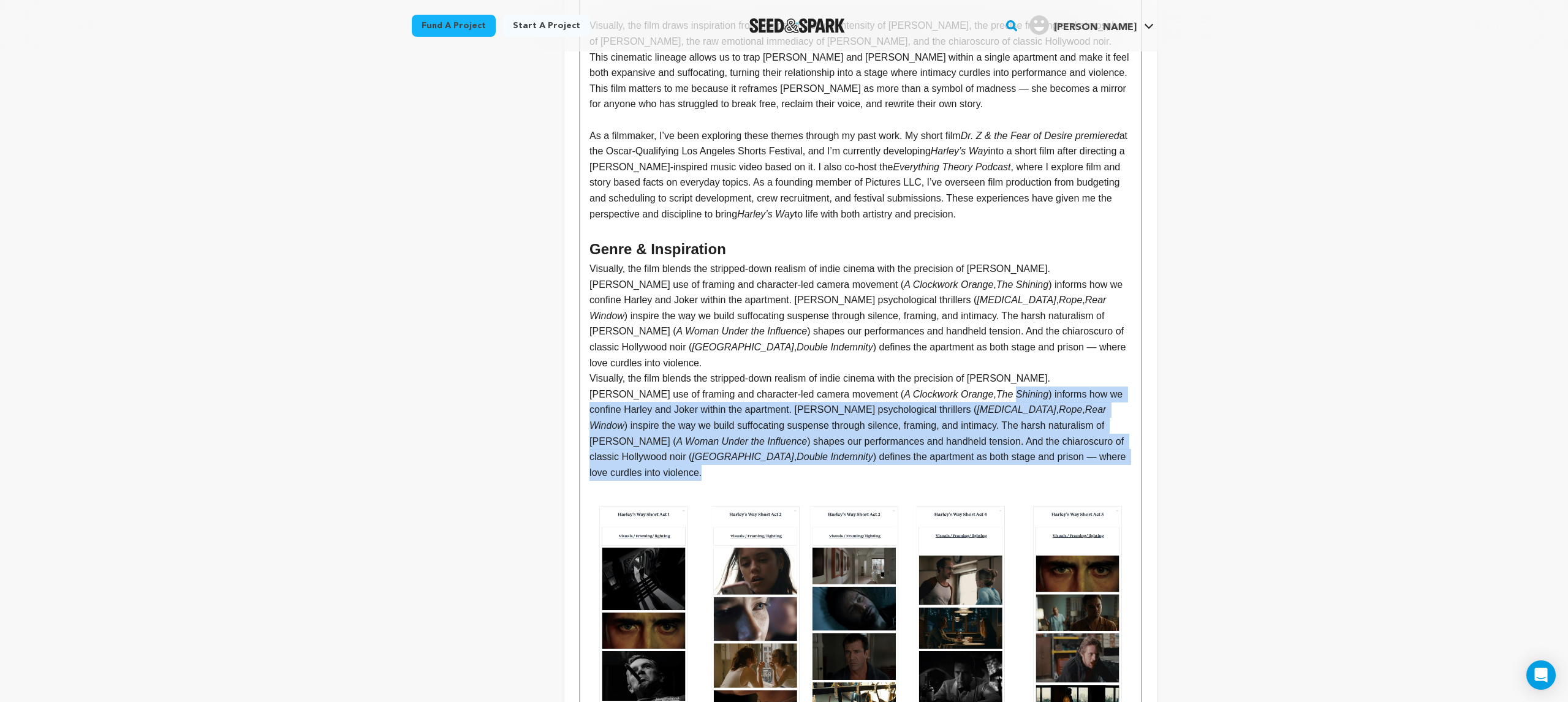
scroll to position [1132, 0]
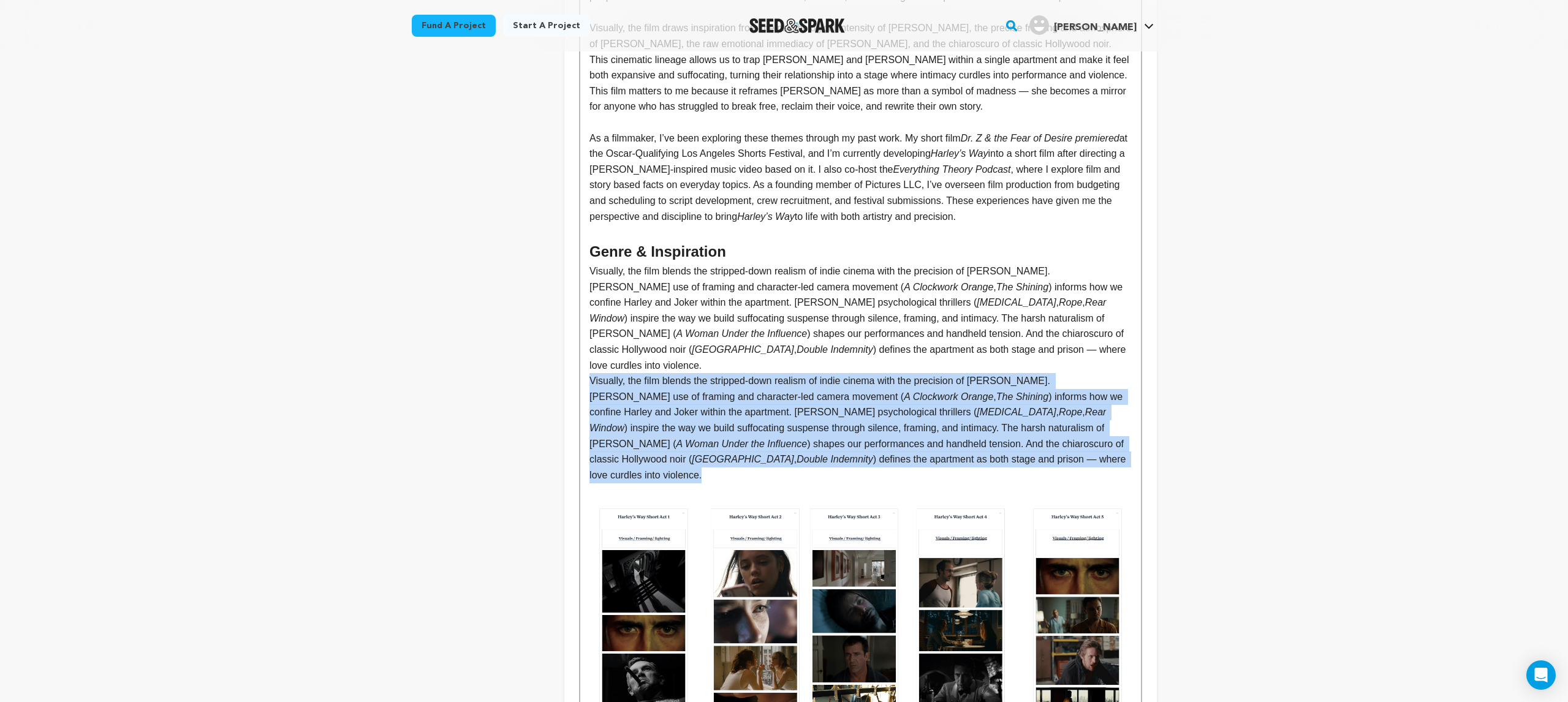
drag, startPoint x: 1132, startPoint y: 434, endPoint x: 592, endPoint y: 348, distance: 546.8
click at [592, 348] on div "Story – Harley’s Way Harley Quinn has been many things: the Joker’s sidekick, h…" at bounding box center [860, 95] width 560 height 1870
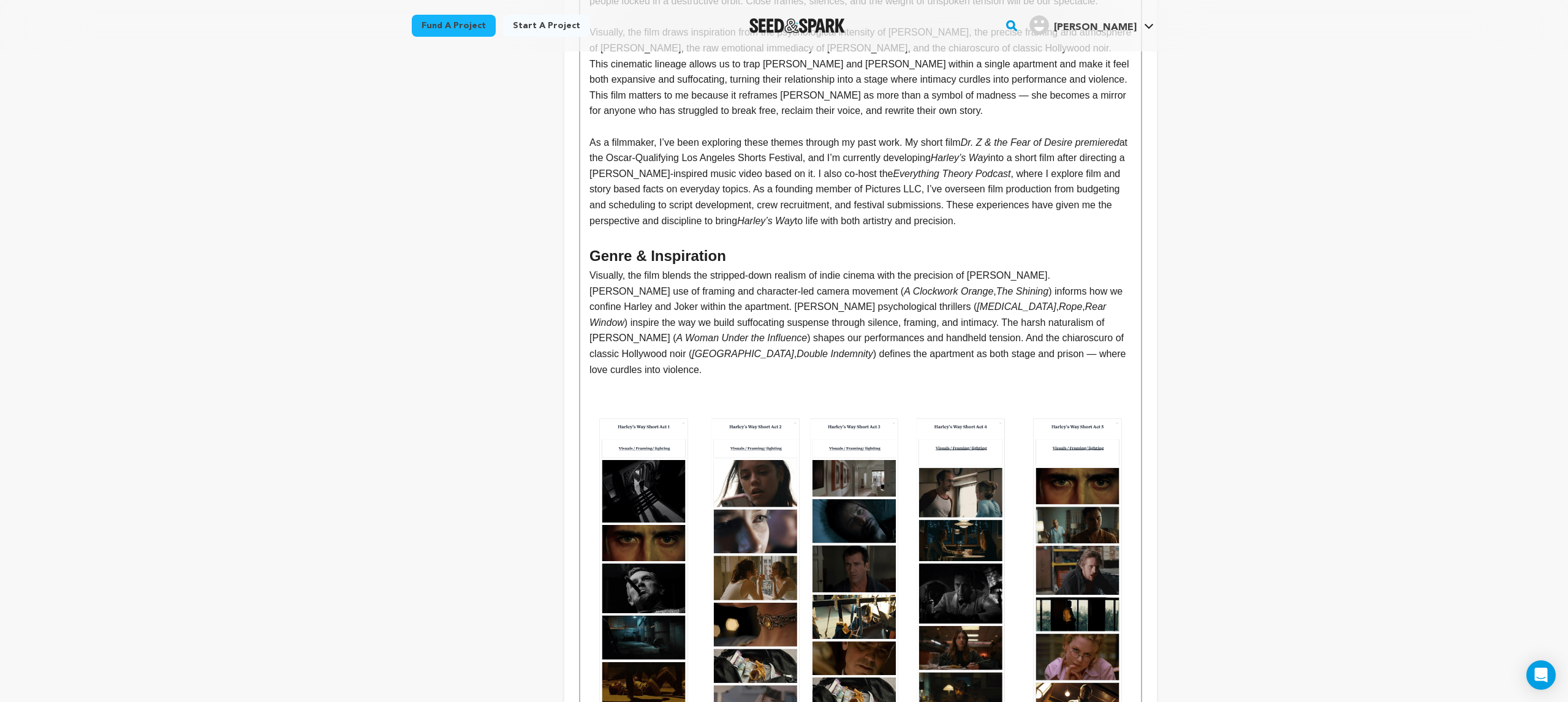
click at [603, 268] on p "Visually, the film blends the stripped-down realism of indie cinema with the pr…" at bounding box center [860, 322] width 542 height 110
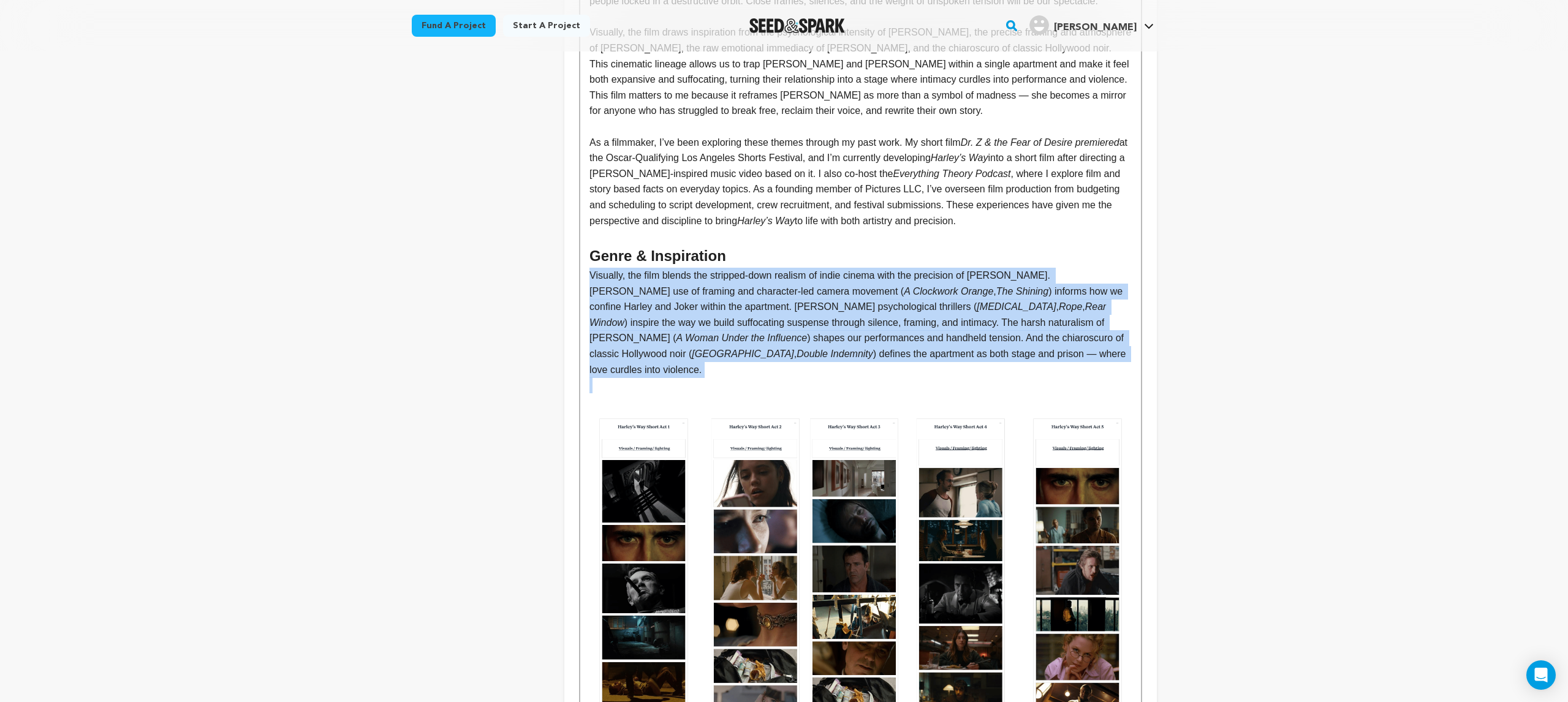
drag, startPoint x: 591, startPoint y: 261, endPoint x: 1139, endPoint y: 350, distance: 555.2
click at [1139, 350] on div "Story – Harley’s Way Harley Quinn has been many things: the Joker’s sidekick, h…" at bounding box center [860, 51] width 560 height 1776
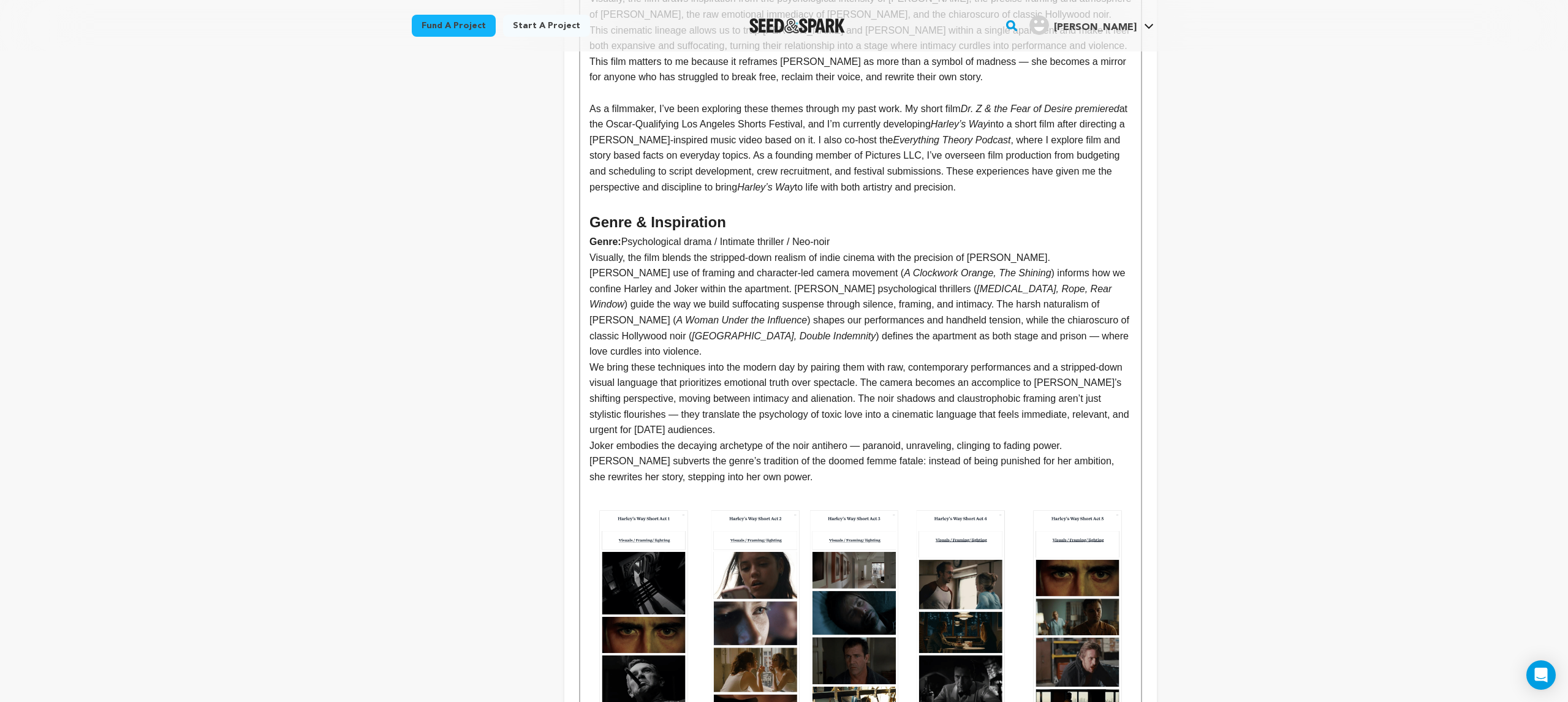
scroll to position [1166, 0]
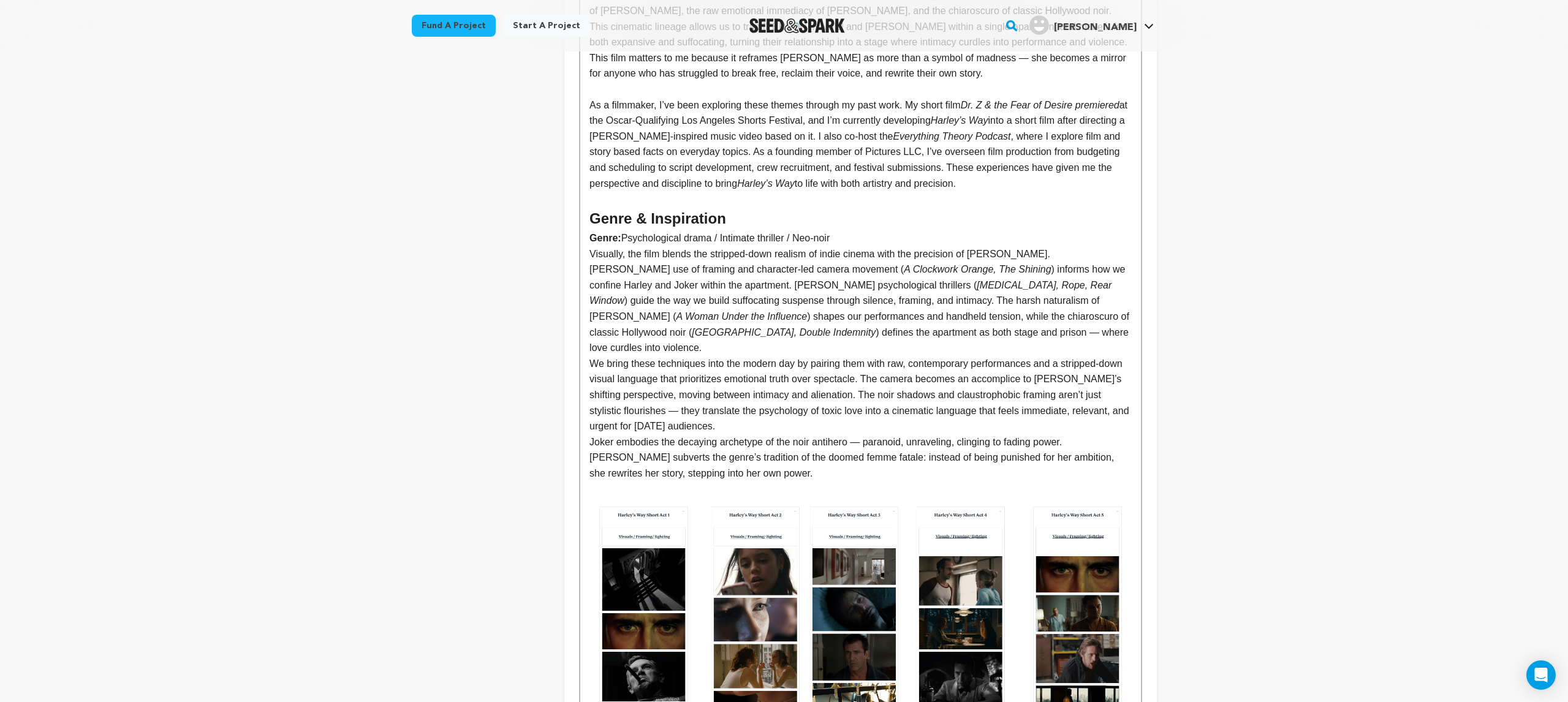
click at [845, 231] on p "Genre: Psychological drama / Intimate thriller / Neo-noir" at bounding box center [860, 238] width 542 height 16
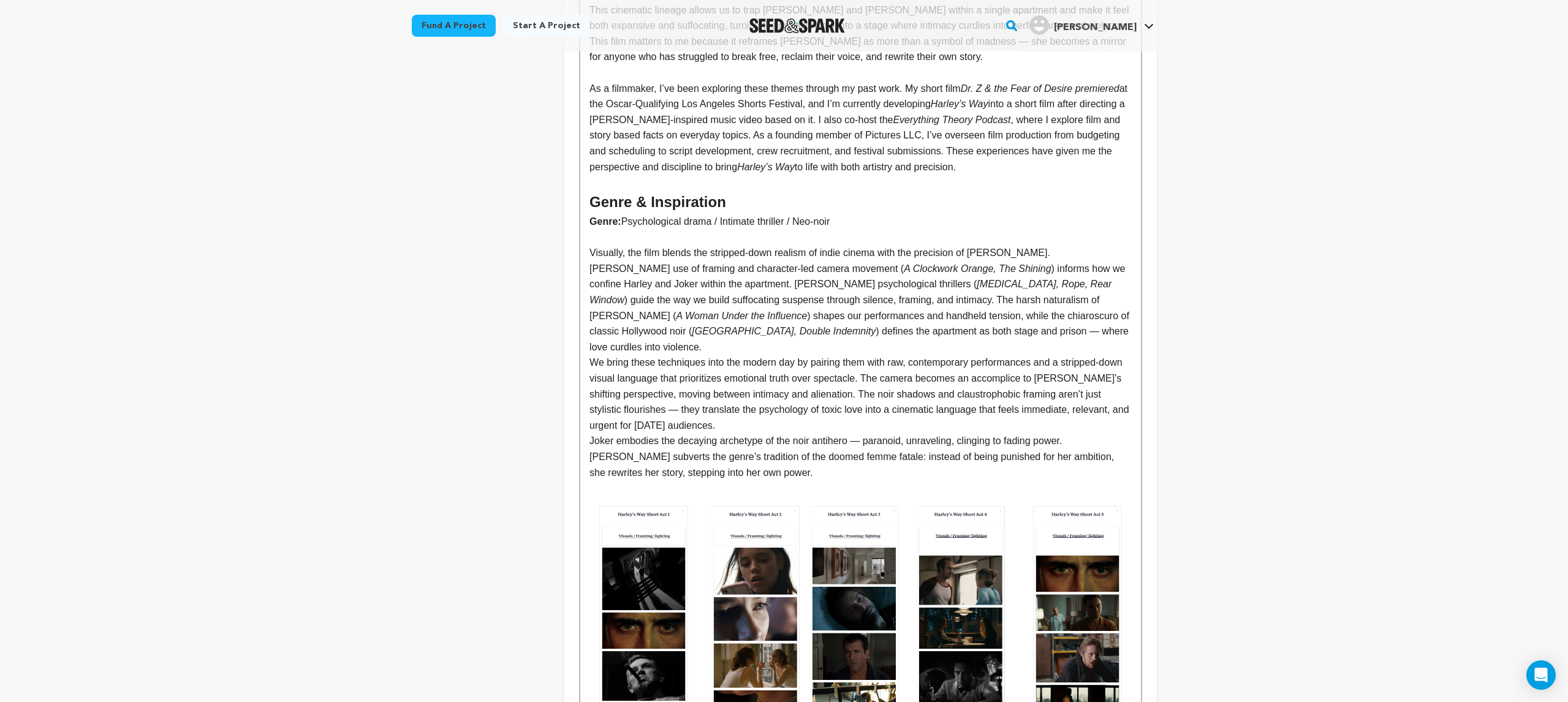
scroll to position [1181, 0]
click at [1095, 316] on p "Visually, the film blends the stripped-down realism of indie cinema with the pr…" at bounding box center [860, 300] width 542 height 110
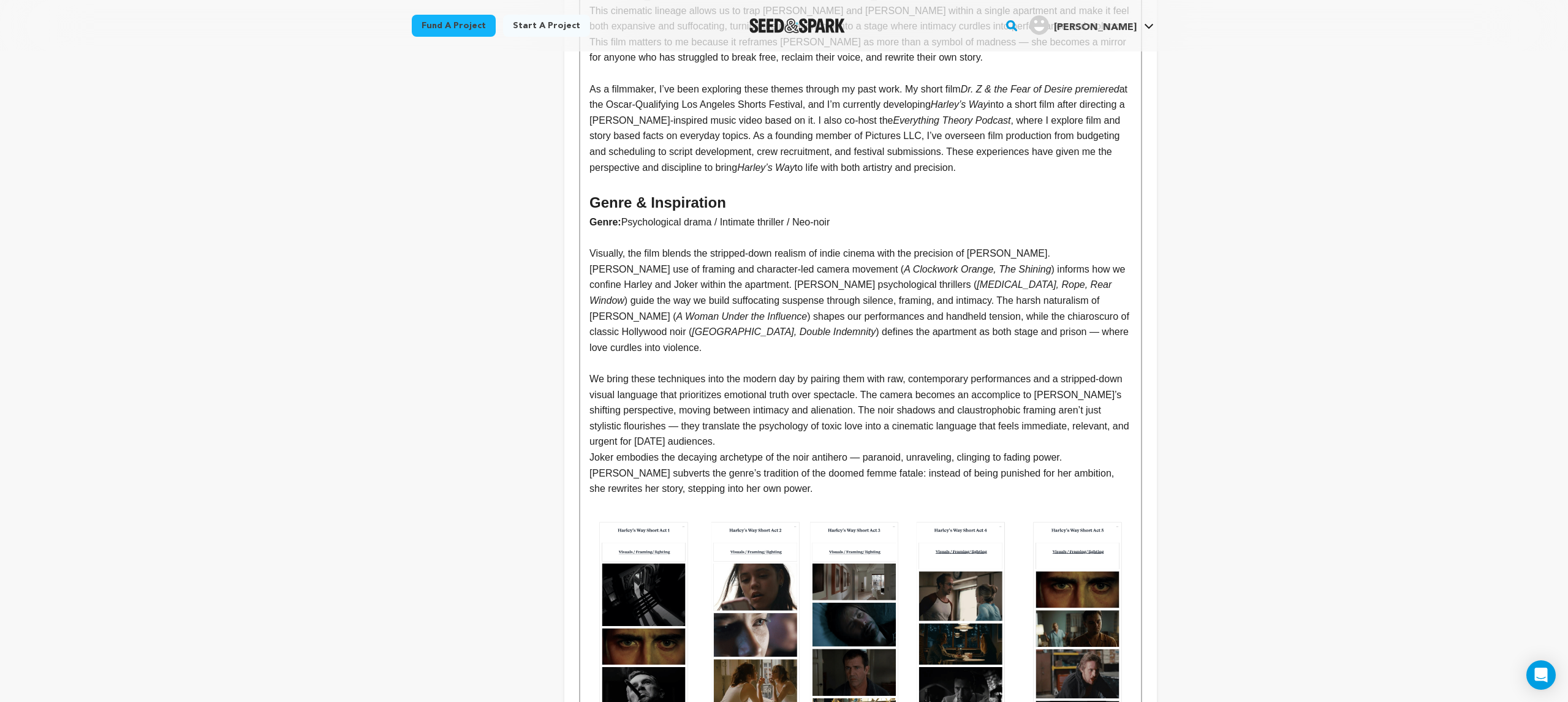
click at [772, 408] on p "We bring these techniques into the modern day by pairing them with raw, contemp…" at bounding box center [860, 411] width 542 height 78
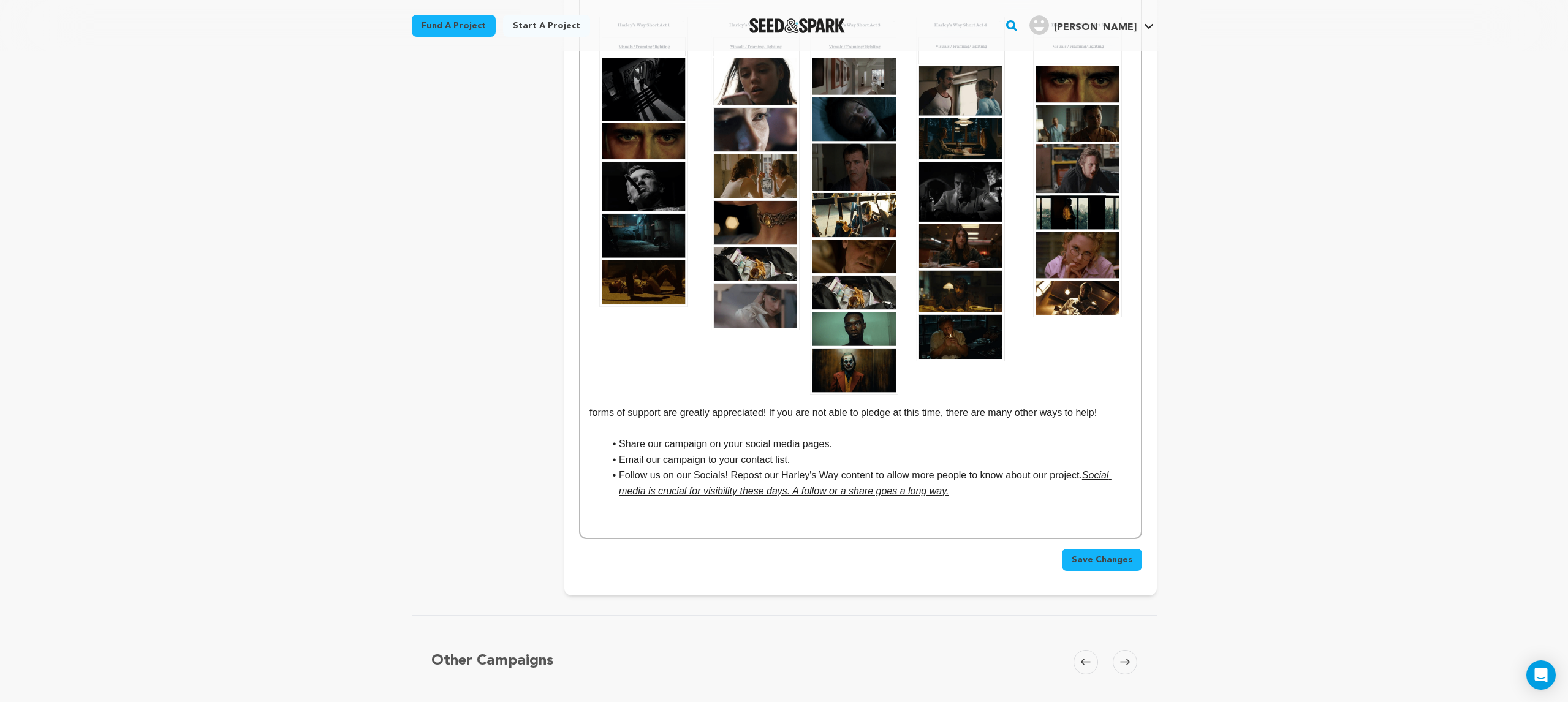
scroll to position [1654, 0]
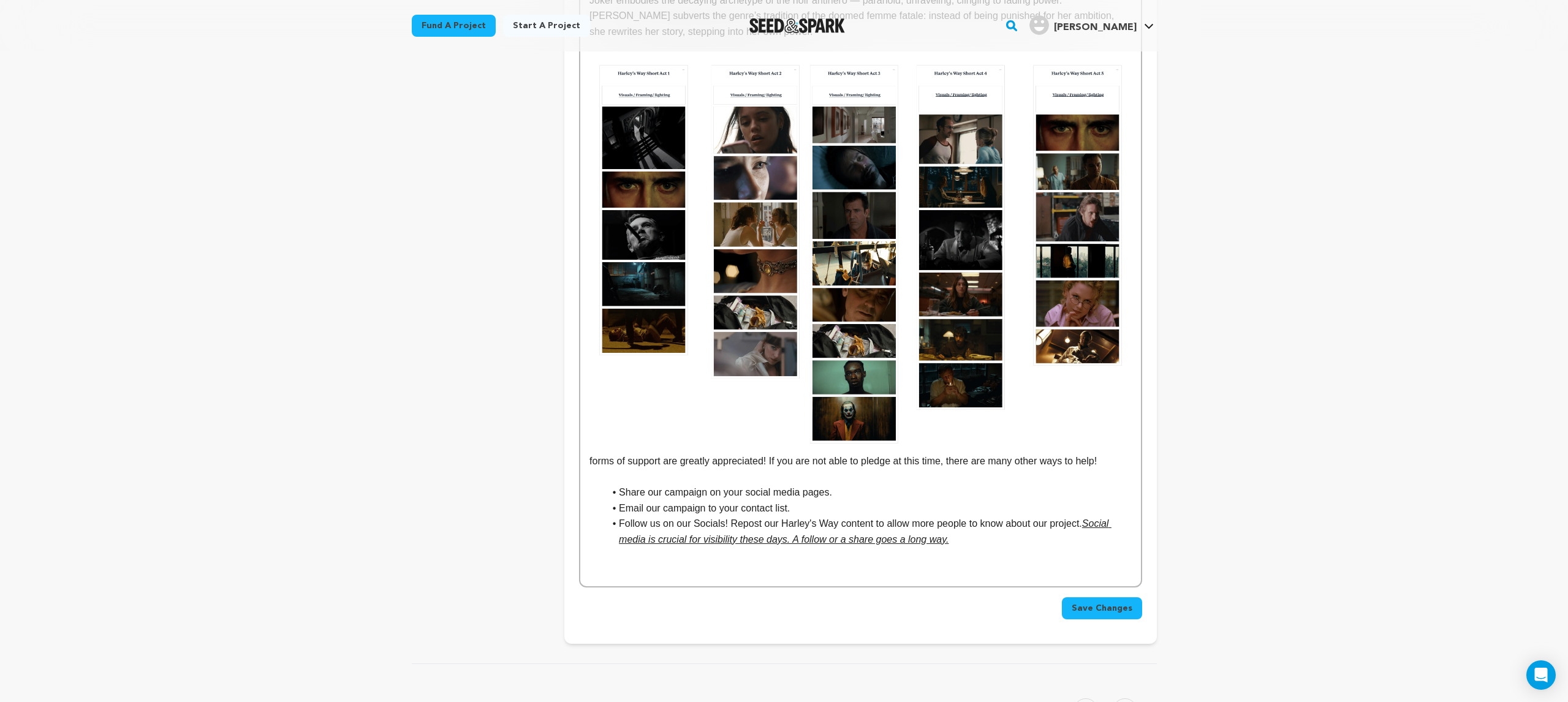
click at [1040, 411] on img at bounding box center [860, 254] width 542 height 398
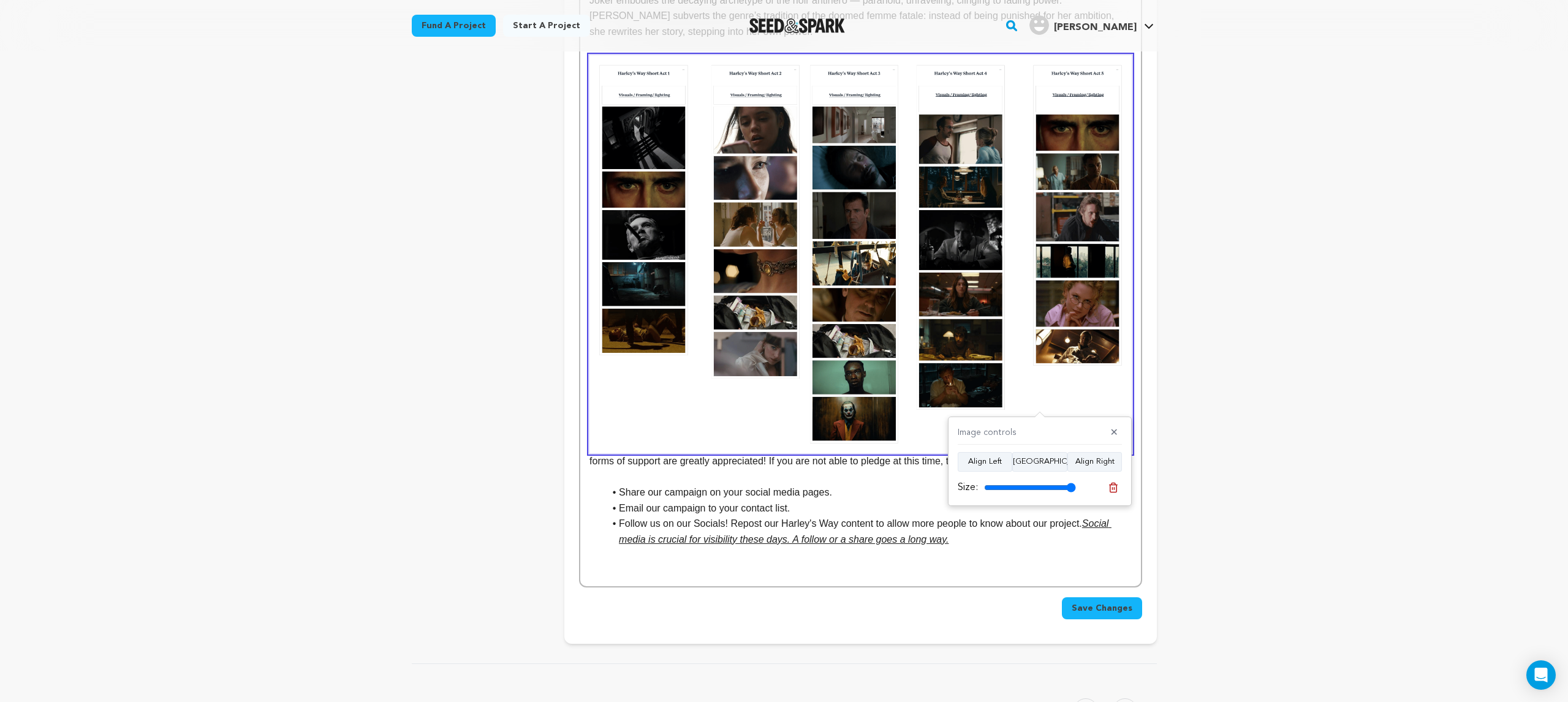
click at [895, 469] on p at bounding box center [860, 477] width 542 height 16
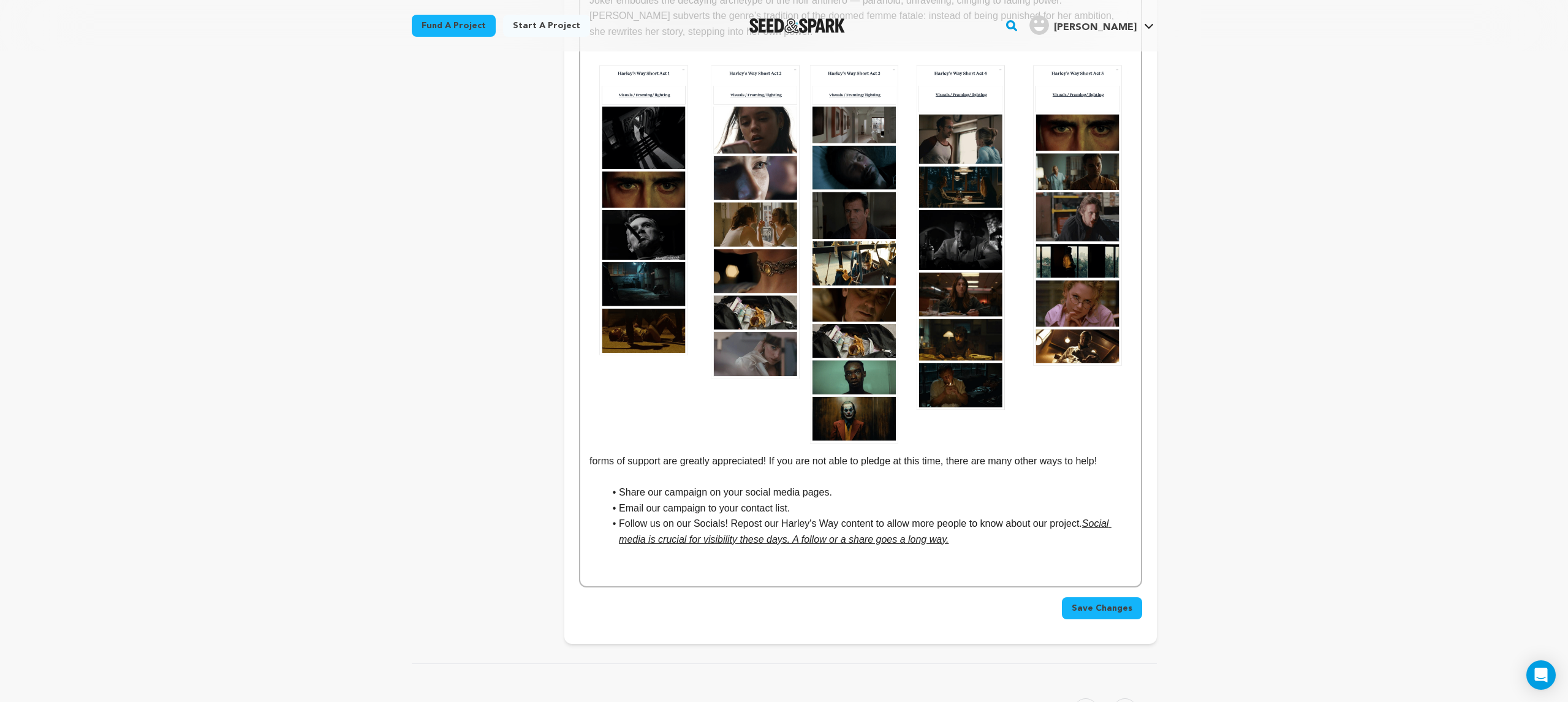
scroll to position [1656, 0]
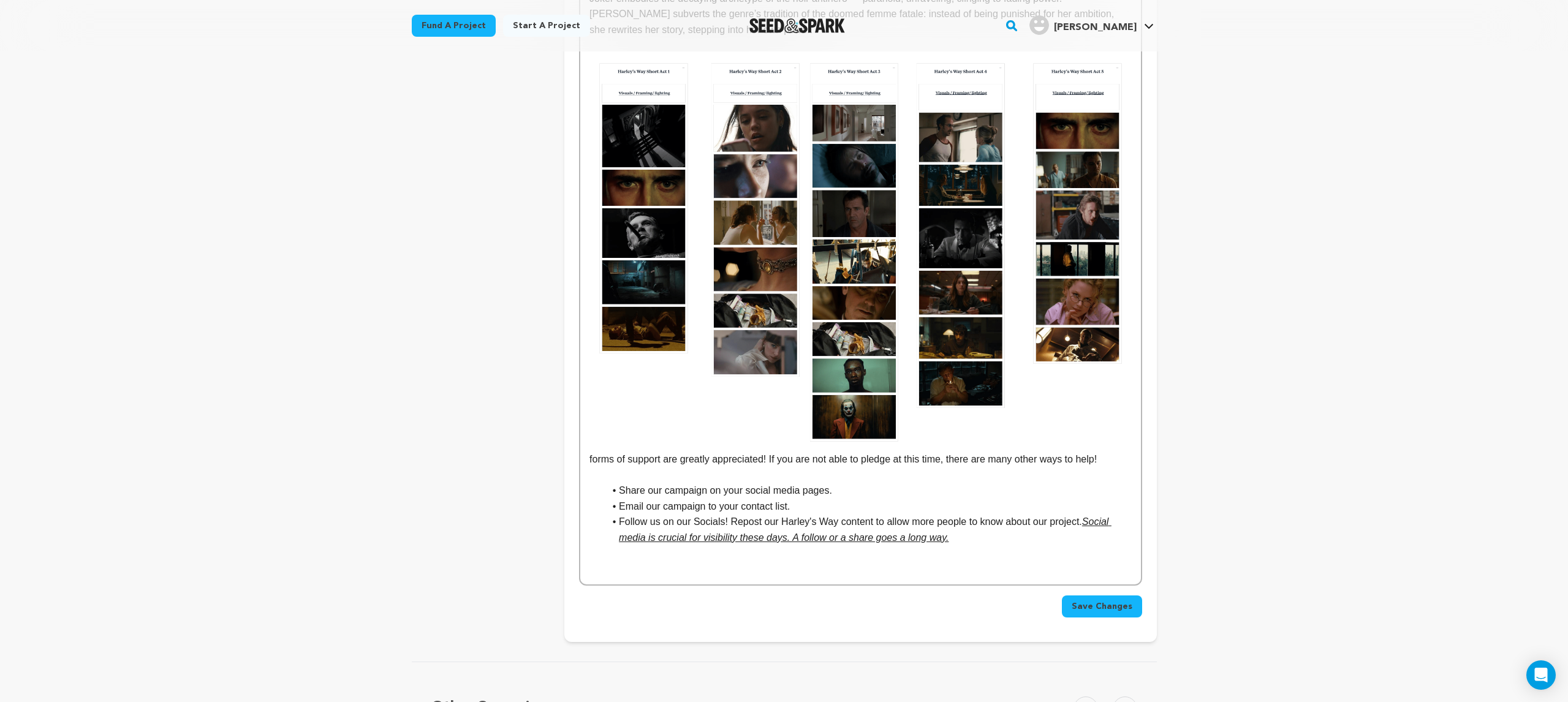
drag, startPoint x: 591, startPoint y: 430, endPoint x: 606, endPoint y: 430, distance: 15.0
click at [592, 430] on p "forms of support are greatly appreciated! If you are not able to pledge at this…" at bounding box center [860, 260] width 542 height 414
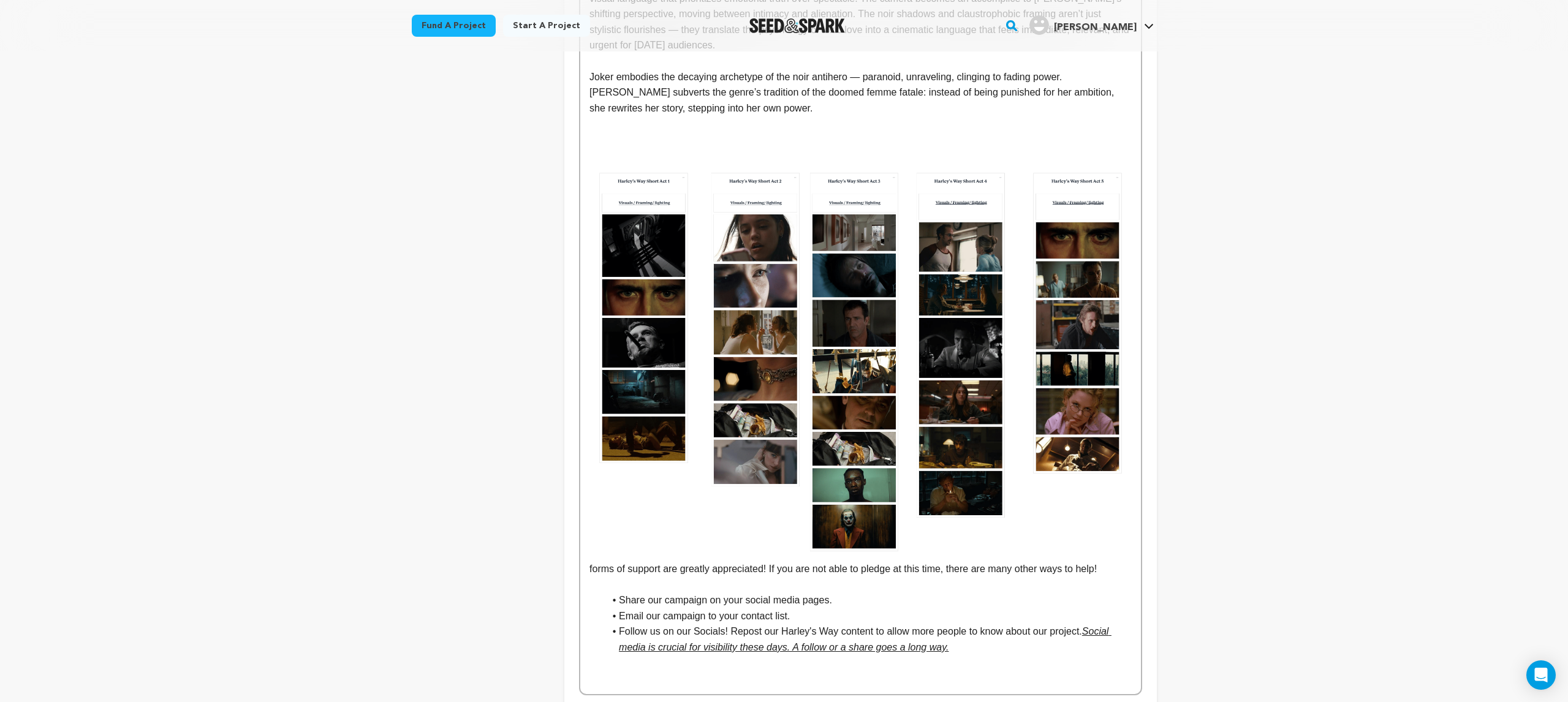
scroll to position [1580, 0]
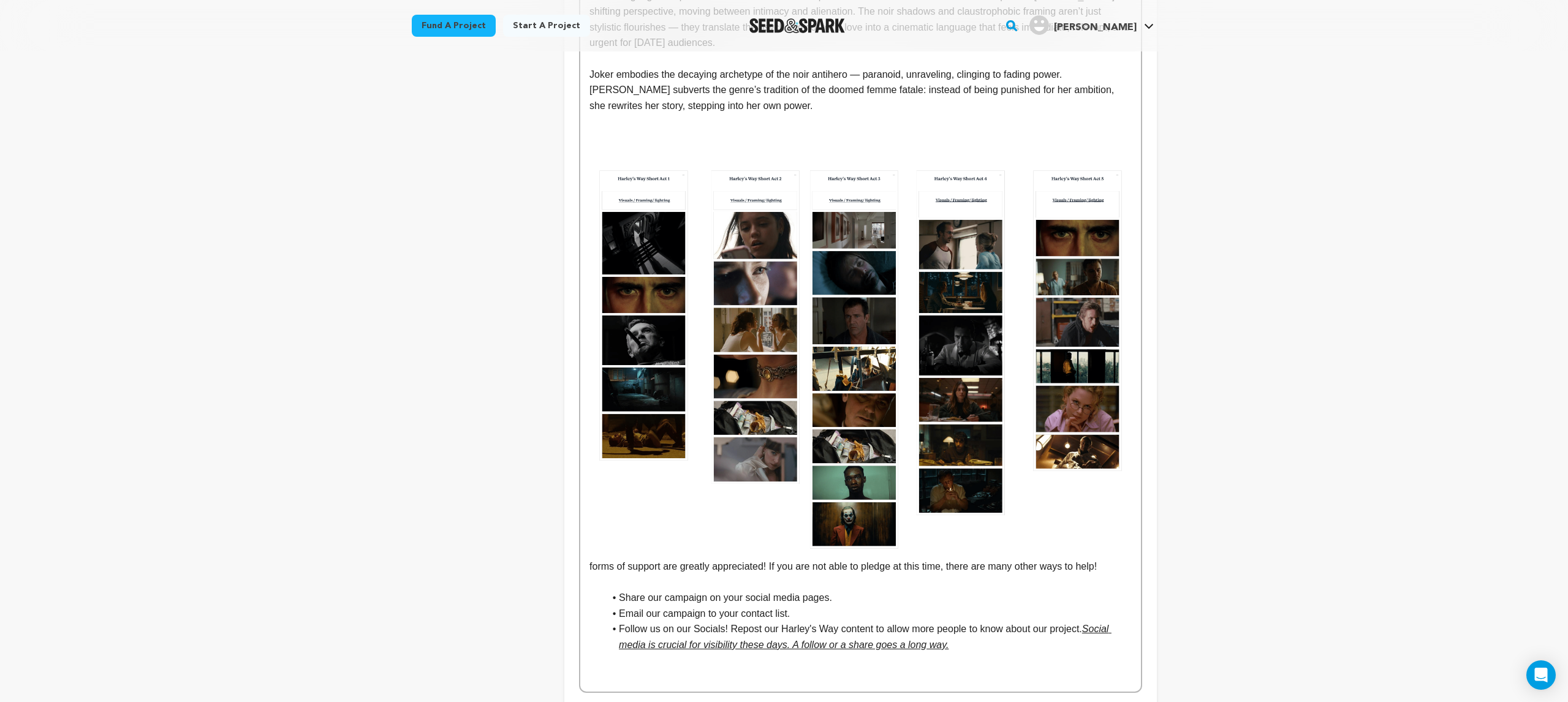
click at [602, 129] on p at bounding box center [860, 137] width 542 height 16
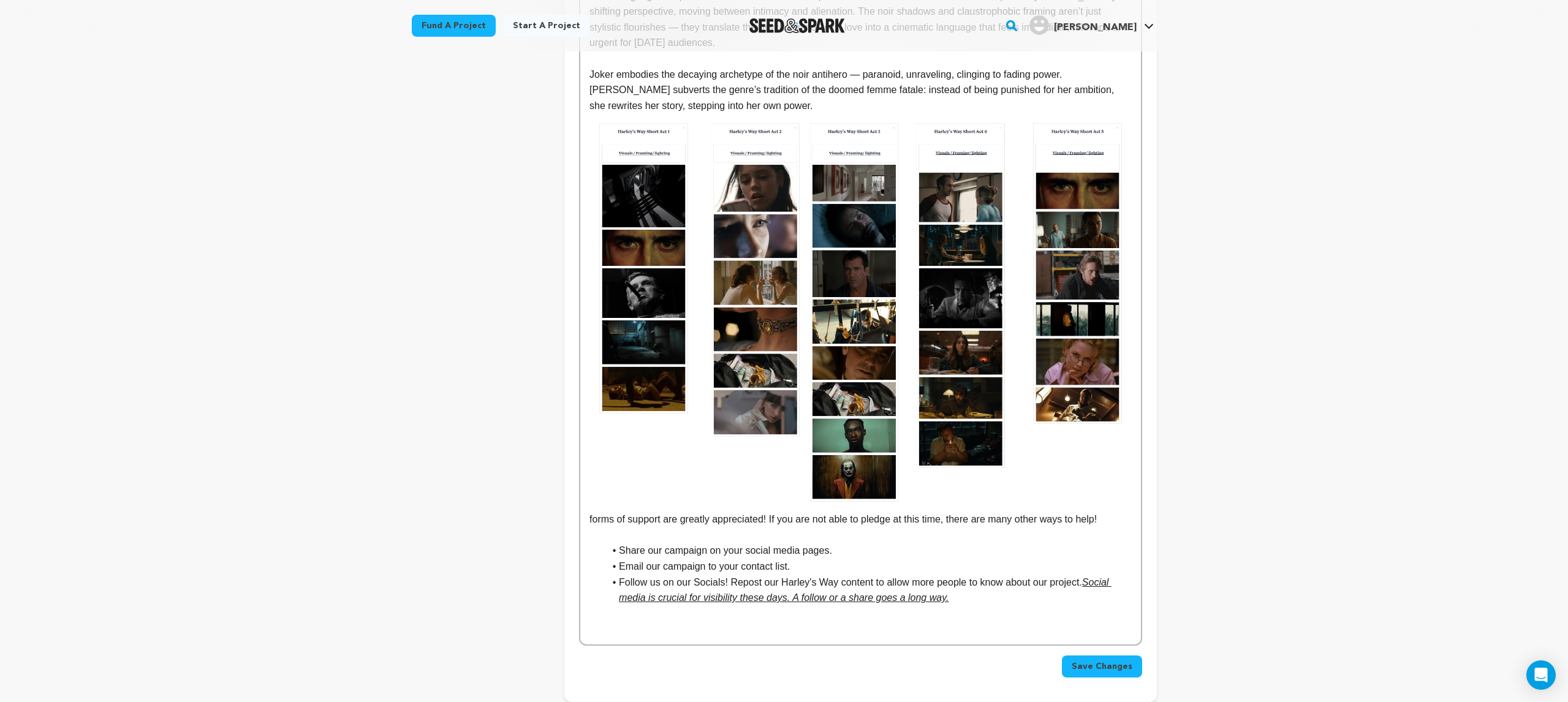
click at [1056, 476] on img at bounding box center [860, 313] width 542 height 398
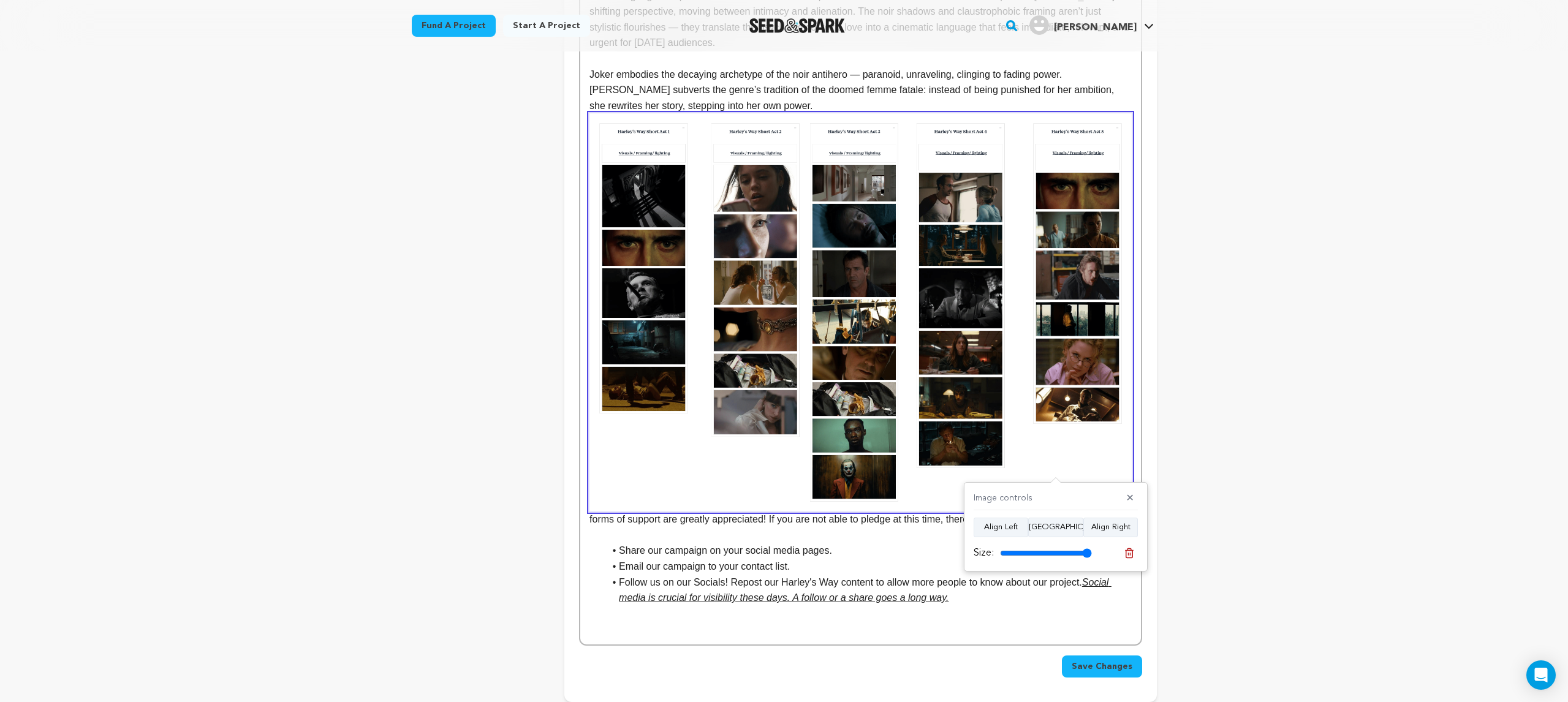
click at [594, 528] on p at bounding box center [860, 535] width 542 height 16
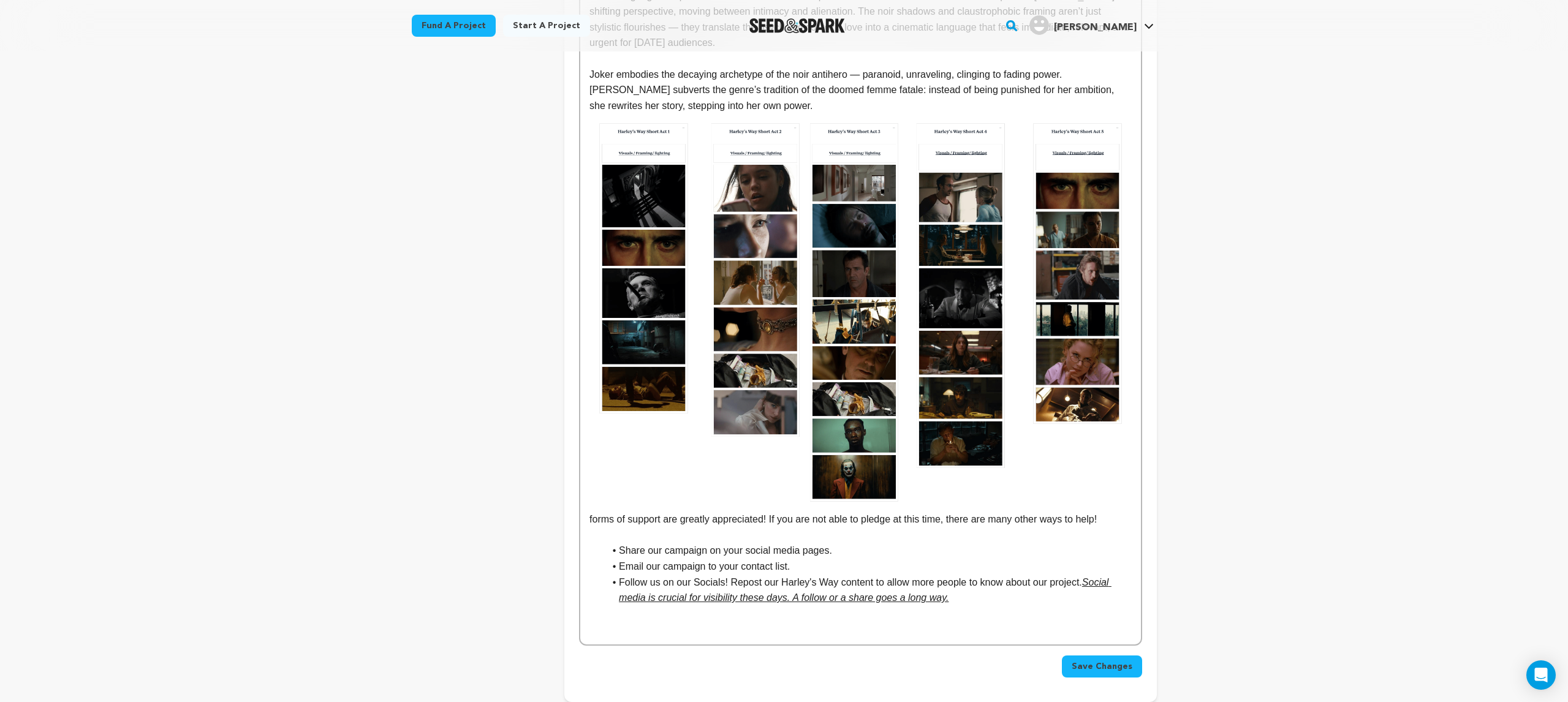
click at [590, 494] on p "forms of support are greatly appreciated! If you are not able to pledge at this…" at bounding box center [860, 320] width 542 height 414
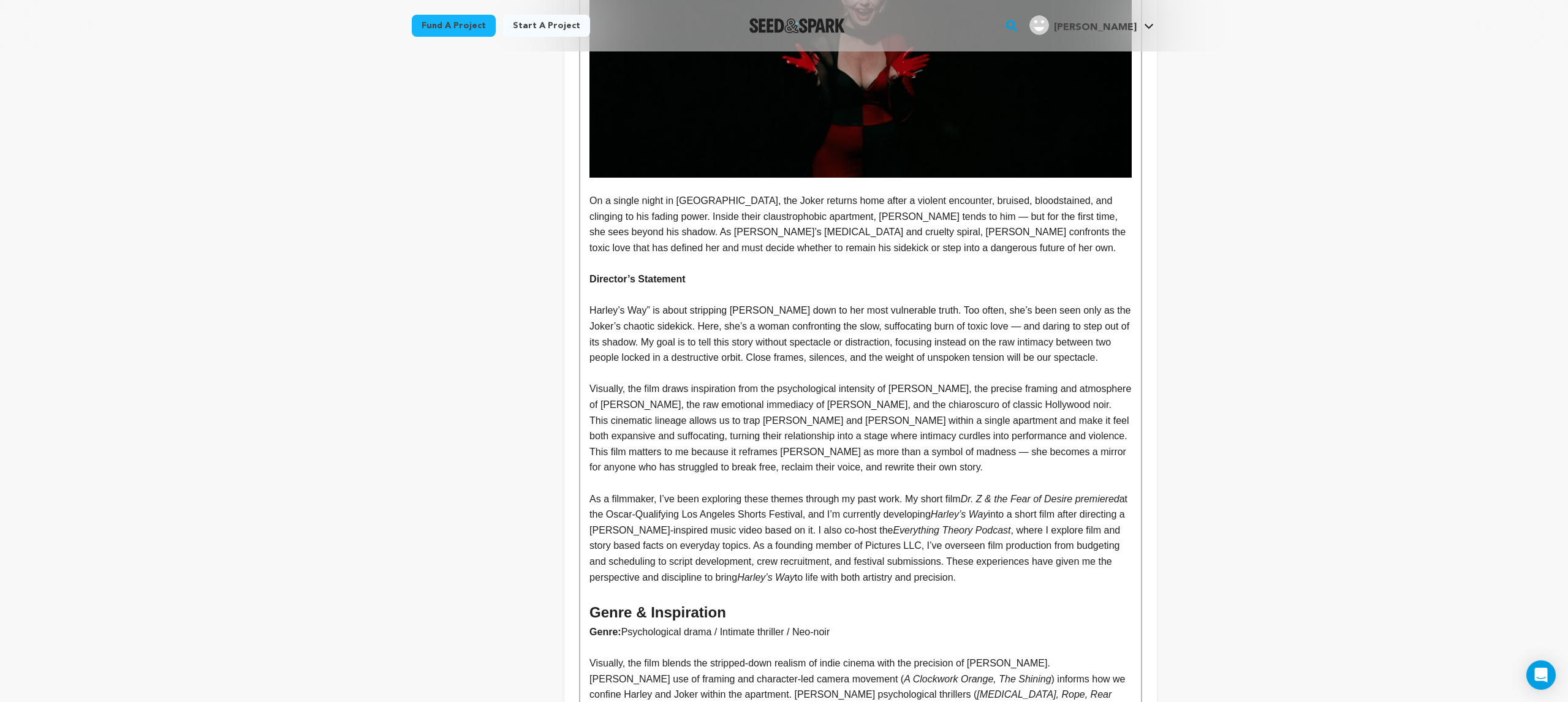
scroll to position [774, 0]
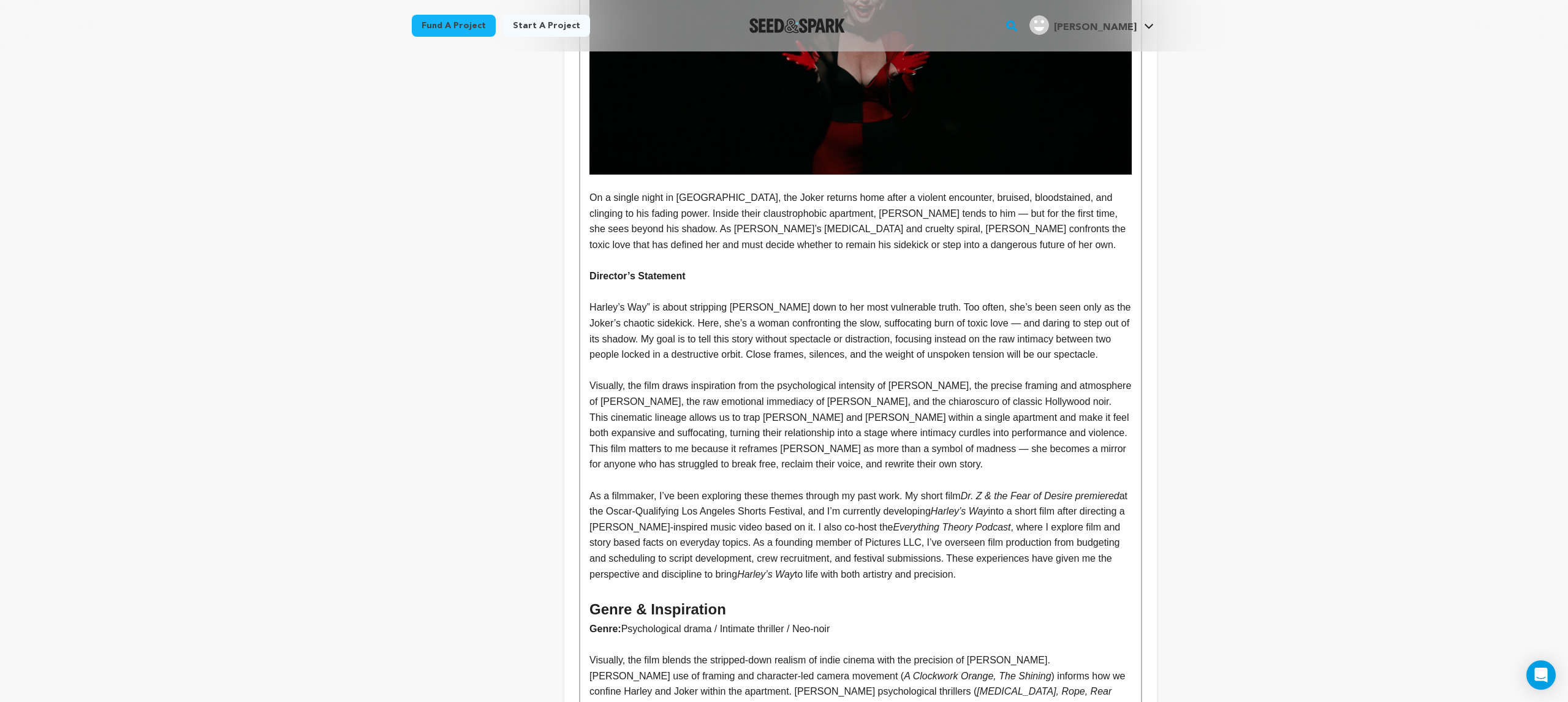
click at [599, 284] on p at bounding box center [860, 292] width 542 height 16
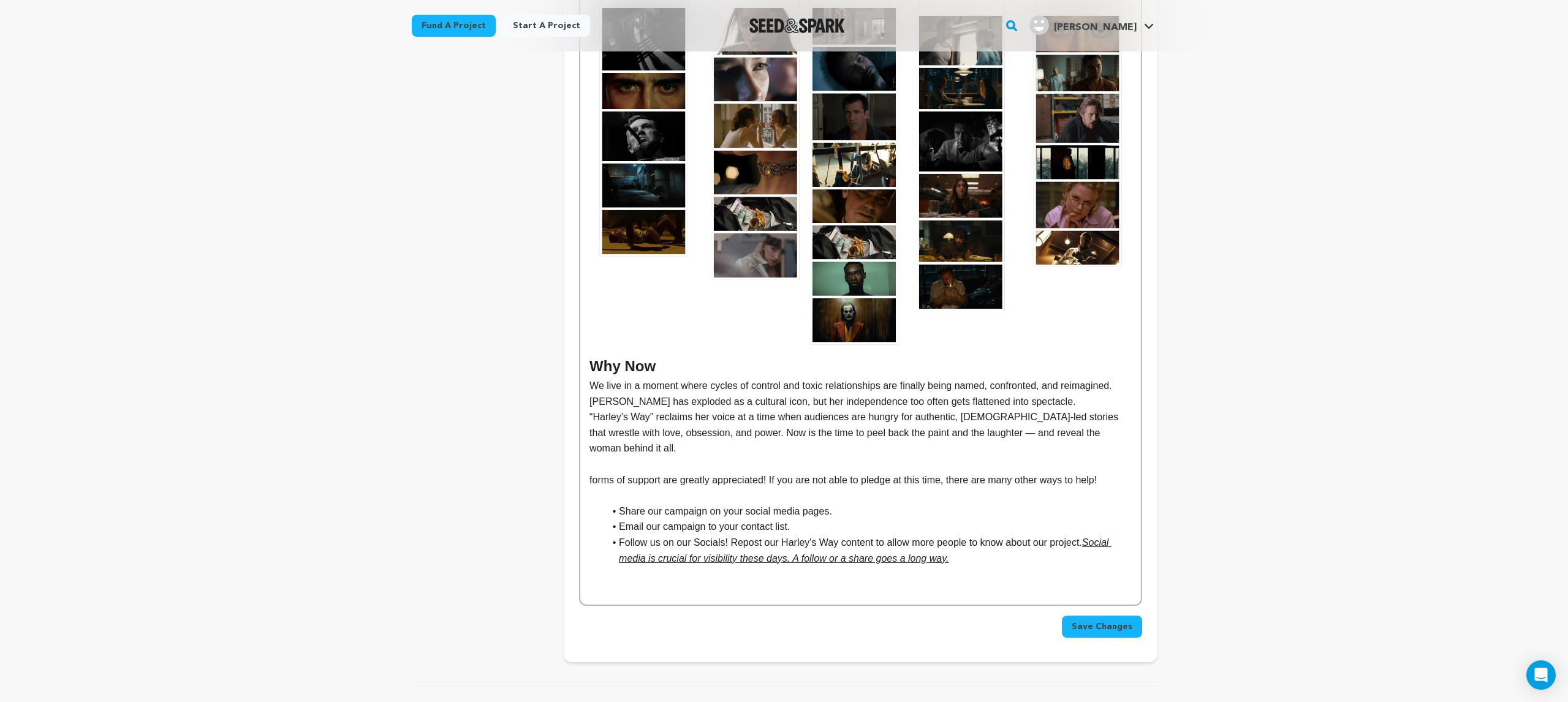
scroll to position [1726, 0]
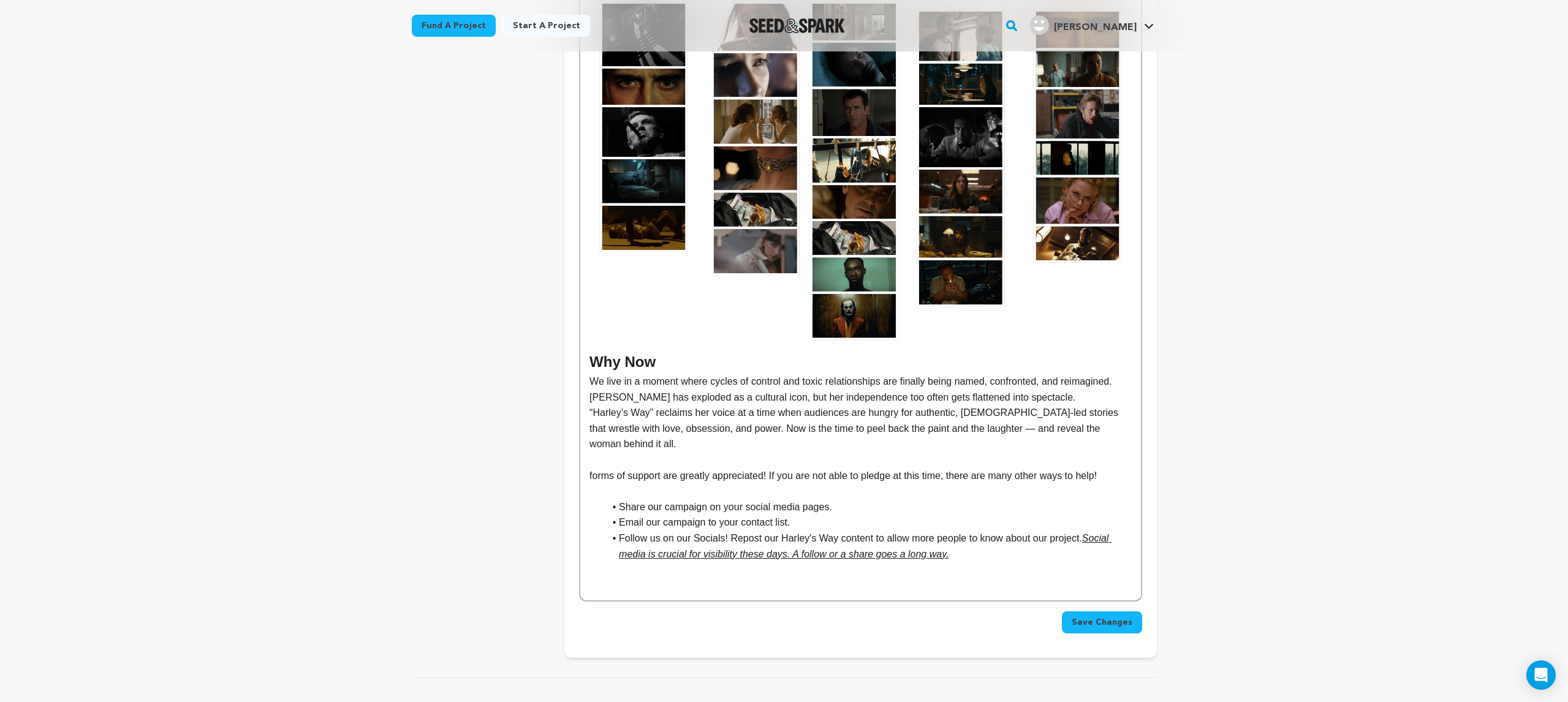
click at [594, 350] on h2 "Why Now" at bounding box center [860, 362] width 542 height 23
click at [597, 374] on p "We live in a moment where cycles of control and toxic relationships are finally…" at bounding box center [860, 389] width 542 height 31
click at [734, 374] on p "We live in a moment where cycles of control and toxic relationships are finally…" at bounding box center [860, 389] width 542 height 31
click at [932, 405] on p "“Harley’s Way” reclaims her voice at a time when audiences are hungry for authe…" at bounding box center [860, 429] width 542 height 47
click at [626, 452] on p at bounding box center [860, 460] width 542 height 16
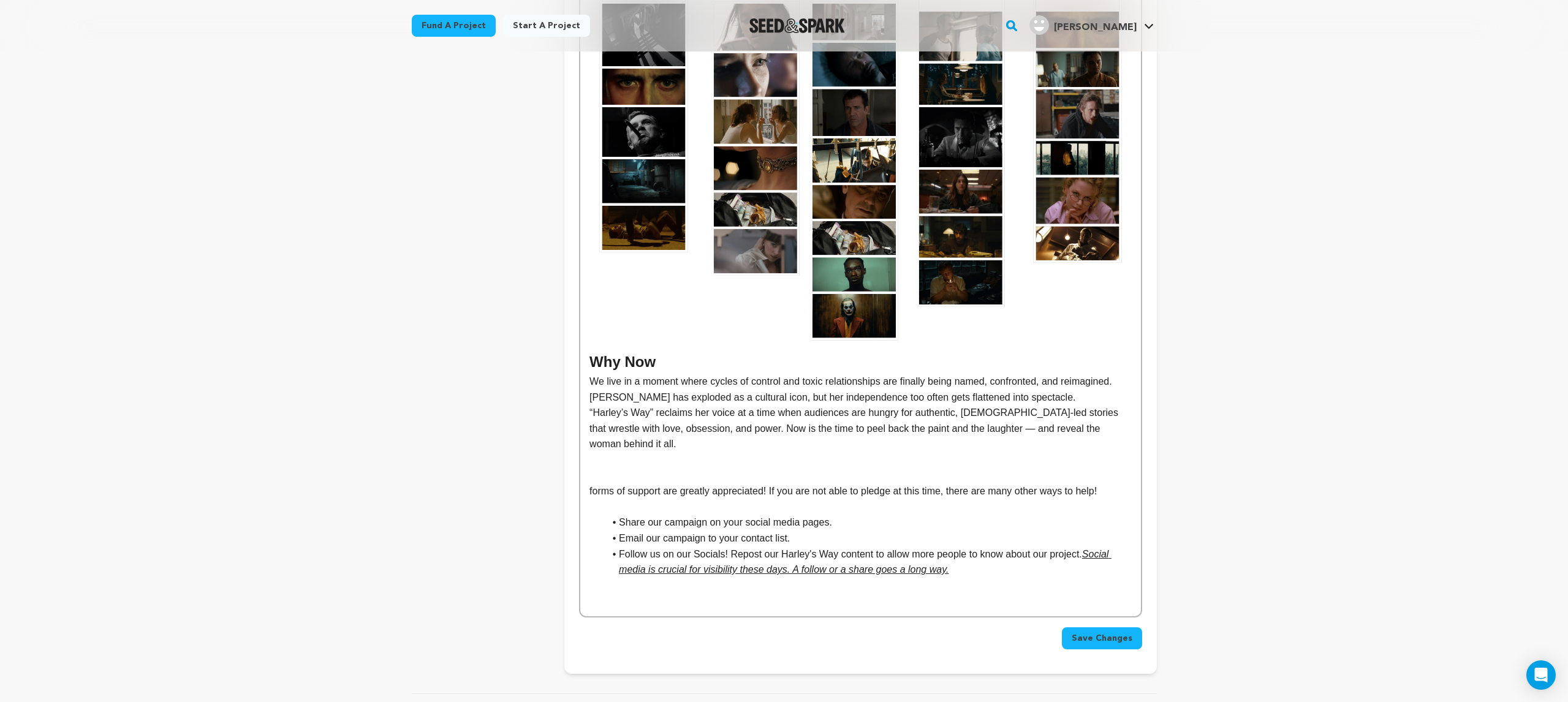
click at [1134, 628] on button "Save Changes" at bounding box center [1102, 639] width 80 height 22
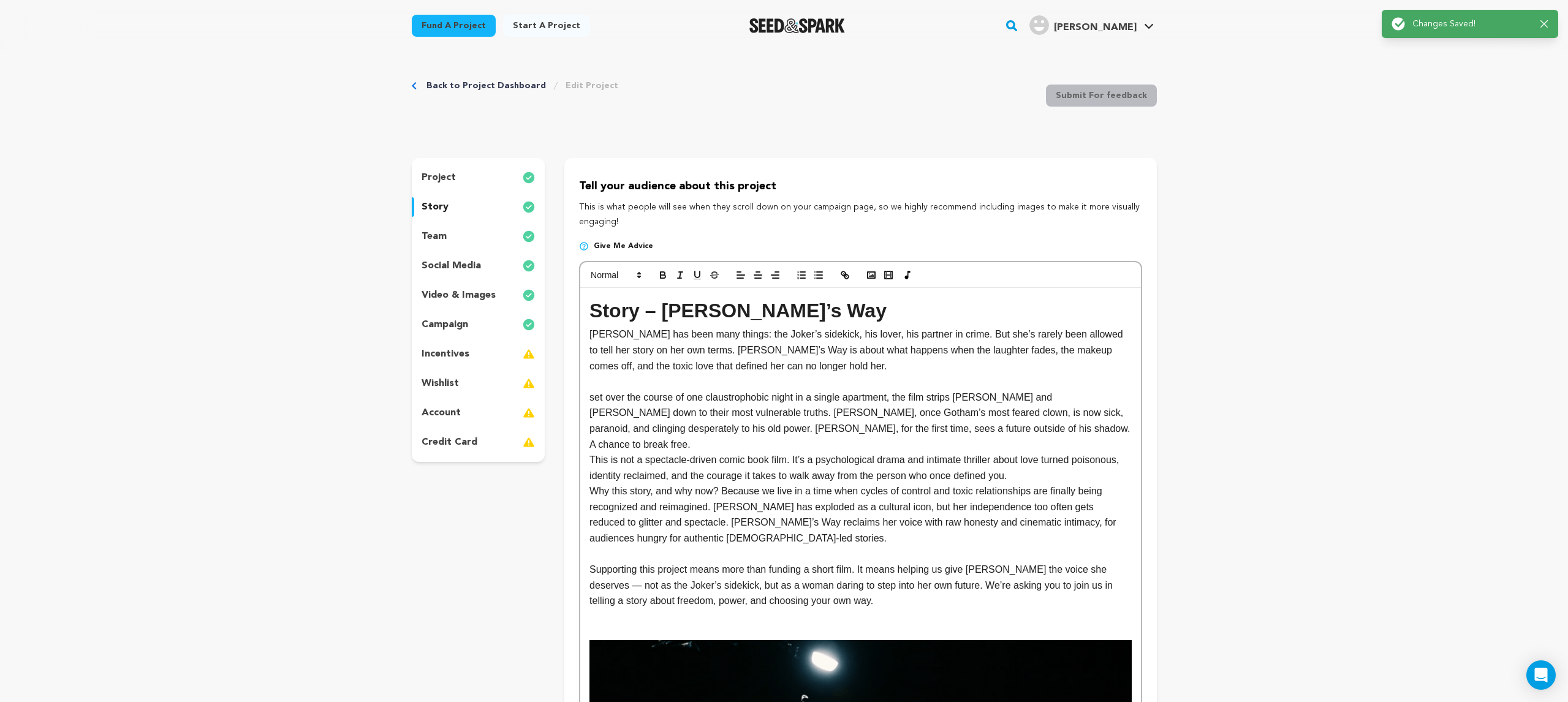
scroll to position [0, 0]
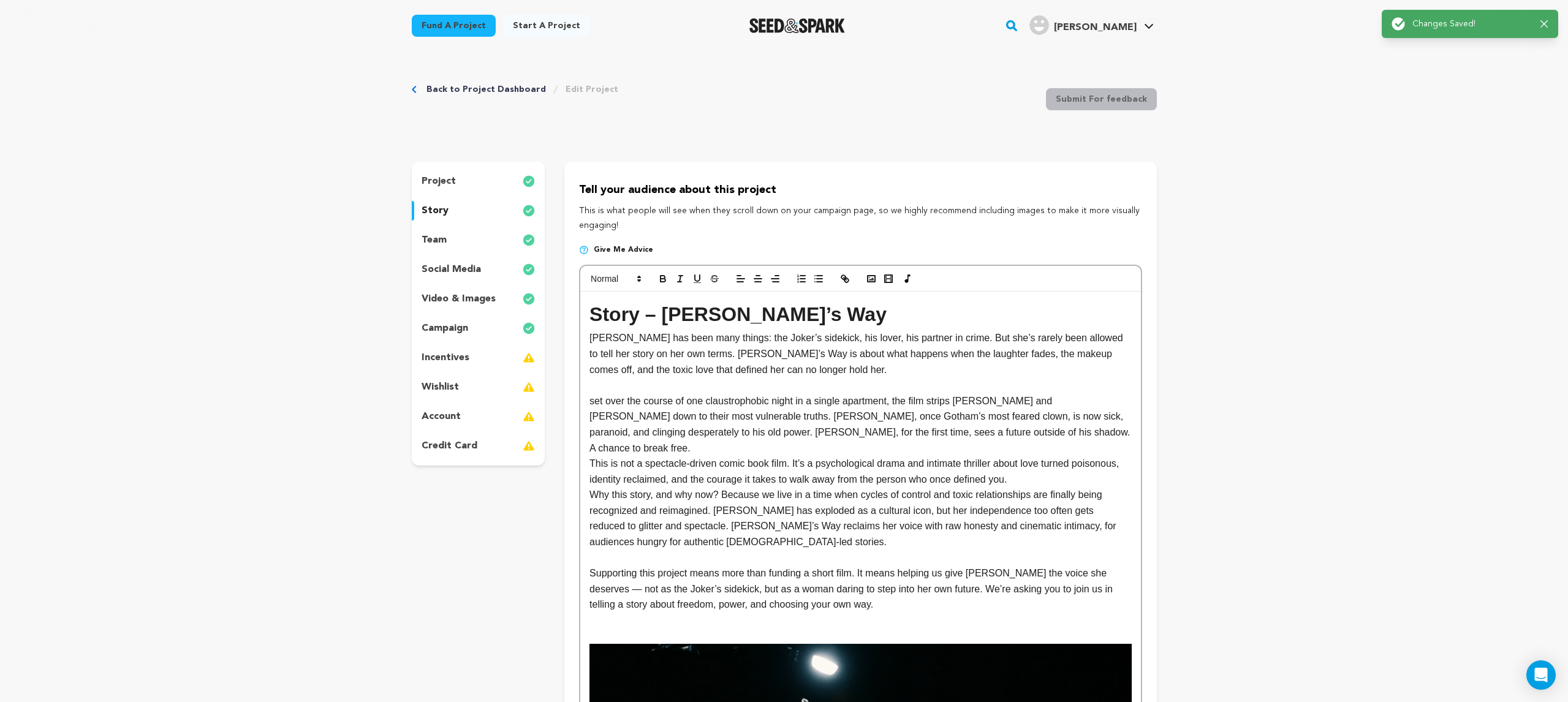
click at [443, 234] on p "team" at bounding box center [434, 240] width 25 height 15
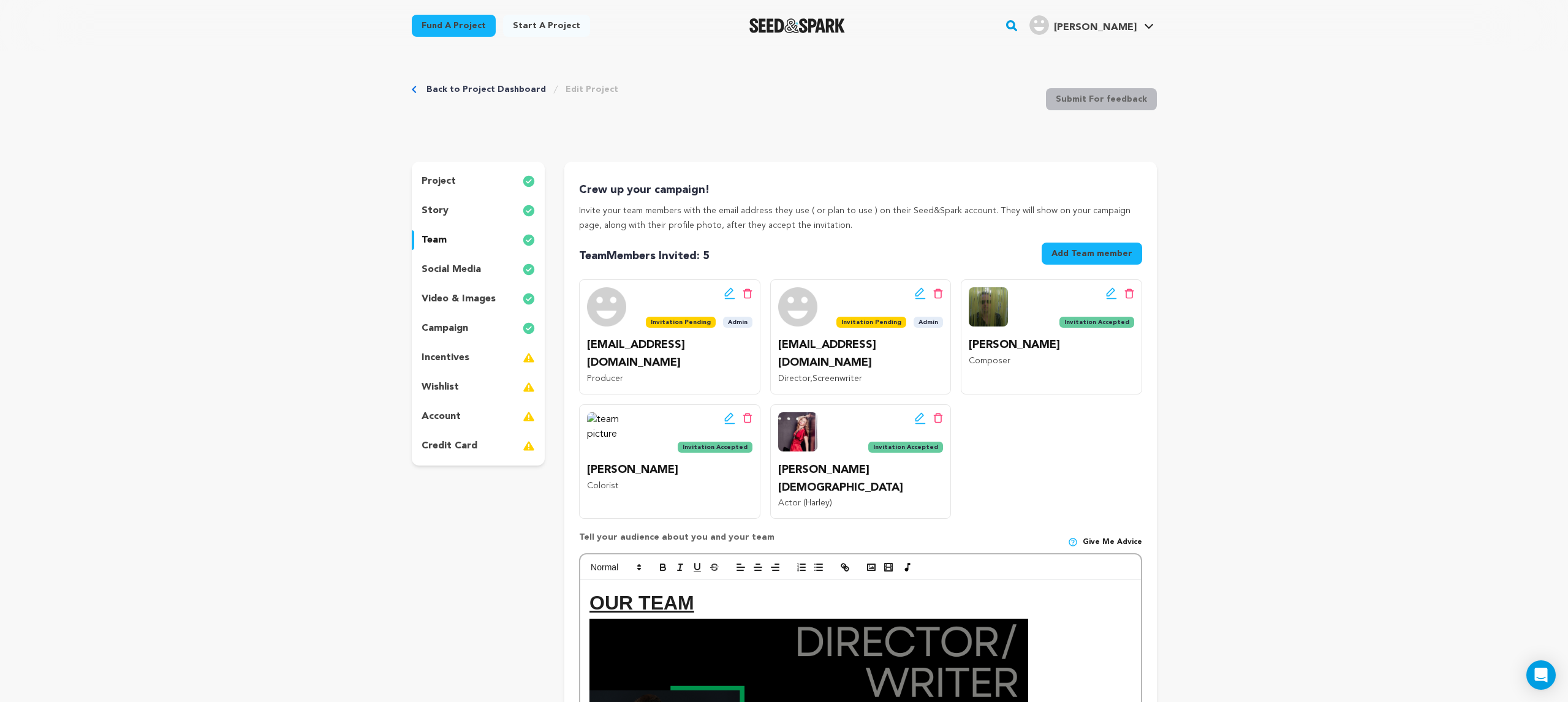
click at [462, 266] on p "social media" at bounding box center [451, 269] width 60 height 15
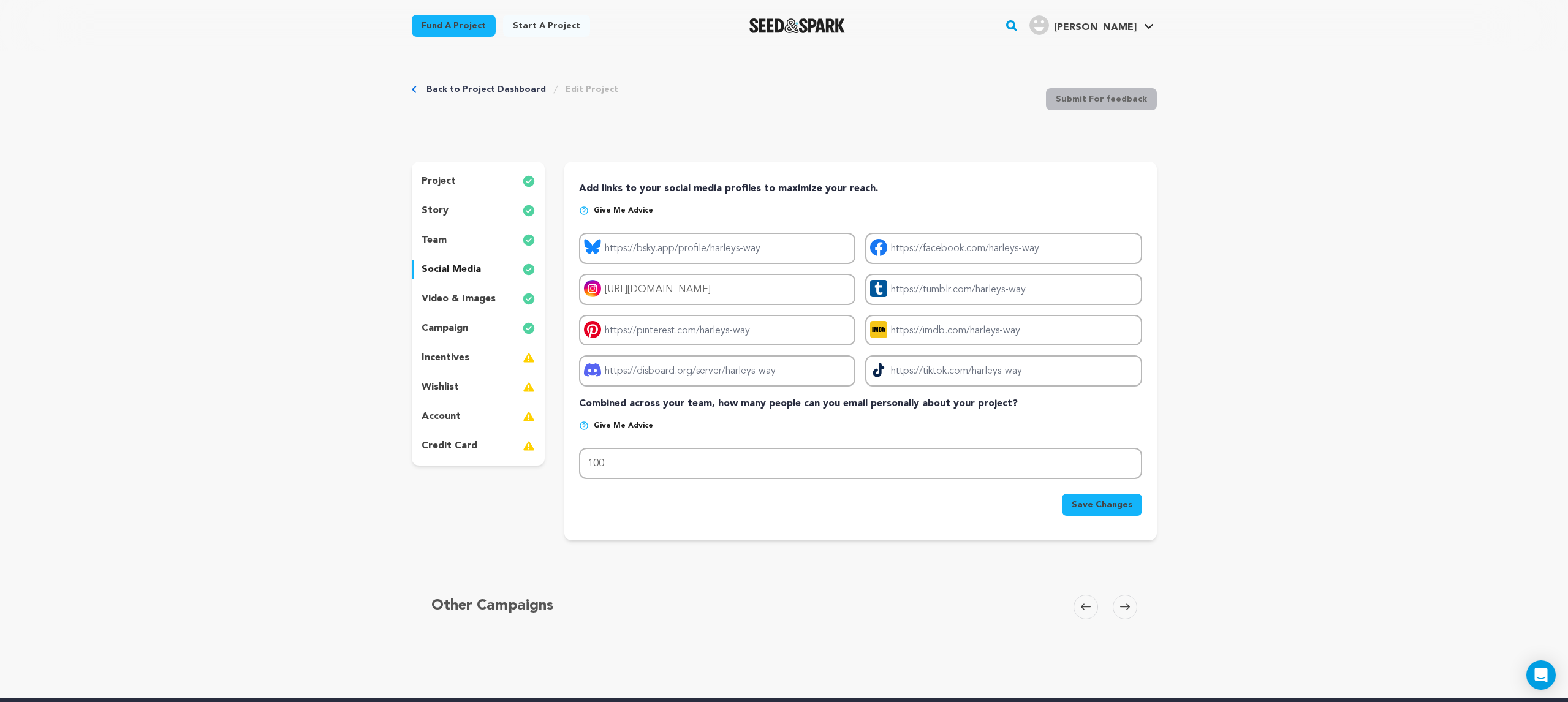
click at [473, 300] on p "video & images" at bounding box center [459, 298] width 74 height 15
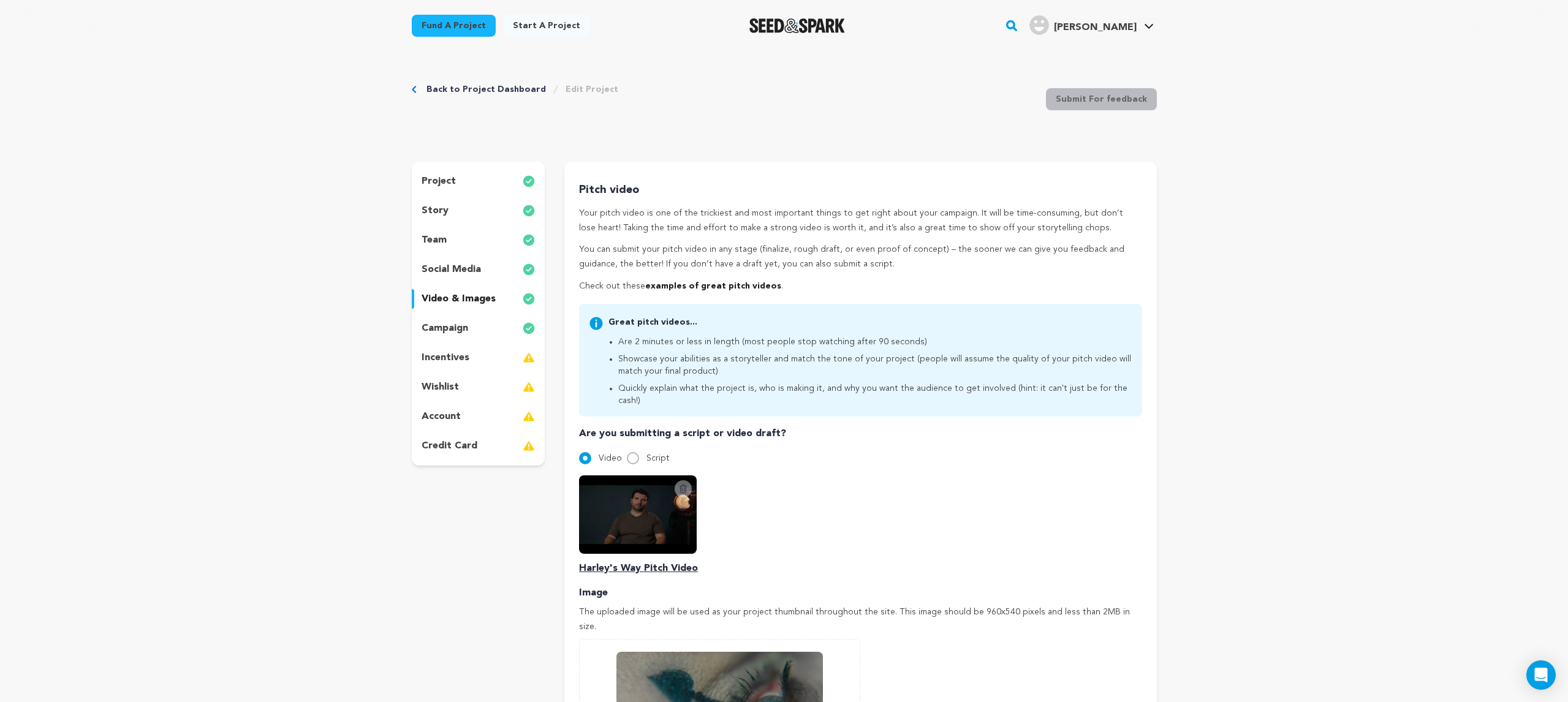
click at [459, 332] on p "campaign" at bounding box center [445, 328] width 47 height 15
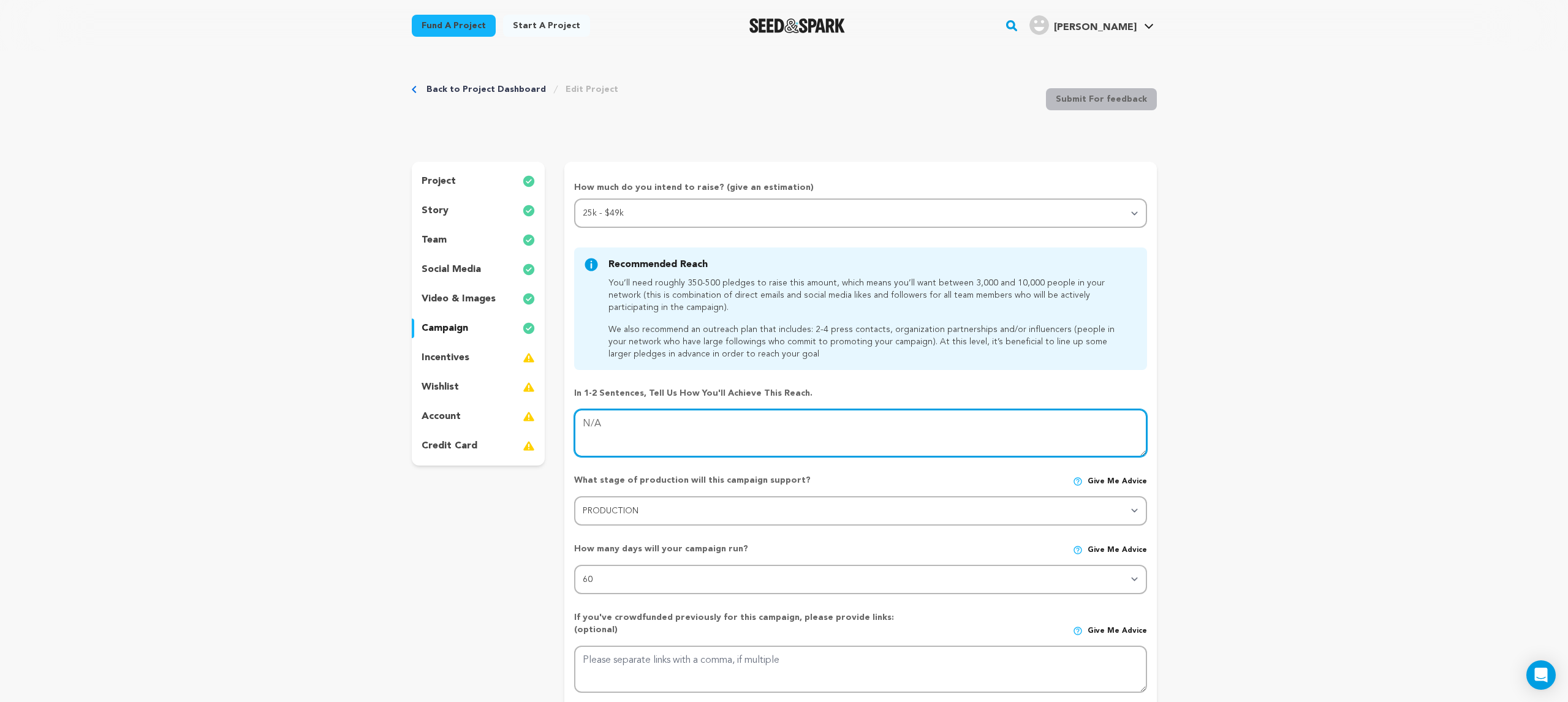
click at [649, 430] on textarea at bounding box center [860, 433] width 572 height 48
drag, startPoint x: 649, startPoint y: 430, endPoint x: 550, endPoint y: 416, distance: 100.0
click at [550, 416] on div "project story team social media video & images campaign incentives wishlist" at bounding box center [784, 505] width 745 height 687
click at [636, 431] on textarea at bounding box center [860, 433] width 572 height 48
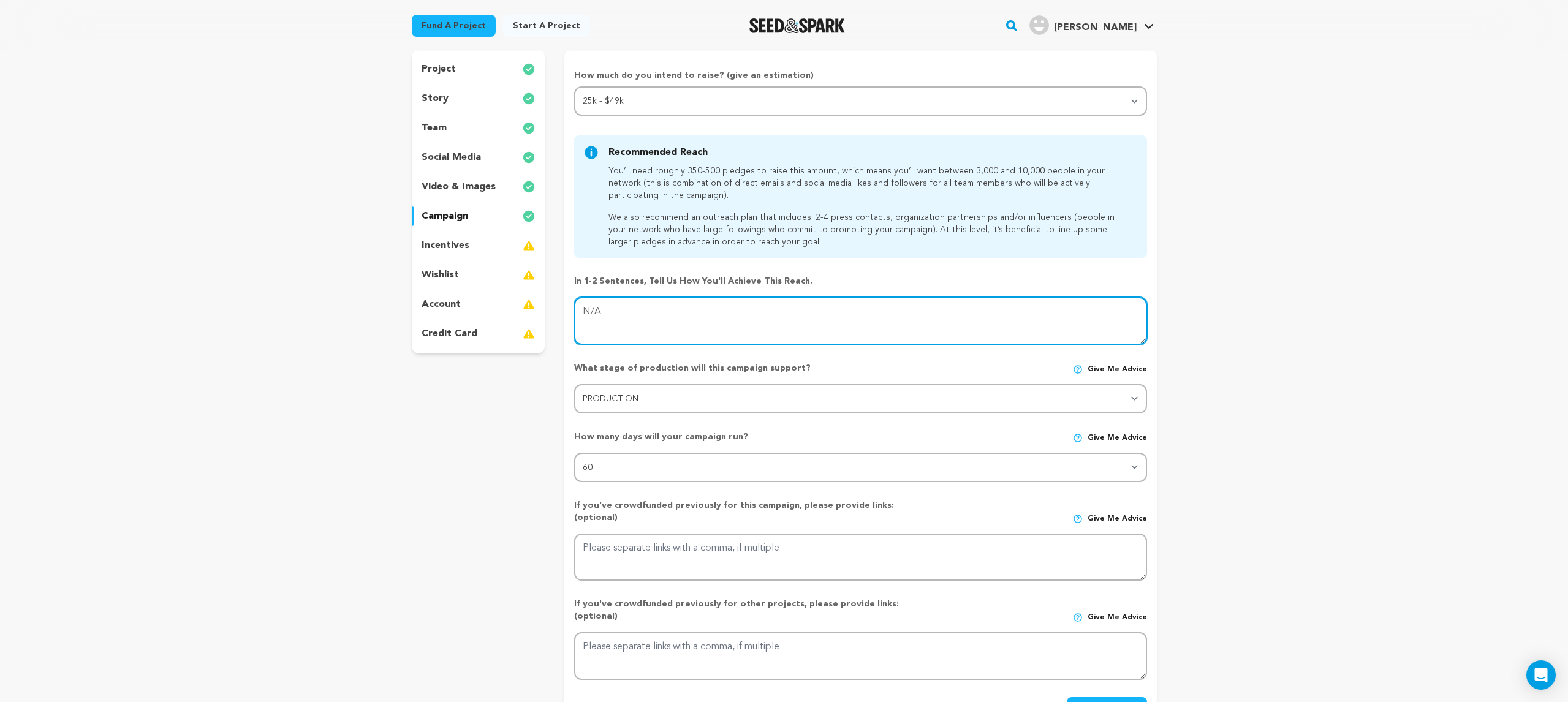
scroll to position [108, 0]
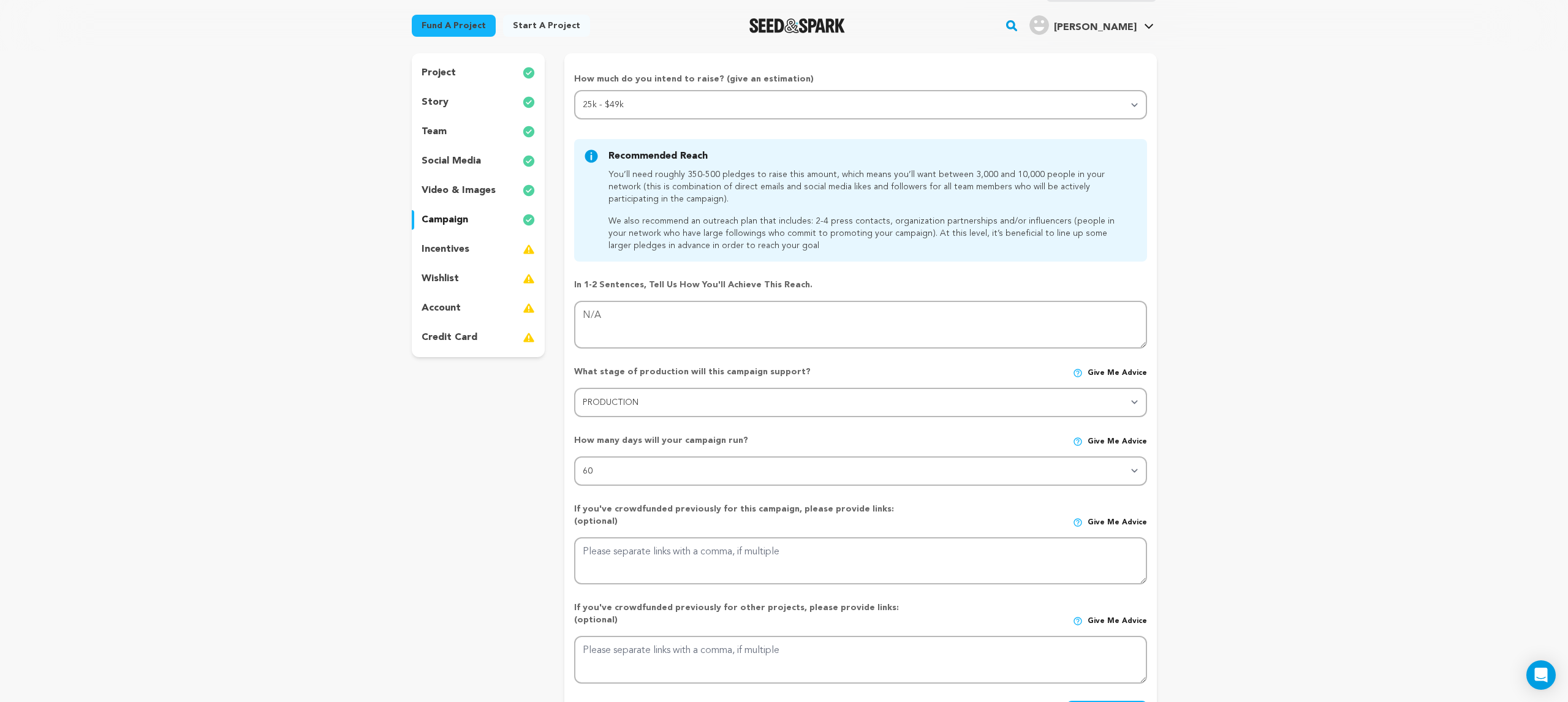
click at [432, 252] on p "incentives" at bounding box center [445, 249] width 48 height 15
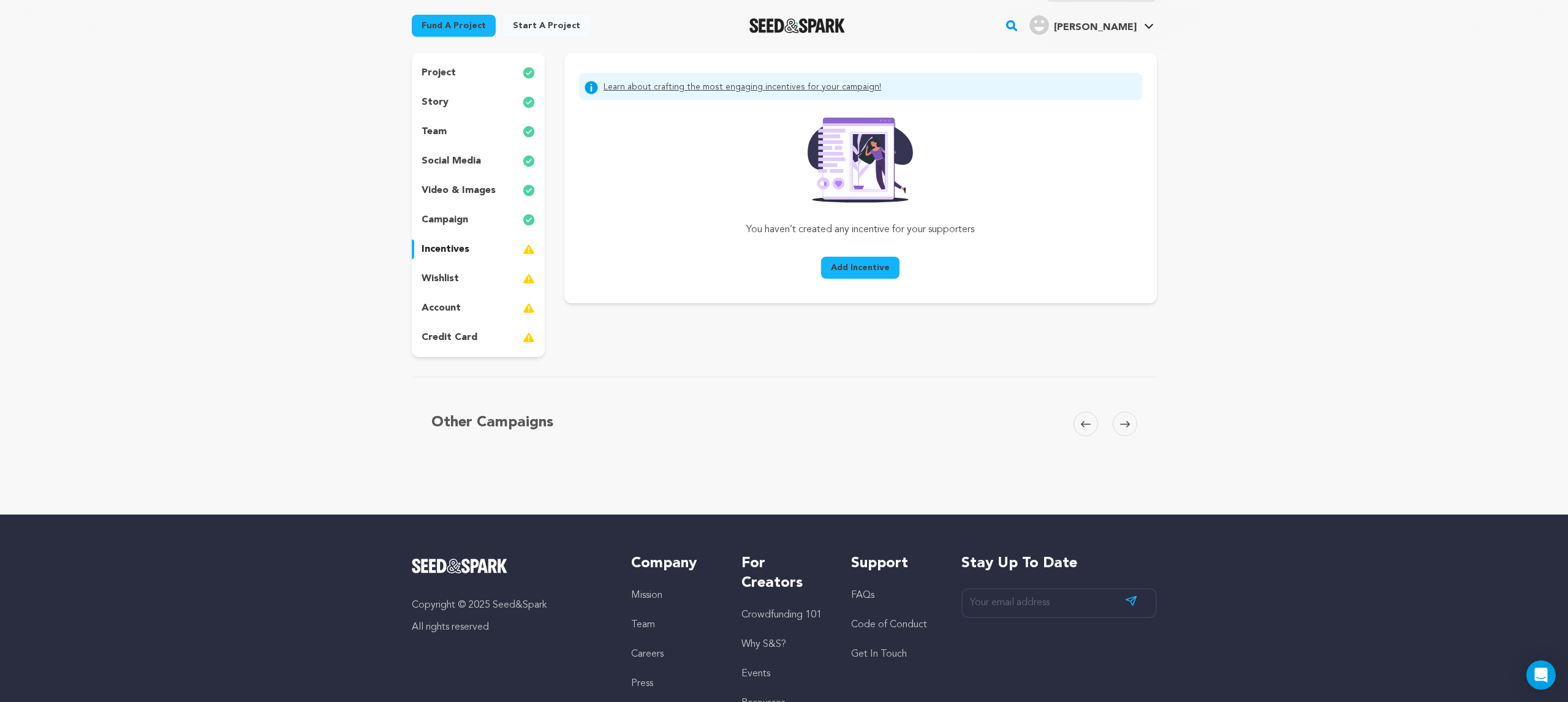
click at [457, 279] on p "wishlist" at bounding box center [440, 279] width 37 height 15
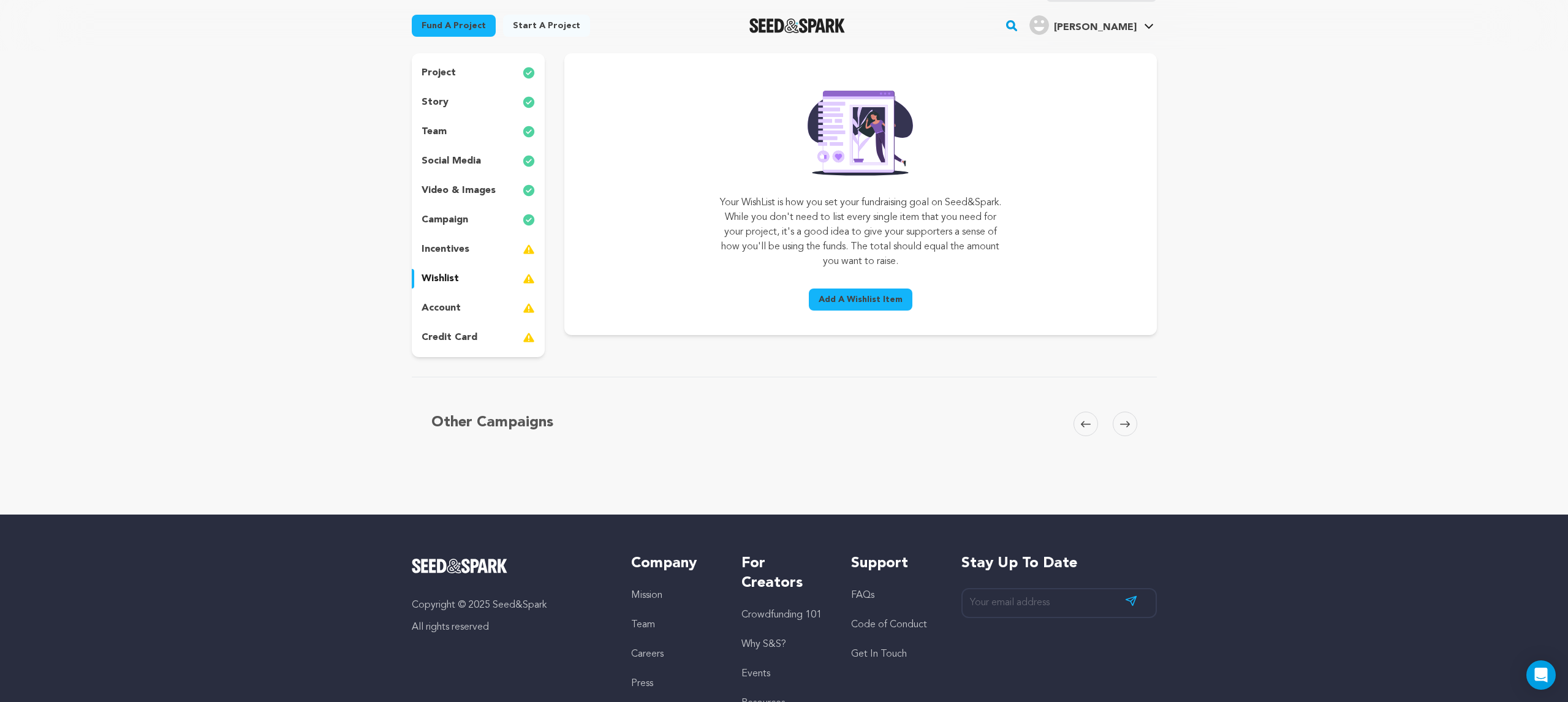
click at [466, 257] on div "incentives" at bounding box center [478, 249] width 134 height 20
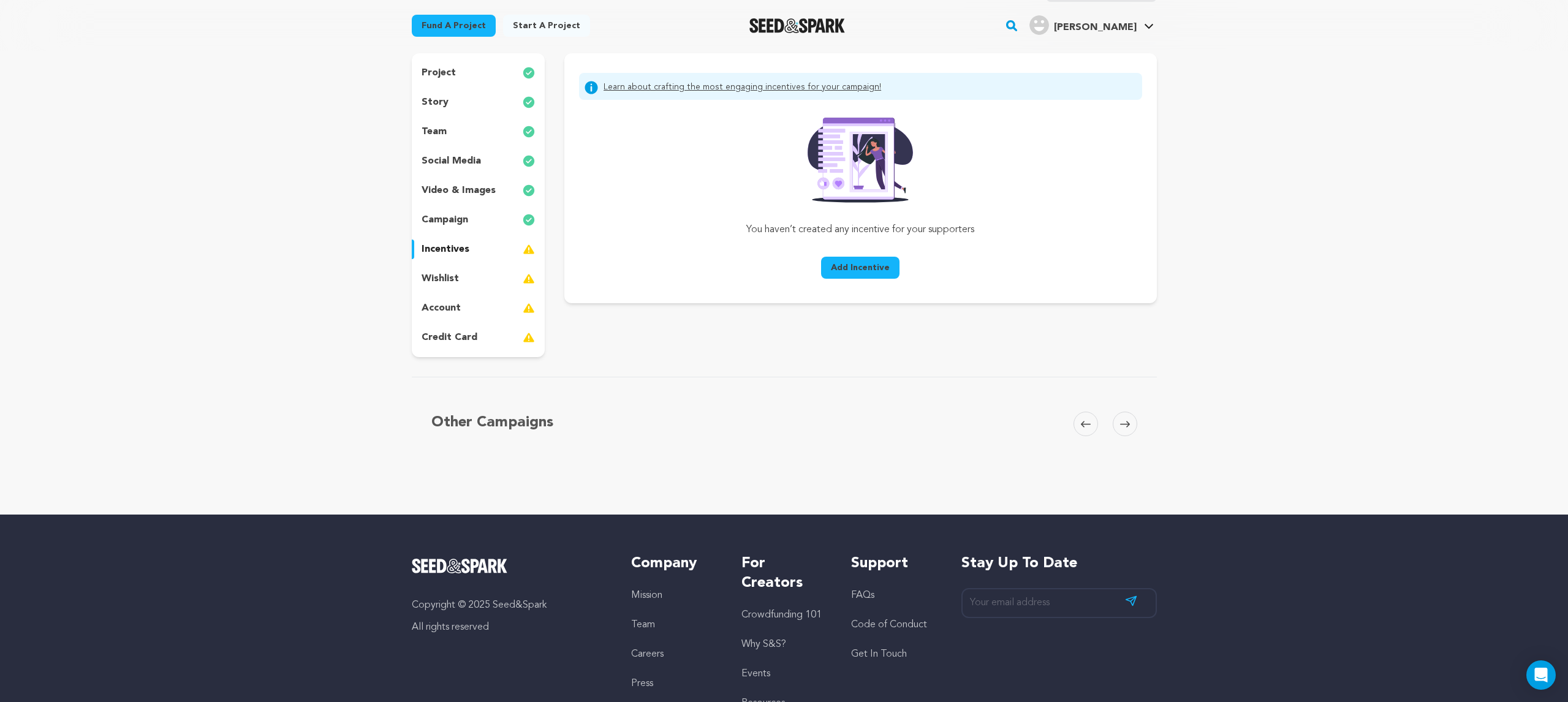
click at [890, 275] on button "Add Incentive" at bounding box center [860, 268] width 78 height 22
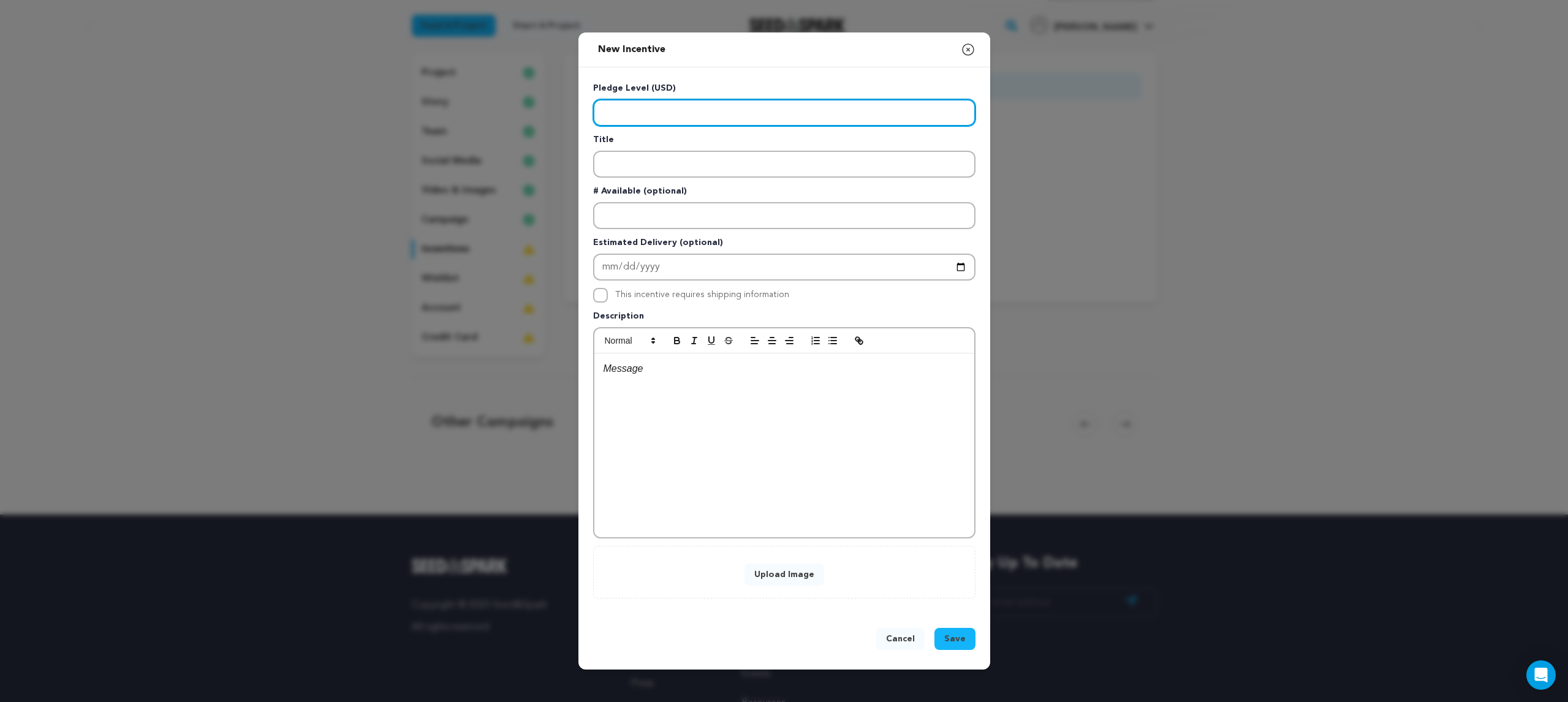
click at [674, 116] on input "Enter level" at bounding box center [784, 113] width 382 height 27
click at [778, 106] on input "Enter level" at bounding box center [784, 113] width 382 height 27
type input "1"
type input "25"
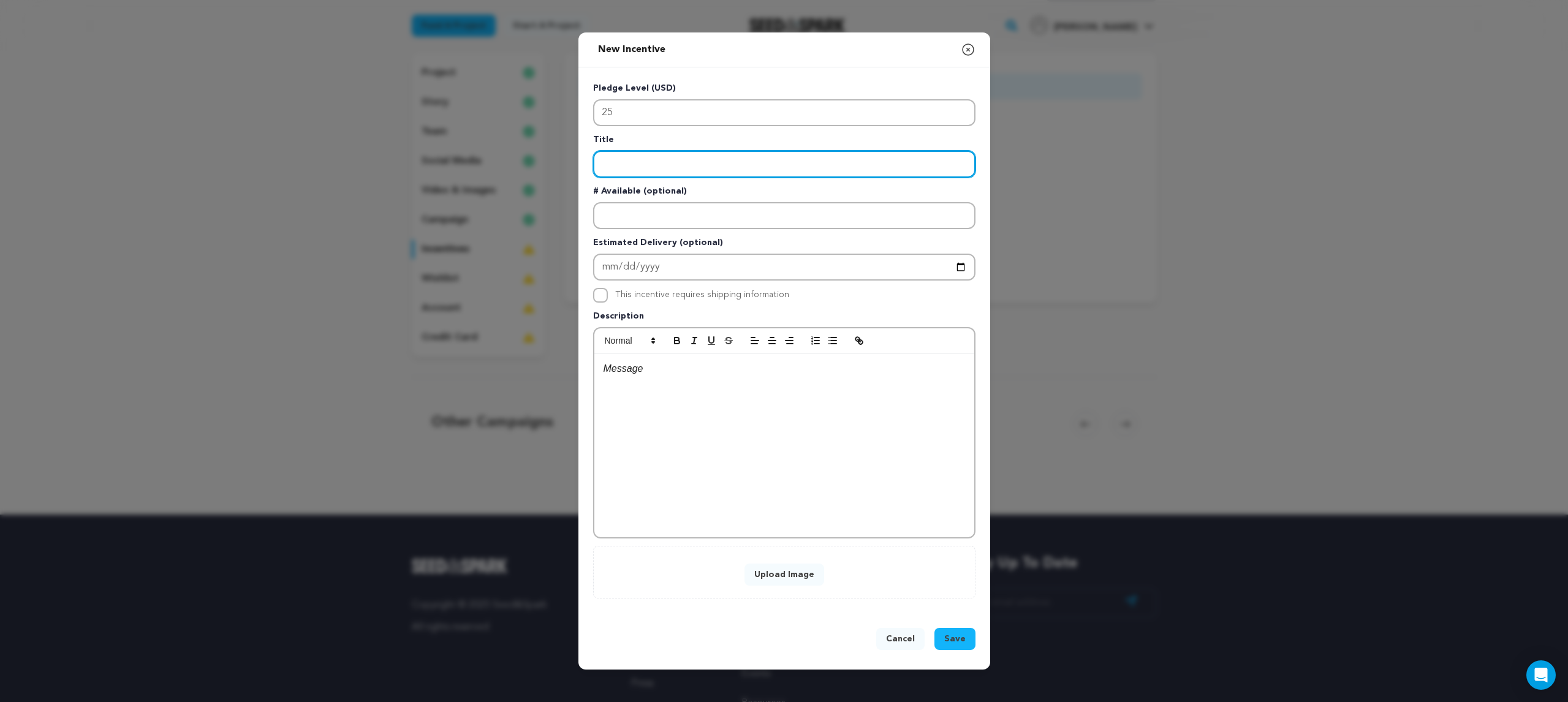
click at [660, 159] on input "Enter title" at bounding box center [784, 164] width 382 height 27
paste input "$25 – The Candle Tier 🕯️"
type input "$25 – The Candle Tier 🕯️"
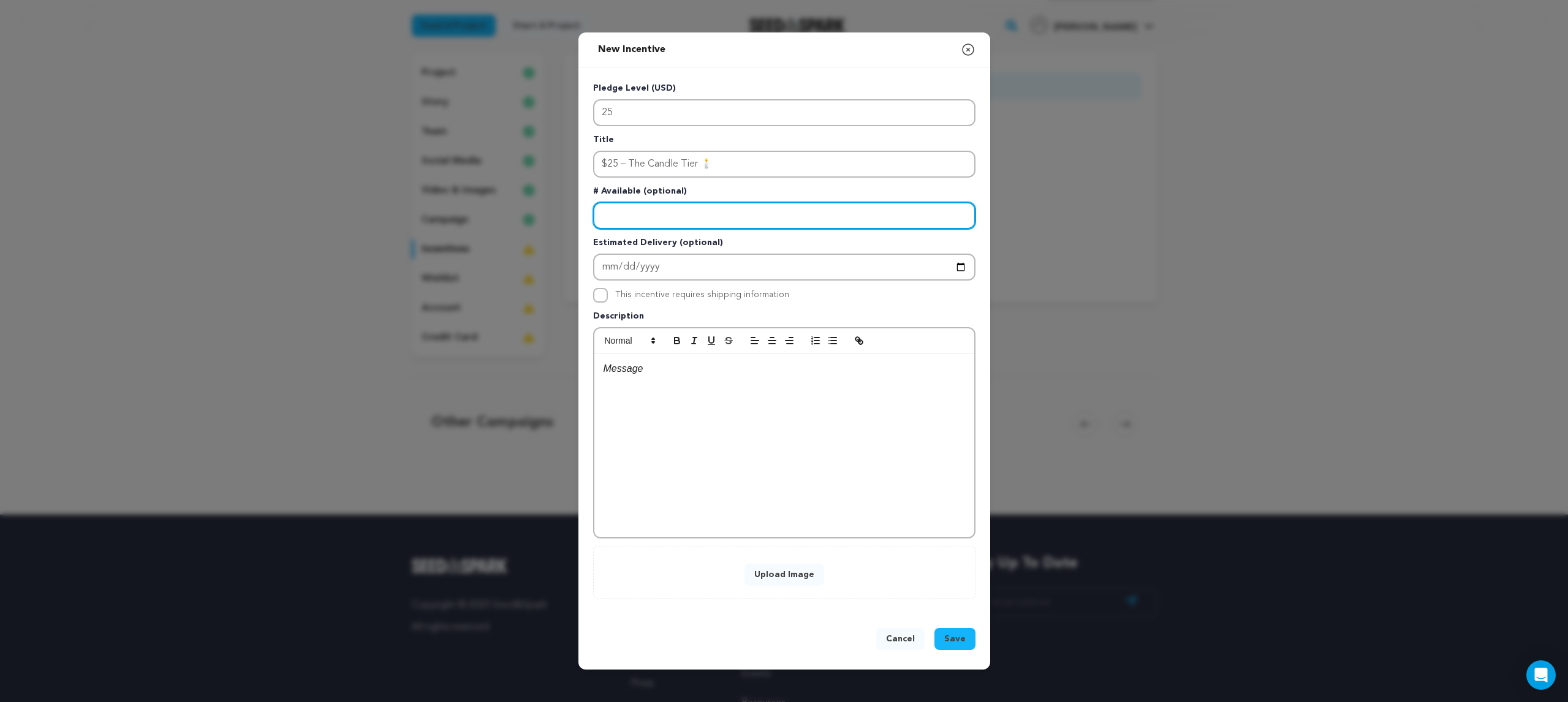
click at [707, 214] on input "Enter number available" at bounding box center [784, 216] width 382 height 27
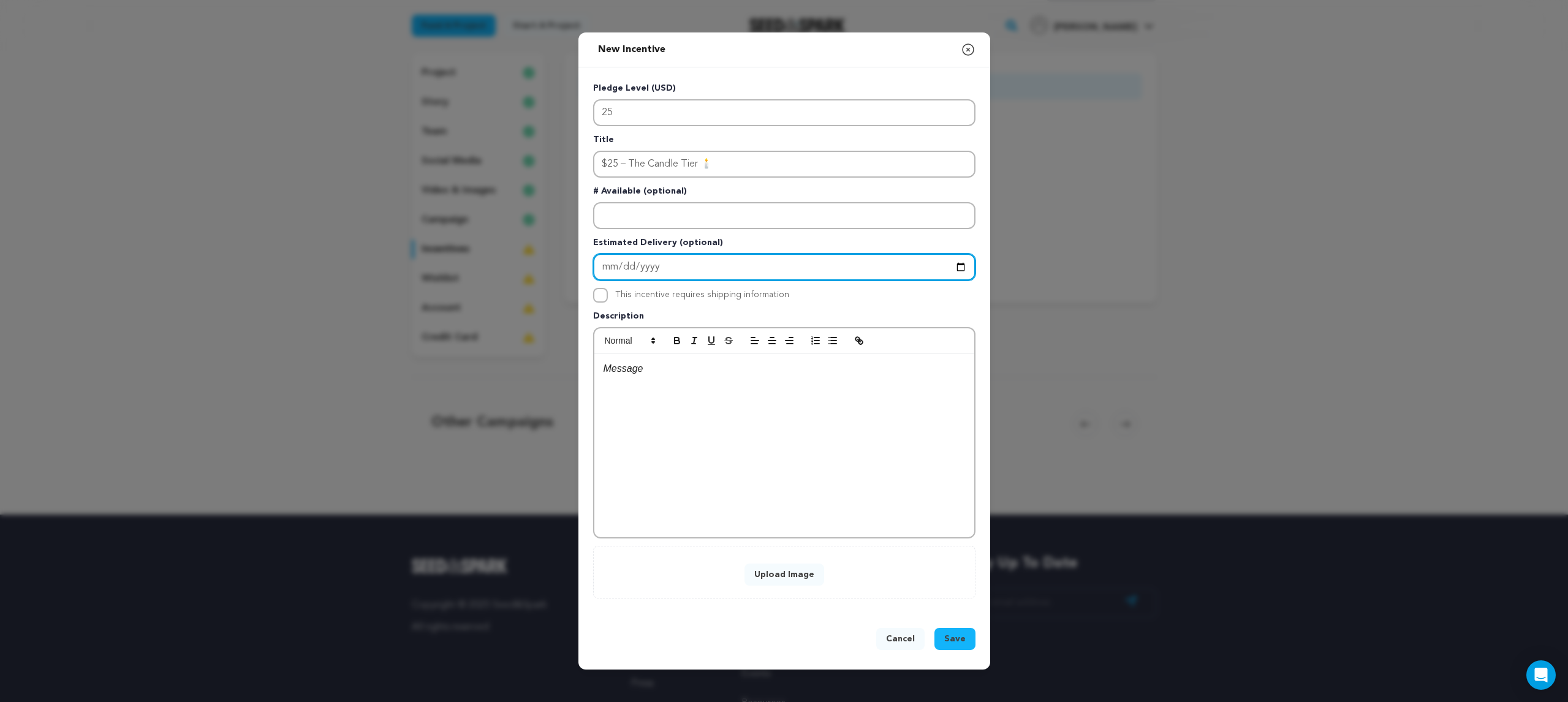
click at [670, 266] on input "Enter Estimated Delivery" at bounding box center [784, 267] width 382 height 27
click at [930, 276] on input "Enter Estimated Delivery" at bounding box center [784, 267] width 382 height 27
click at [926, 287] on div "Pledge Level (USD) 25 Title $25 – The Candle Tier 🕯️ # Available (optional) Est…" at bounding box center [784, 340] width 382 height 517
click at [616, 373] on p at bounding box center [784, 368] width 361 height 16
click at [623, 372] on p at bounding box center [784, 368] width 361 height 16
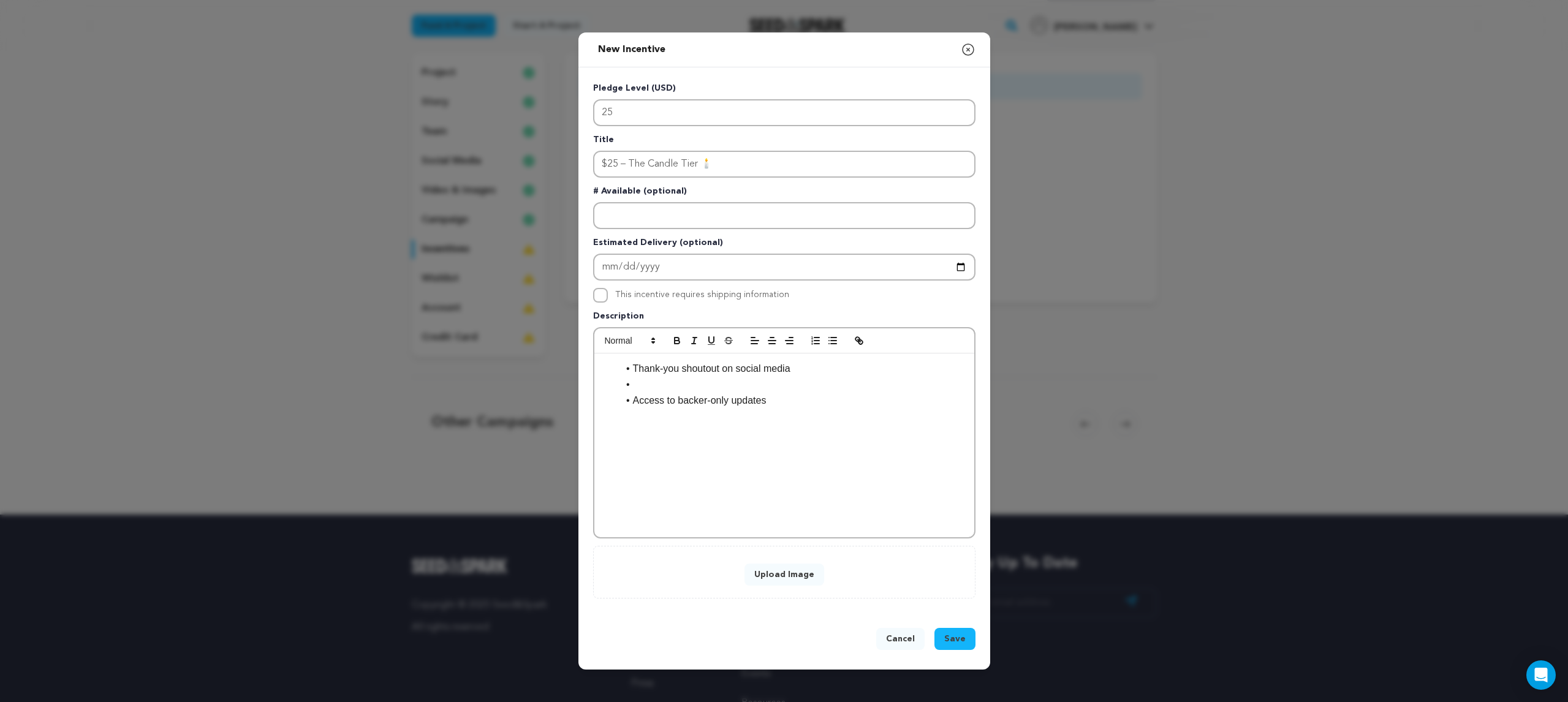
click at [677, 382] on li at bounding box center [791, 384] width 347 height 16
click at [961, 642] on span "Save" at bounding box center [954, 639] width 21 height 12
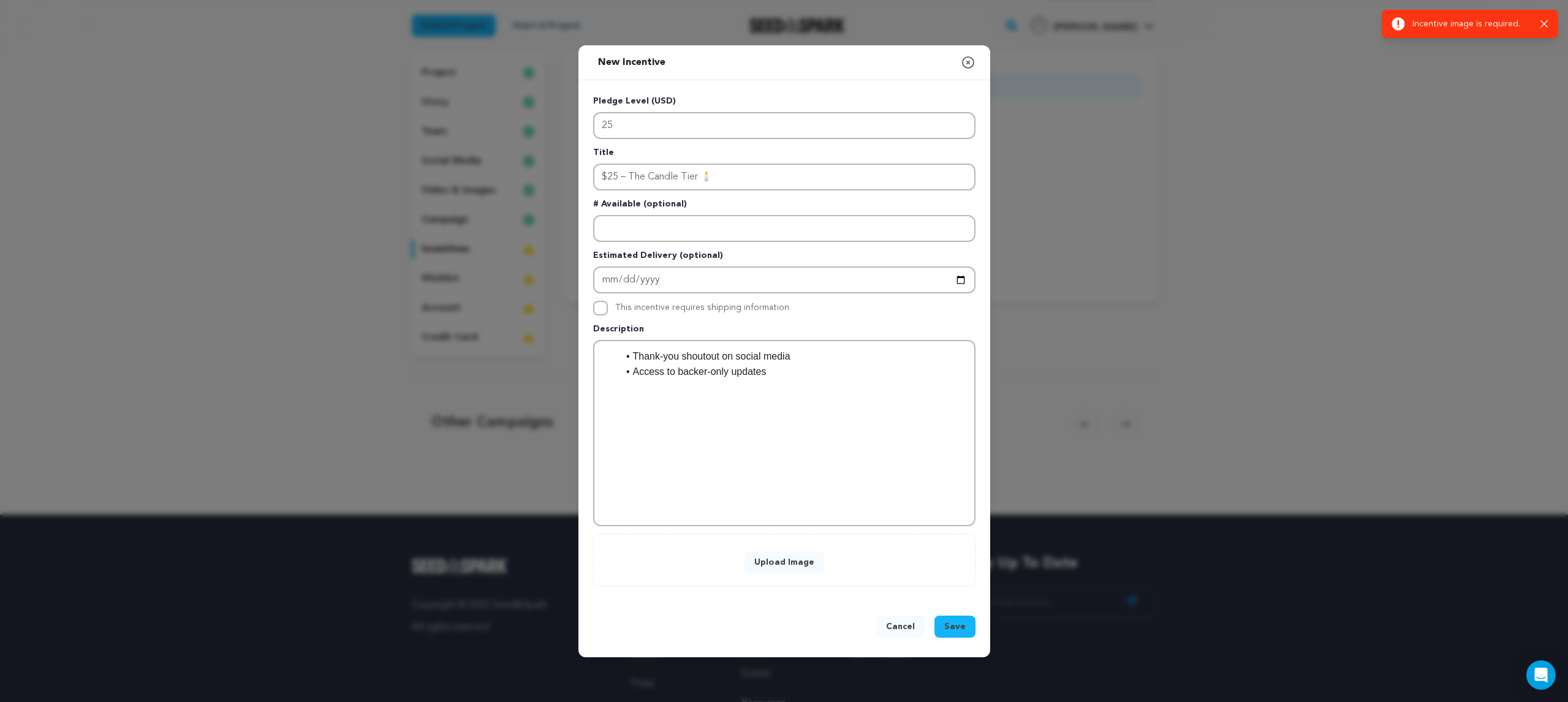
click at [951, 628] on span "Save" at bounding box center [954, 626] width 21 height 12
click at [767, 561] on button "Upload Image" at bounding box center [784, 562] width 79 height 22
click at [809, 561] on button "Upload Image" at bounding box center [784, 562] width 79 height 22
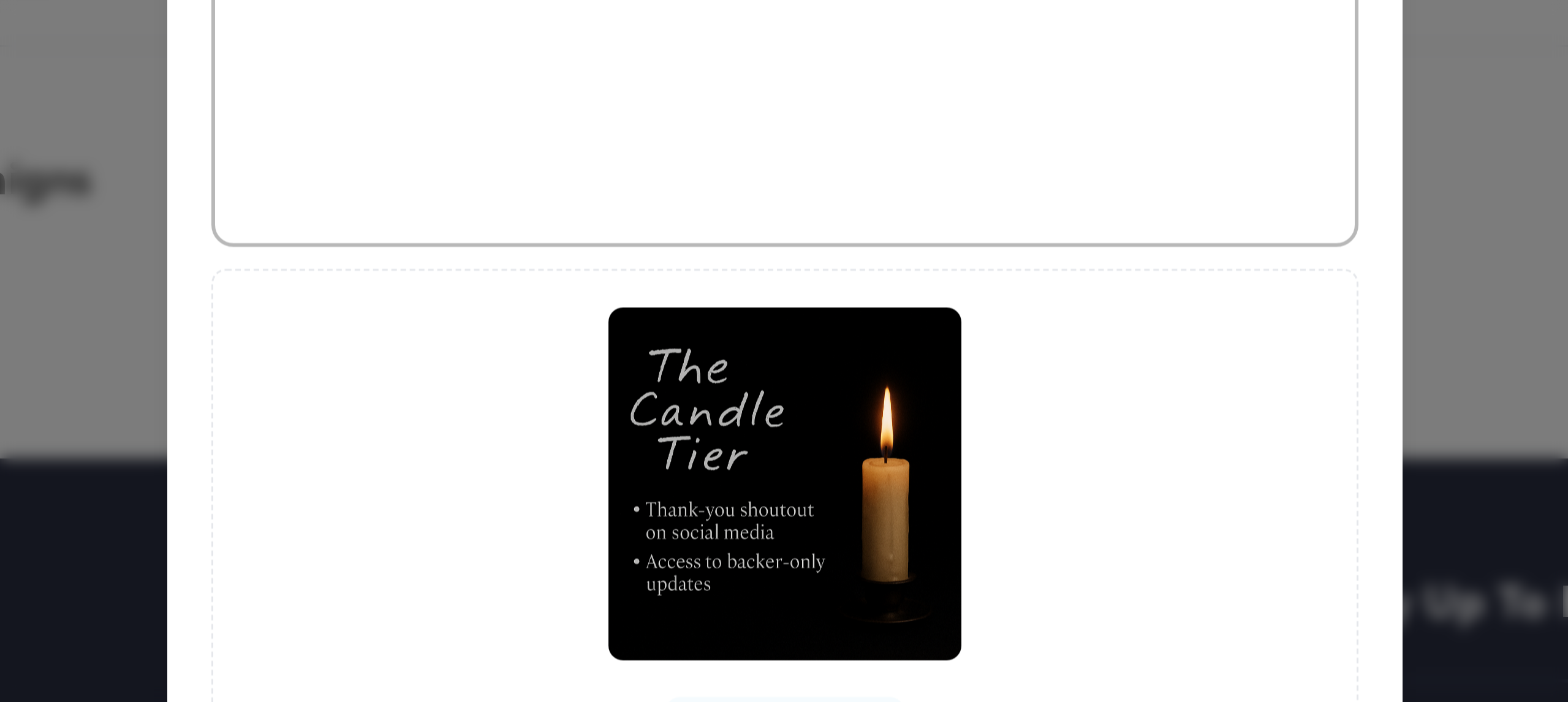
scroll to position [54, 0]
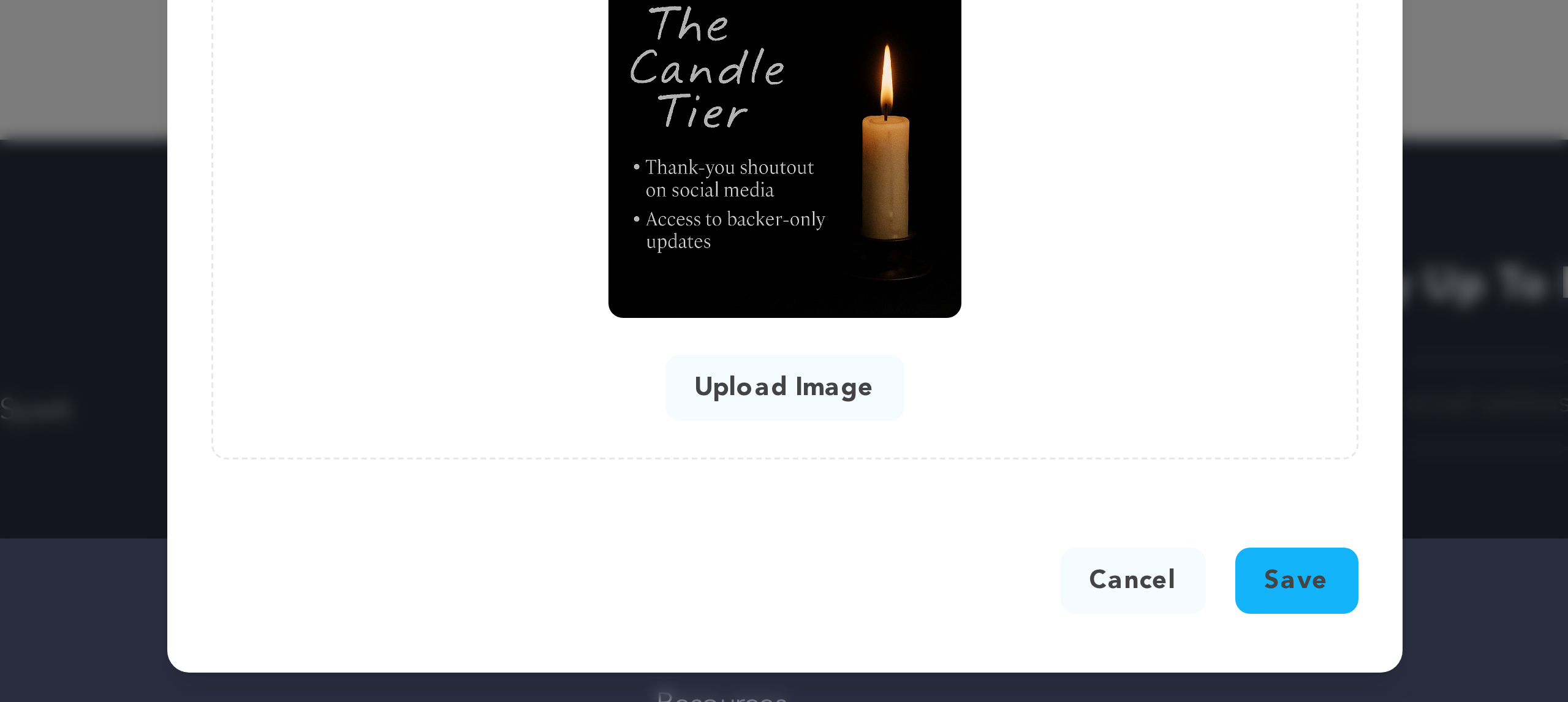
click at [956, 661] on span "Save" at bounding box center [954, 662] width 21 height 12
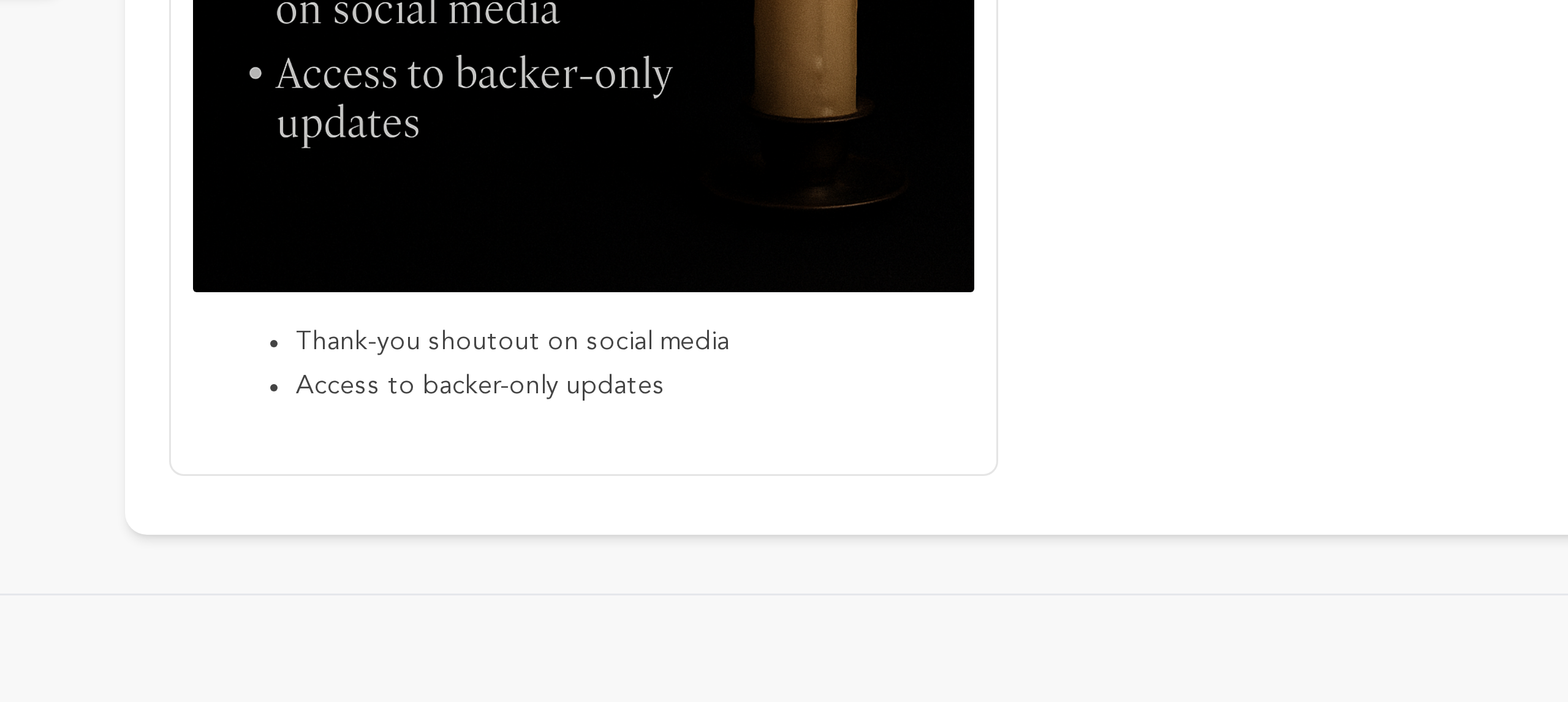
scroll to position [181, 0]
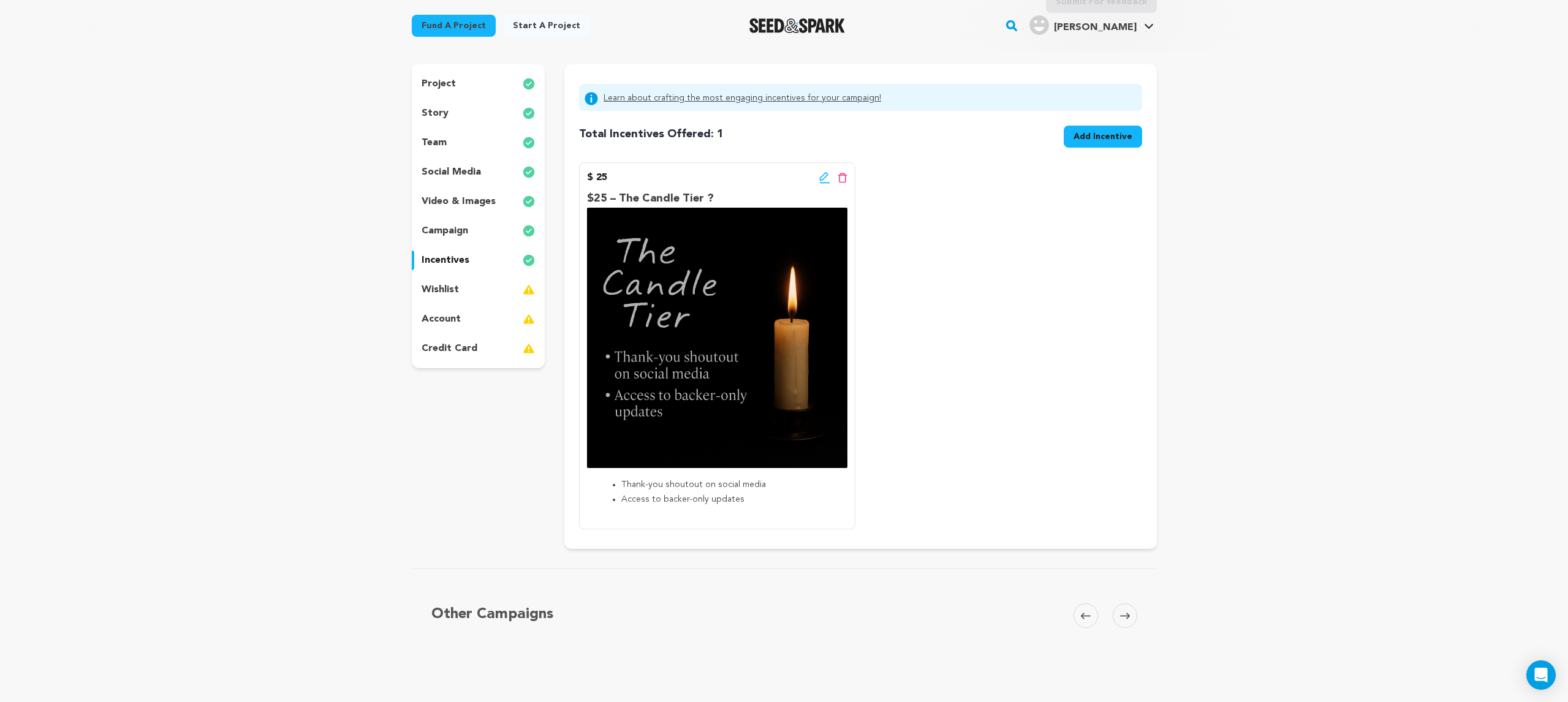
scroll to position [76, 0]
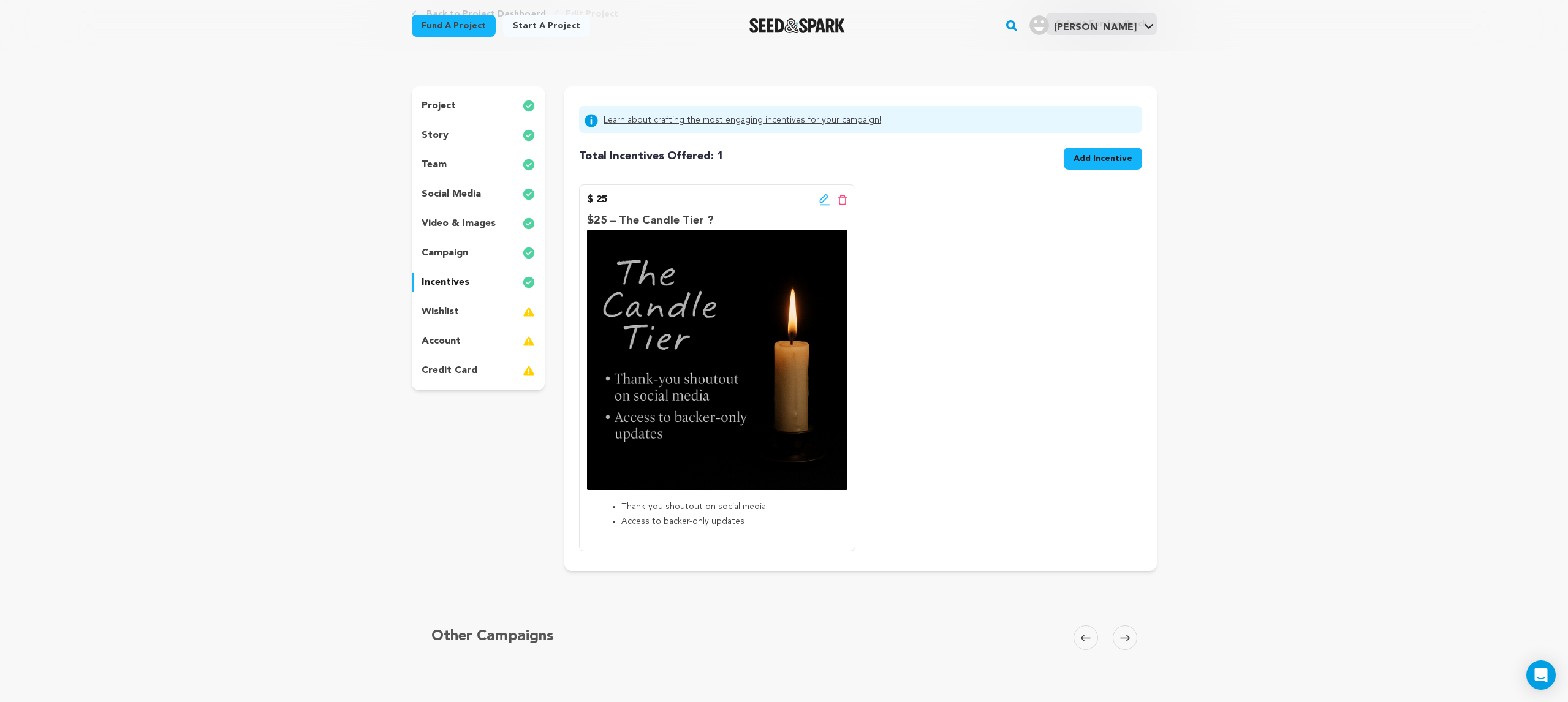
click at [821, 200] on icon at bounding box center [824, 199] width 11 height 12
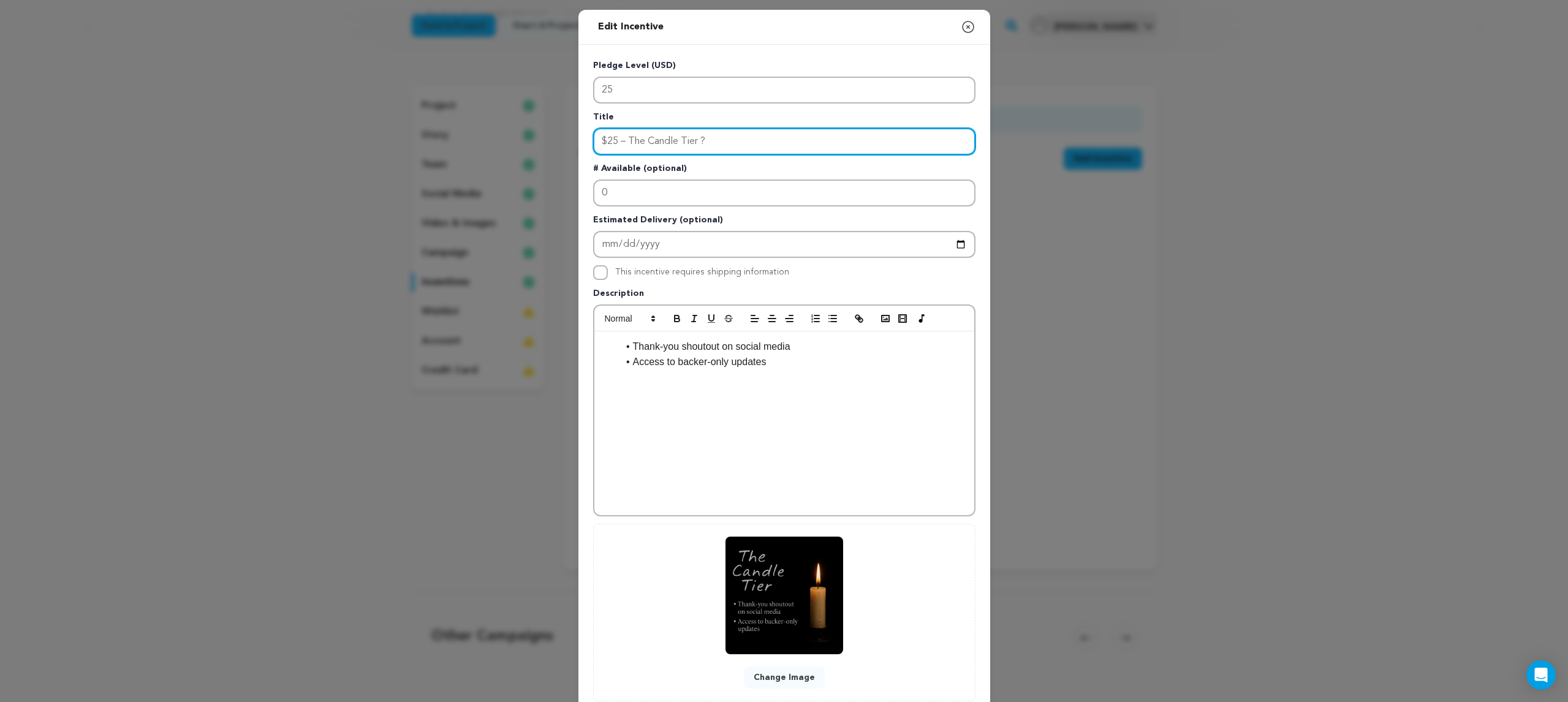
click at [726, 135] on input "$25 – The Candle Tier ?️" at bounding box center [784, 142] width 382 height 27
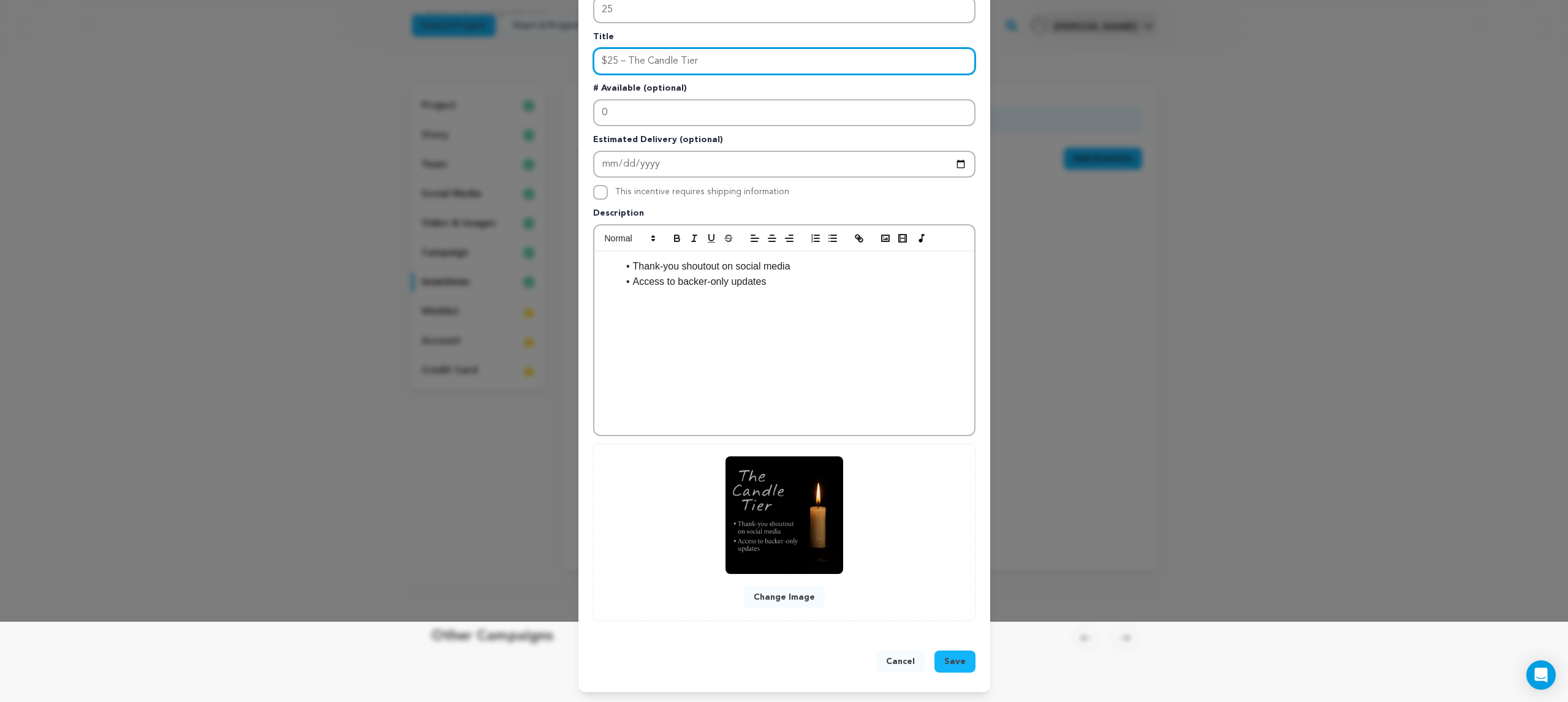
type input "$25 – The Candle Tier"
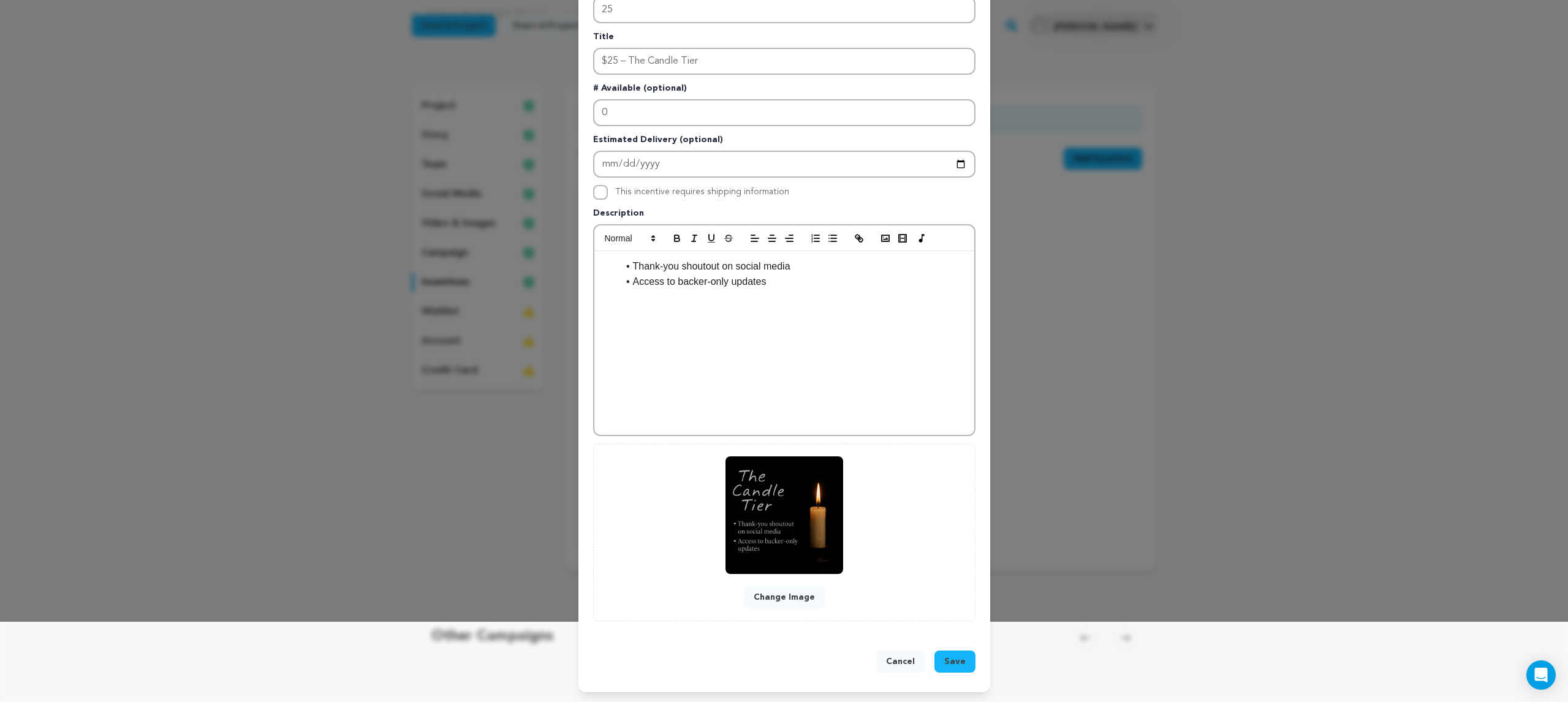
click at [965, 664] on span "Save" at bounding box center [954, 662] width 21 height 12
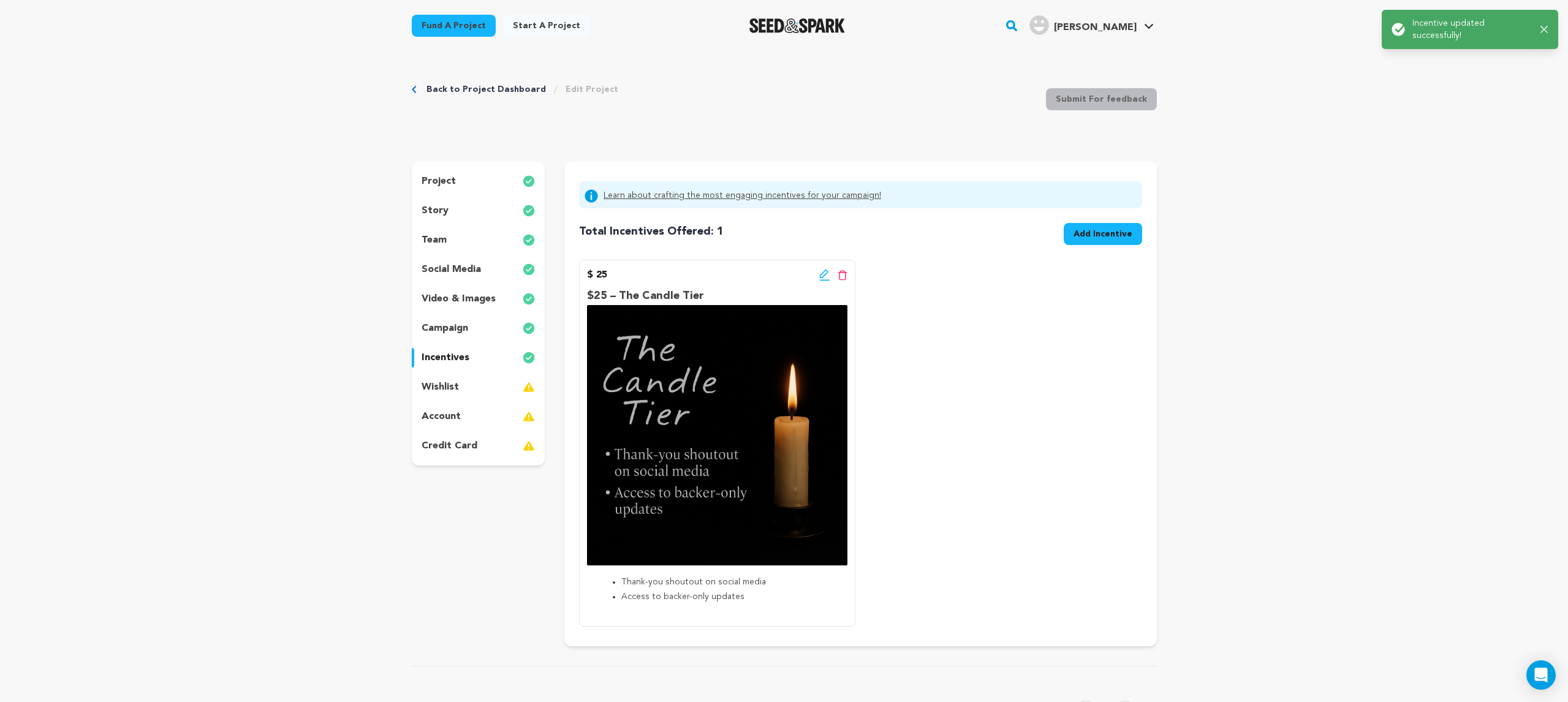
scroll to position [0, 0]
click at [460, 26] on link "Fund a project" at bounding box center [453, 26] width 84 height 22
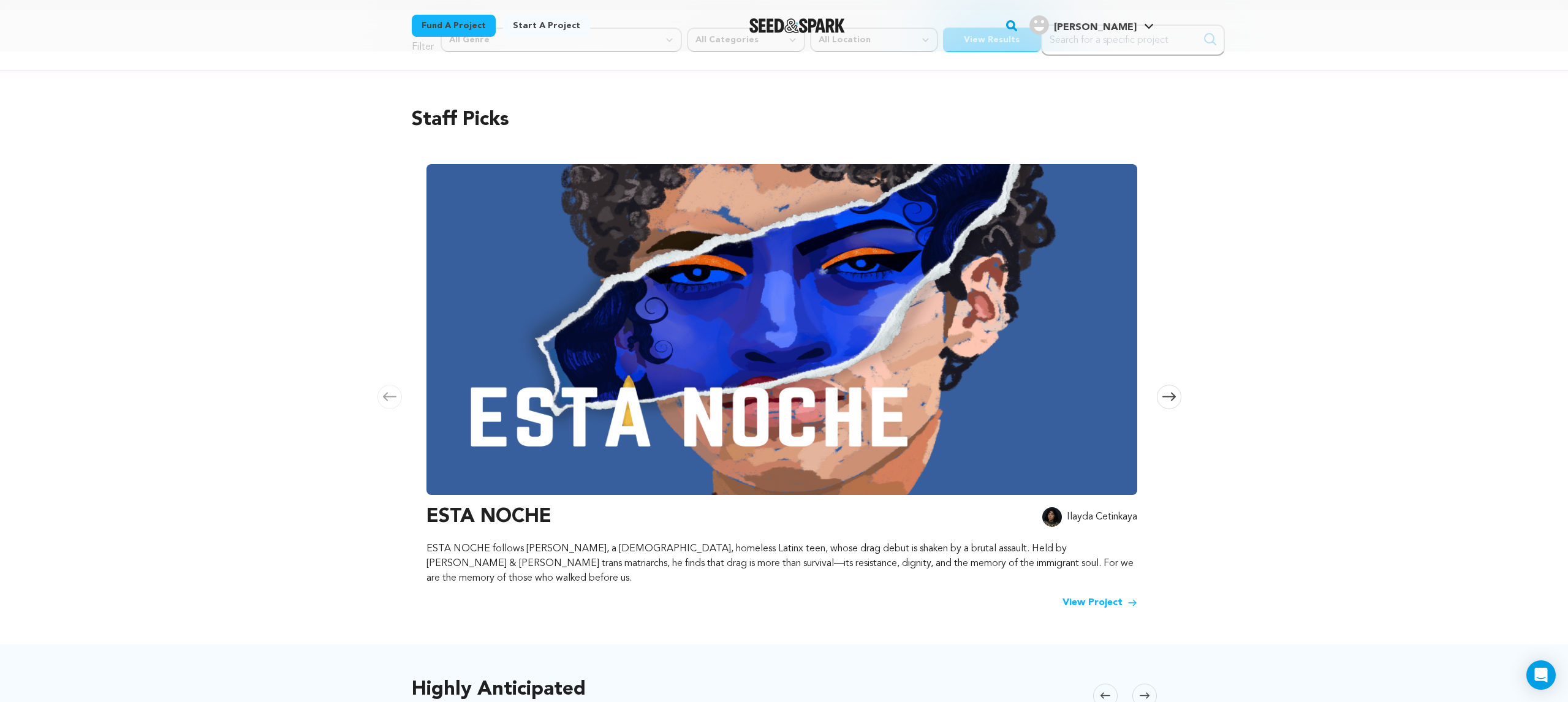
scroll to position [46, 0]
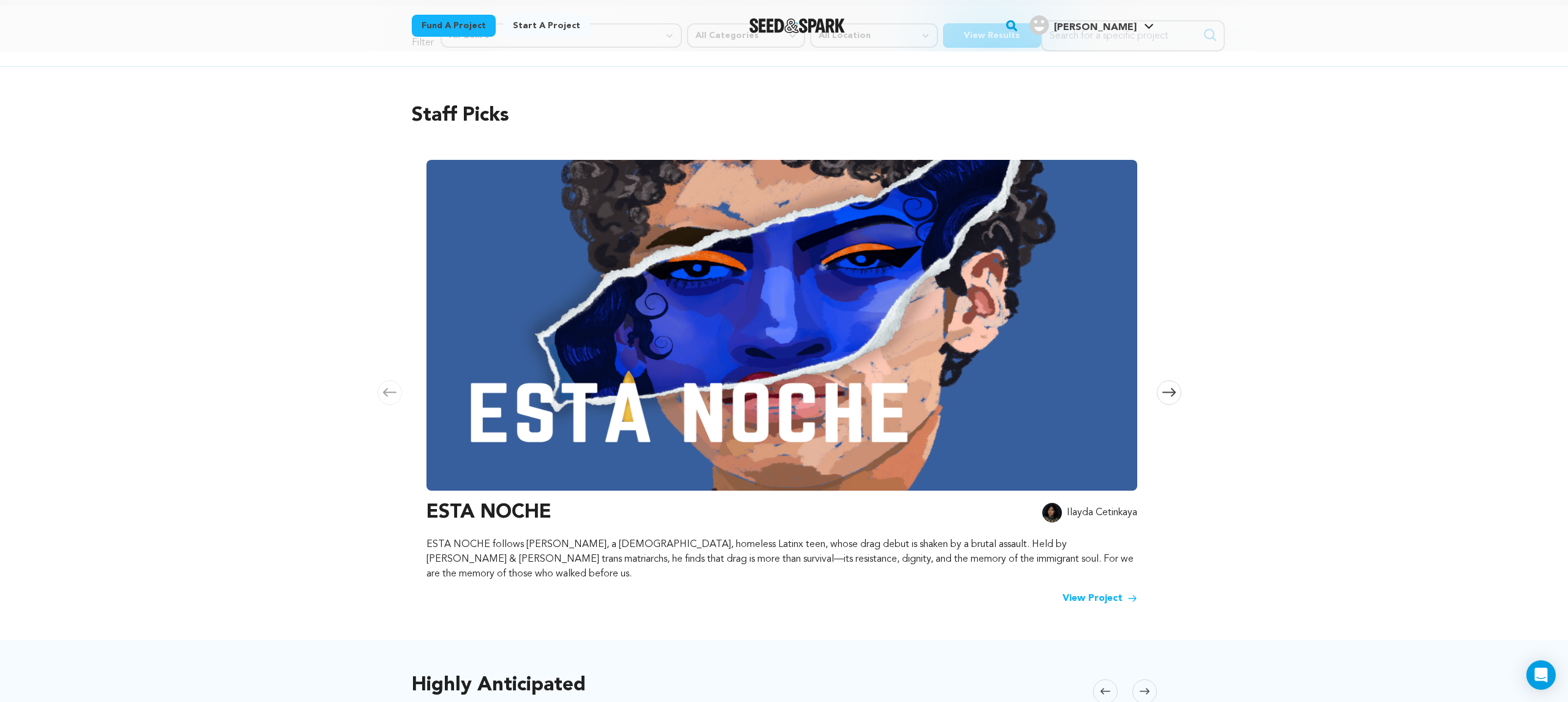
click at [1103, 591] on link "View Project" at bounding box center [1100, 598] width 75 height 15
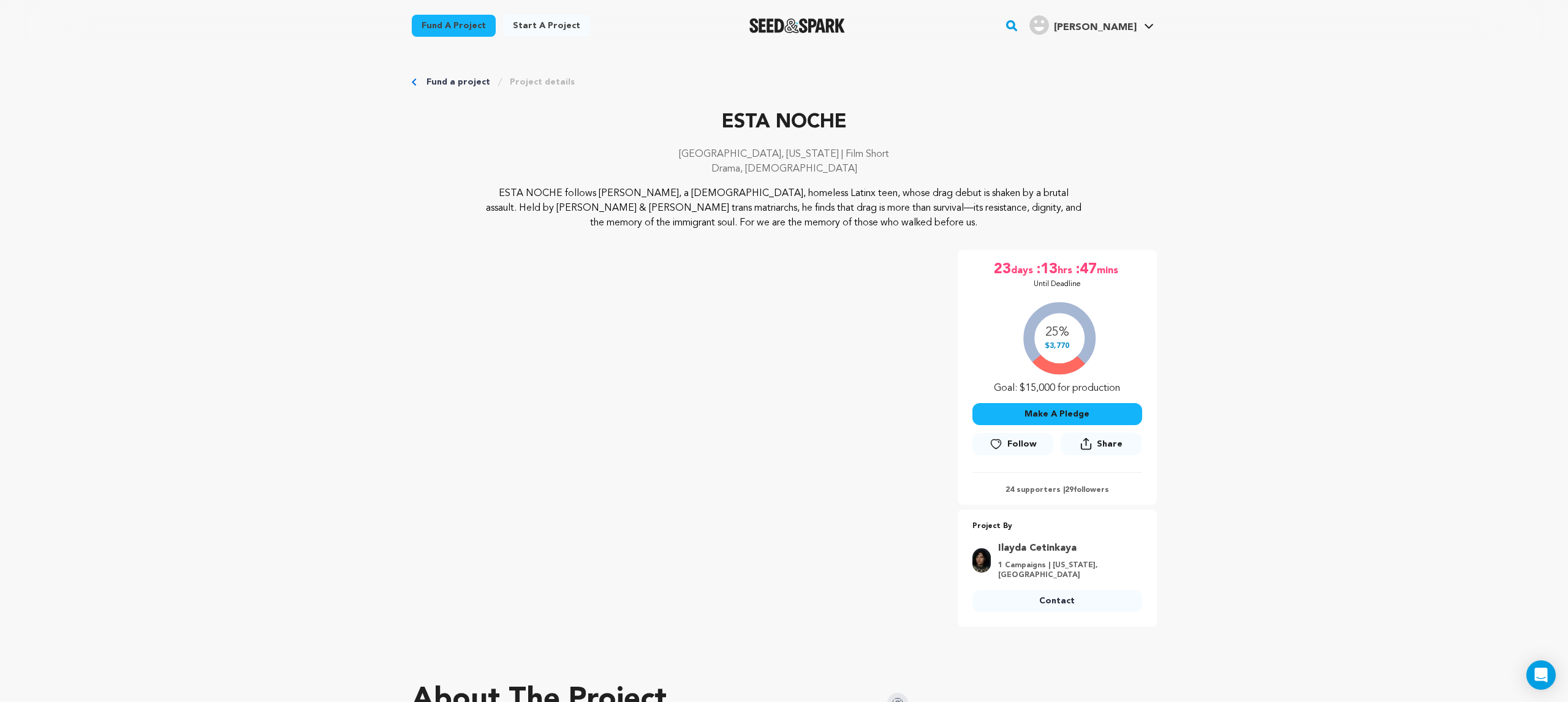
click at [1116, 29] on span "[PERSON_NAME]" at bounding box center [1095, 27] width 83 height 10
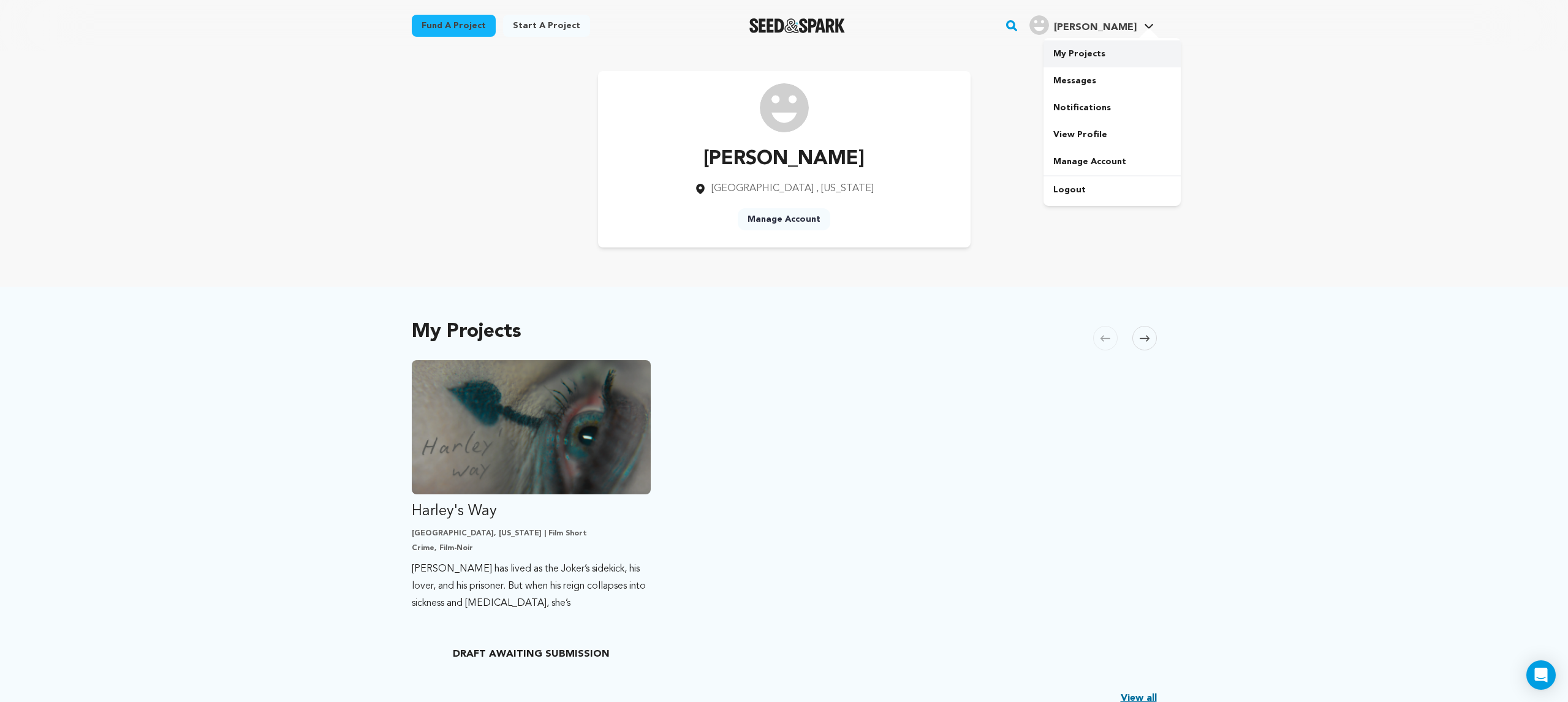
click at [1095, 49] on link "My Projects" at bounding box center [1112, 54] width 137 height 27
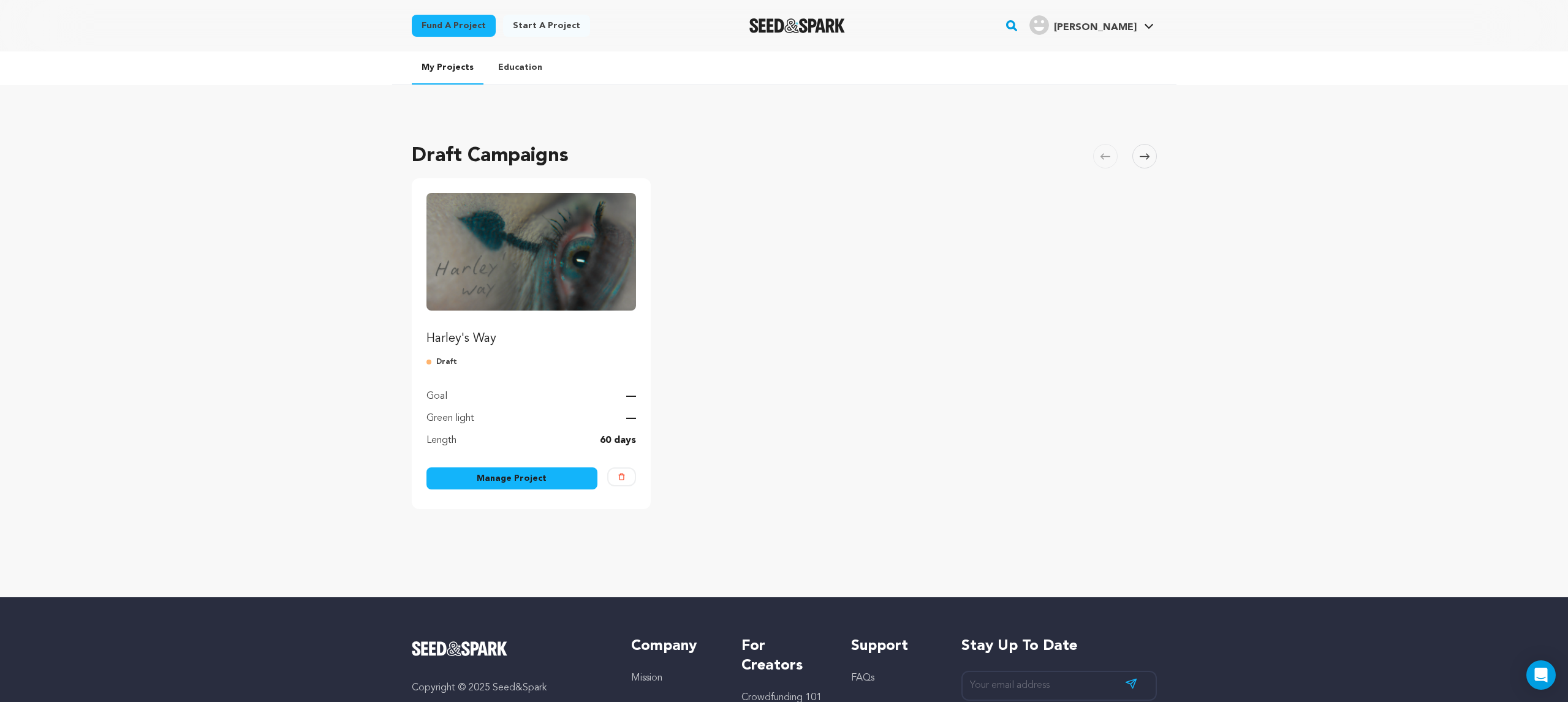
click at [538, 481] on link "Manage Project" at bounding box center [512, 478] width 172 height 22
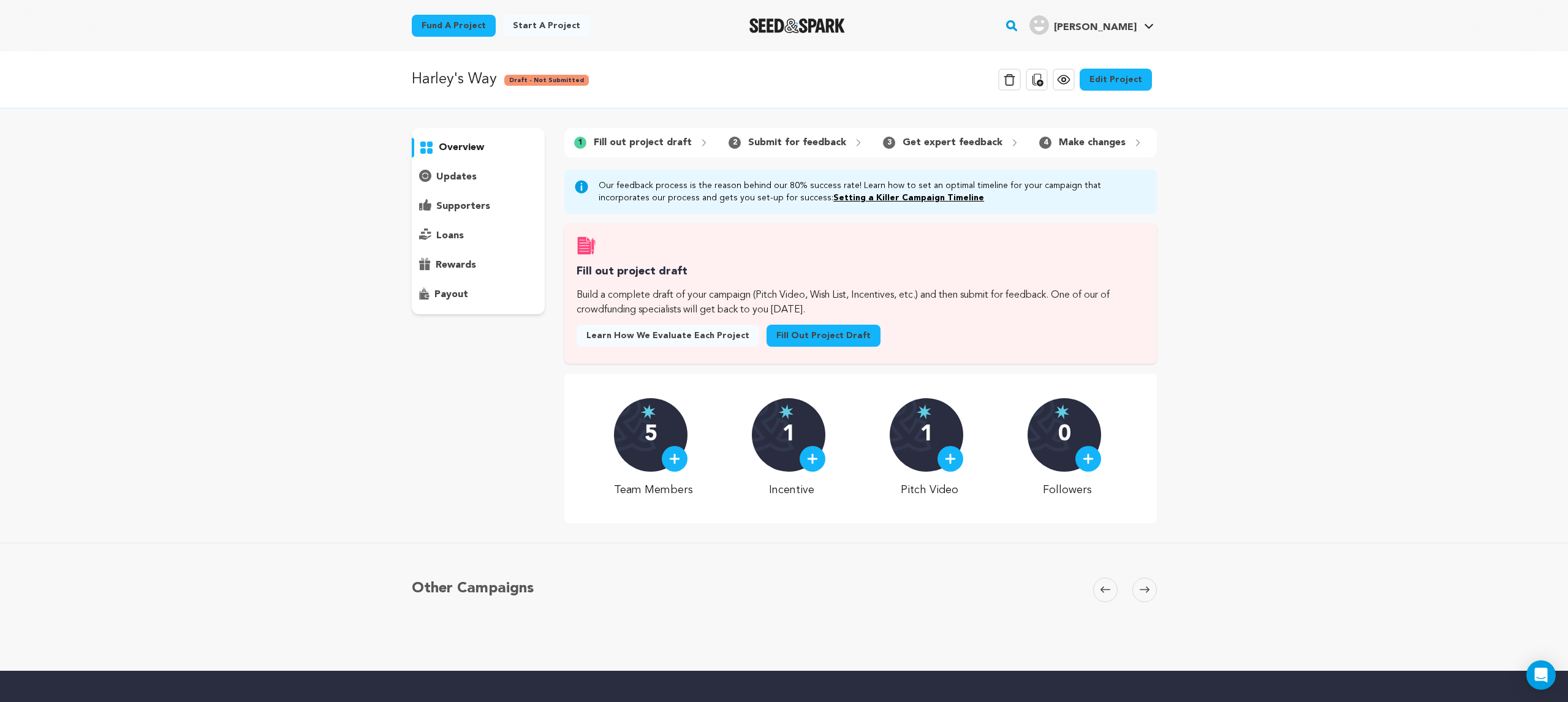
click at [1134, 79] on link "Edit Project" at bounding box center [1116, 79] width 72 height 22
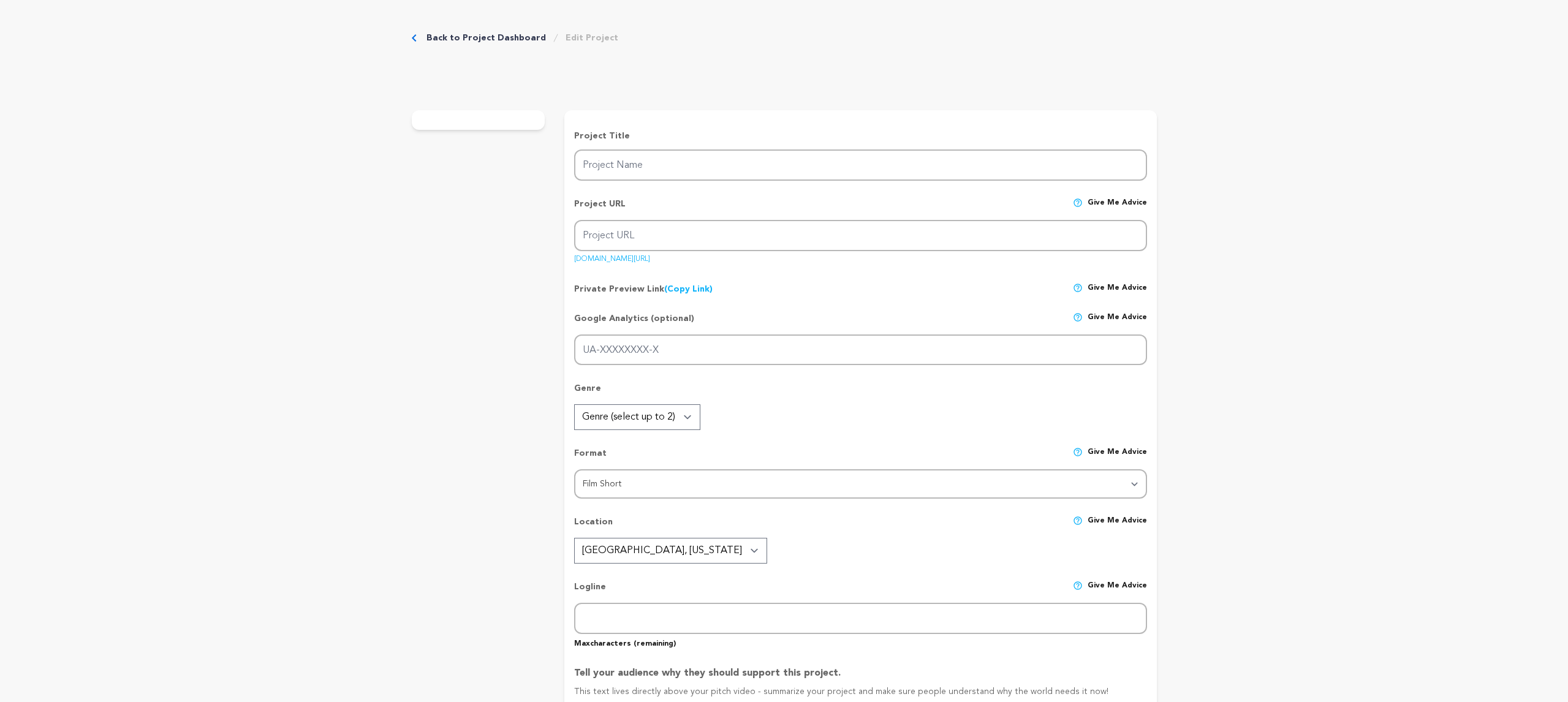
type input "Harley's Way"
type input "harleys-way"
type input "[PERSON_NAME] has lived as the Joker’s sidekick, his lover, and his prisoner. B…"
type textarea "[PERSON_NAME] has lived in the Joker’s shadow, his lover, his sidekick, and pri…"
type textarea "[PERSON_NAME] is everywhere, but her true voice is often lost in spectacle. In …"
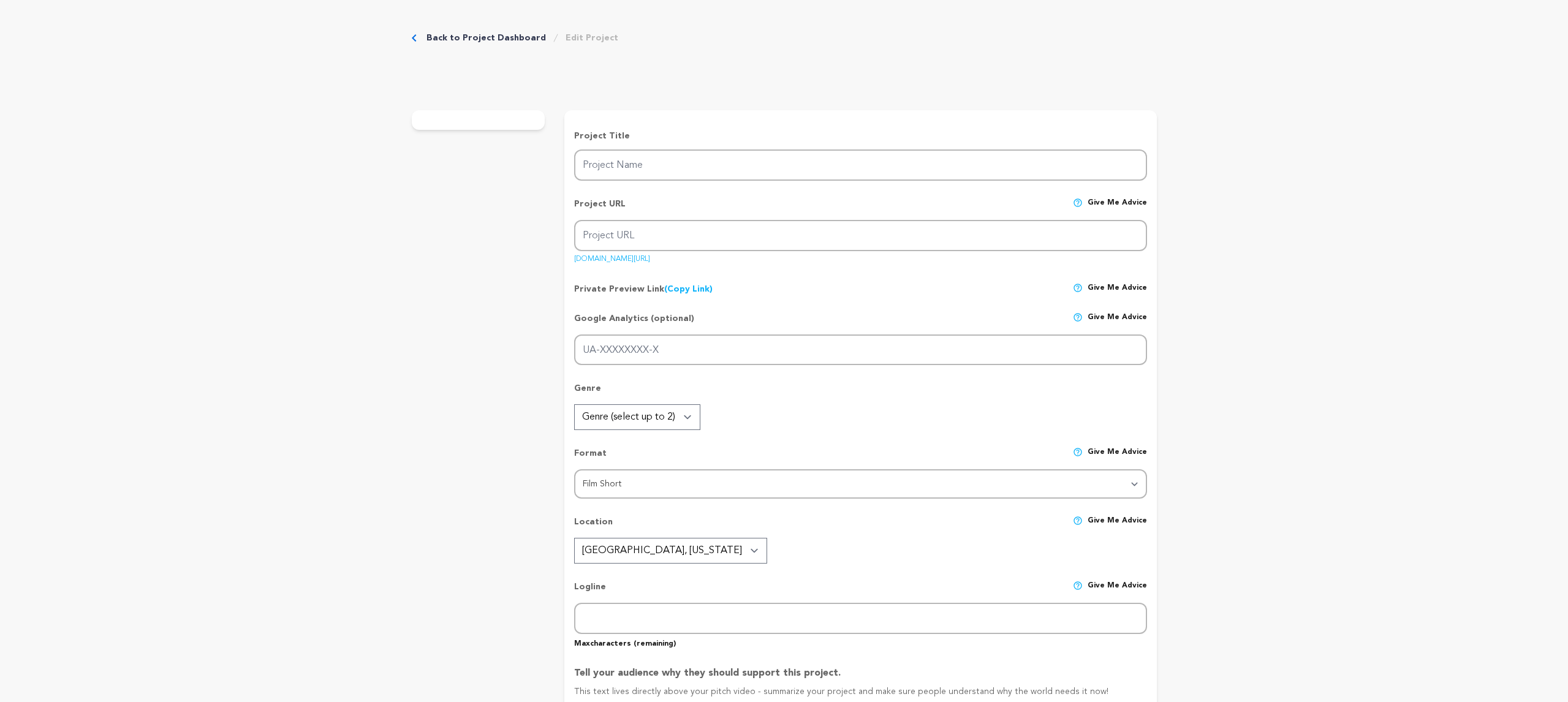
radio input "true"
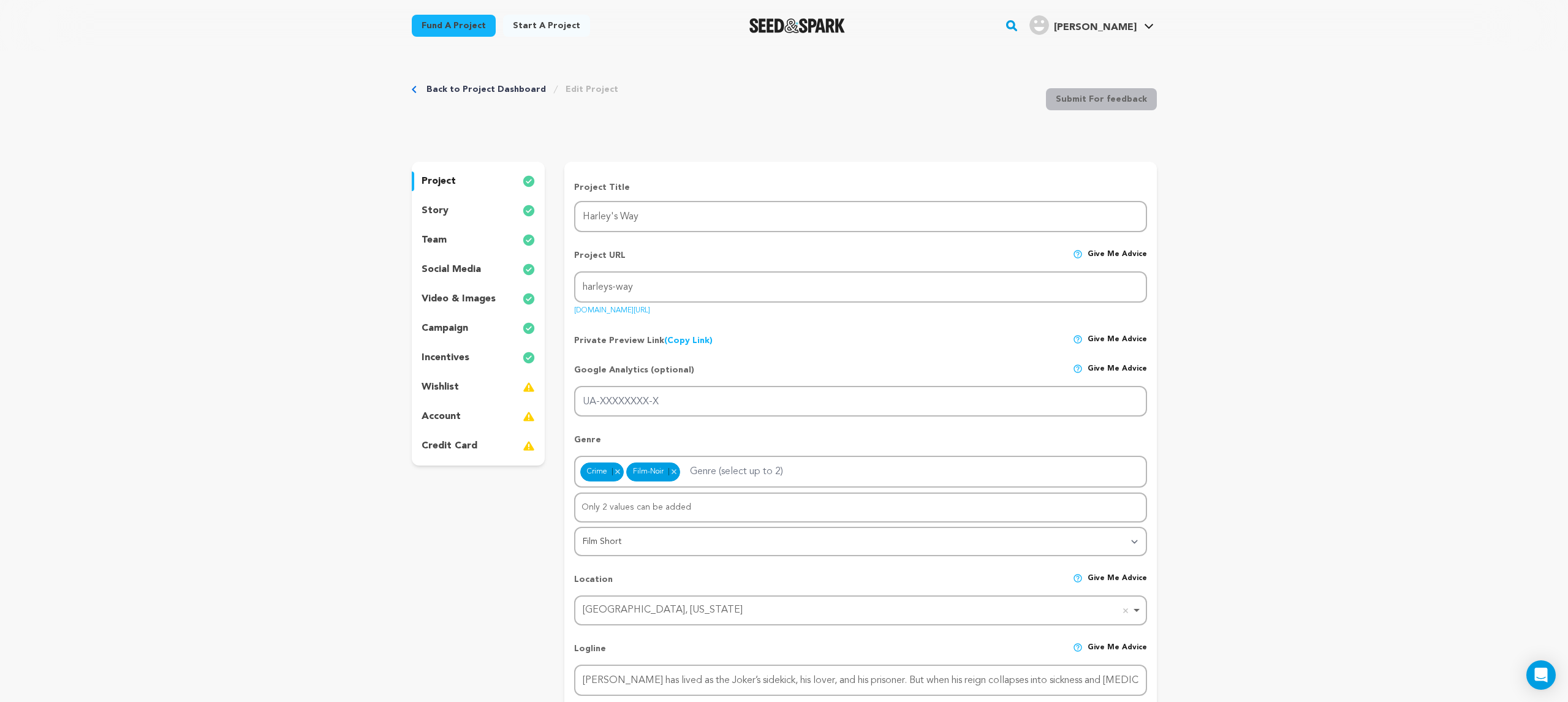
click at [445, 359] on p "incentives" at bounding box center [445, 357] width 48 height 15
